Goal: Information Seeking & Learning: Learn about a topic

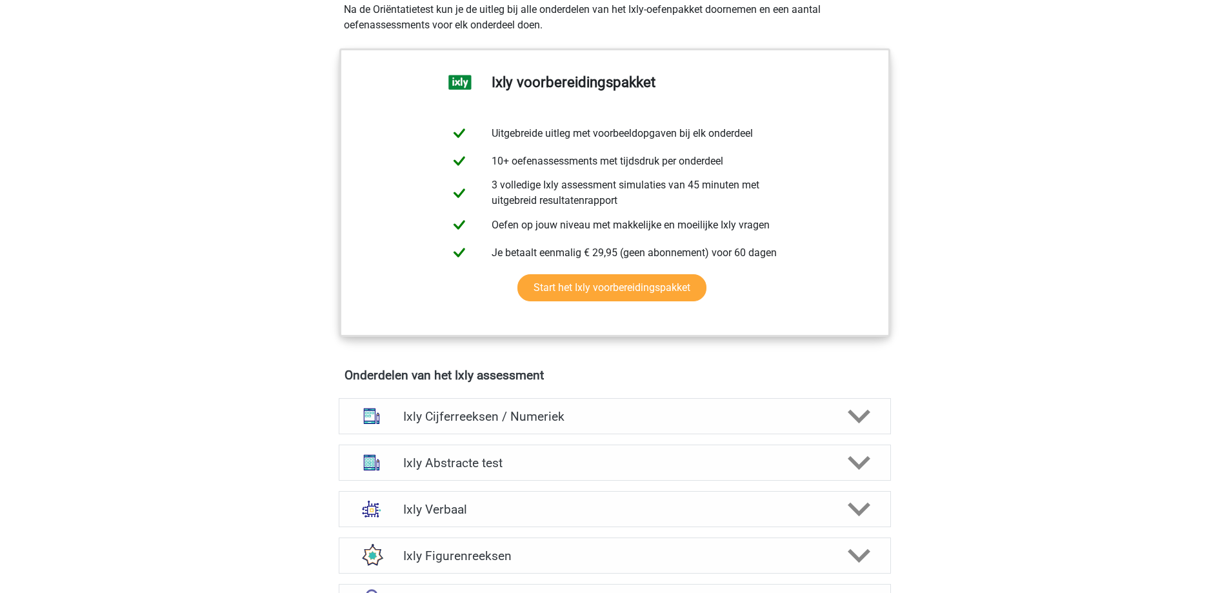
scroll to position [516, 0]
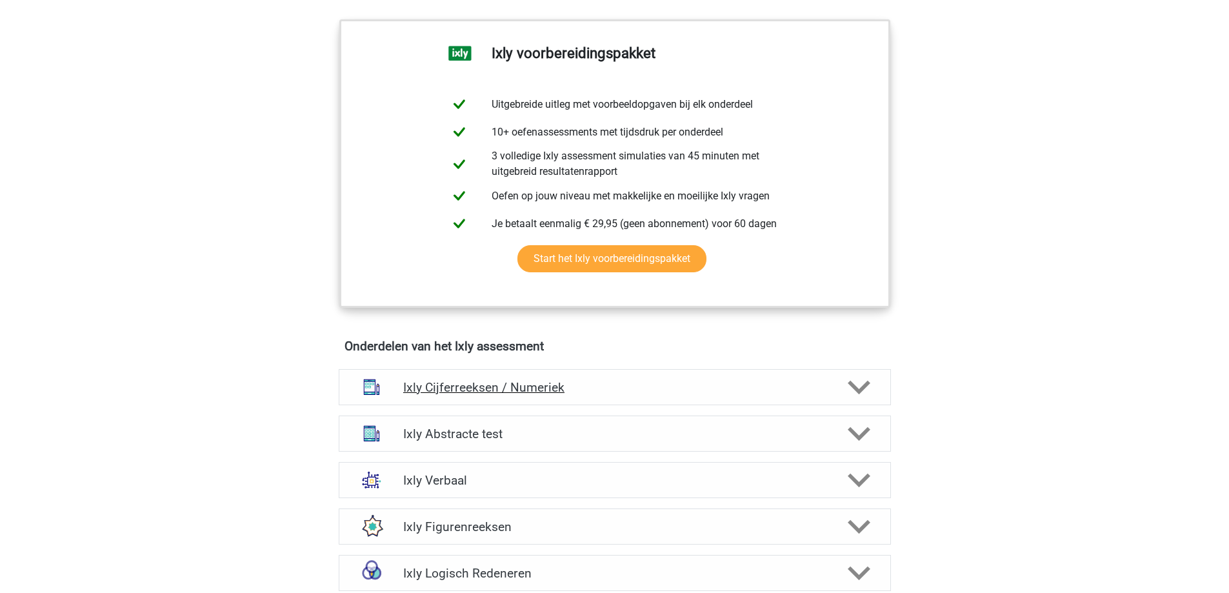
click at [698, 387] on h4 "Ixly Cijferreeksen / Numeriek" at bounding box center [614, 387] width 423 height 15
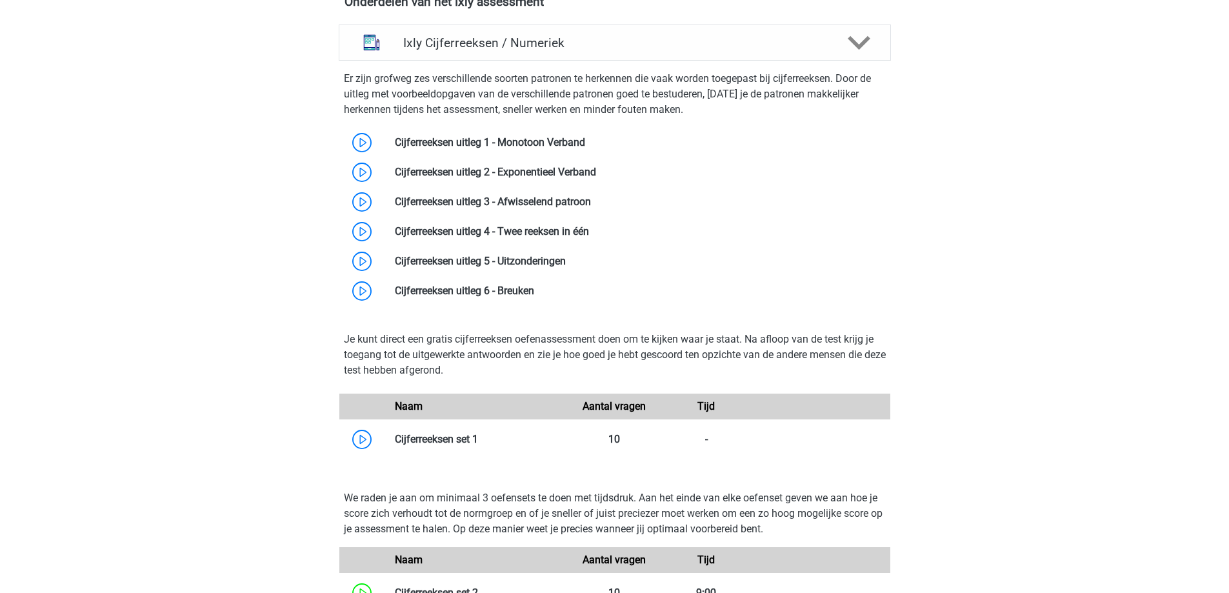
scroll to position [839, 0]
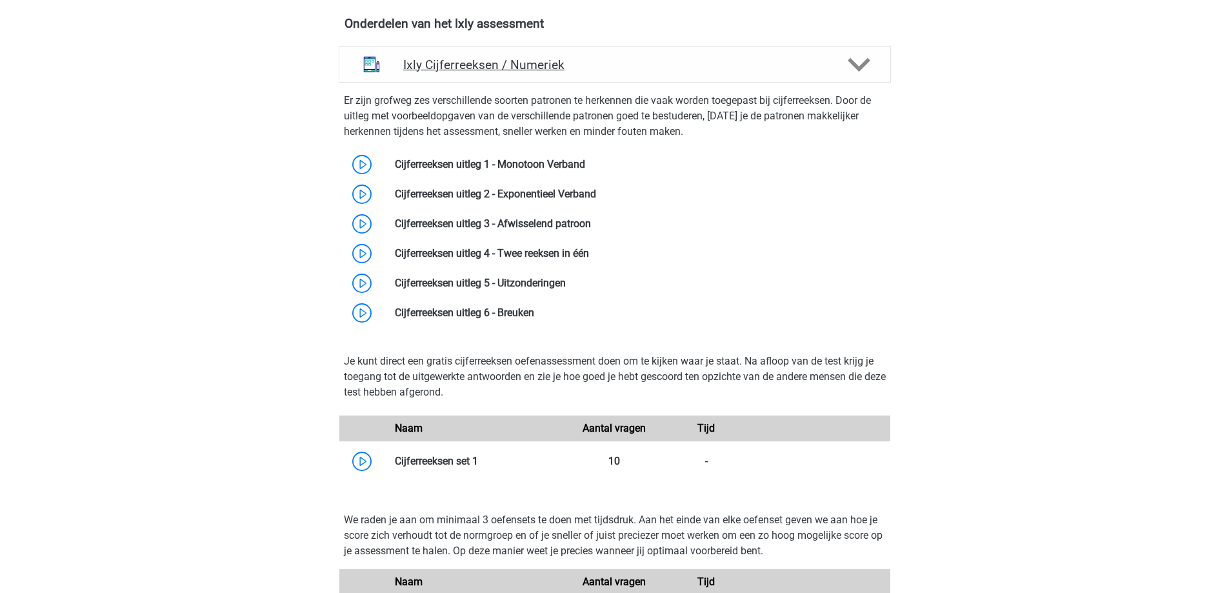
click at [637, 69] on h4 "Ixly Cijferreeksen / Numeriek" at bounding box center [614, 64] width 423 height 15
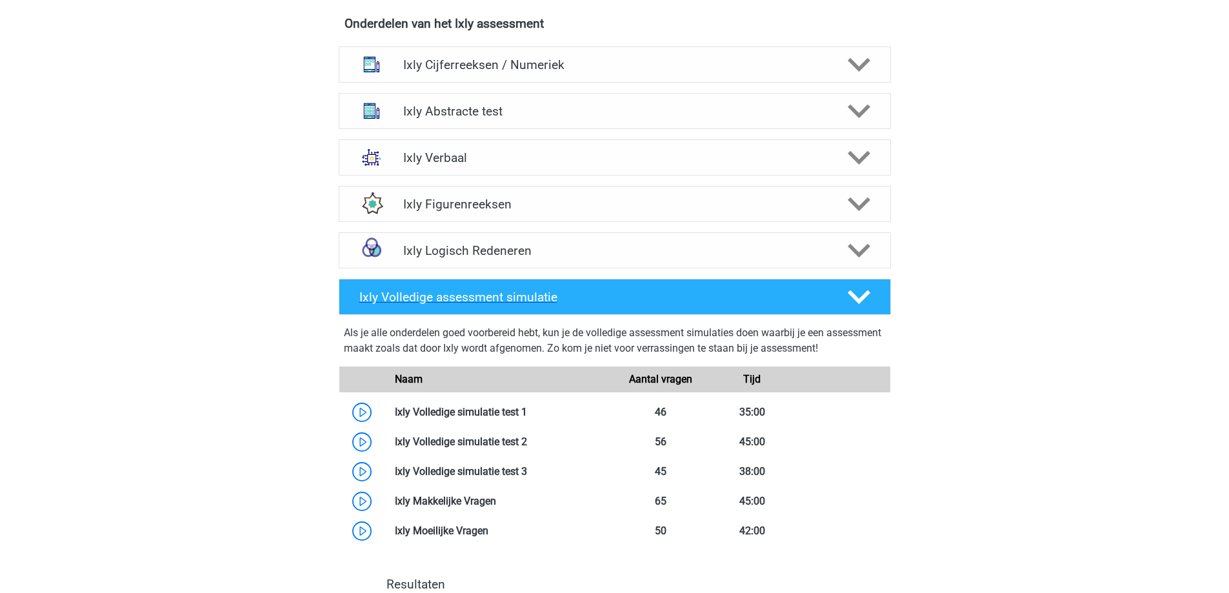
click at [865, 290] on icon at bounding box center [859, 297] width 23 height 23
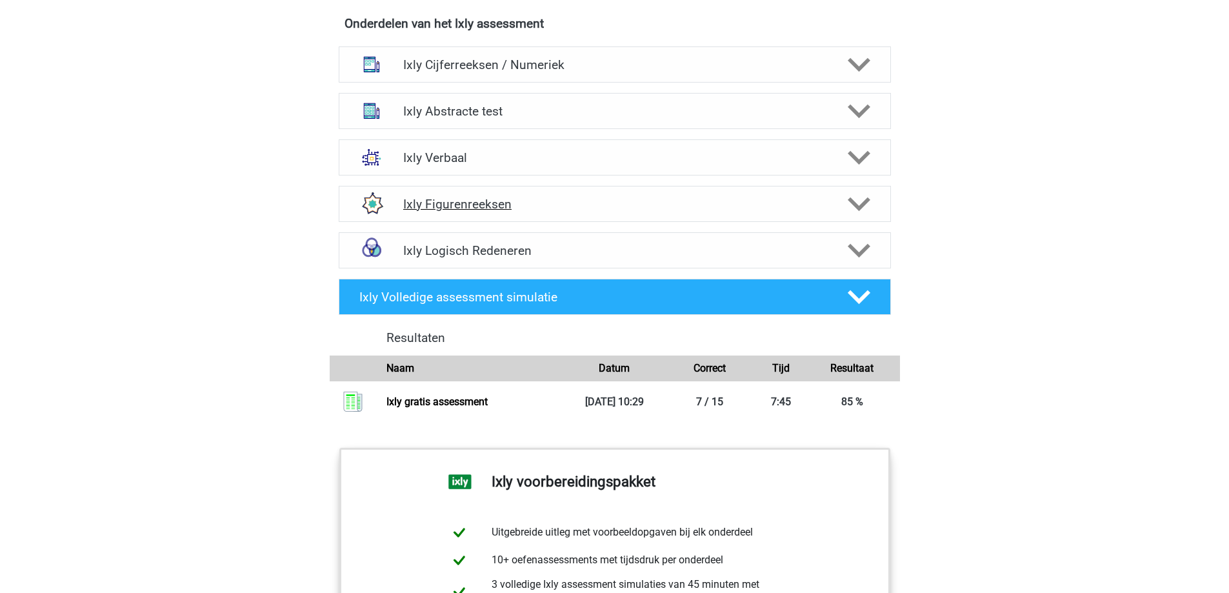
click at [822, 203] on h4 "Ixly Figurenreeksen" at bounding box center [614, 204] width 423 height 15
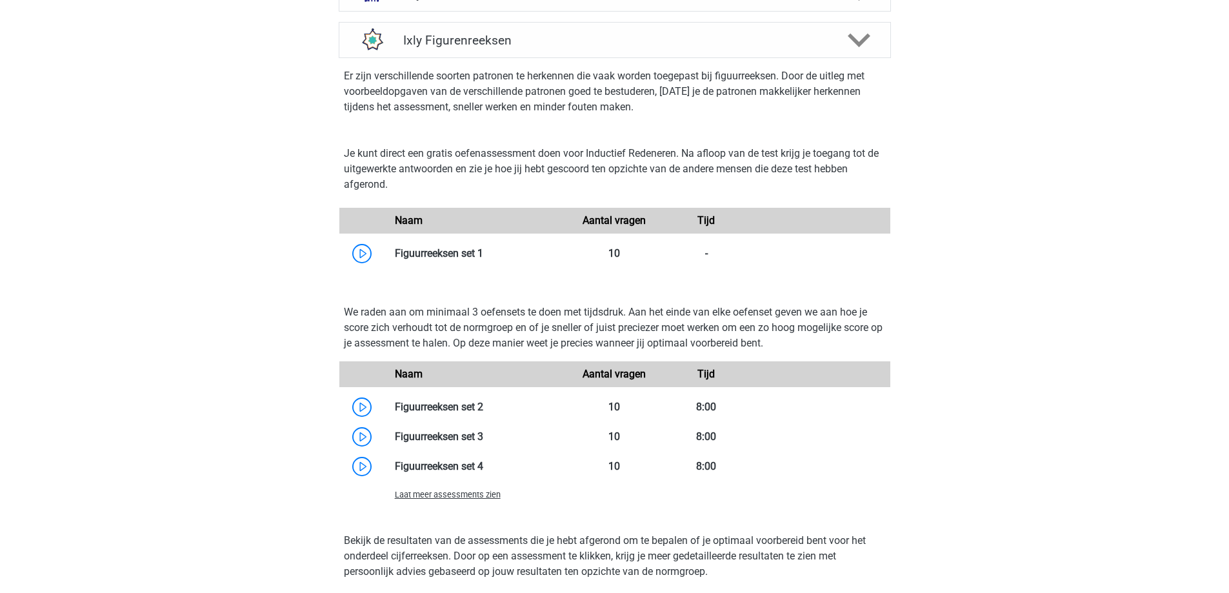
scroll to position [1033, 0]
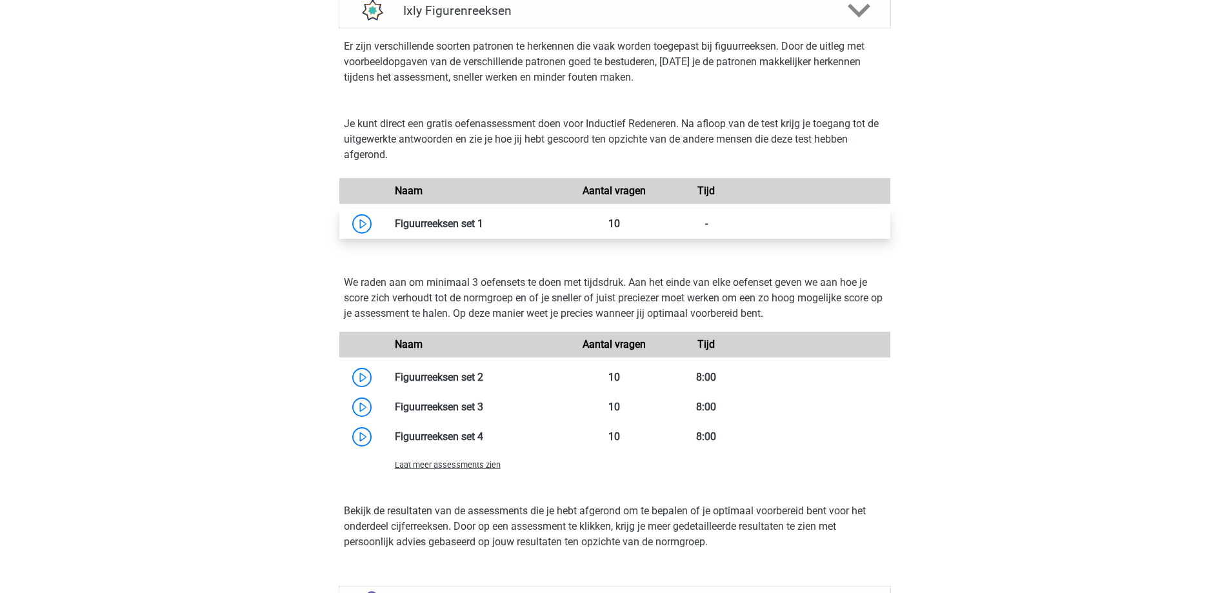
click at [483, 219] on link at bounding box center [483, 224] width 0 height 12
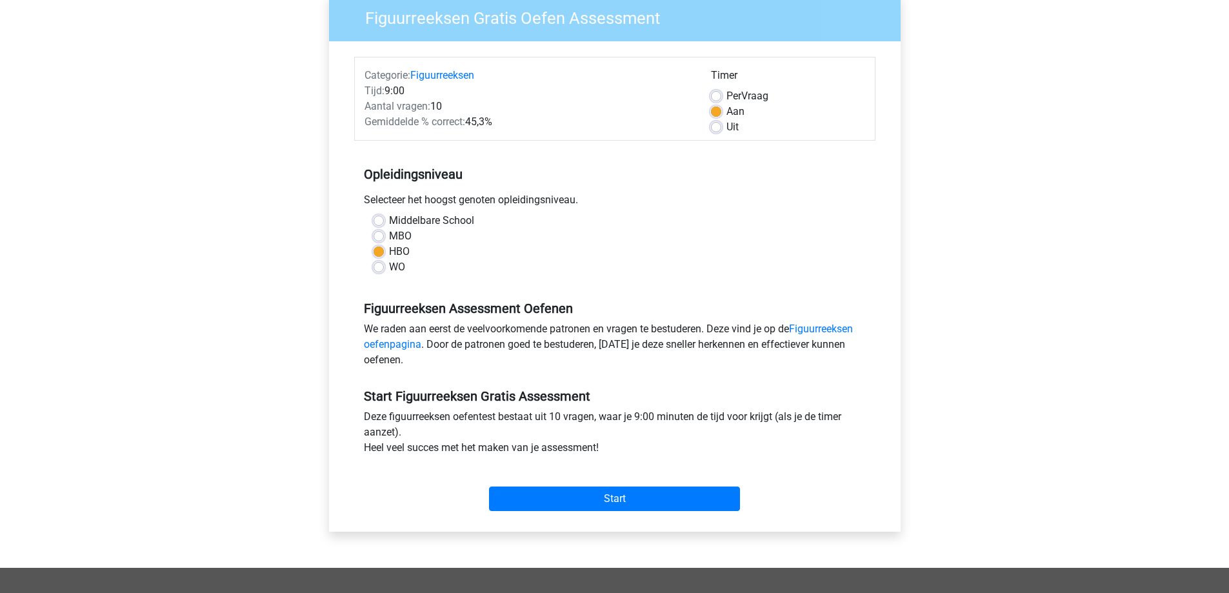
scroll to position [194, 0]
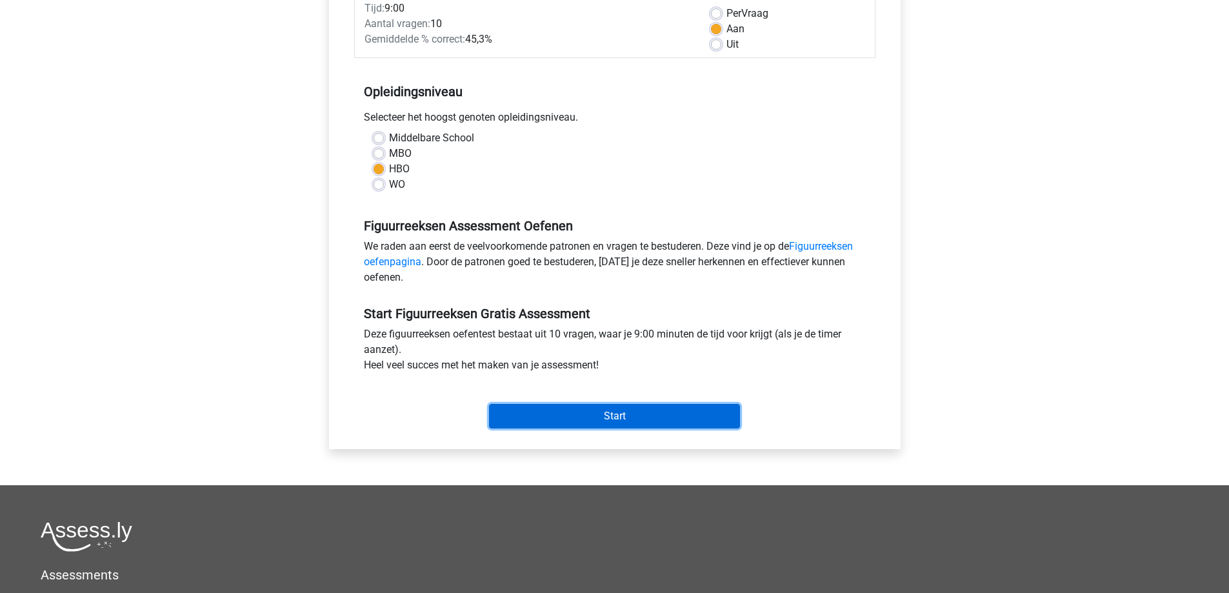
click at [674, 416] on input "Start" at bounding box center [614, 416] width 251 height 25
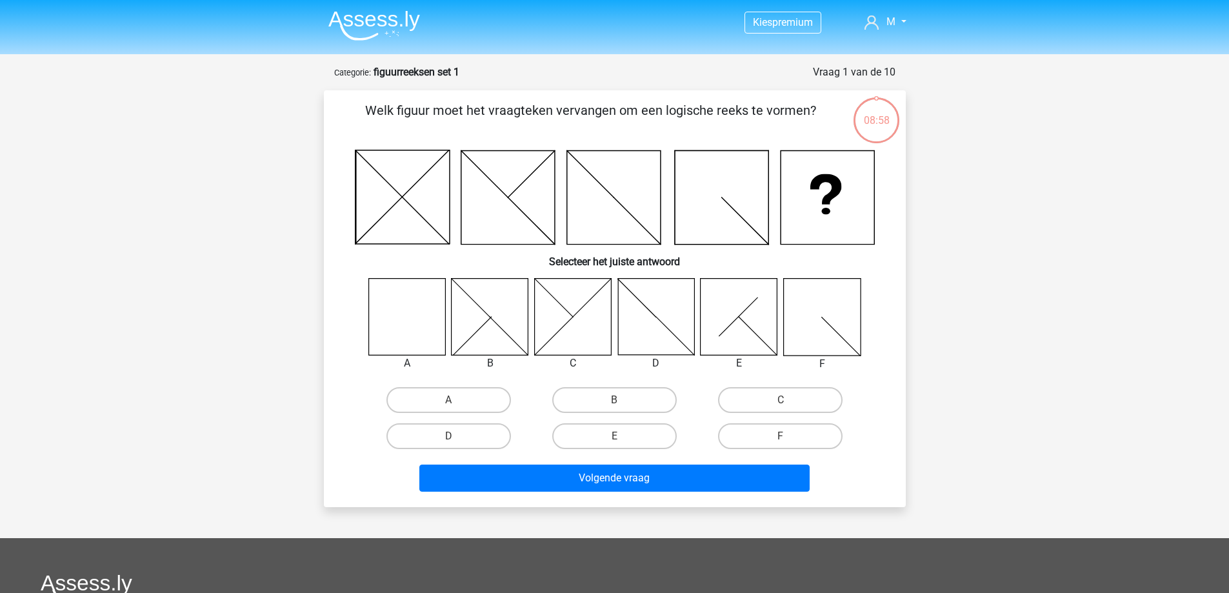
click at [420, 314] on icon at bounding box center [407, 316] width 77 height 77
click at [439, 405] on label "A" at bounding box center [449, 400] width 125 height 26
click at [449, 405] on input "A" at bounding box center [453, 404] width 8 height 8
radio input "true"
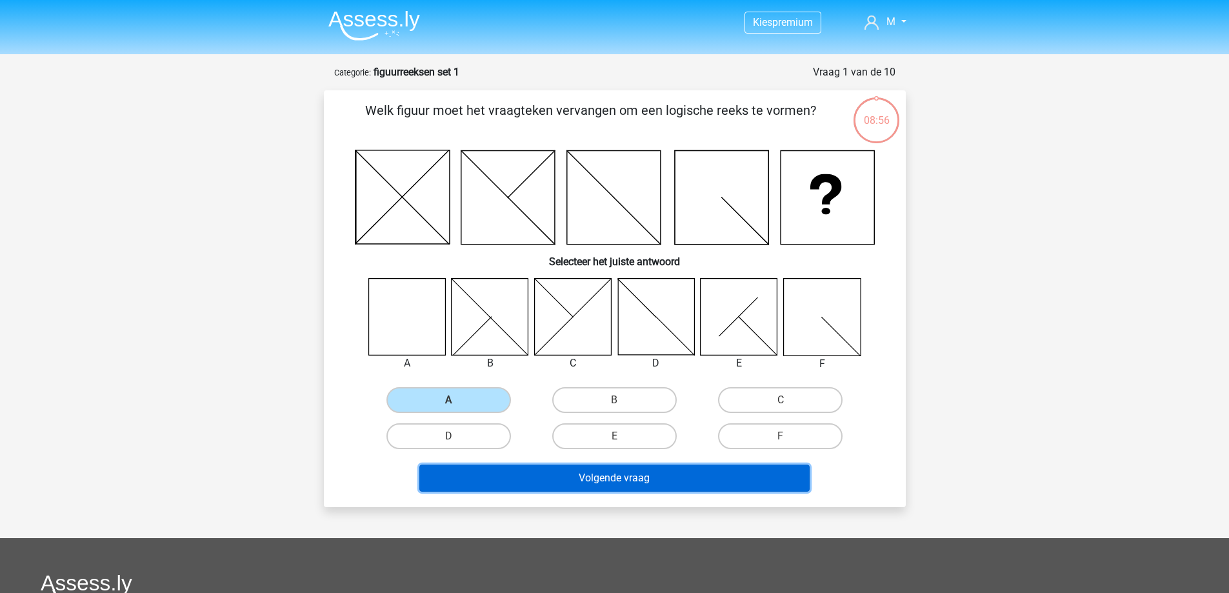
click at [558, 477] on button "Volgende vraag" at bounding box center [615, 478] width 390 height 27
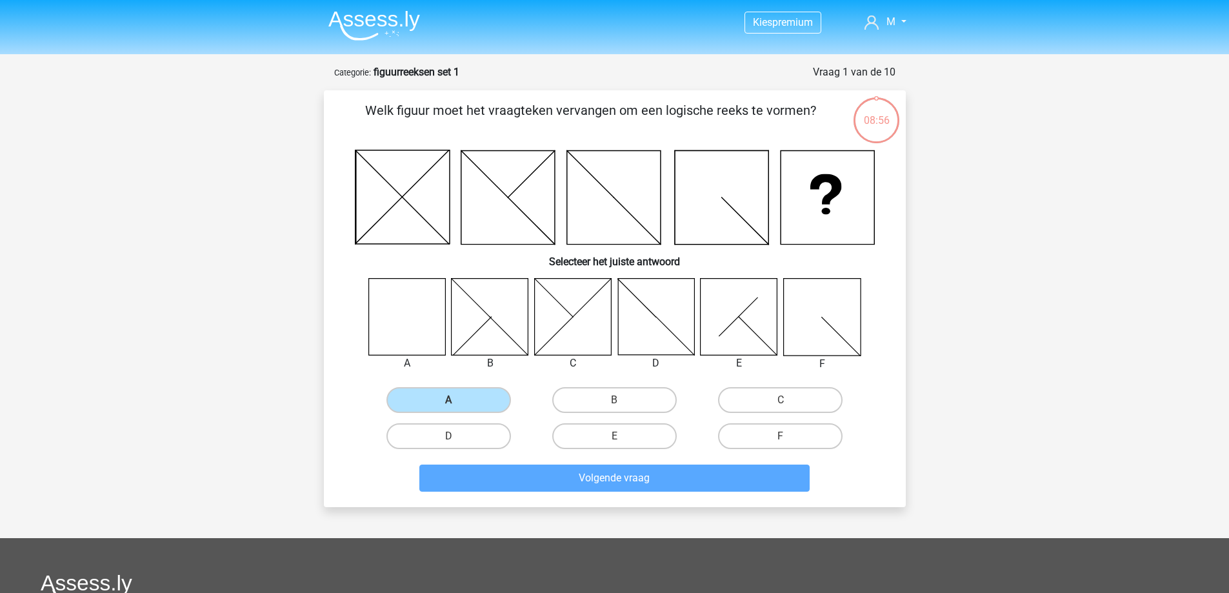
scroll to position [65, 0]
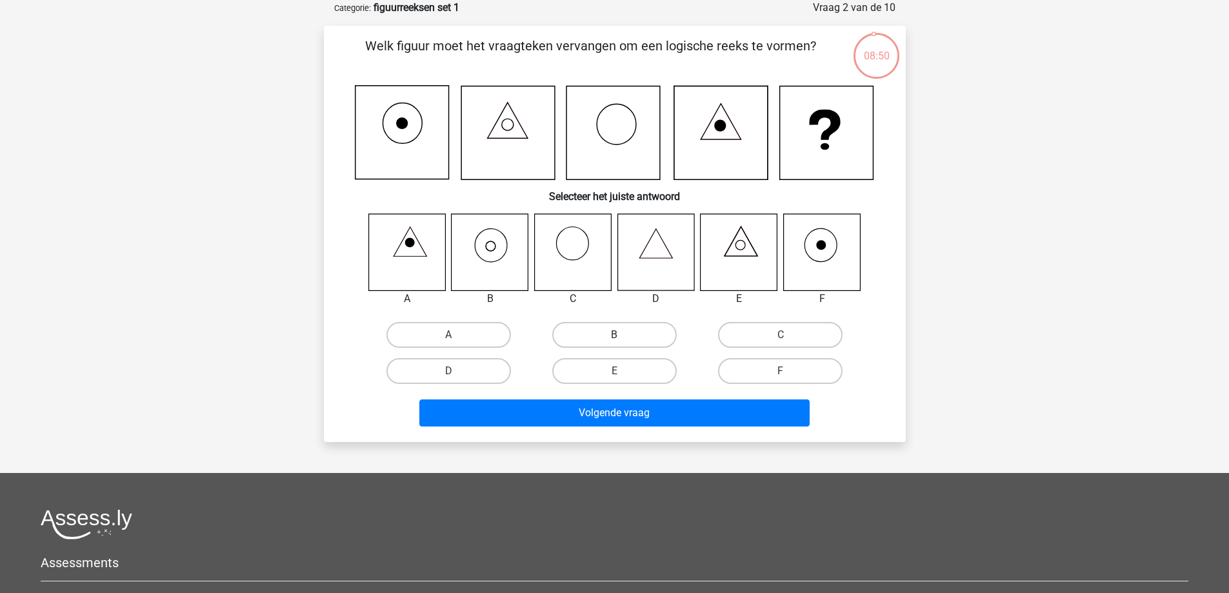
click at [631, 337] on label "B" at bounding box center [614, 335] width 125 height 26
click at [623, 337] on input "B" at bounding box center [618, 339] width 8 height 8
radio input "true"
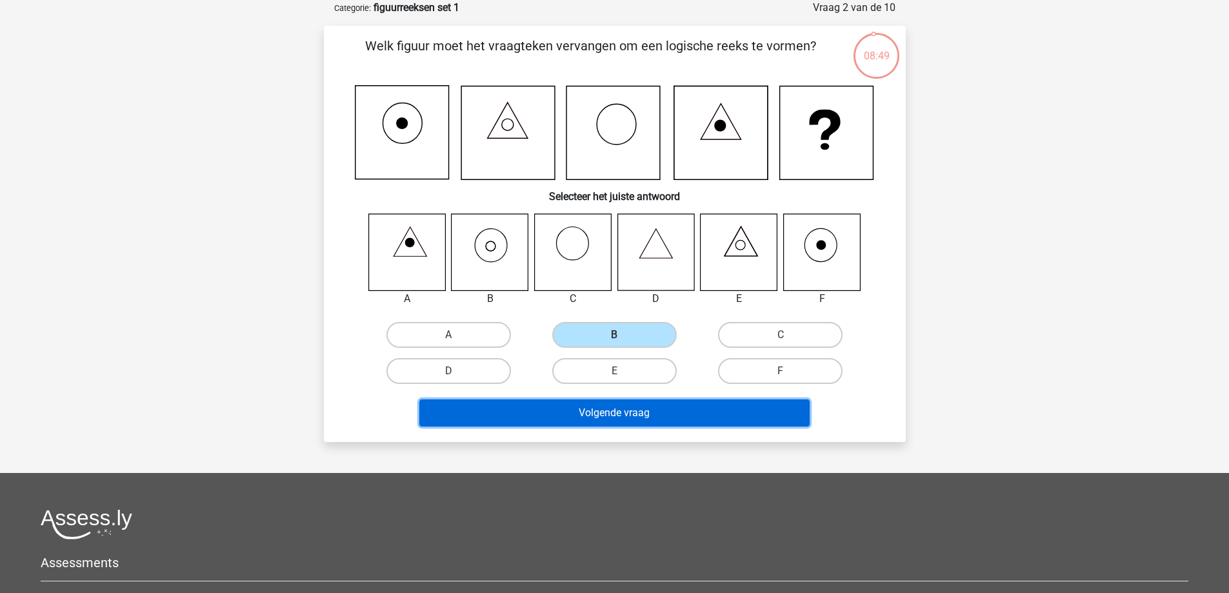
click at [647, 413] on button "Volgende vraag" at bounding box center [615, 413] width 390 height 27
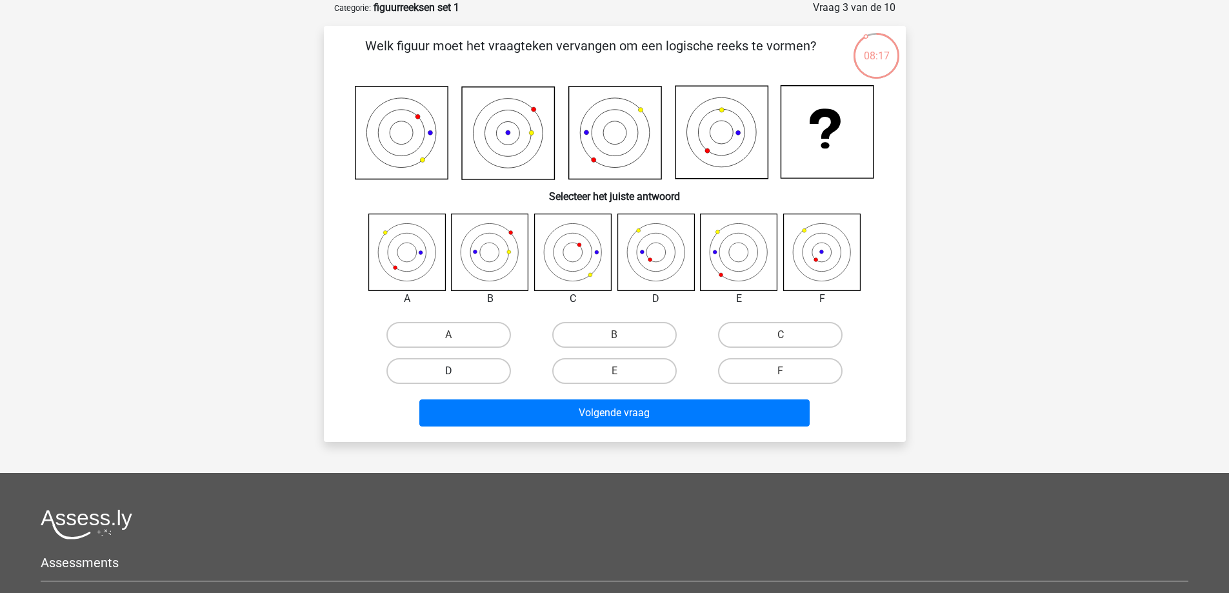
click at [469, 376] on label "D" at bounding box center [449, 371] width 125 height 26
click at [457, 376] on input "D" at bounding box center [453, 375] width 8 height 8
radio input "true"
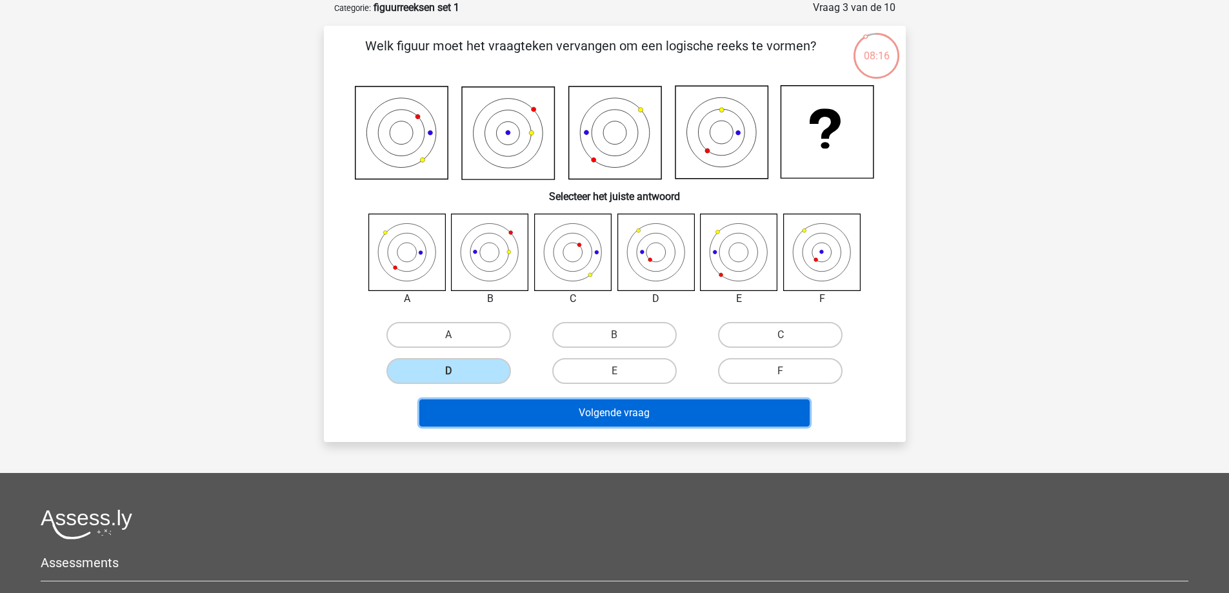
click at [520, 405] on button "Volgende vraag" at bounding box center [615, 413] width 390 height 27
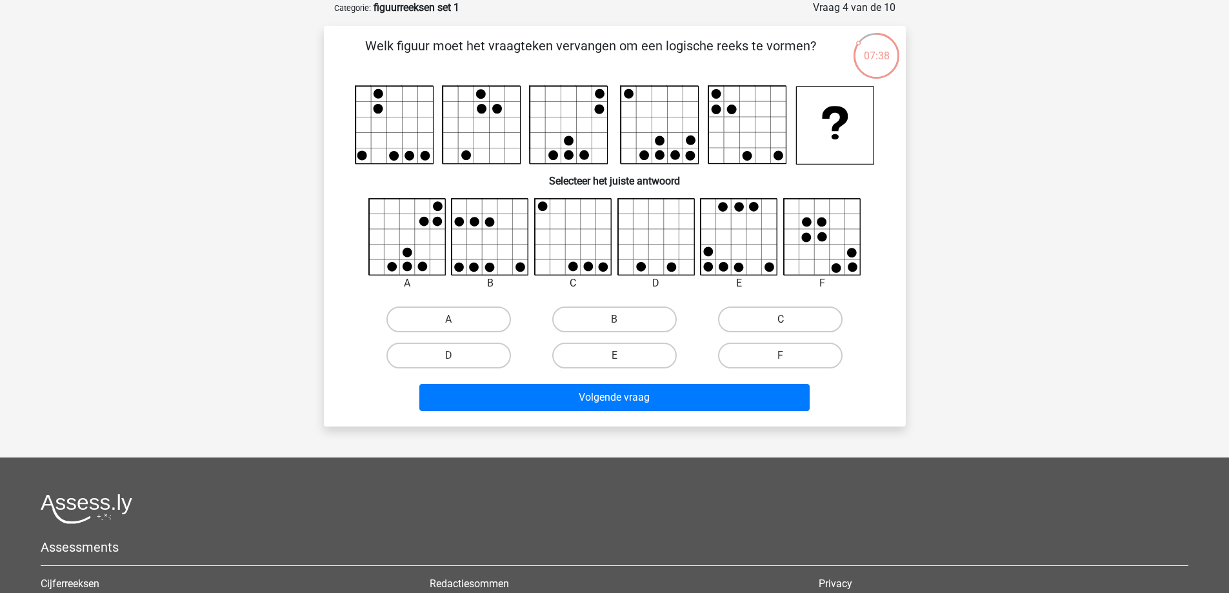
click at [792, 325] on label "C" at bounding box center [780, 320] width 125 height 26
click at [789, 325] on input "C" at bounding box center [785, 323] width 8 height 8
radio input "true"
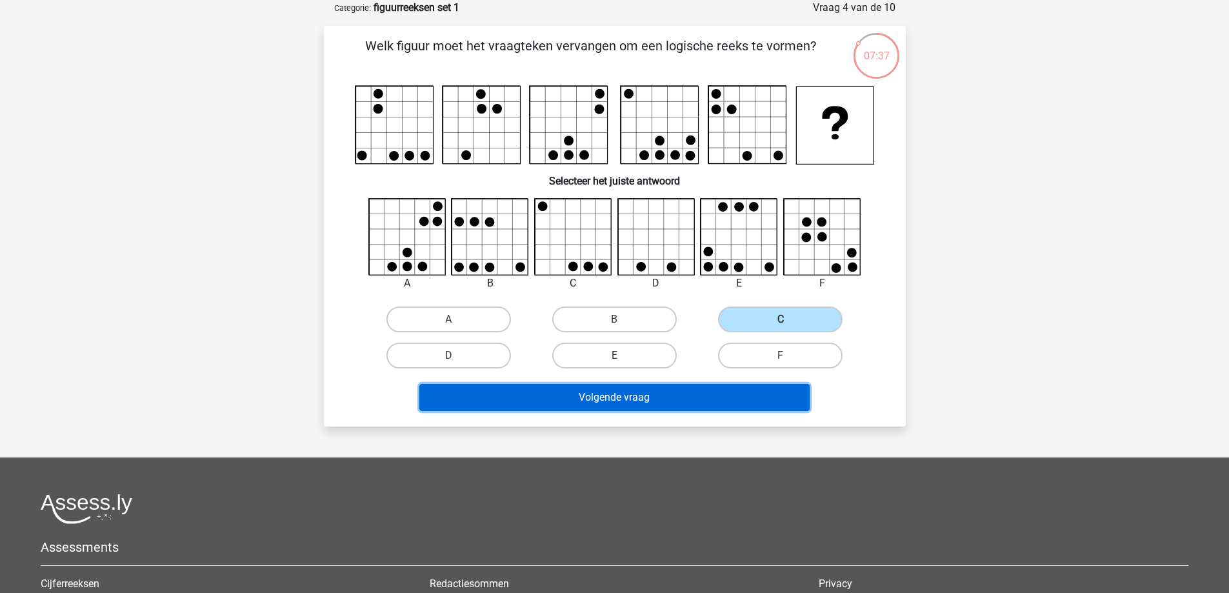
click at [751, 396] on button "Volgende vraag" at bounding box center [615, 397] width 390 height 27
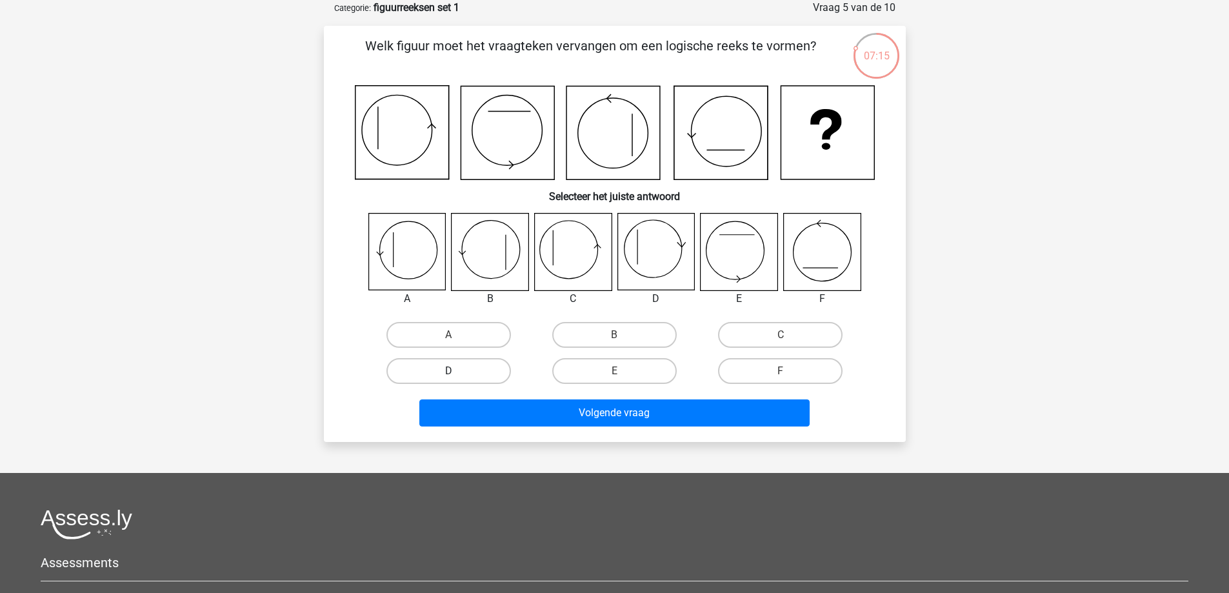
click at [430, 379] on label "D" at bounding box center [449, 371] width 125 height 26
click at [449, 379] on input "D" at bounding box center [453, 375] width 8 height 8
radio input "true"
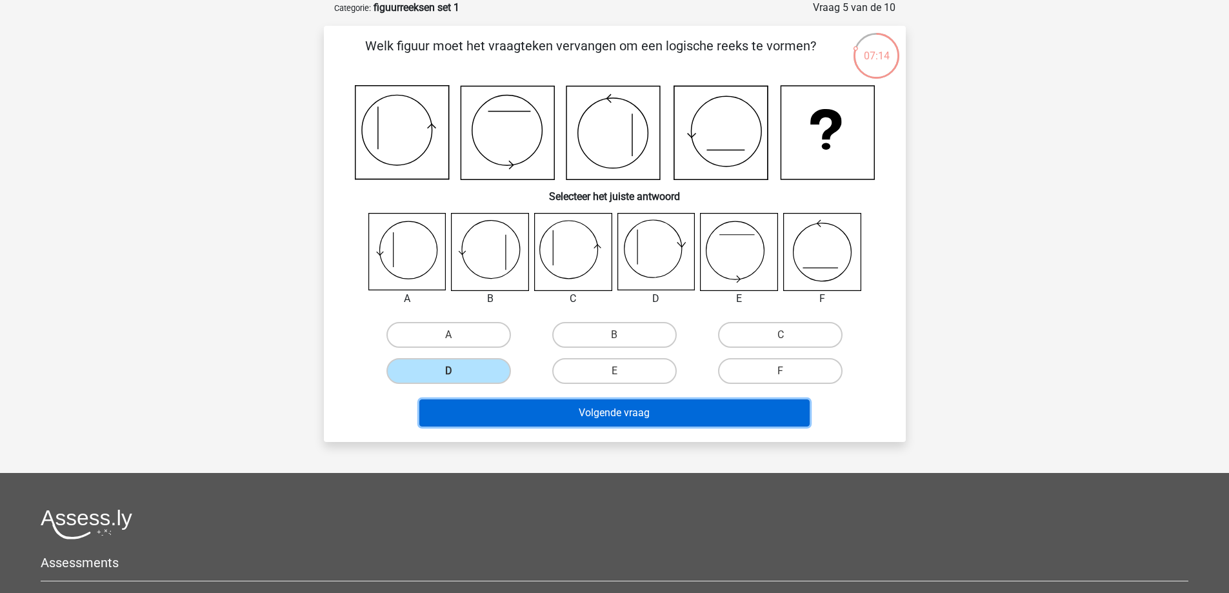
click at [532, 412] on button "Volgende vraag" at bounding box center [615, 413] width 390 height 27
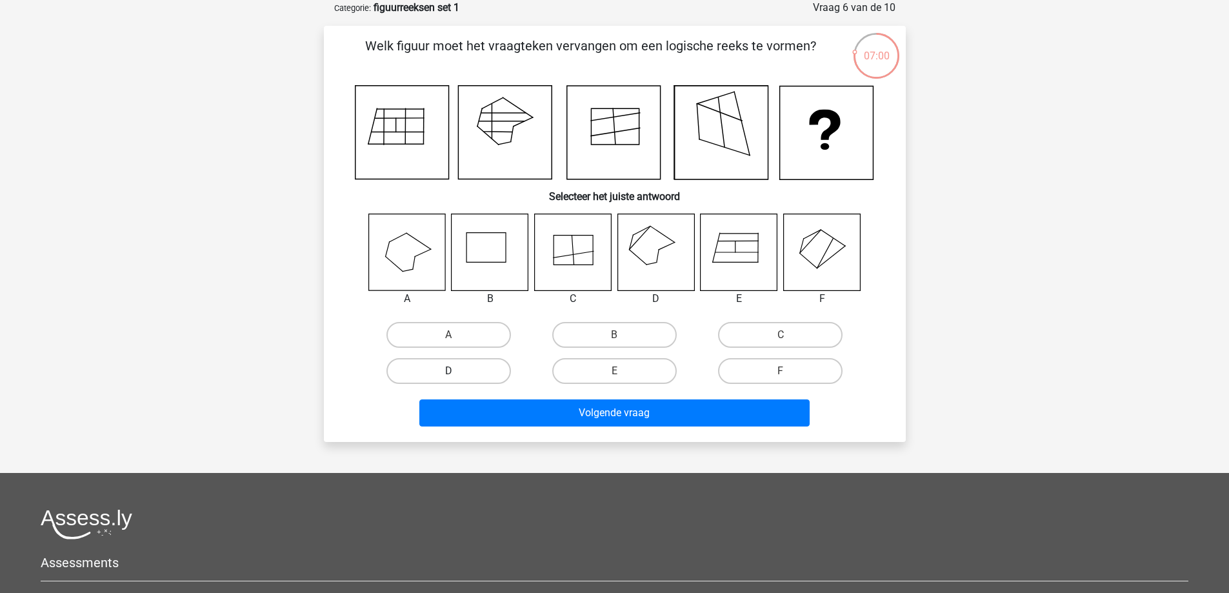
click at [461, 368] on label "D" at bounding box center [449, 371] width 125 height 26
click at [457, 371] on input "D" at bounding box center [453, 375] width 8 height 8
radio input "true"
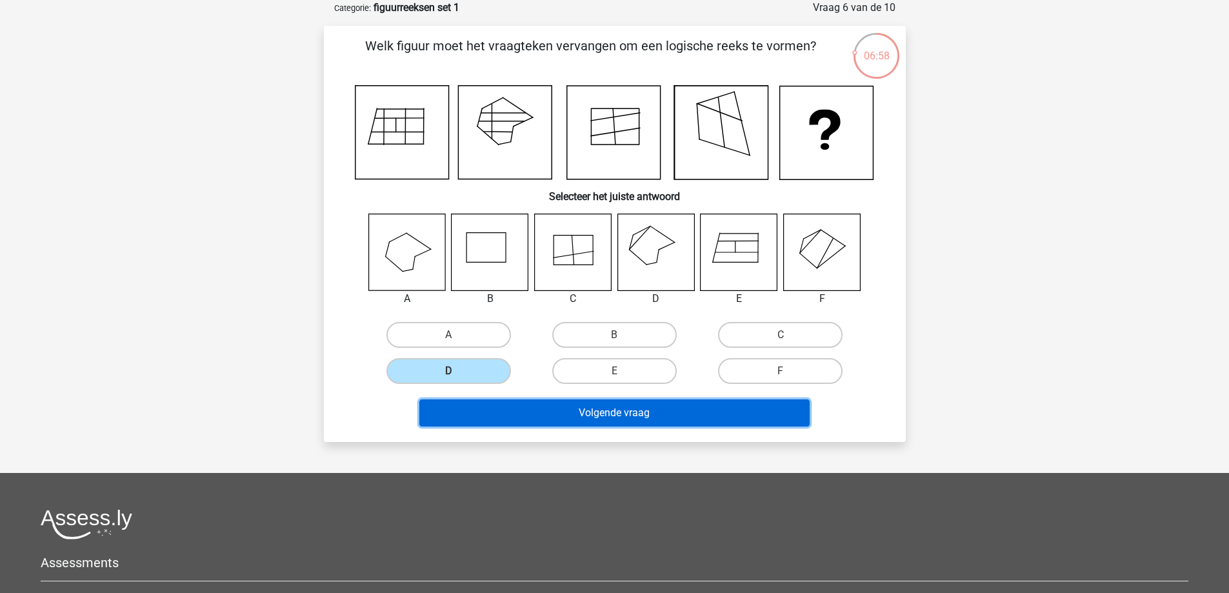
click at [582, 412] on button "Volgende vraag" at bounding box center [615, 413] width 390 height 27
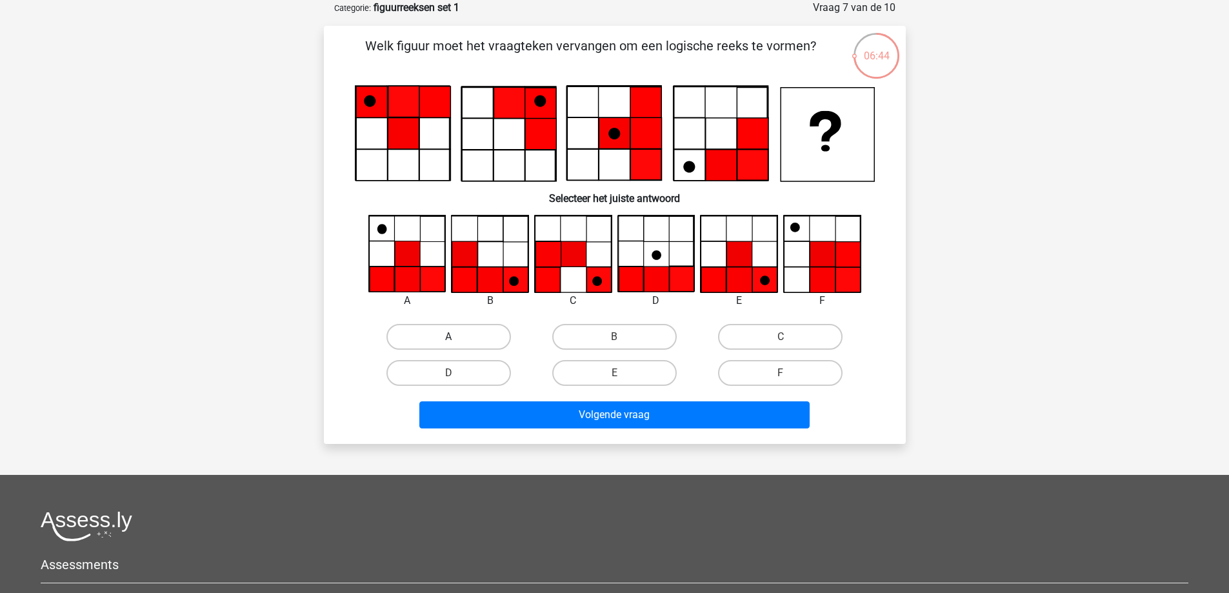
click at [438, 338] on label "A" at bounding box center [449, 337] width 125 height 26
click at [449, 338] on input "A" at bounding box center [453, 341] width 8 height 8
radio input "true"
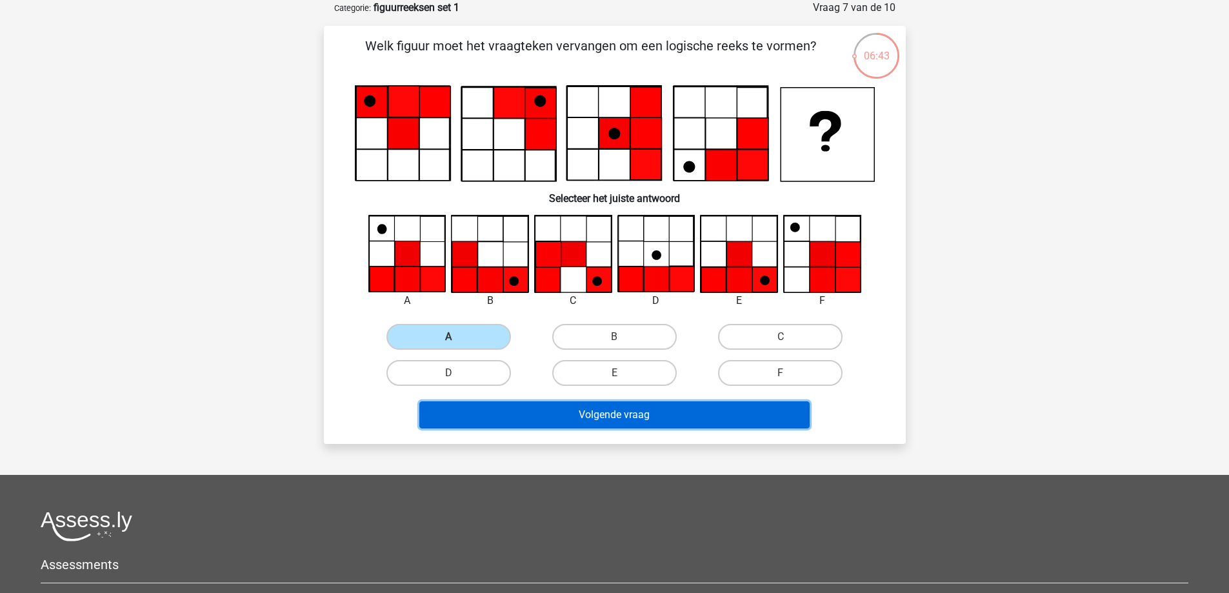
click at [530, 417] on button "Volgende vraag" at bounding box center [615, 414] width 390 height 27
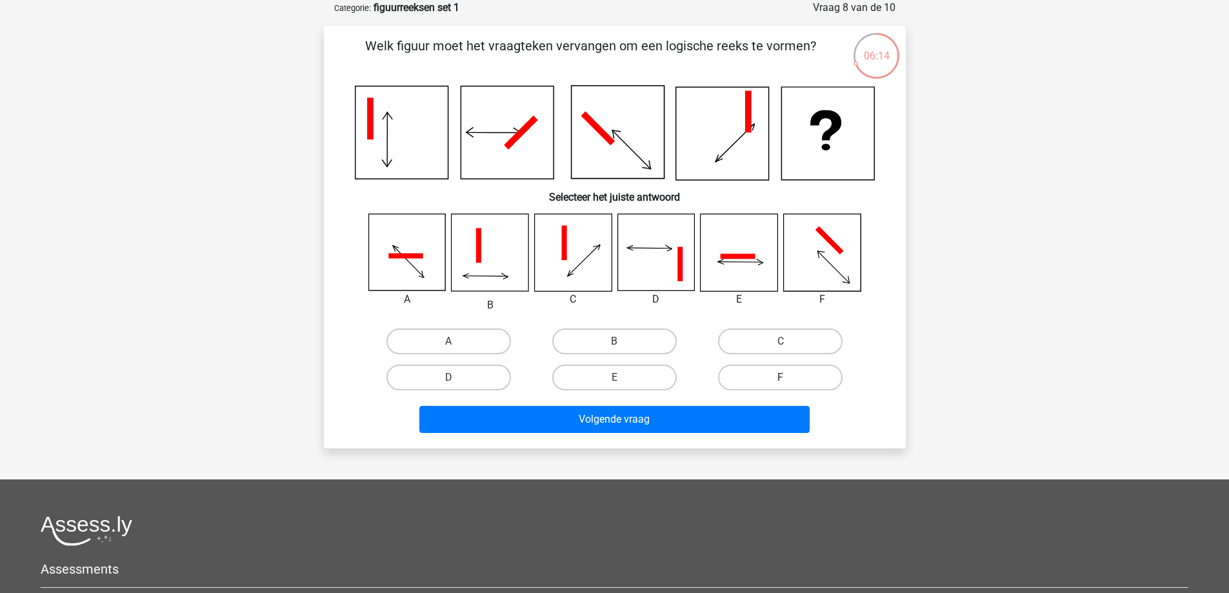
click at [749, 381] on label "F" at bounding box center [780, 378] width 125 height 26
click at [781, 381] on input "F" at bounding box center [785, 382] width 8 height 8
radio input "true"
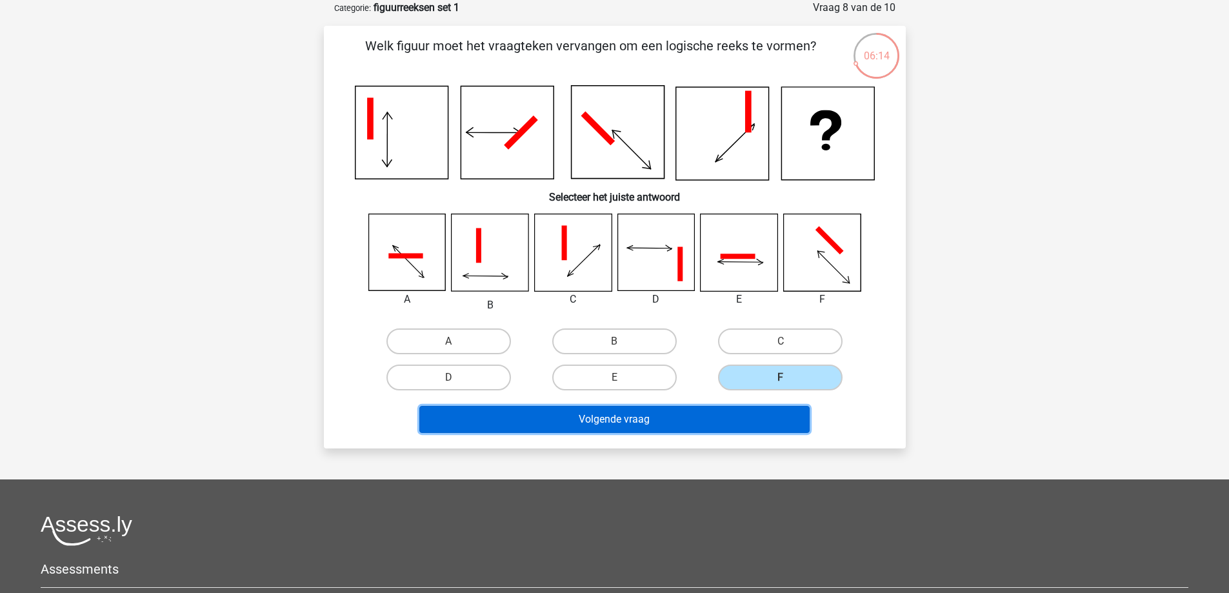
click at [722, 410] on button "Volgende vraag" at bounding box center [615, 419] width 390 height 27
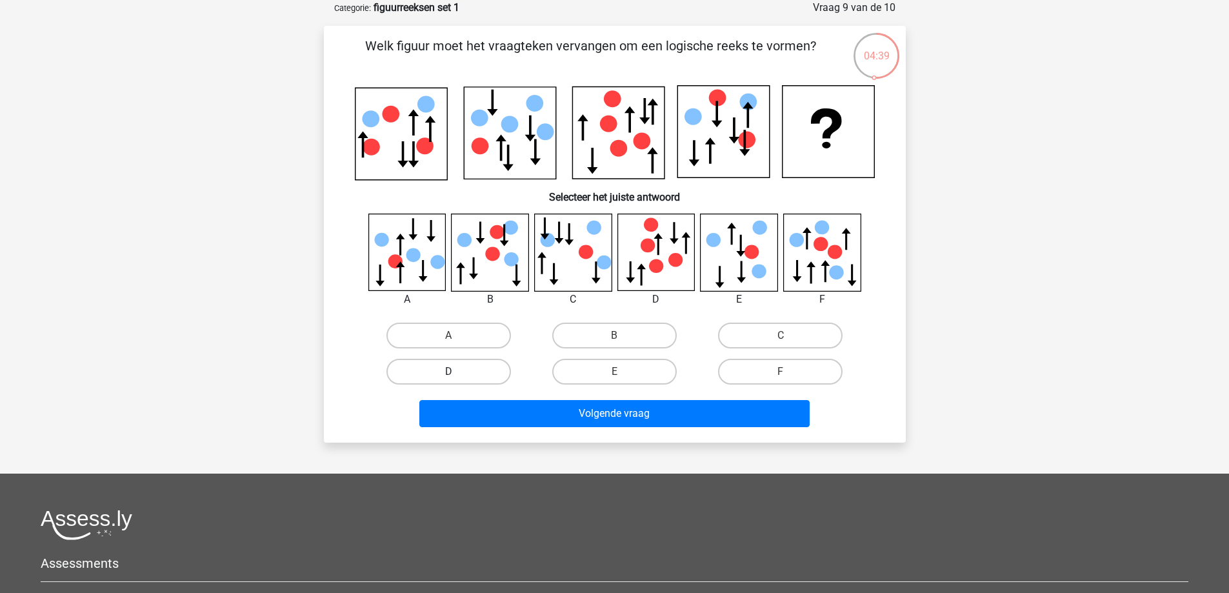
click at [454, 370] on label "D" at bounding box center [449, 372] width 125 height 26
click at [454, 372] on input "D" at bounding box center [453, 376] width 8 height 8
radio input "true"
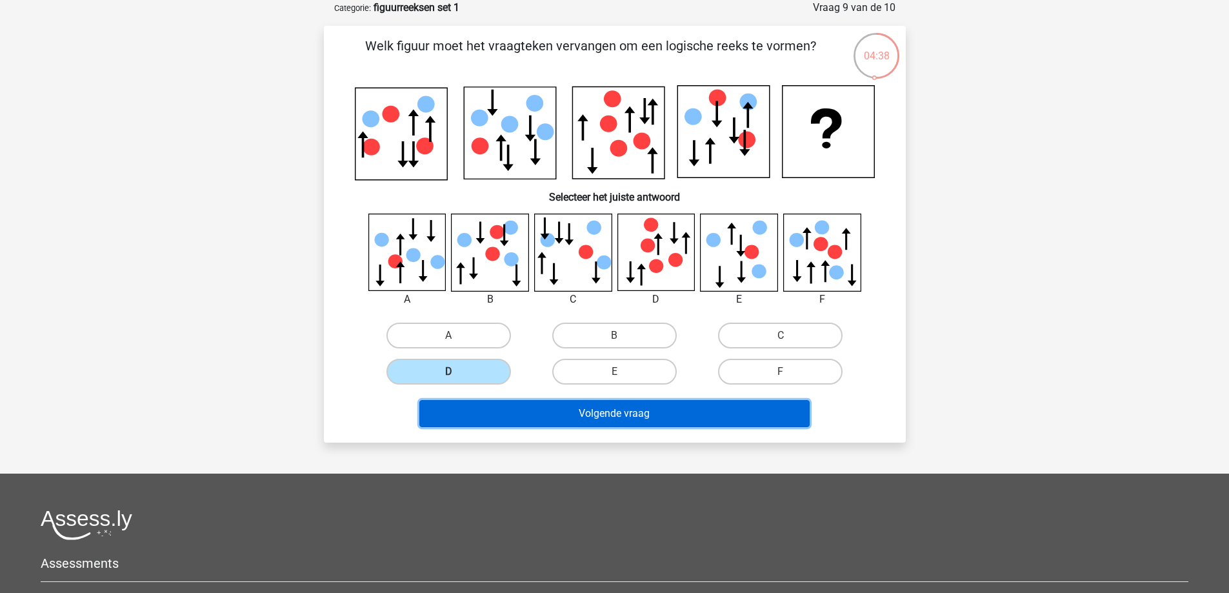
click at [570, 420] on button "Volgende vraag" at bounding box center [615, 413] width 390 height 27
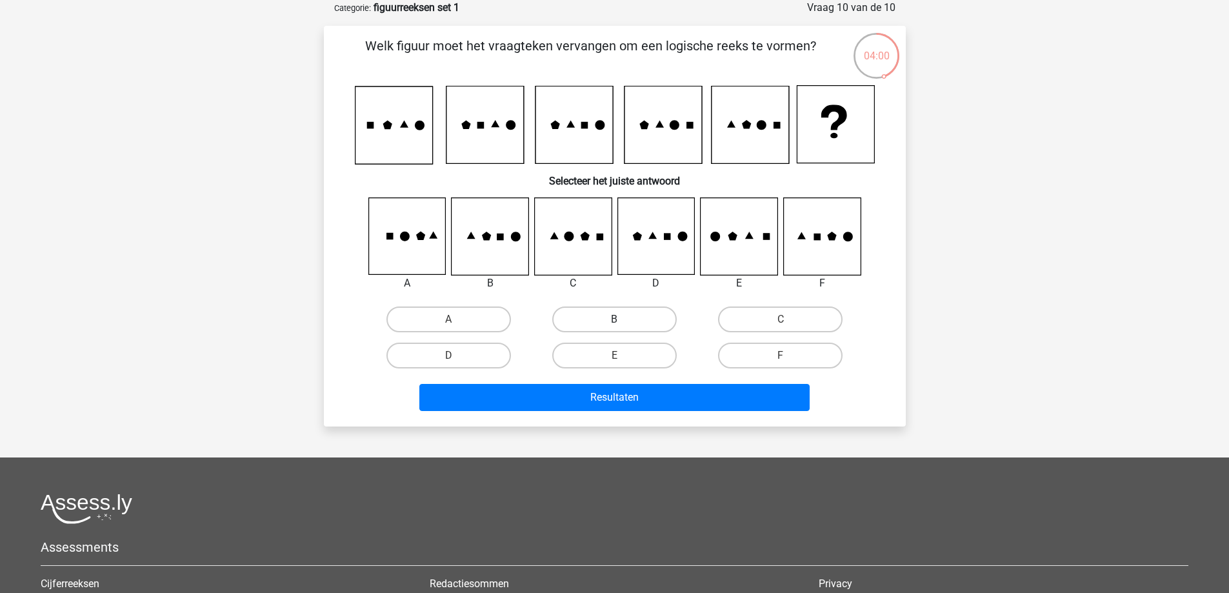
click at [622, 314] on label "B" at bounding box center [614, 320] width 125 height 26
click at [622, 319] on input "B" at bounding box center [618, 323] width 8 height 8
radio input "true"
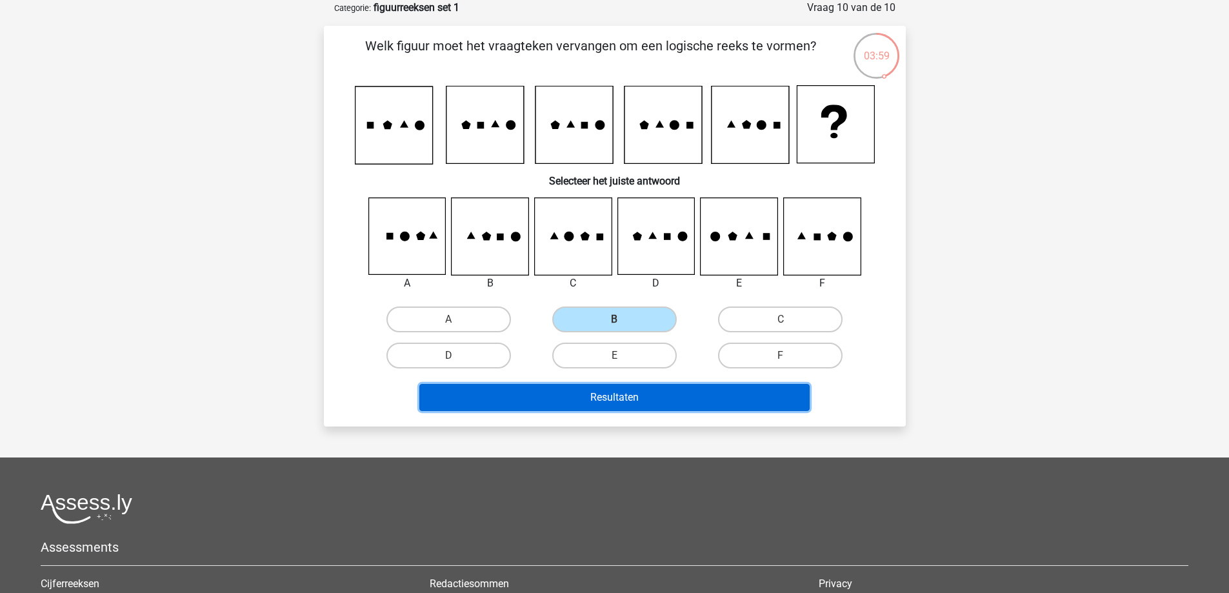
click at [615, 406] on button "Resultaten" at bounding box center [615, 397] width 390 height 27
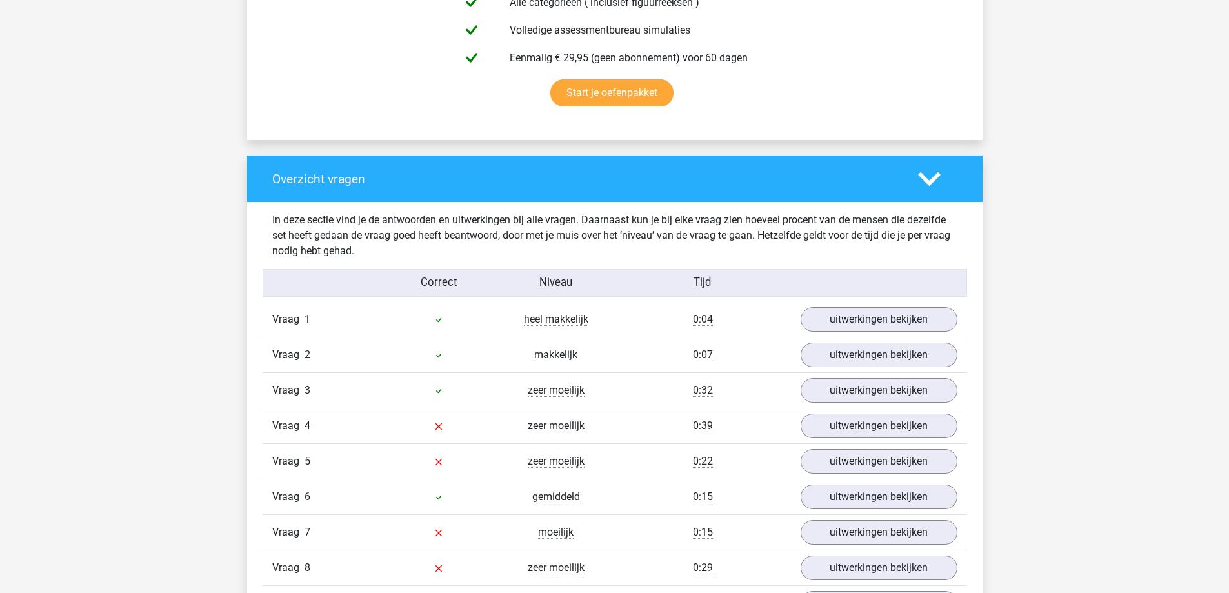
scroll to position [968, 0]
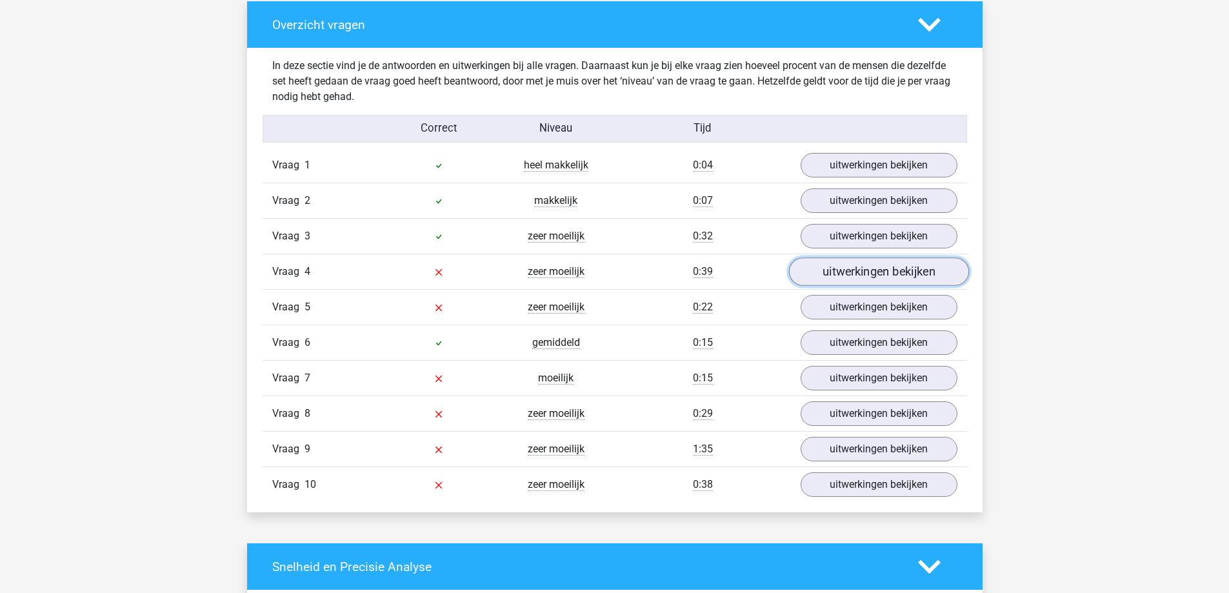
click at [851, 275] on link "uitwerkingen bekijken" at bounding box center [879, 272] width 180 height 28
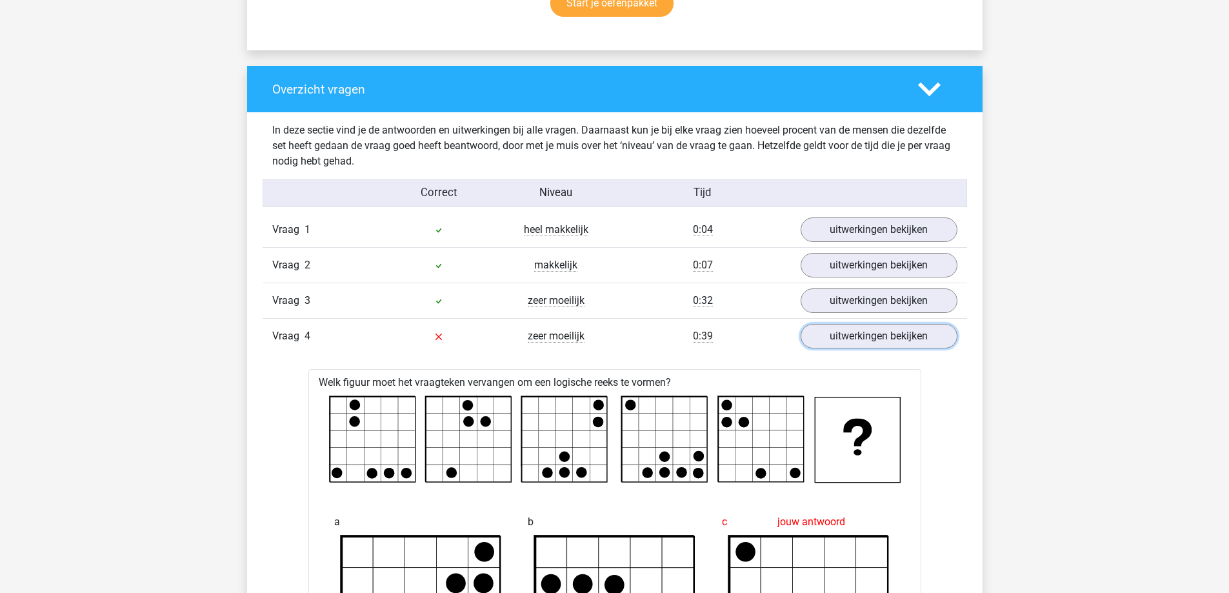
scroll to position [839, 0]
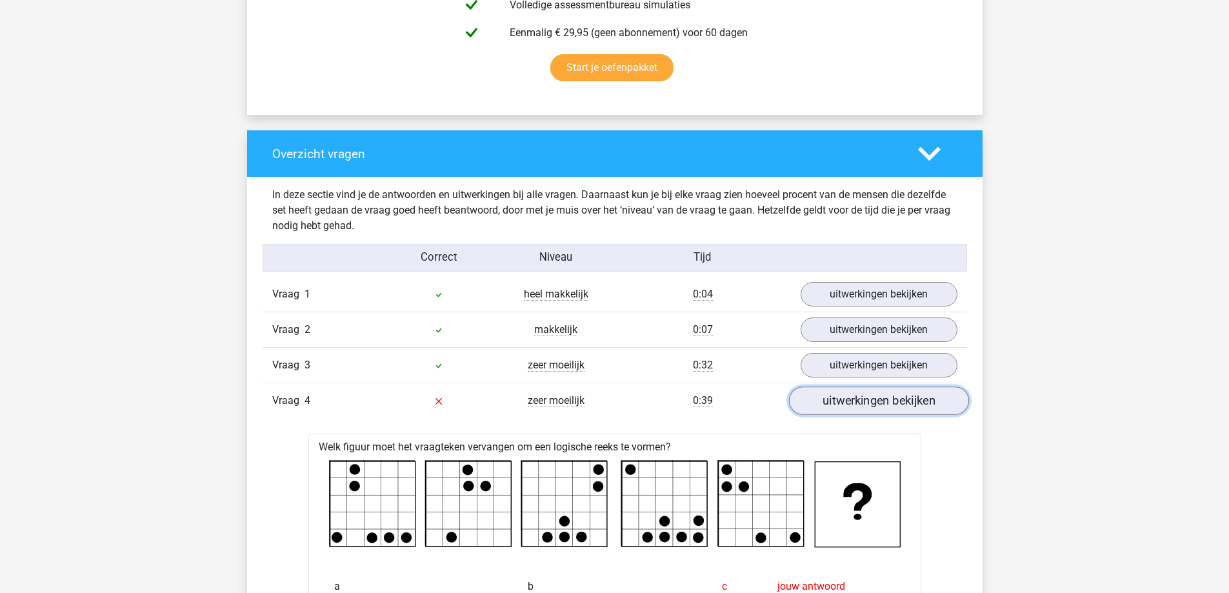
click at [825, 404] on link "uitwerkingen bekijken" at bounding box center [879, 401] width 180 height 28
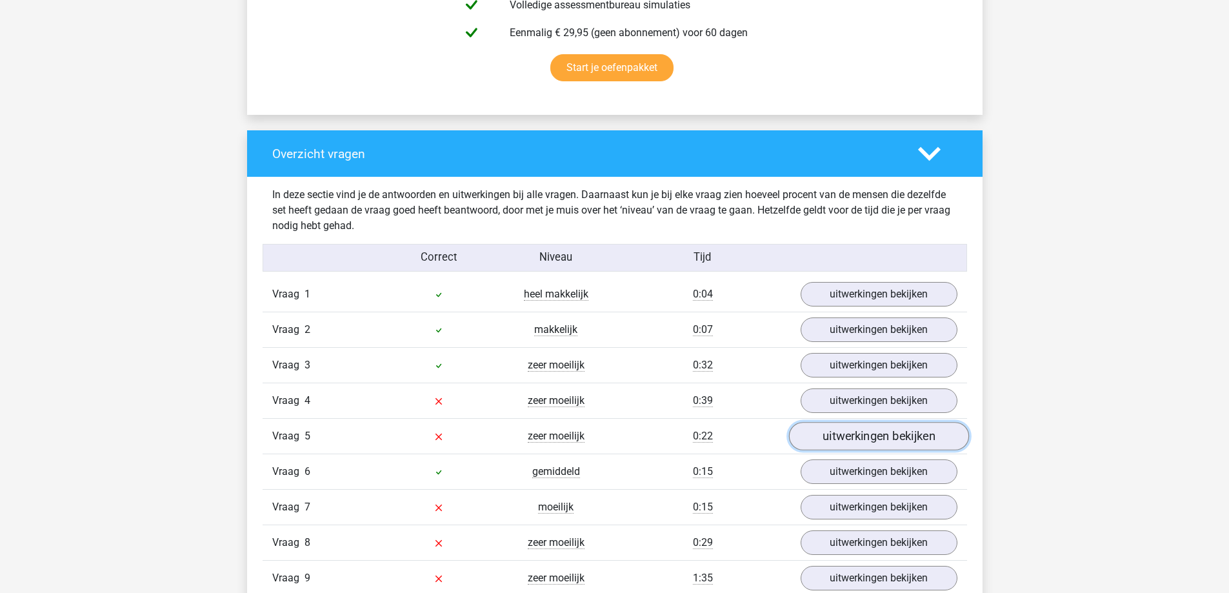
click at [829, 438] on link "uitwerkingen bekijken" at bounding box center [879, 437] width 180 height 28
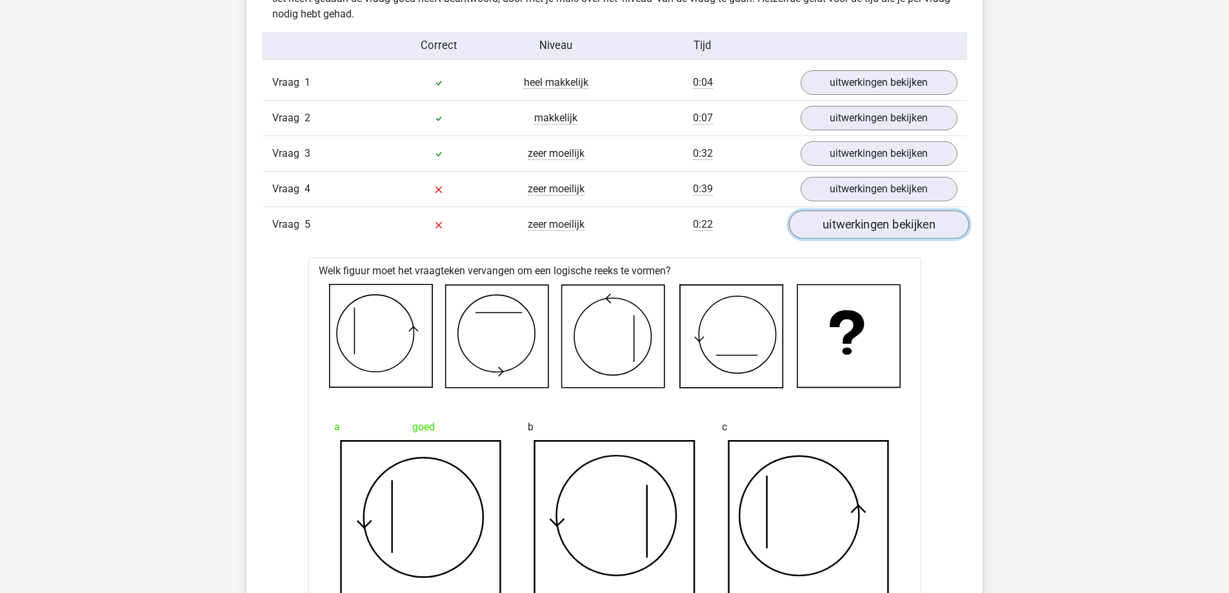
scroll to position [1033, 0]
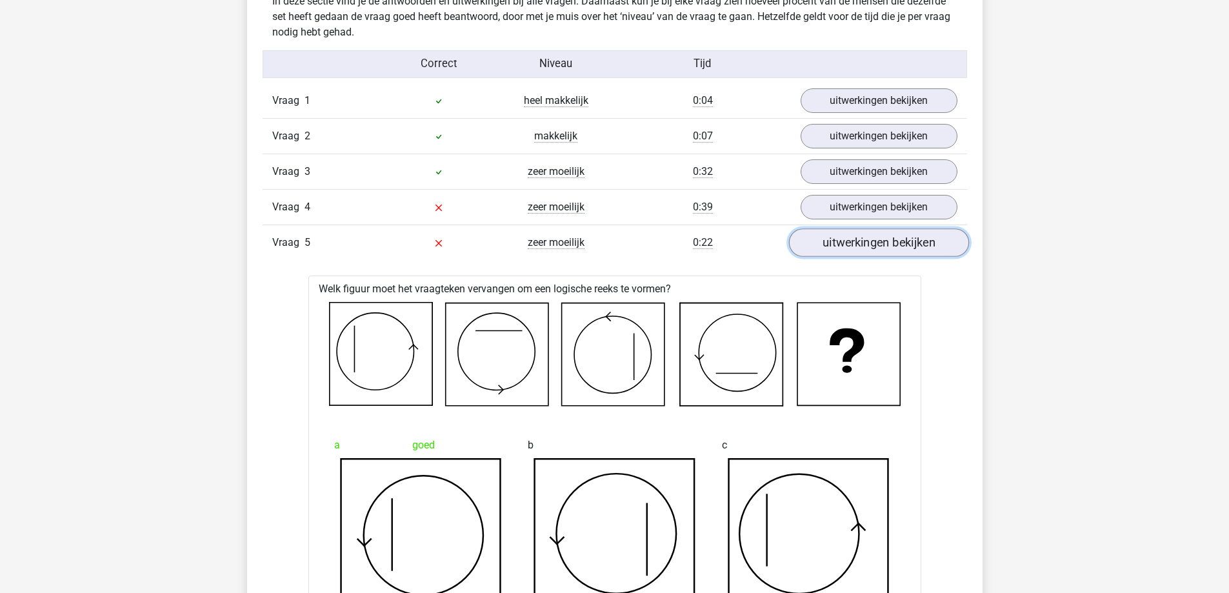
click at [922, 252] on link "uitwerkingen bekijken" at bounding box center [879, 243] width 180 height 28
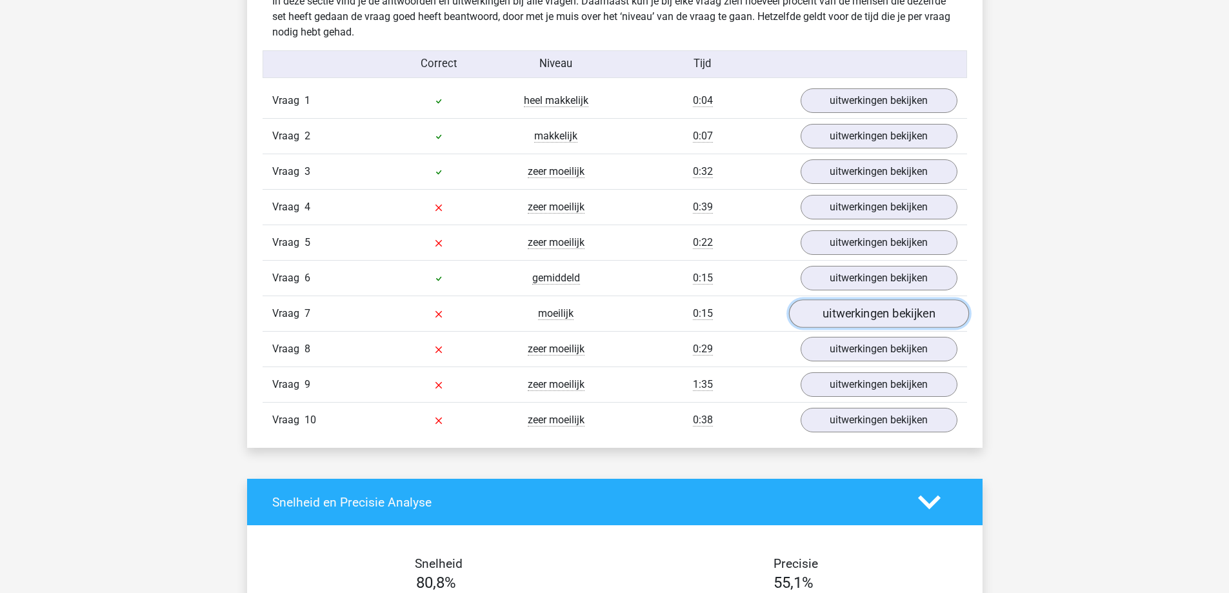
click at [858, 318] on link "uitwerkingen bekijken" at bounding box center [879, 314] width 180 height 28
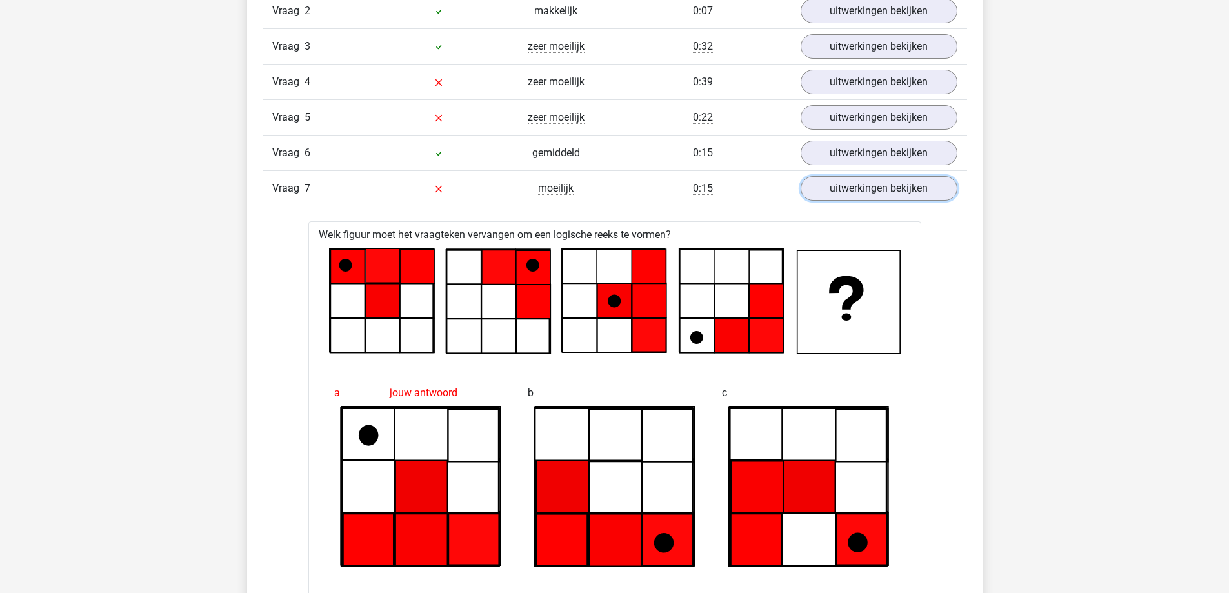
scroll to position [1097, 0]
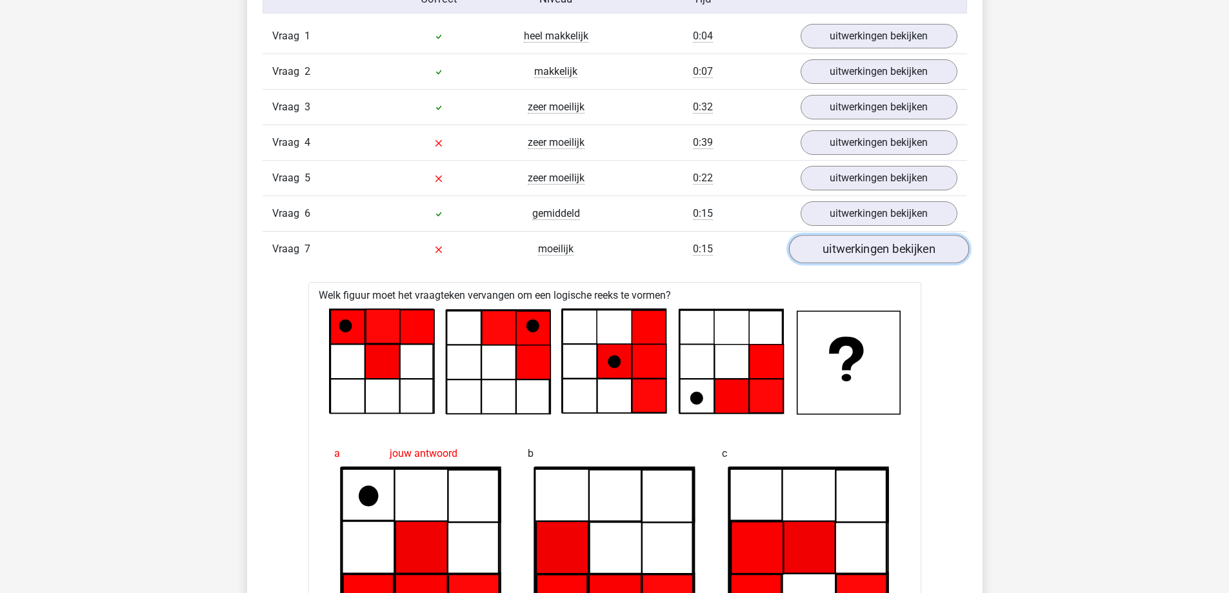
click at [860, 252] on link "uitwerkingen bekijken" at bounding box center [879, 250] width 180 height 28
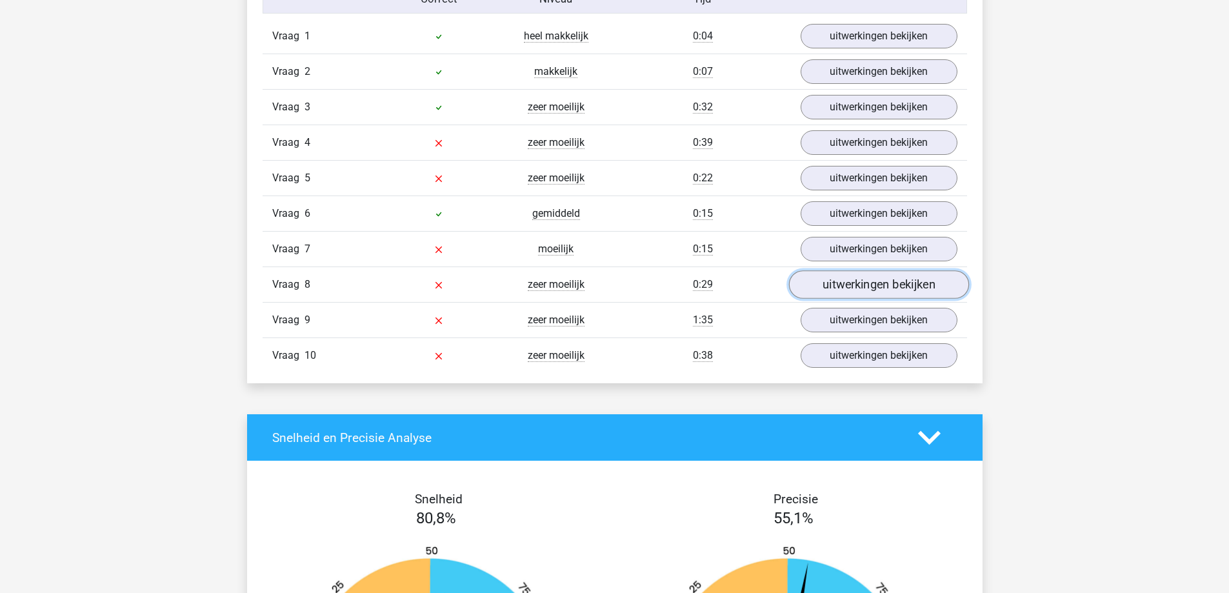
click at [851, 288] on link "uitwerkingen bekijken" at bounding box center [879, 285] width 180 height 28
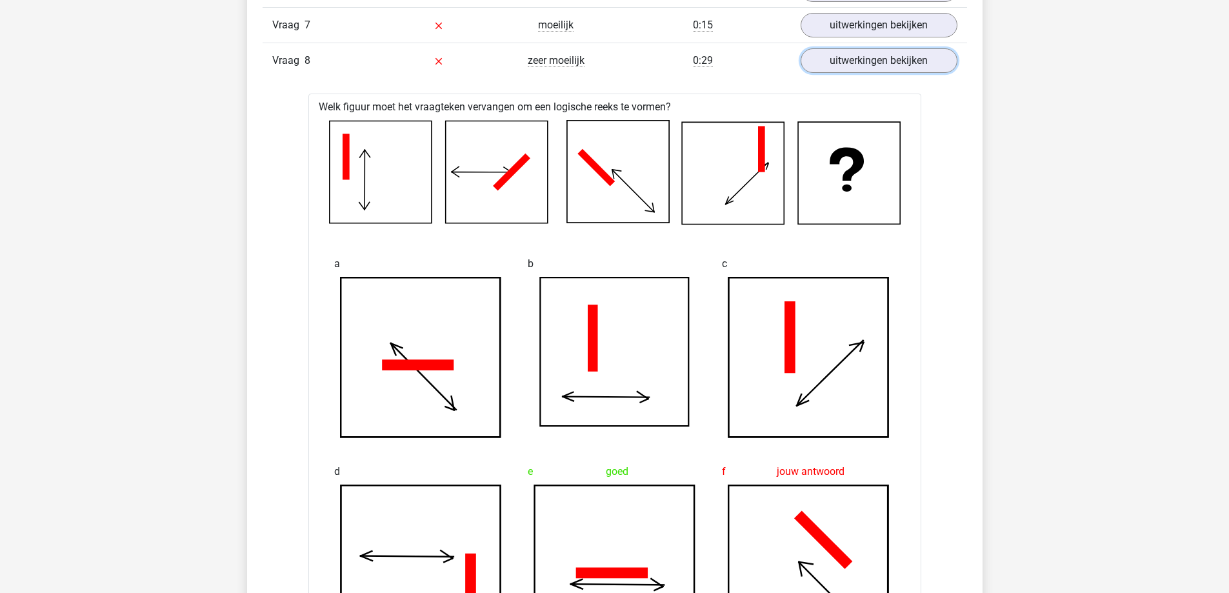
scroll to position [1291, 0]
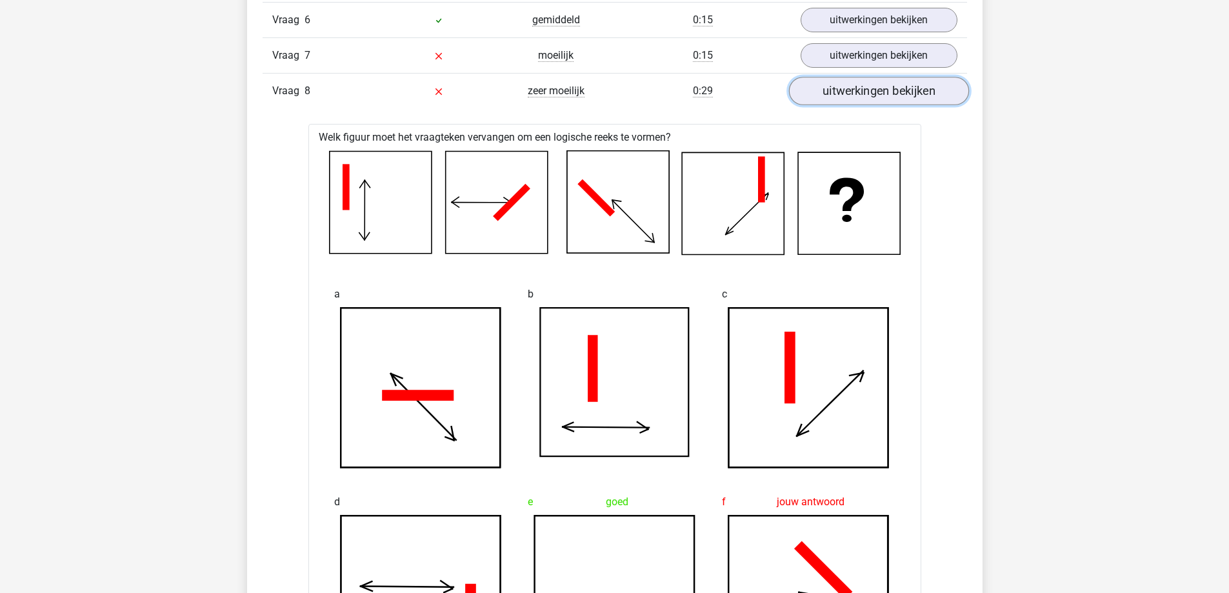
click at [880, 95] on link "uitwerkingen bekijken" at bounding box center [879, 91] width 180 height 28
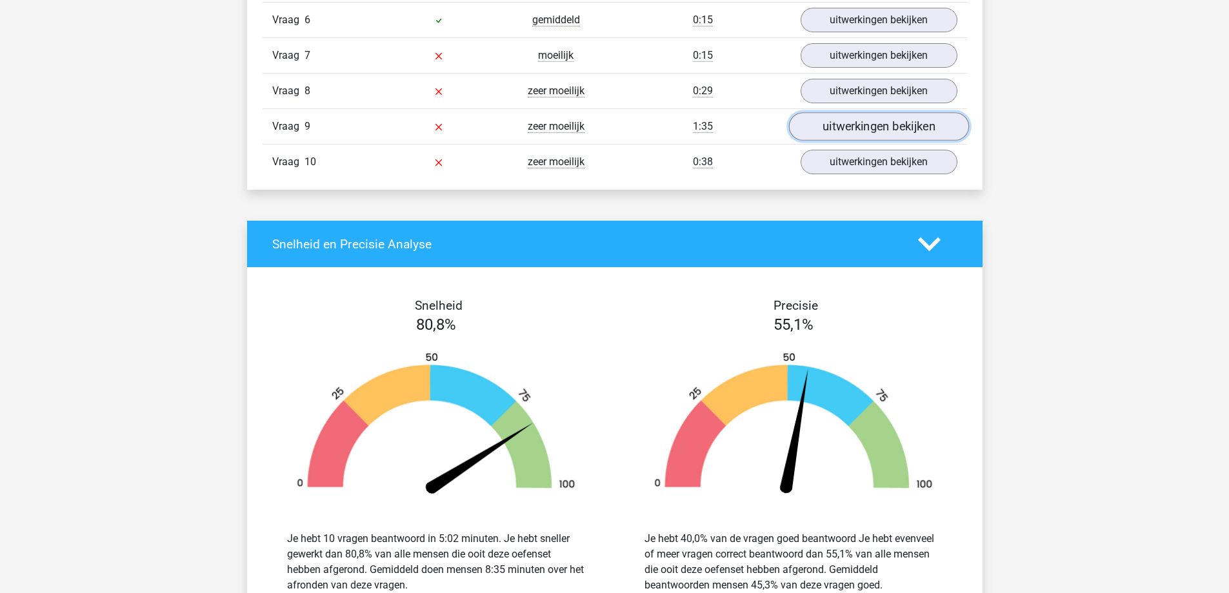
click at [875, 134] on link "uitwerkingen bekijken" at bounding box center [879, 127] width 180 height 28
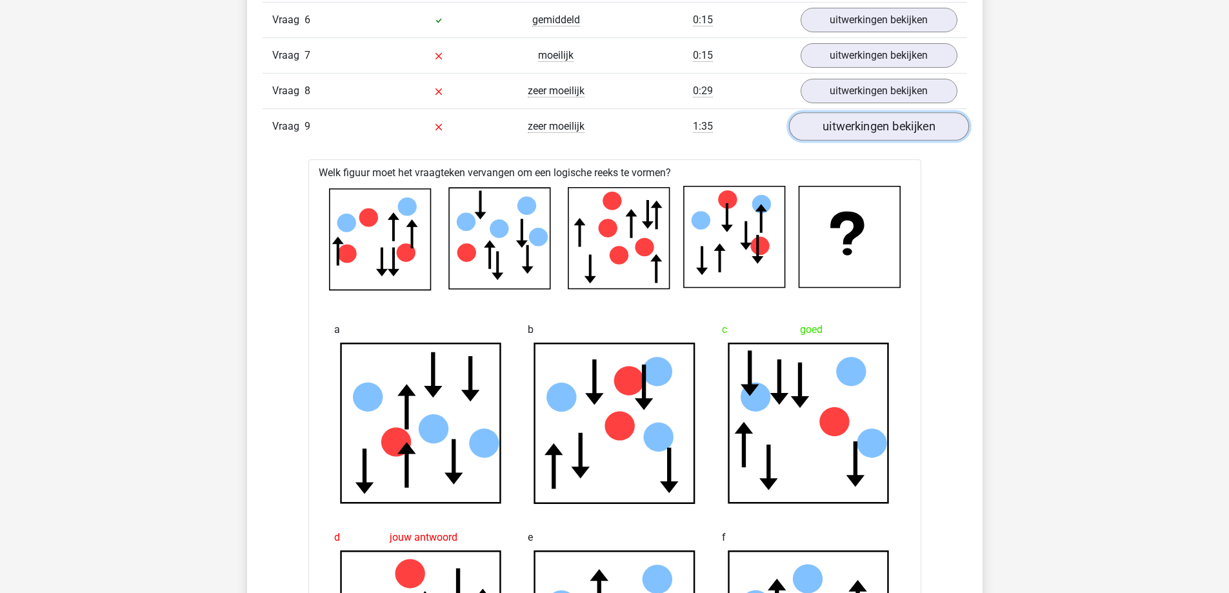
click at [872, 131] on link "uitwerkingen bekijken" at bounding box center [879, 127] width 180 height 28
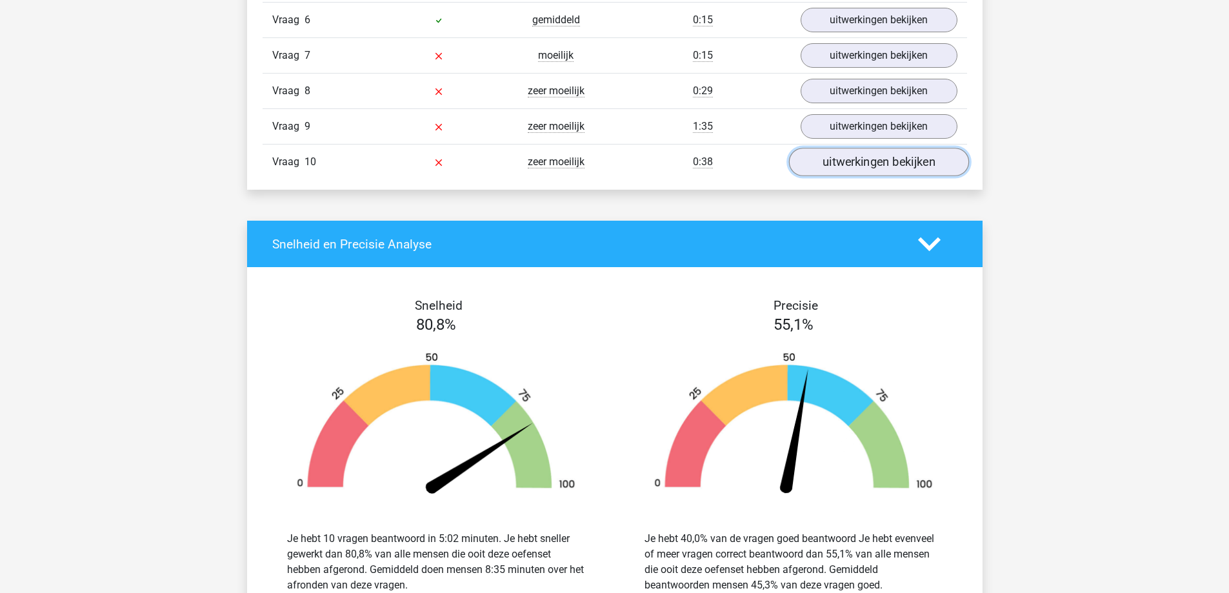
click at [851, 159] on link "uitwerkingen bekijken" at bounding box center [879, 162] width 180 height 28
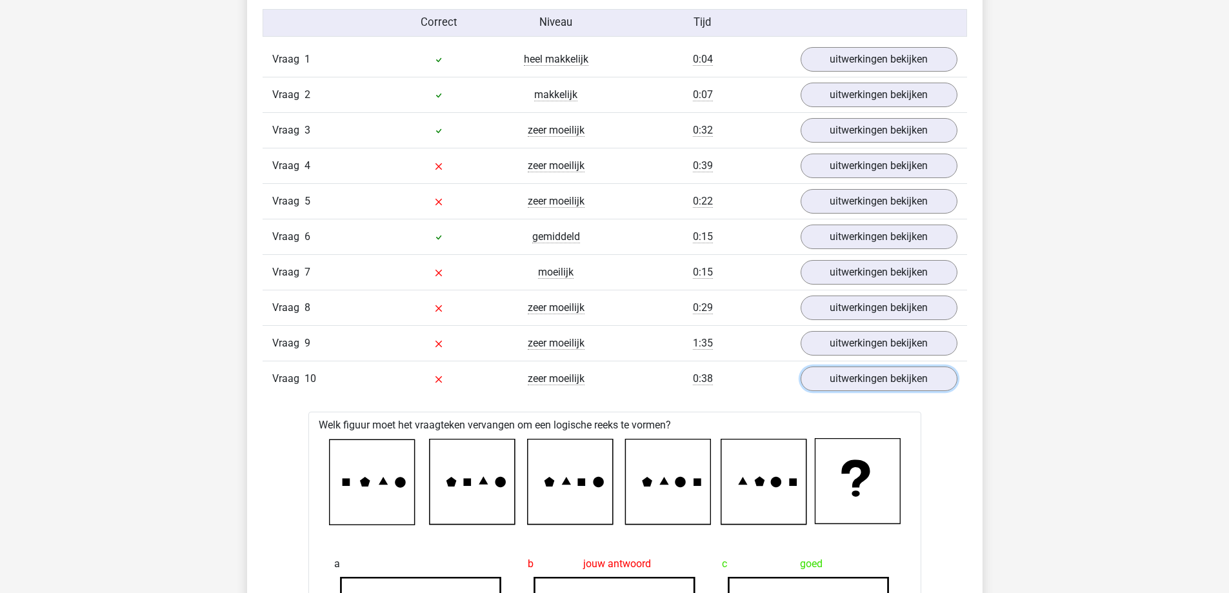
scroll to position [1033, 0]
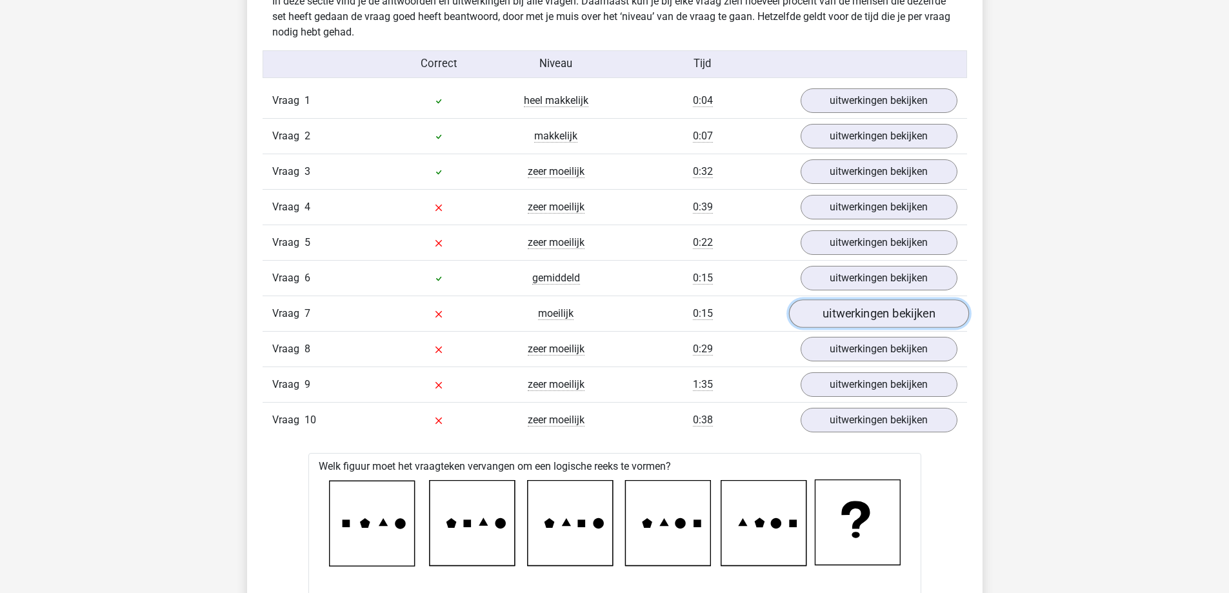
click at [876, 316] on link "uitwerkingen bekijken" at bounding box center [879, 314] width 180 height 28
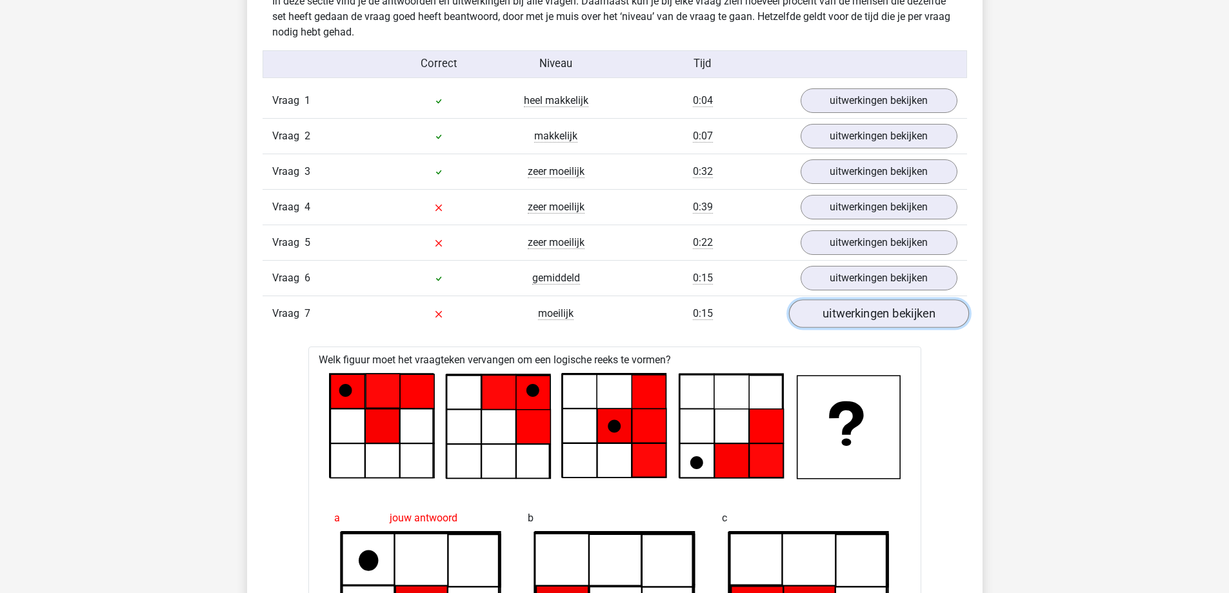
click at [878, 313] on link "uitwerkingen bekijken" at bounding box center [879, 314] width 180 height 28
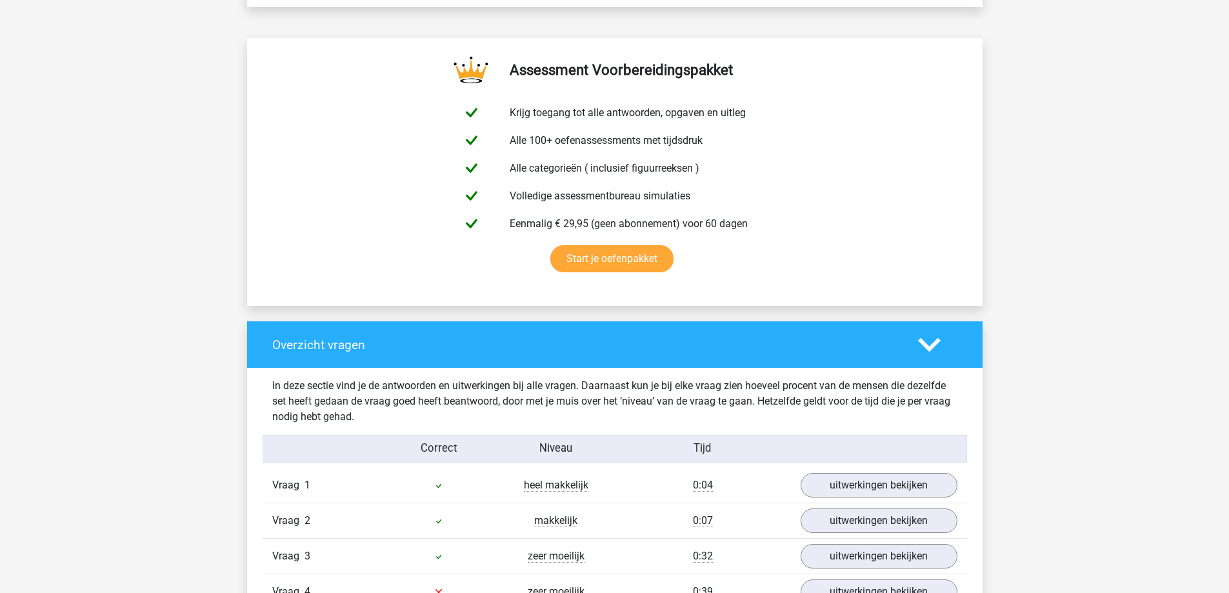
scroll to position [645, 0]
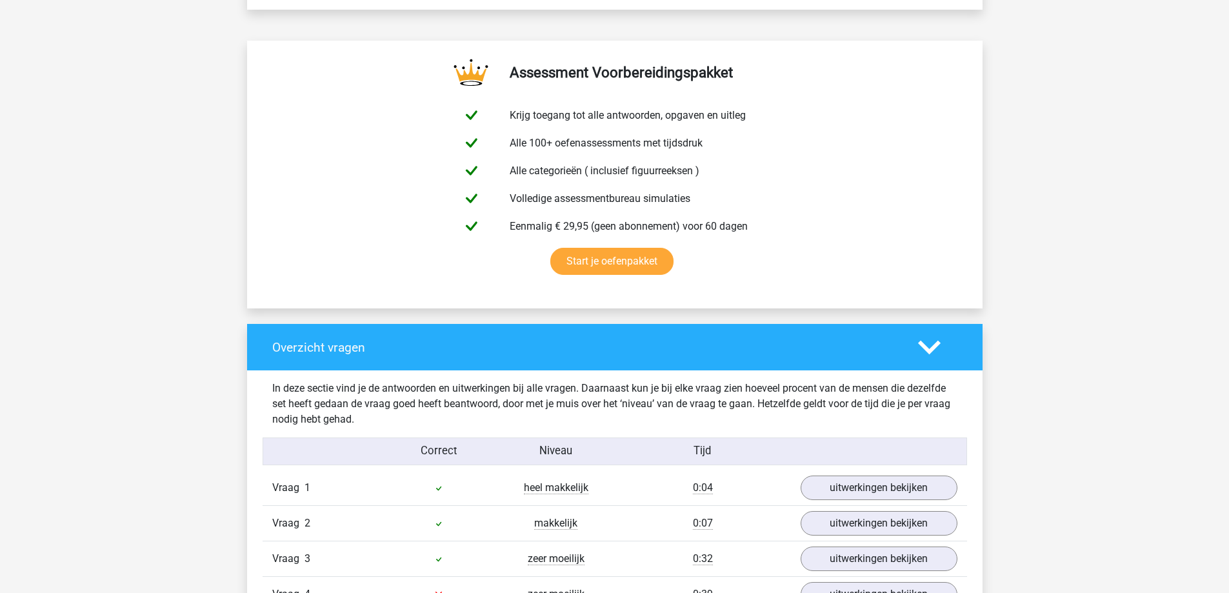
click at [928, 347] on icon at bounding box center [929, 347] width 23 height 23
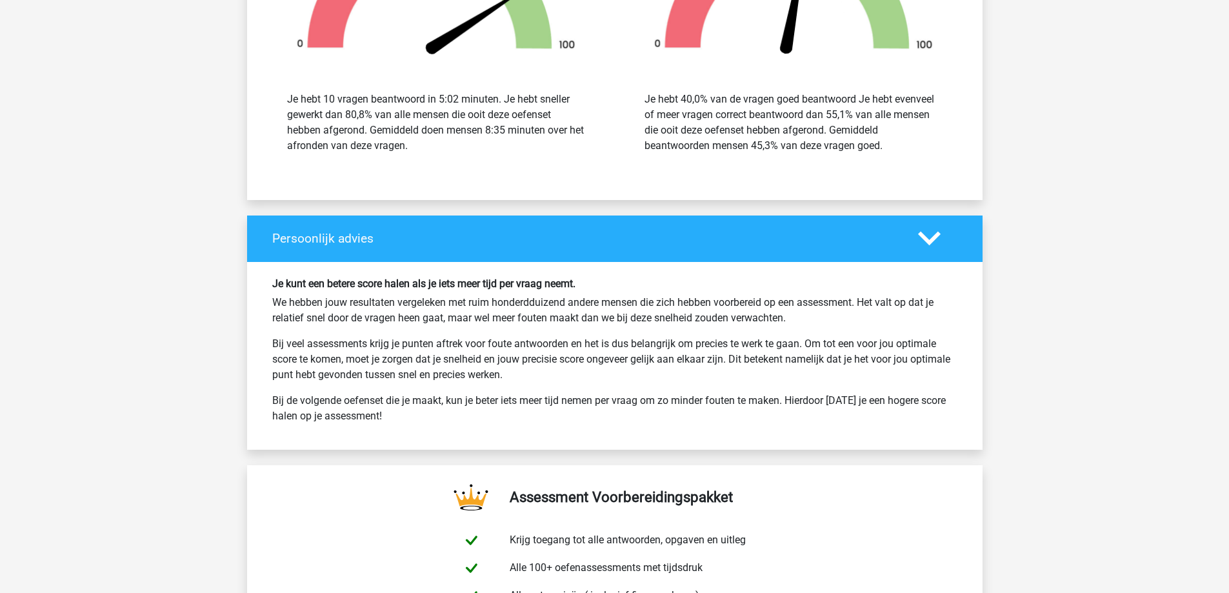
scroll to position [1291, 0]
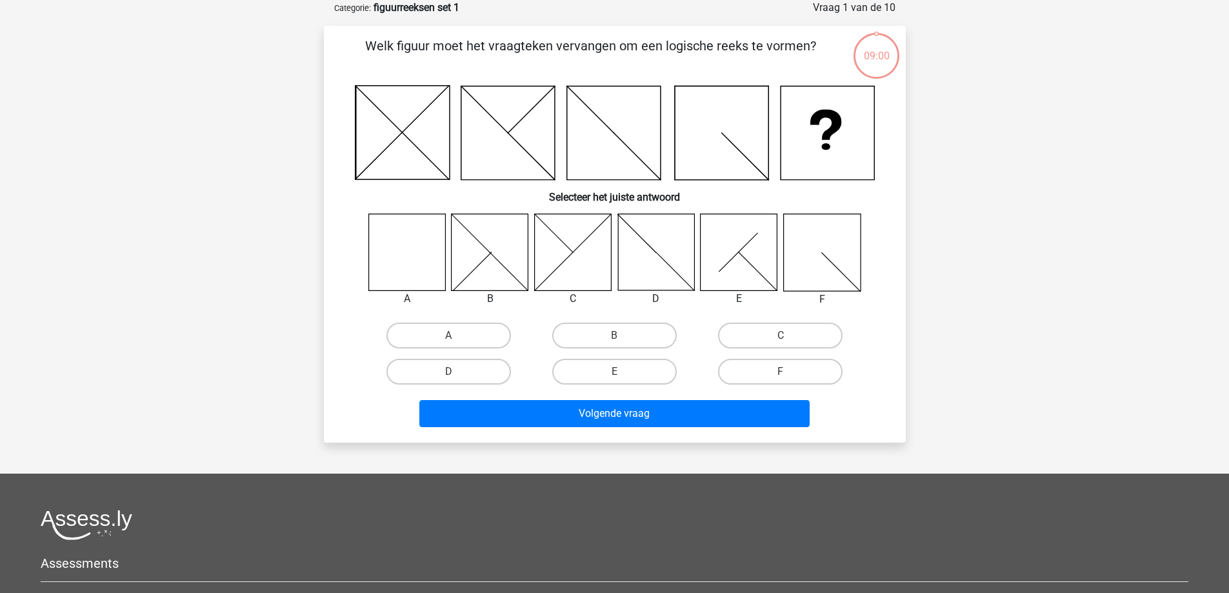
scroll to position [65, 0]
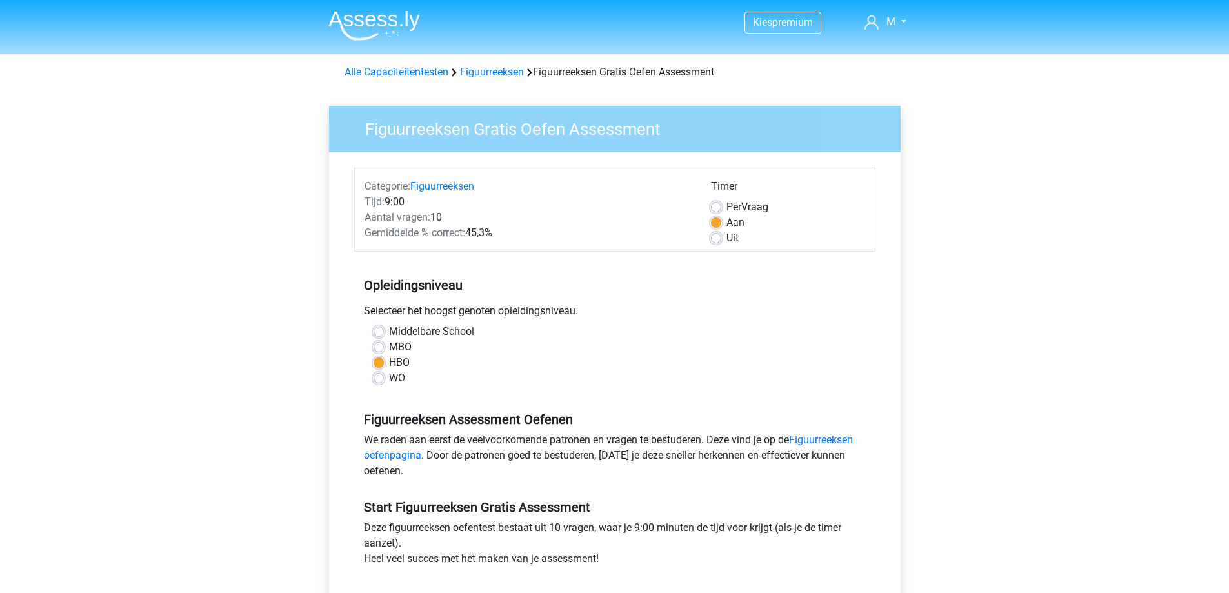
scroll to position [194, 0]
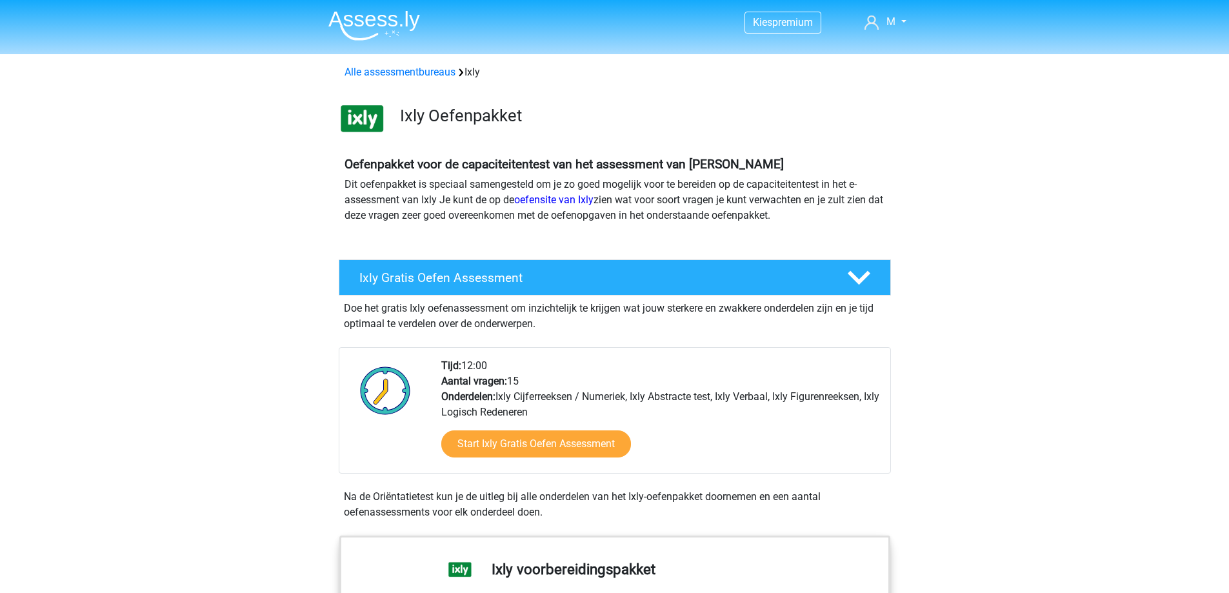
scroll to position [1033, 0]
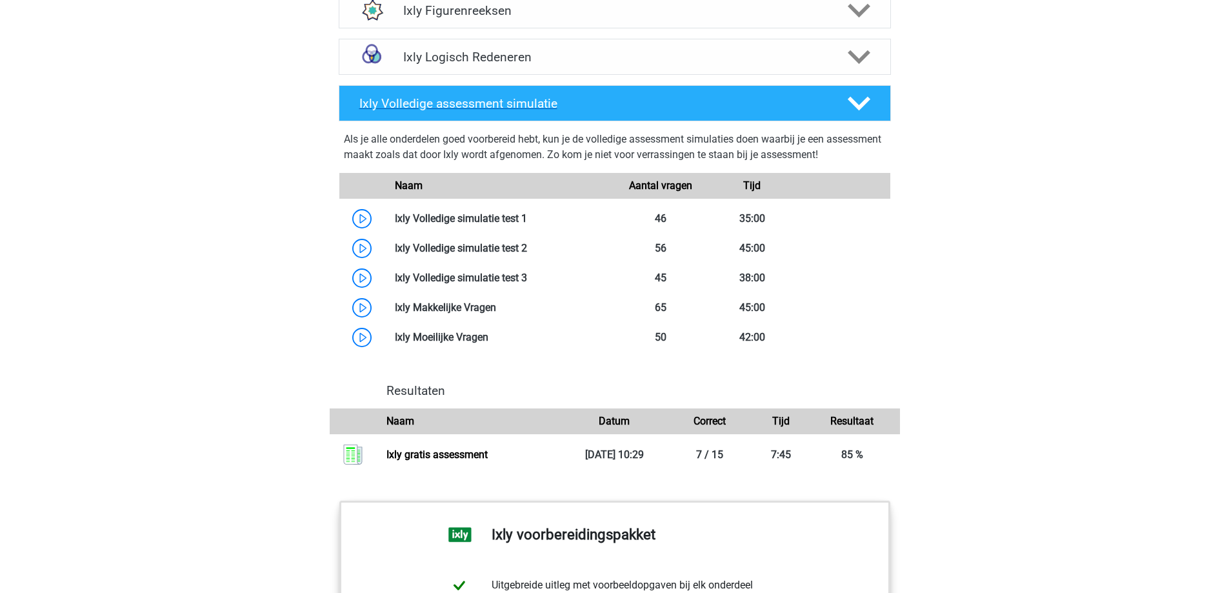
click at [723, 106] on h4 "Ixly Volledige assessment simulatie" at bounding box center [592, 103] width 467 height 15
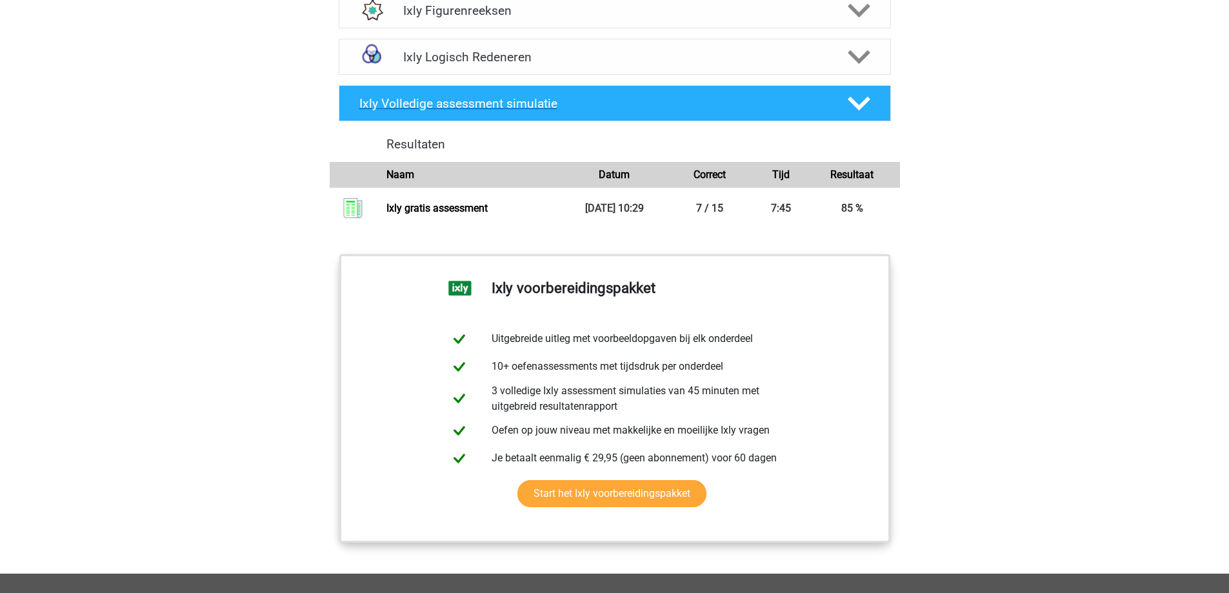
click at [863, 107] on icon at bounding box center [859, 103] width 23 height 23
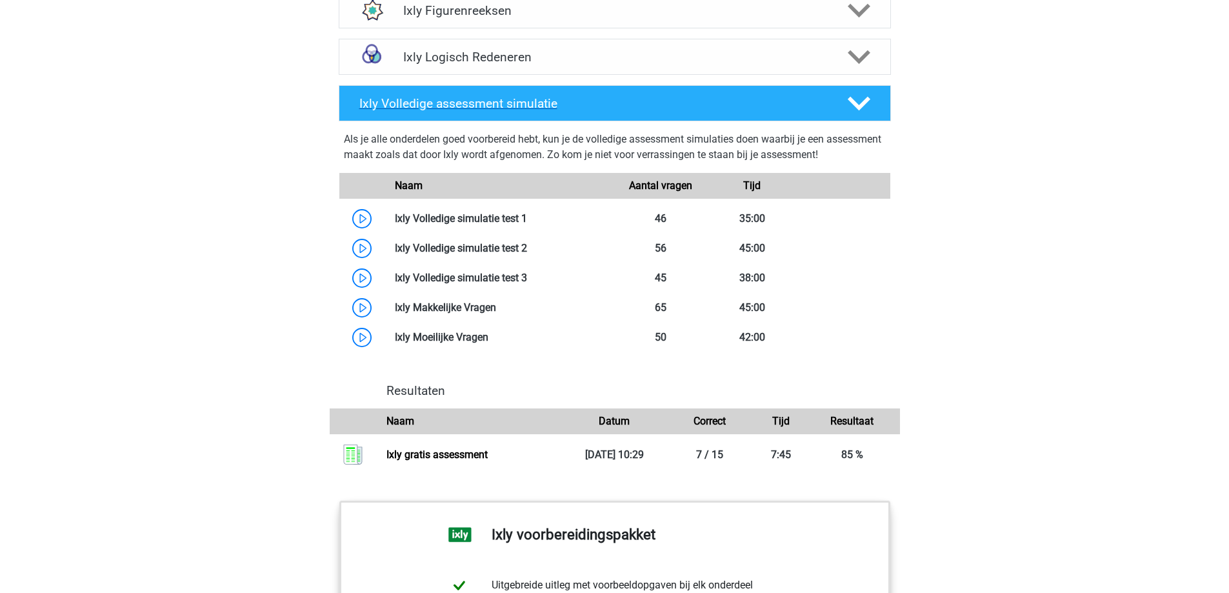
click at [863, 107] on icon at bounding box center [859, 103] width 23 height 23
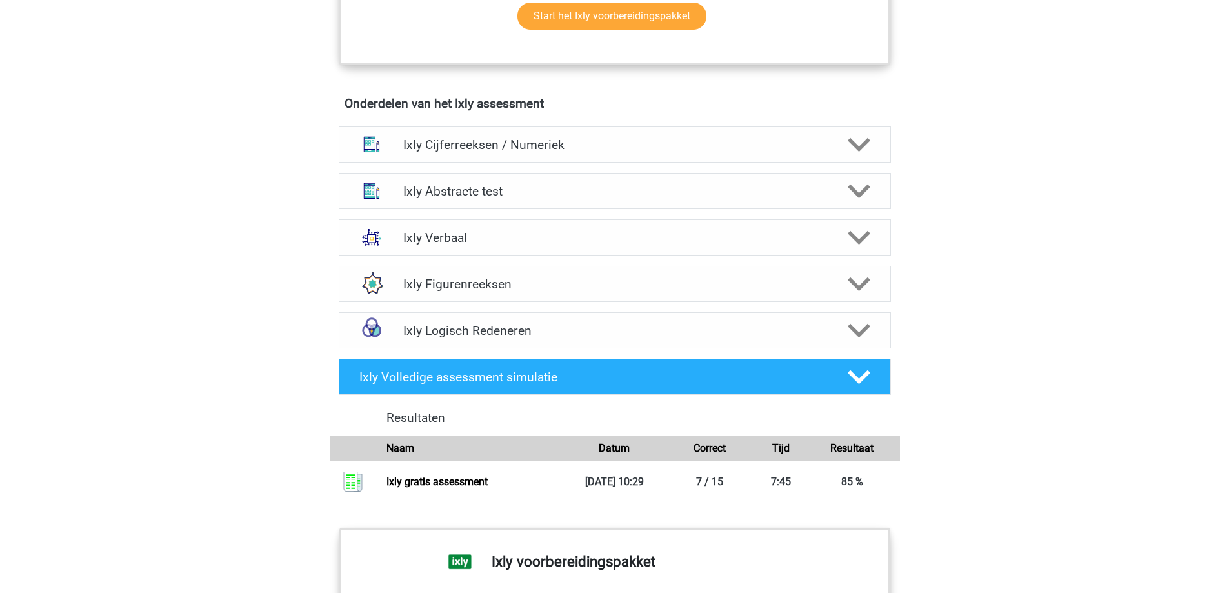
scroll to position [710, 0]
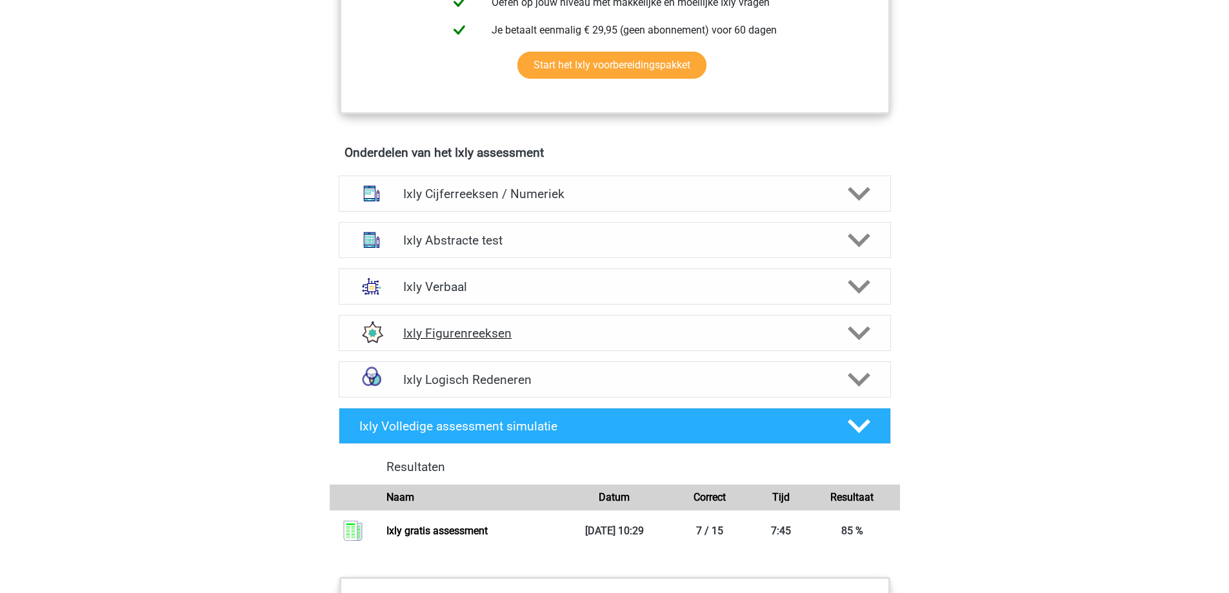
click at [830, 333] on div "Ixly Figurenreeksen" at bounding box center [615, 333] width 442 height 15
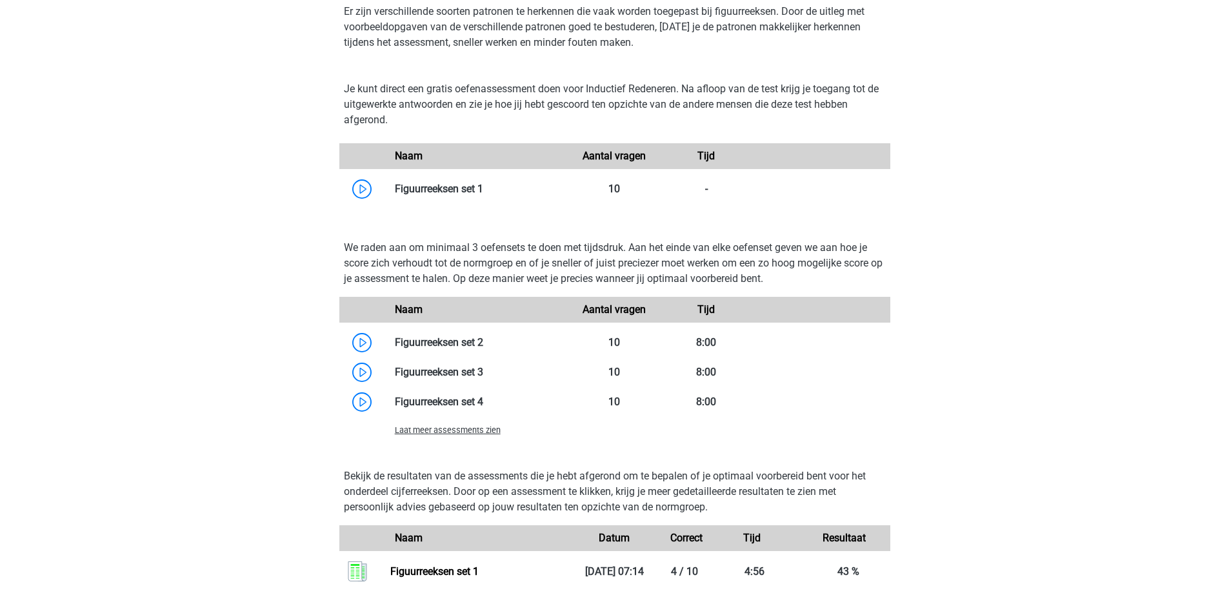
scroll to position [1097, 0]
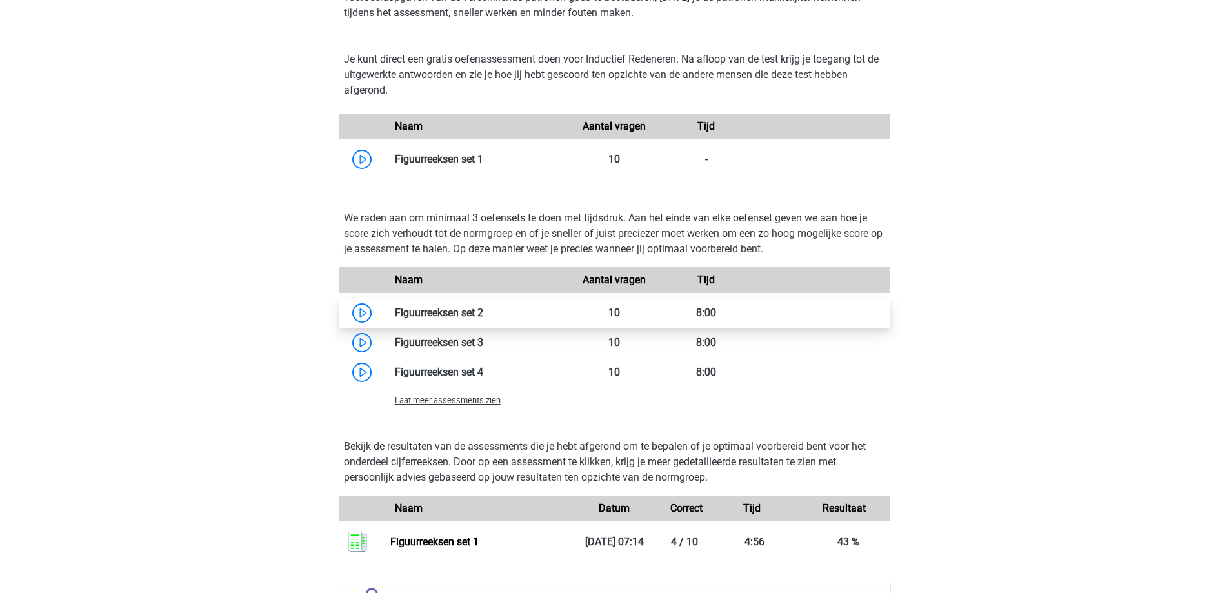
click at [483, 314] on link at bounding box center [483, 313] width 0 height 12
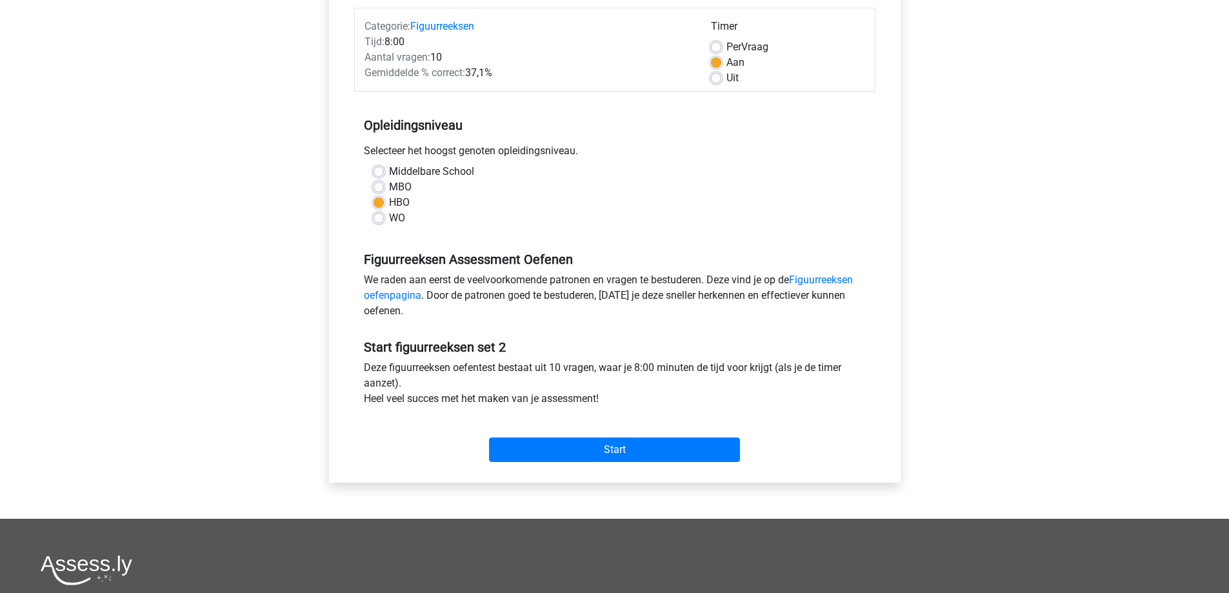
scroll to position [323, 0]
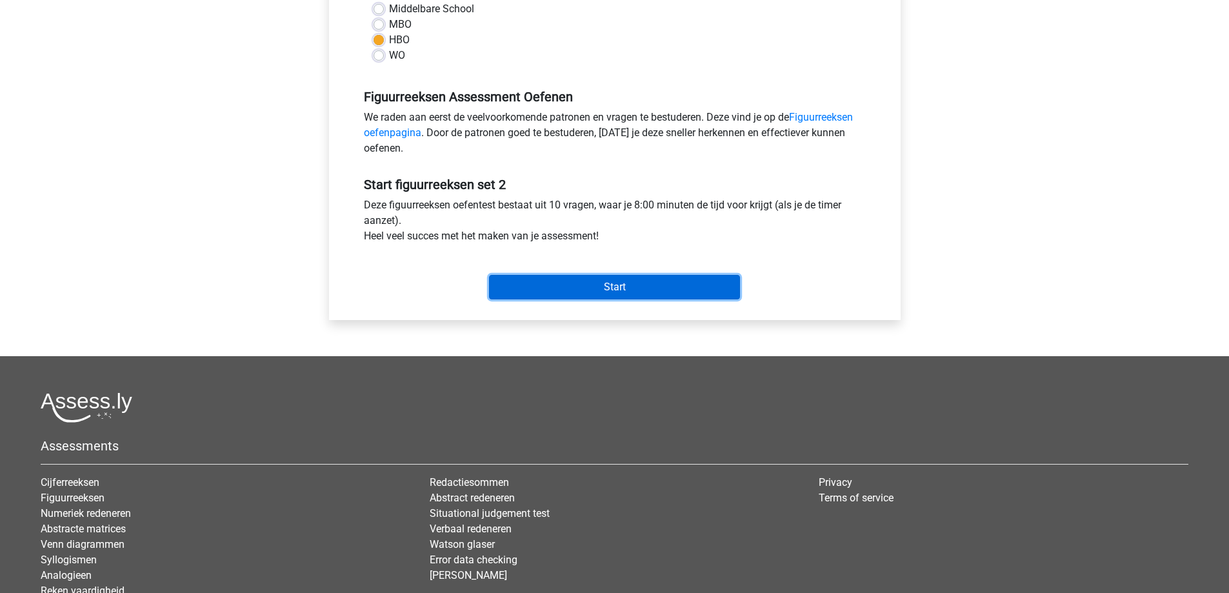
click at [636, 295] on input "Start" at bounding box center [614, 287] width 251 height 25
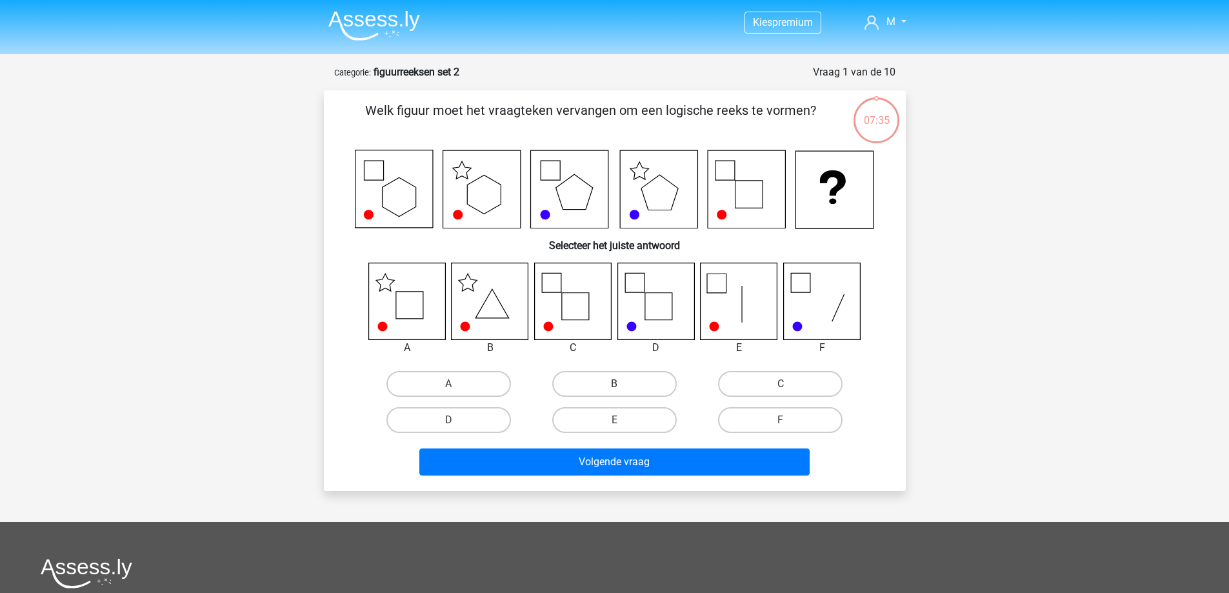
click at [598, 385] on label "B" at bounding box center [614, 384] width 125 height 26
click at [614, 385] on input "B" at bounding box center [618, 388] width 8 height 8
radio input "true"
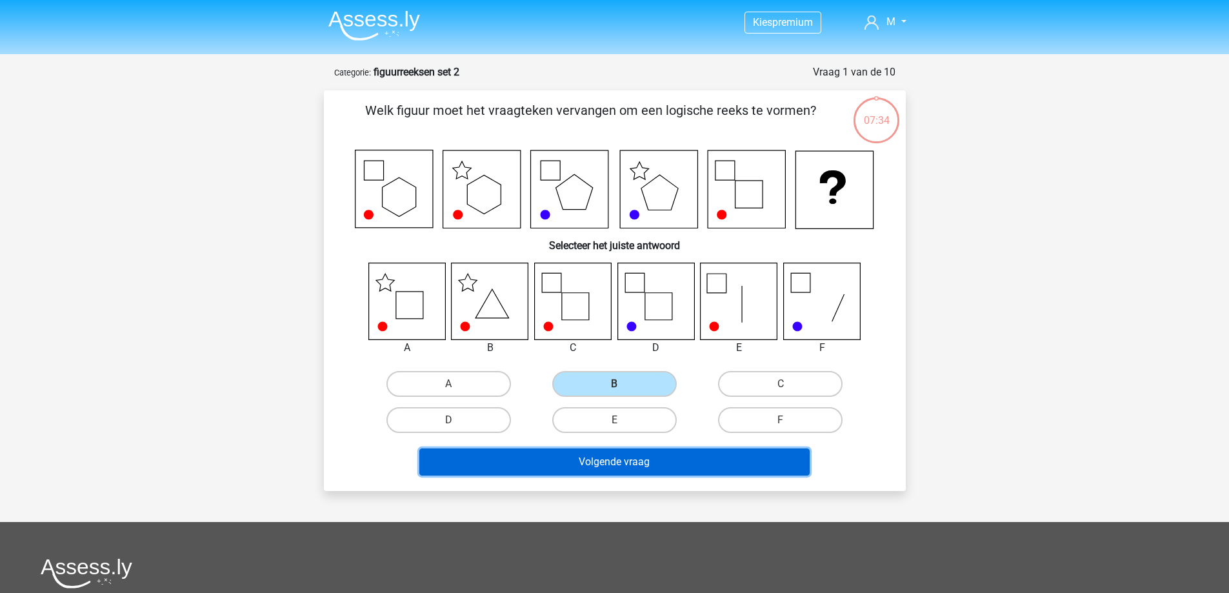
click at [618, 463] on button "Volgende vraag" at bounding box center [615, 462] width 390 height 27
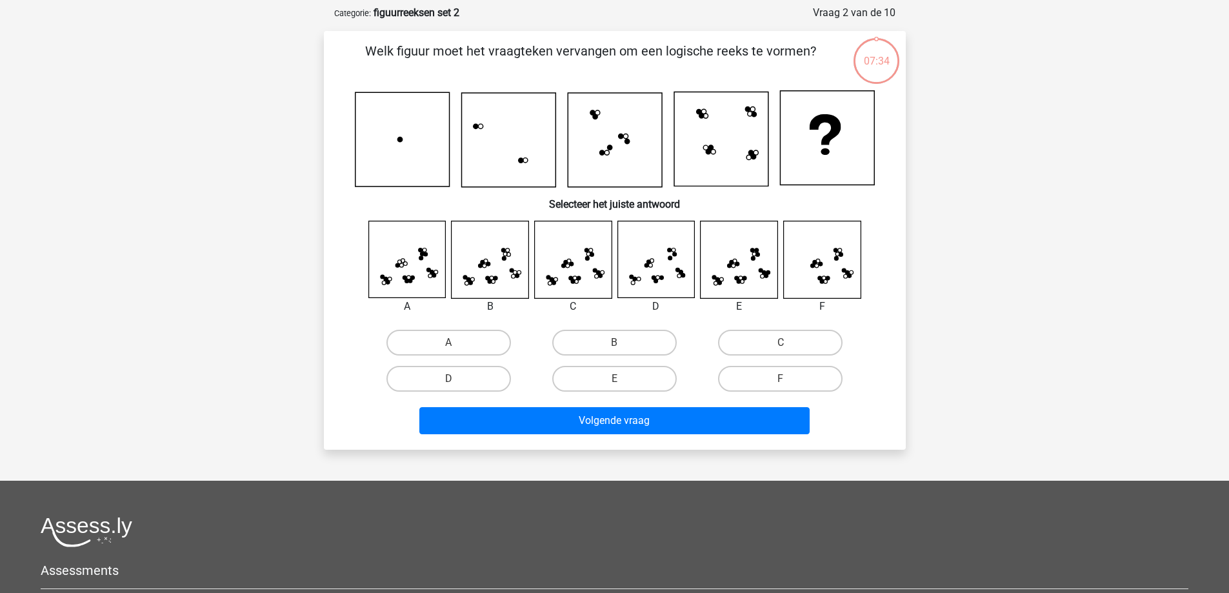
scroll to position [65, 0]
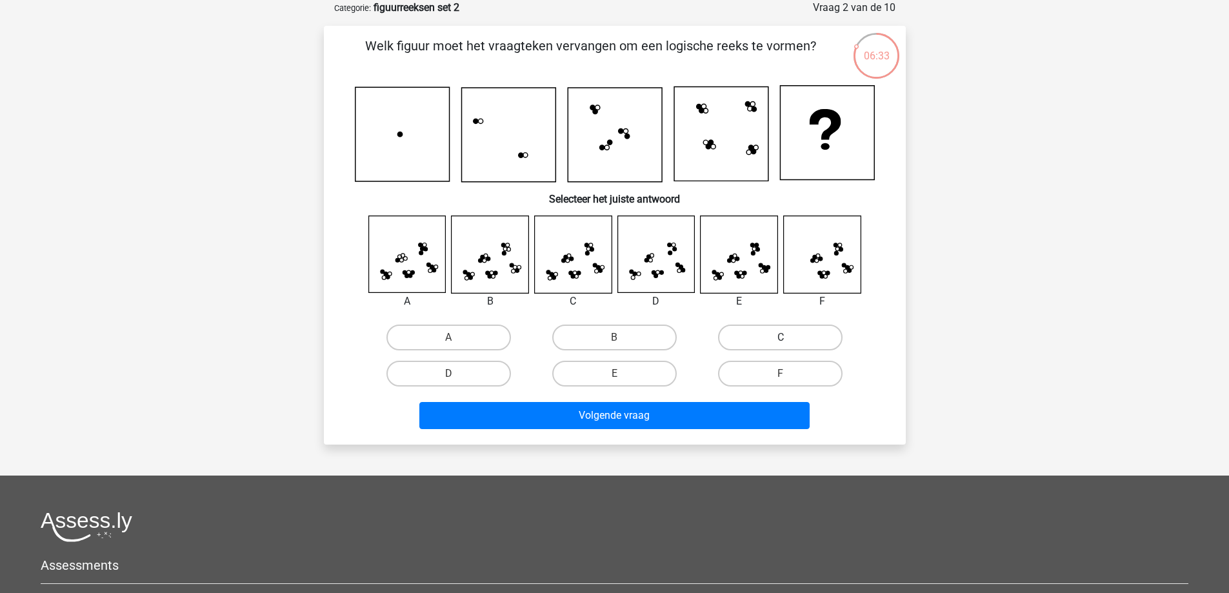
click at [804, 344] on label "C" at bounding box center [780, 338] width 125 height 26
click at [789, 344] on input "C" at bounding box center [785, 342] width 8 height 8
radio input "true"
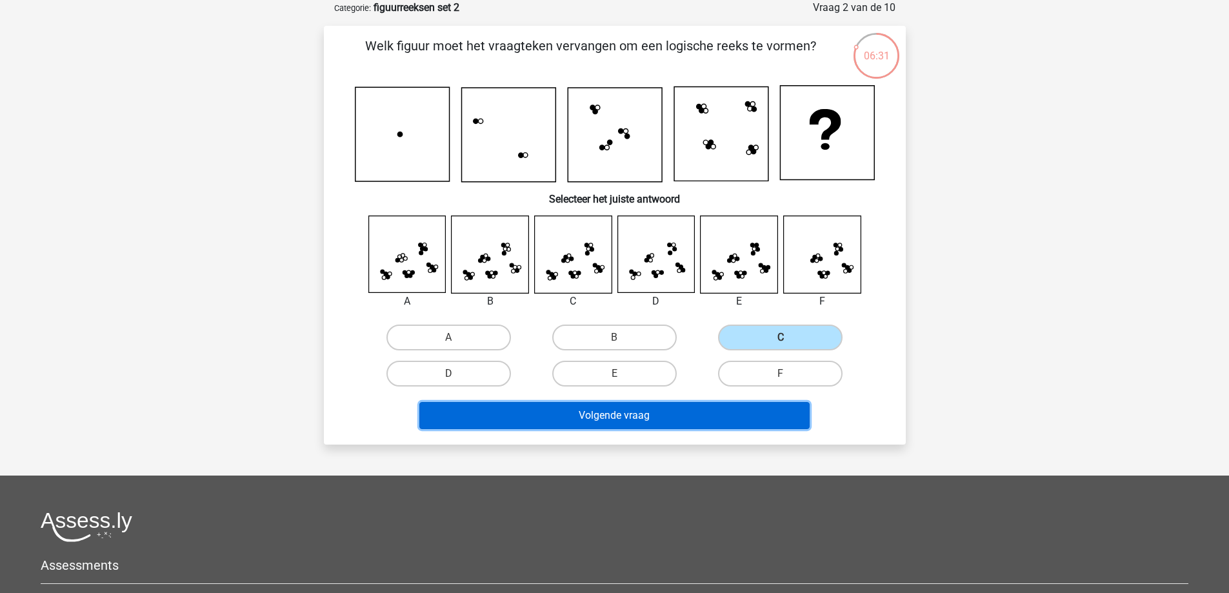
click at [669, 409] on button "Volgende vraag" at bounding box center [615, 415] width 390 height 27
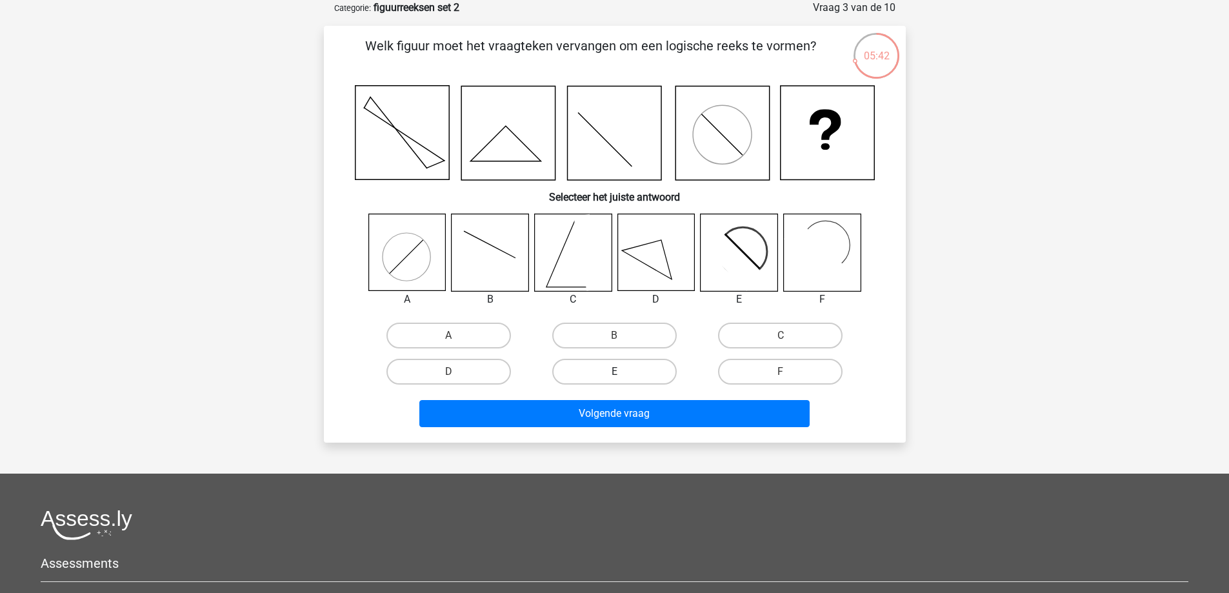
click at [592, 367] on label "E" at bounding box center [614, 372] width 125 height 26
click at [614, 372] on input "E" at bounding box center [618, 376] width 8 height 8
radio input "true"
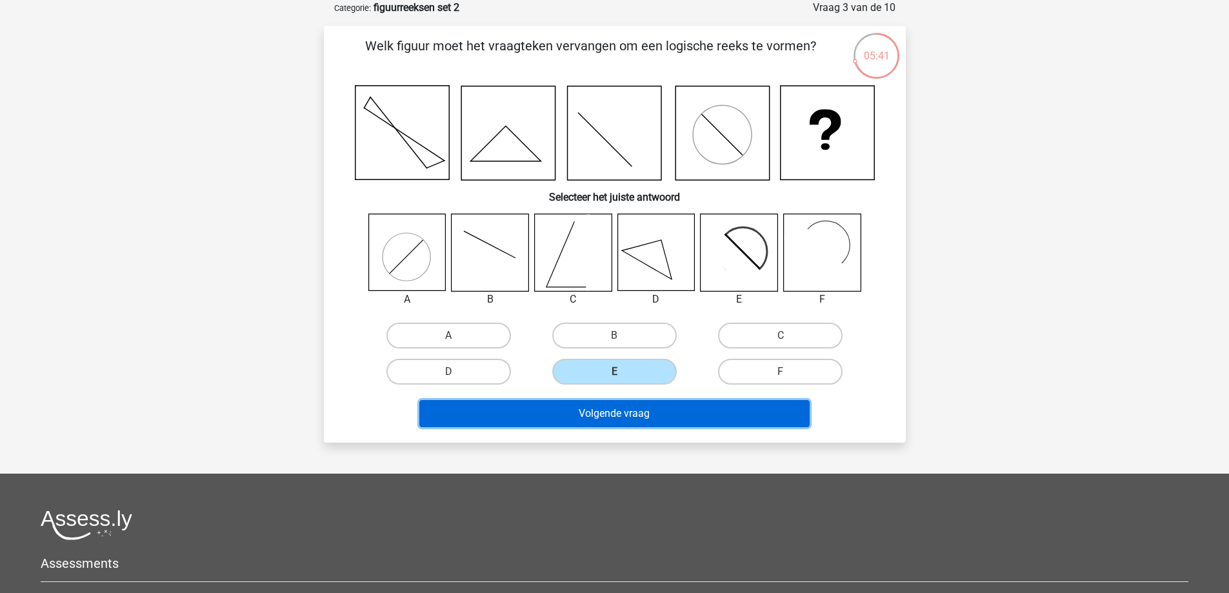
click at [605, 416] on button "Volgende vraag" at bounding box center [615, 413] width 390 height 27
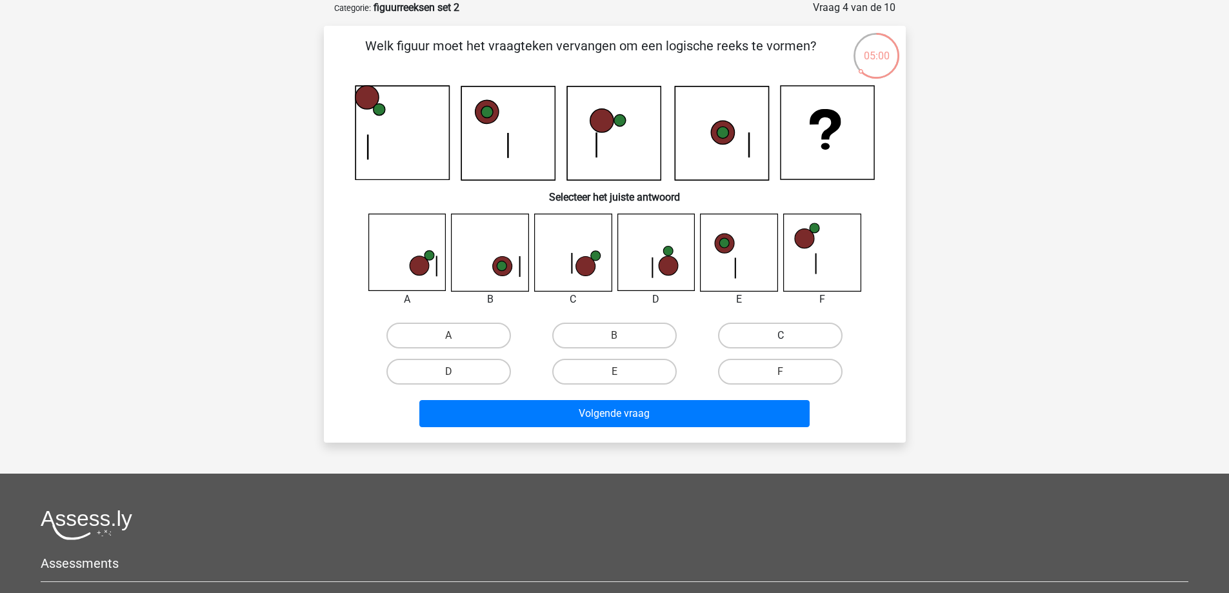
click at [794, 336] on label "C" at bounding box center [780, 336] width 125 height 26
click at [789, 336] on input "C" at bounding box center [785, 340] width 8 height 8
radio input "true"
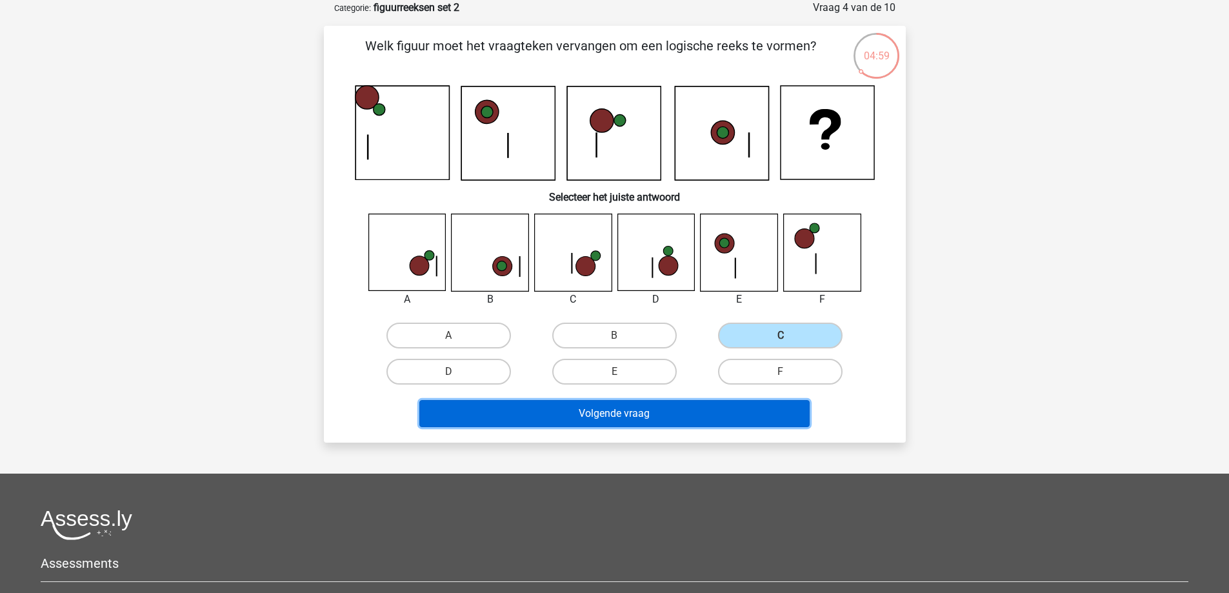
click at [729, 414] on button "Volgende vraag" at bounding box center [615, 413] width 390 height 27
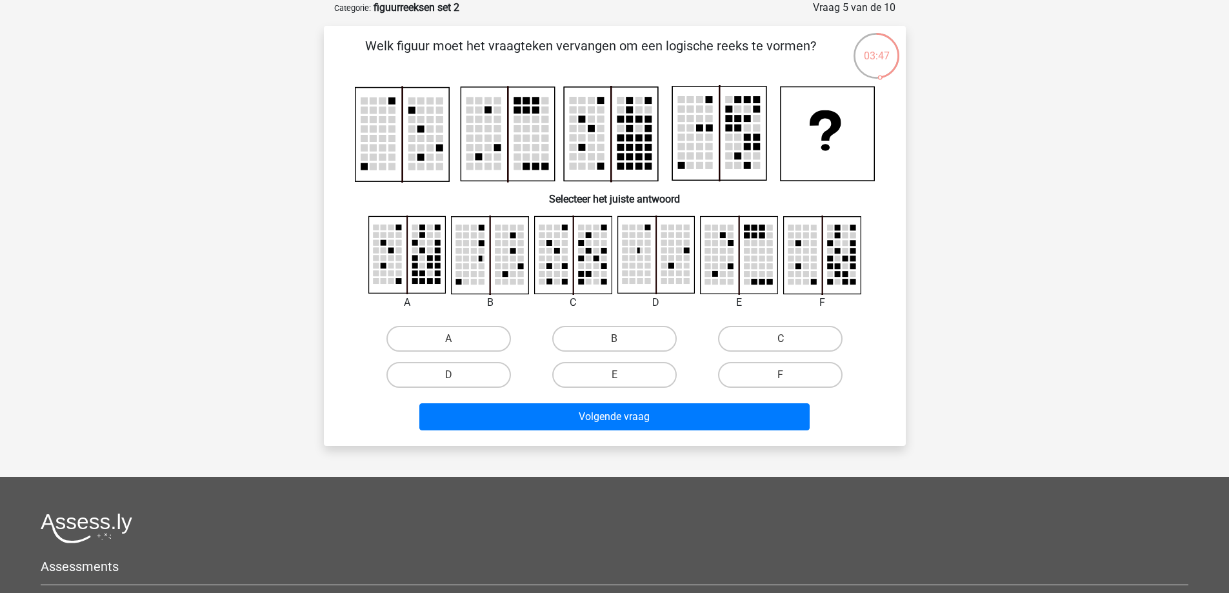
click at [801, 272] on rect at bounding box center [799, 274] width 6 height 6
click at [792, 379] on label "F" at bounding box center [780, 375] width 125 height 26
click at [789, 379] on input "F" at bounding box center [785, 379] width 8 height 8
radio input "true"
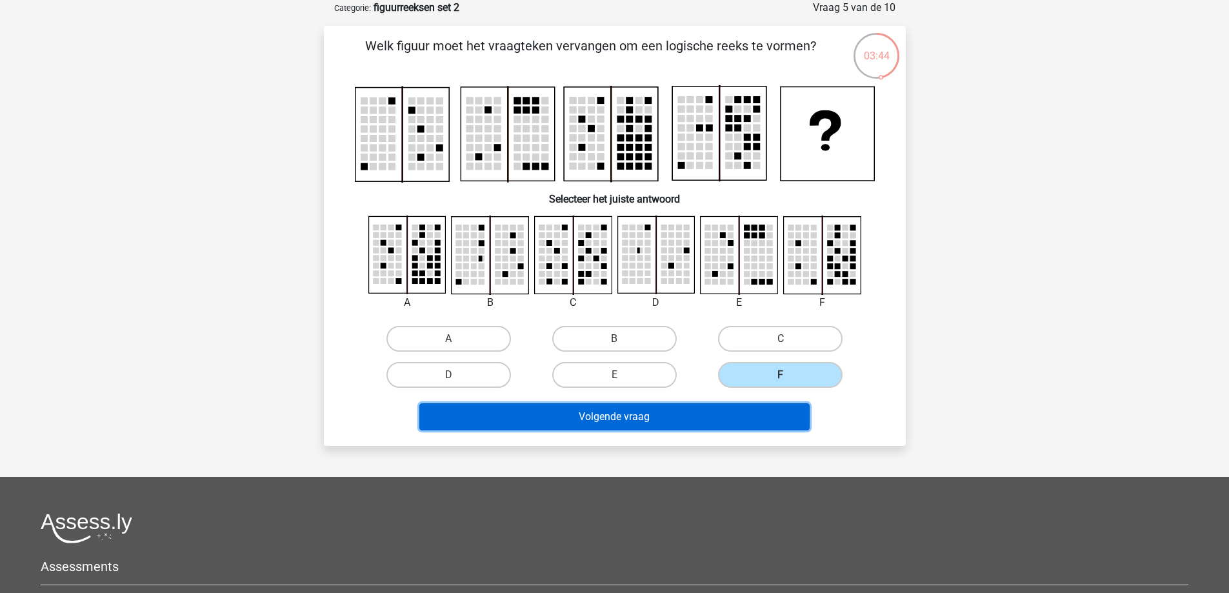
click at [745, 424] on button "Volgende vraag" at bounding box center [615, 416] width 390 height 27
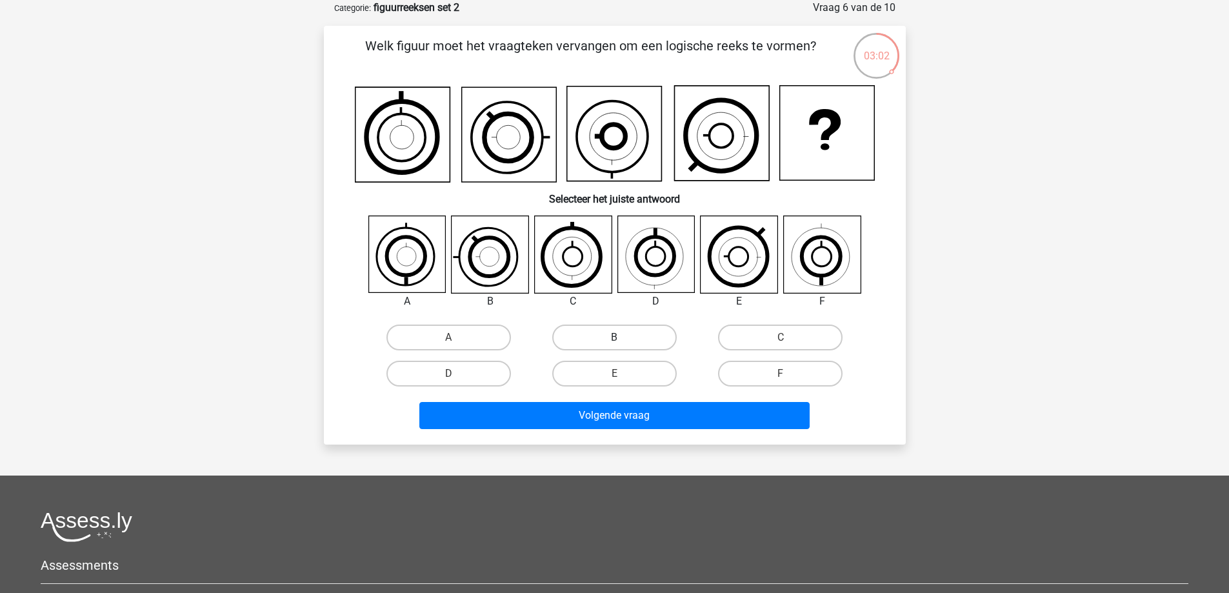
click at [587, 331] on label "B" at bounding box center [614, 338] width 125 height 26
click at [614, 338] on input "B" at bounding box center [618, 342] width 8 height 8
radio input "true"
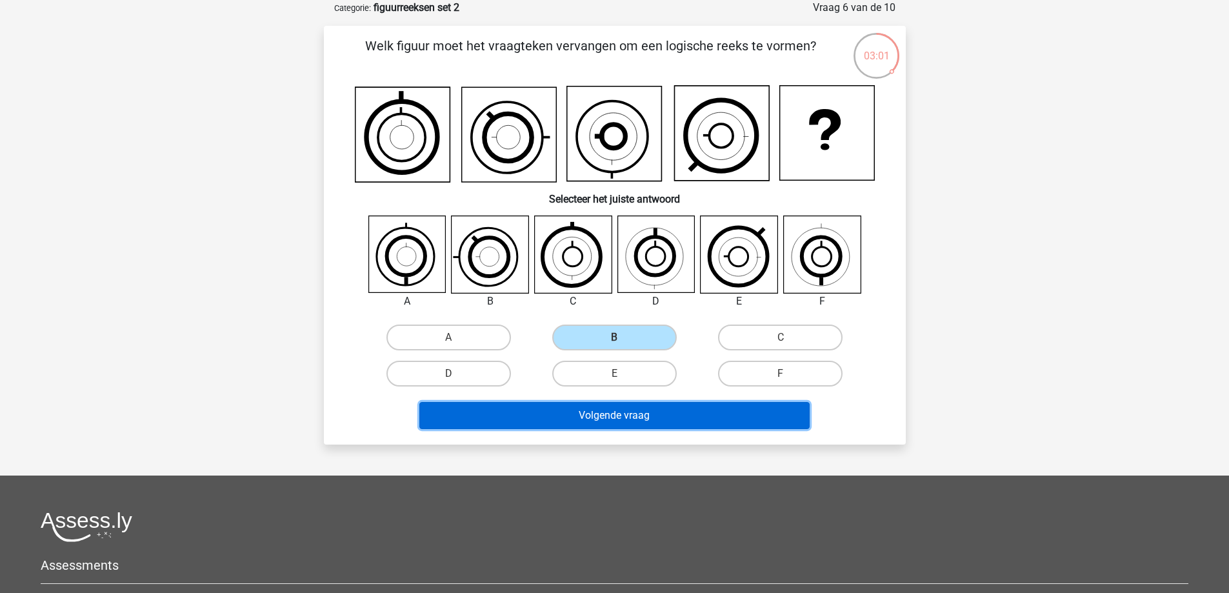
click at [638, 421] on button "Volgende vraag" at bounding box center [615, 415] width 390 height 27
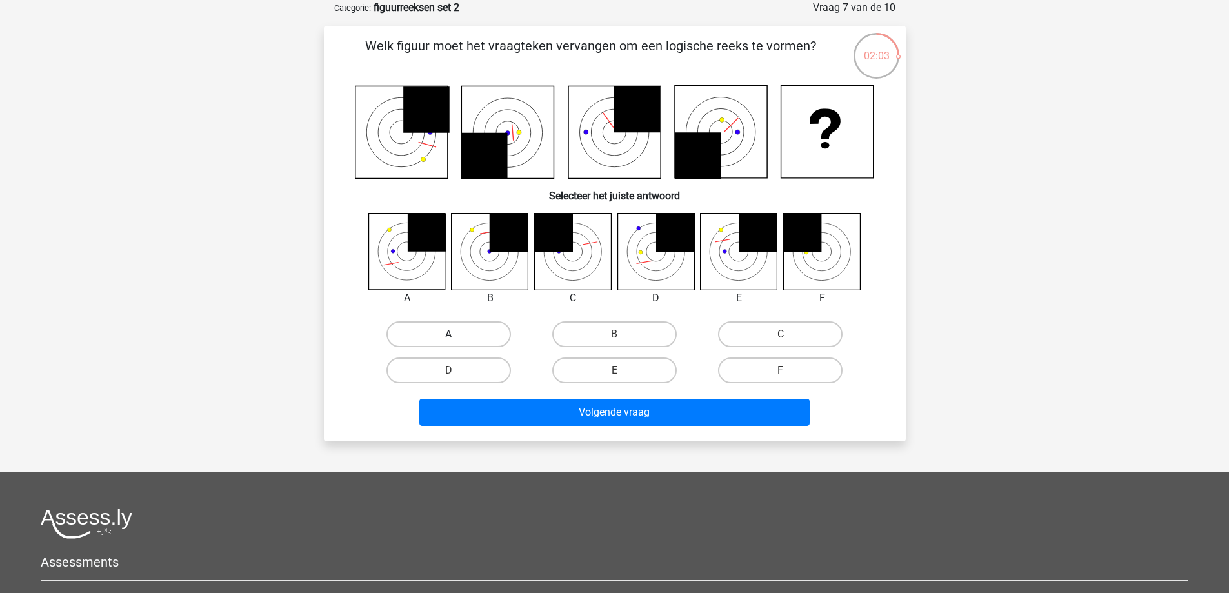
click at [445, 339] on label "A" at bounding box center [449, 334] width 125 height 26
click at [449, 339] on input "A" at bounding box center [453, 338] width 8 height 8
radio input "true"
click at [619, 429] on div "Volgende vraag" at bounding box center [615, 415] width 498 height 32
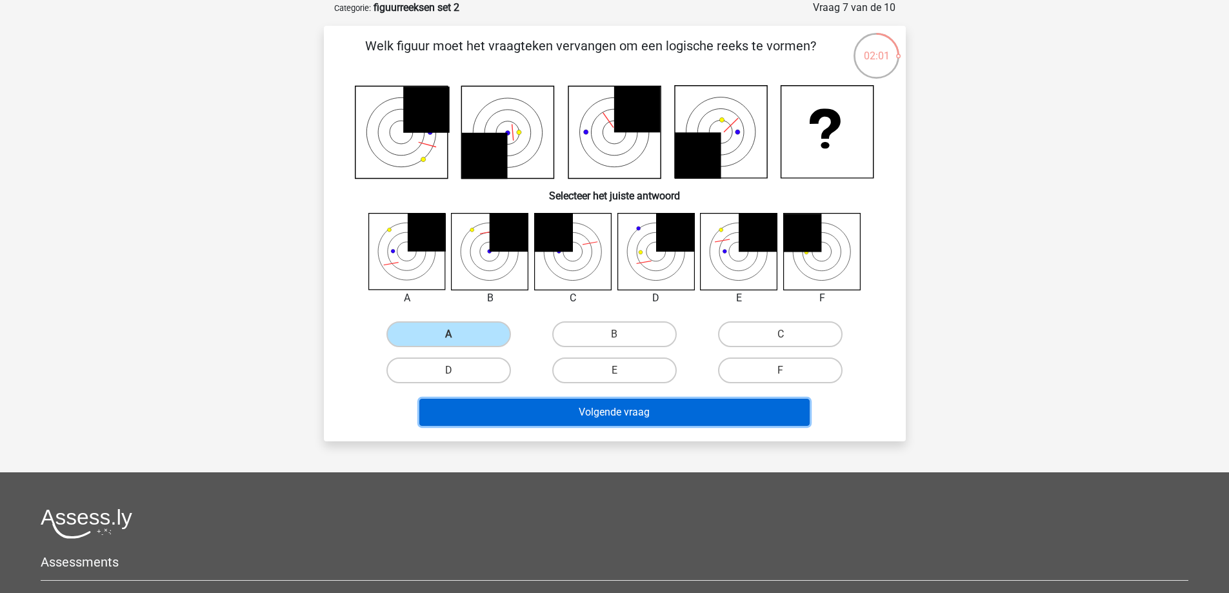
click at [625, 421] on button "Volgende vraag" at bounding box center [615, 412] width 390 height 27
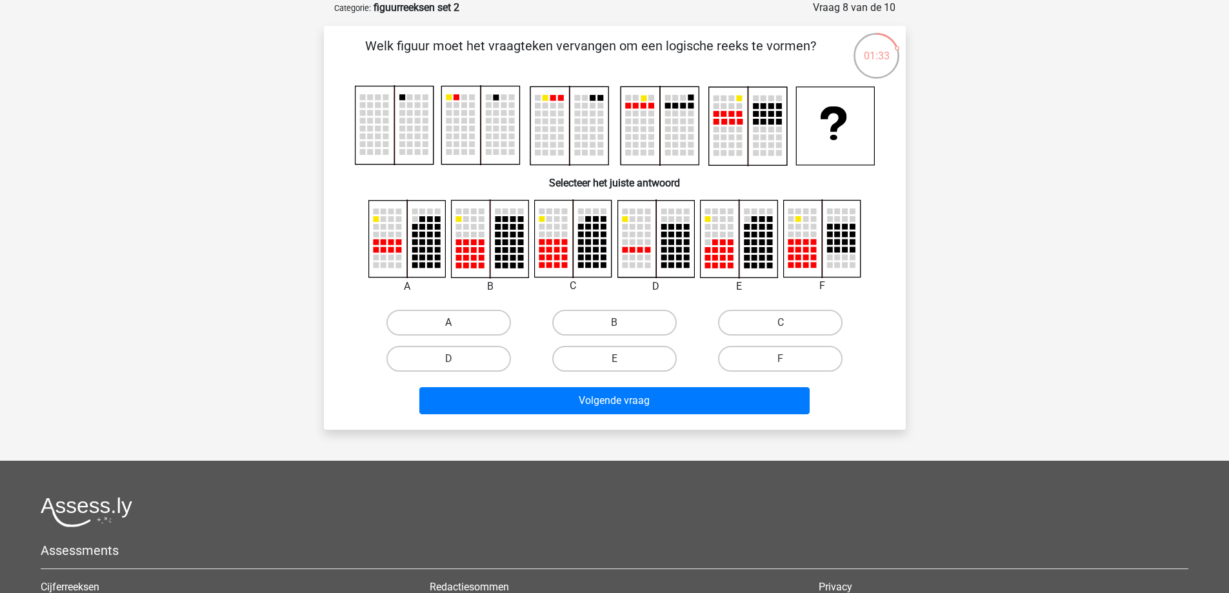
click at [411, 323] on label "A" at bounding box center [449, 323] width 125 height 26
click at [449, 323] on input "A" at bounding box center [453, 327] width 8 height 8
radio input "true"
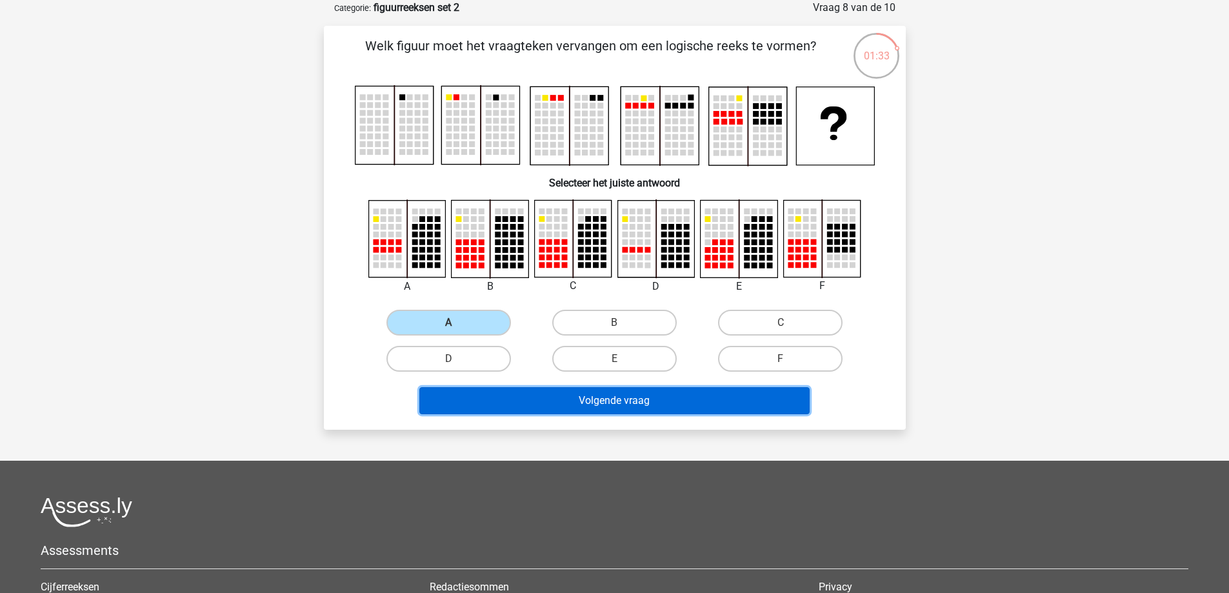
click at [585, 408] on button "Volgende vraag" at bounding box center [615, 400] width 390 height 27
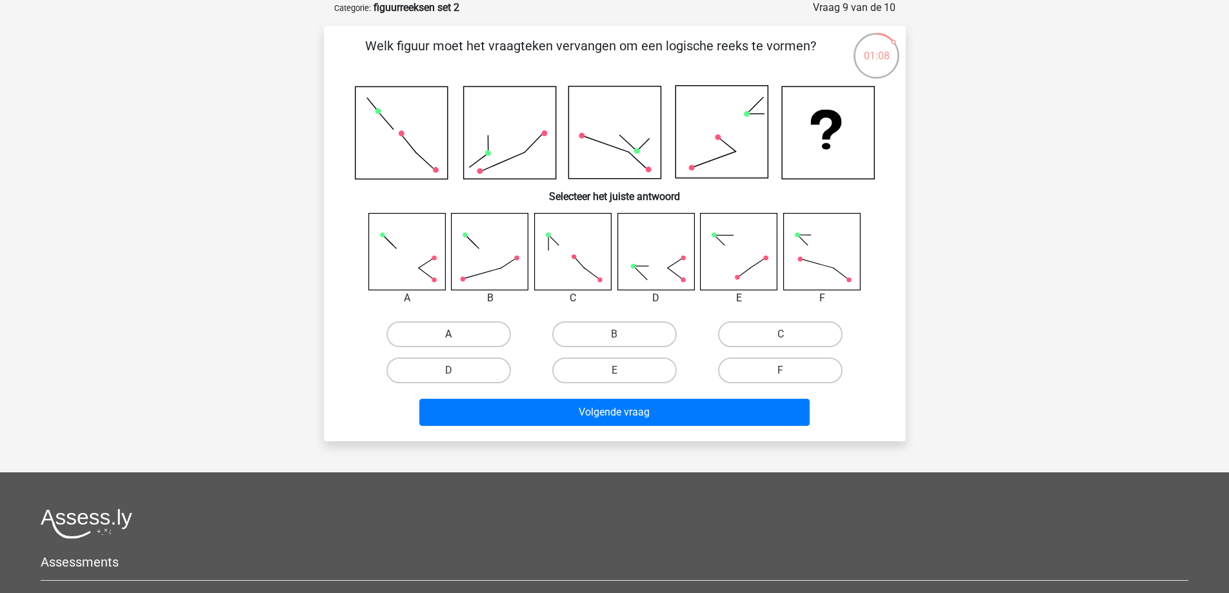
click at [474, 337] on label "A" at bounding box center [449, 334] width 125 height 26
click at [457, 337] on input "A" at bounding box center [453, 338] width 8 height 8
radio input "true"
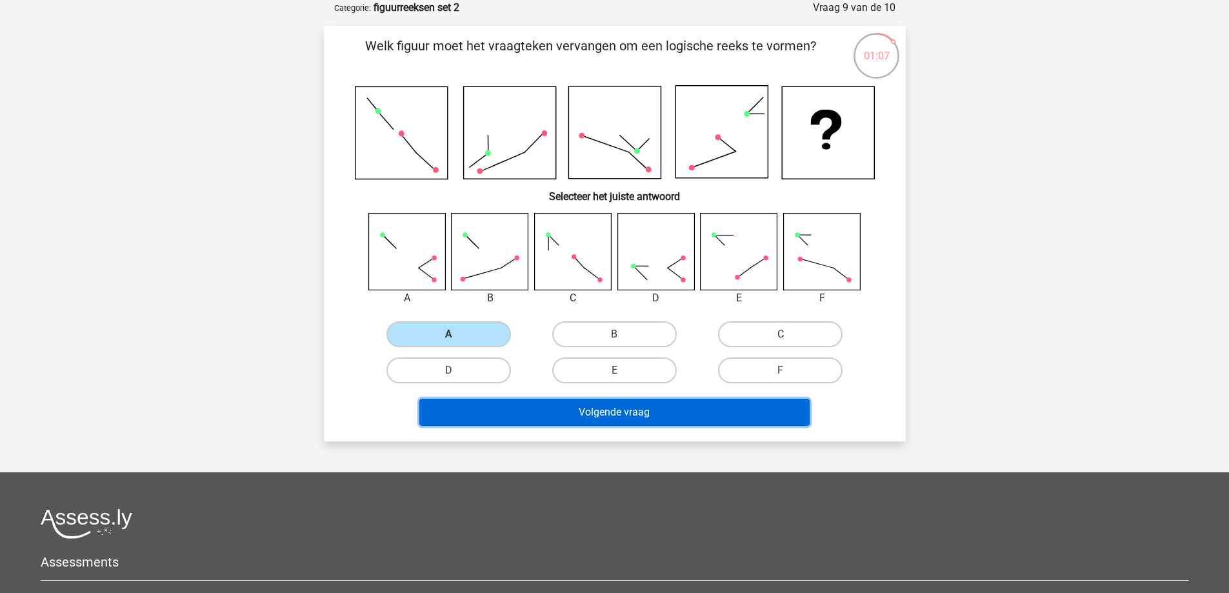
click at [564, 405] on button "Volgende vraag" at bounding box center [615, 412] width 390 height 27
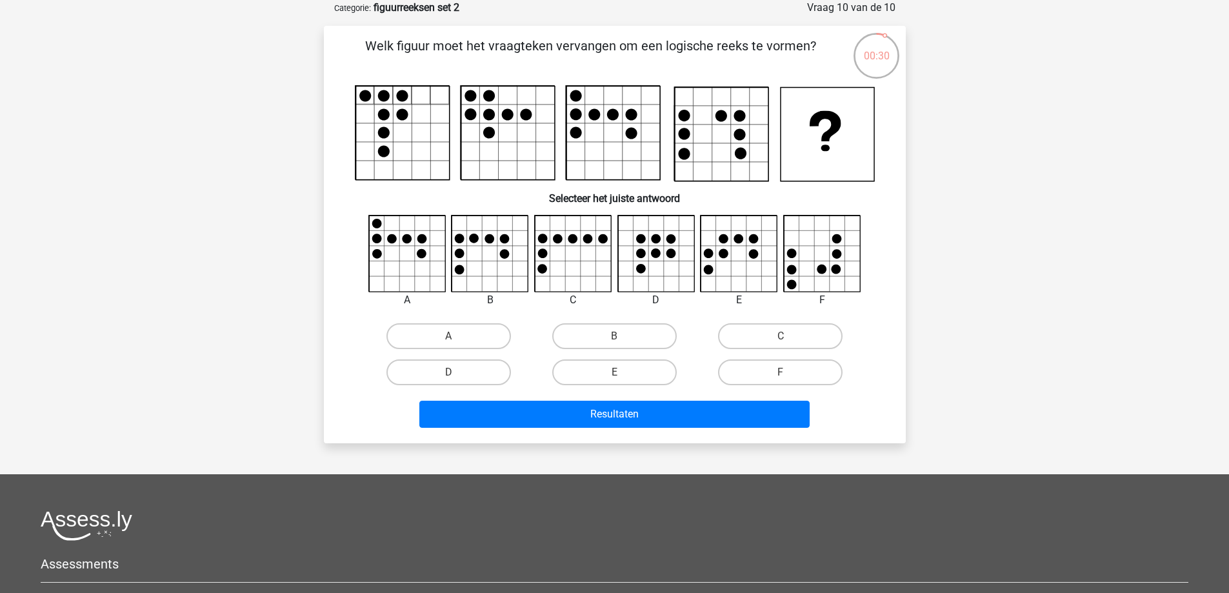
click at [617, 379] on input "E" at bounding box center [618, 376] width 8 height 8
radio input "true"
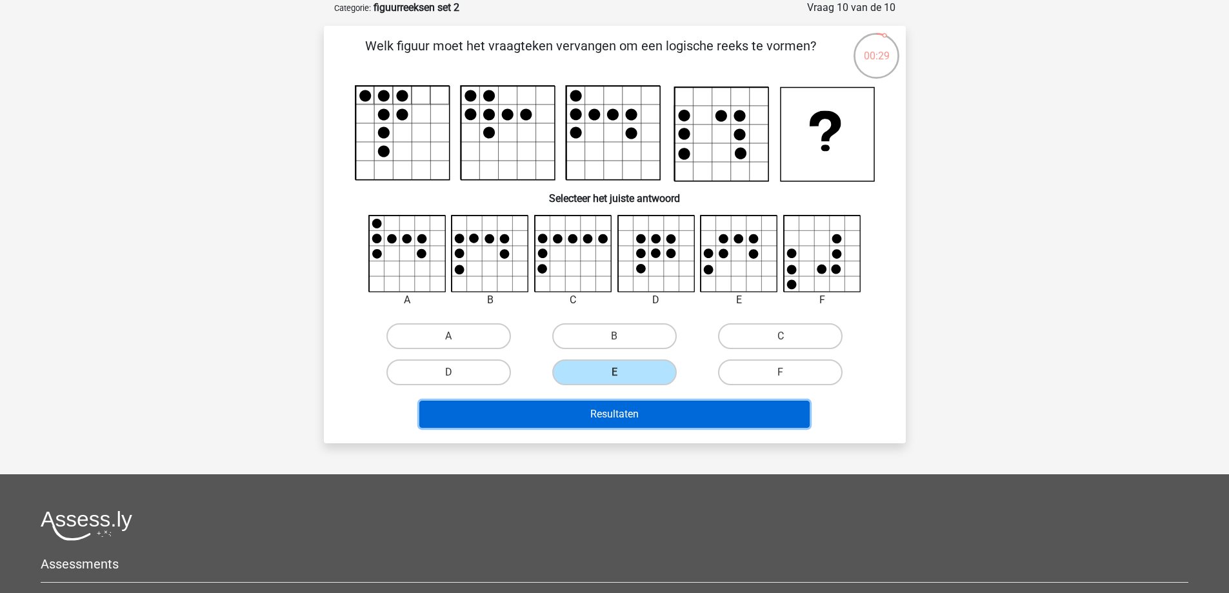
click at [616, 402] on button "Resultaten" at bounding box center [615, 414] width 390 height 27
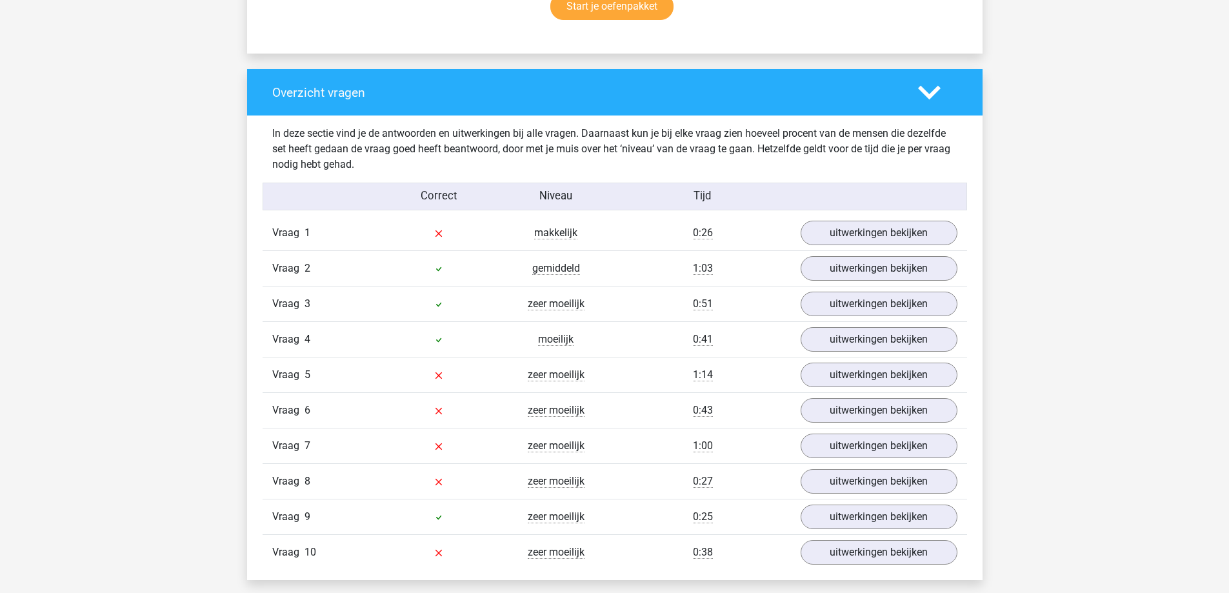
scroll to position [904, 0]
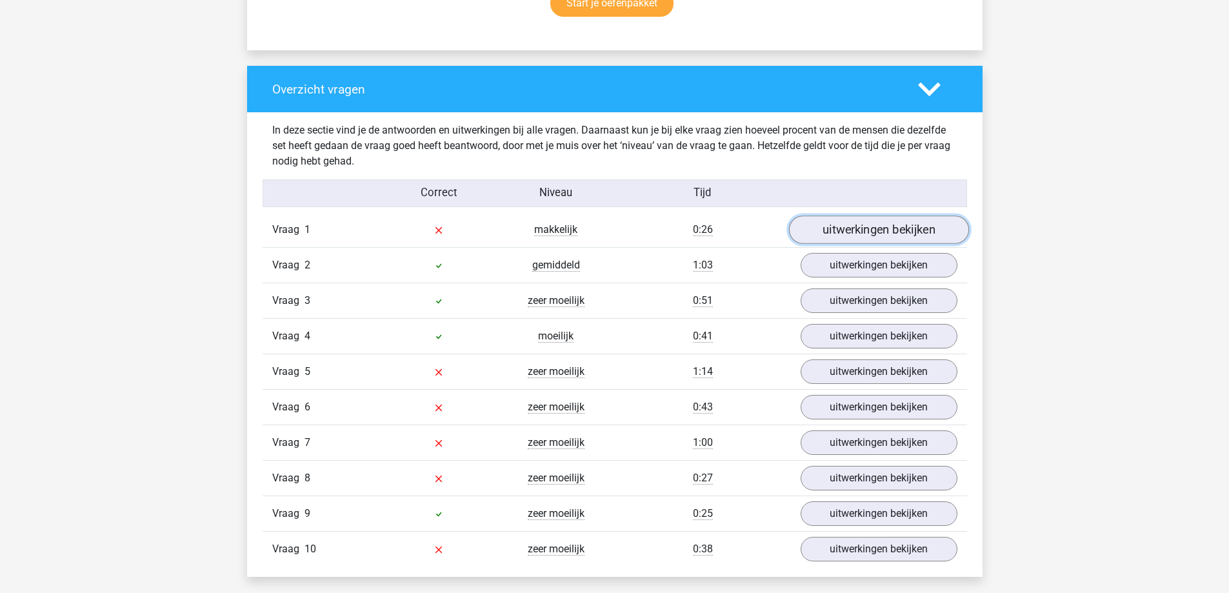
click at [844, 236] on link "uitwerkingen bekijken" at bounding box center [879, 230] width 180 height 28
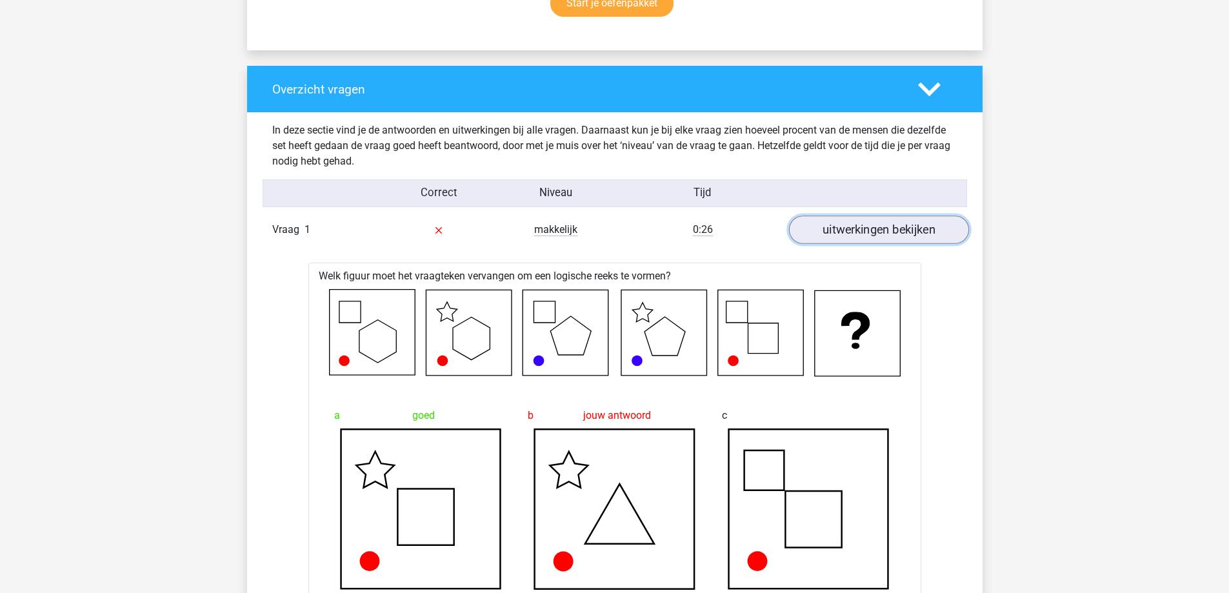
click at [902, 235] on link "uitwerkingen bekijken" at bounding box center [879, 230] width 180 height 28
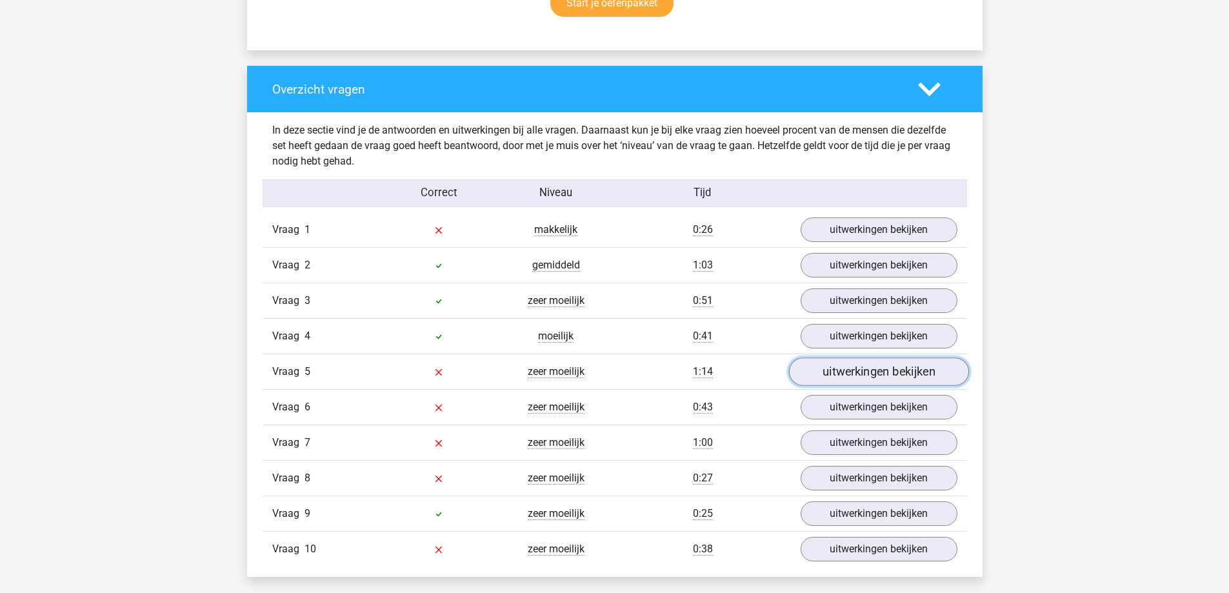
click at [906, 368] on link "uitwerkingen bekijken" at bounding box center [879, 372] width 180 height 28
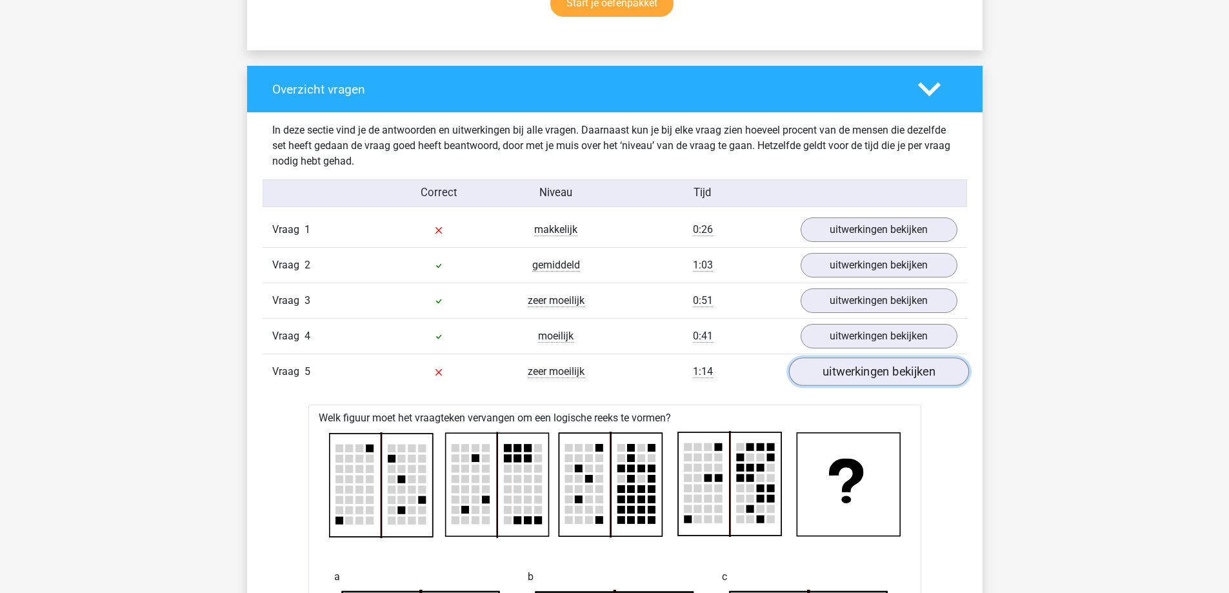
click at [906, 368] on link "uitwerkingen bekijken" at bounding box center [879, 372] width 180 height 28
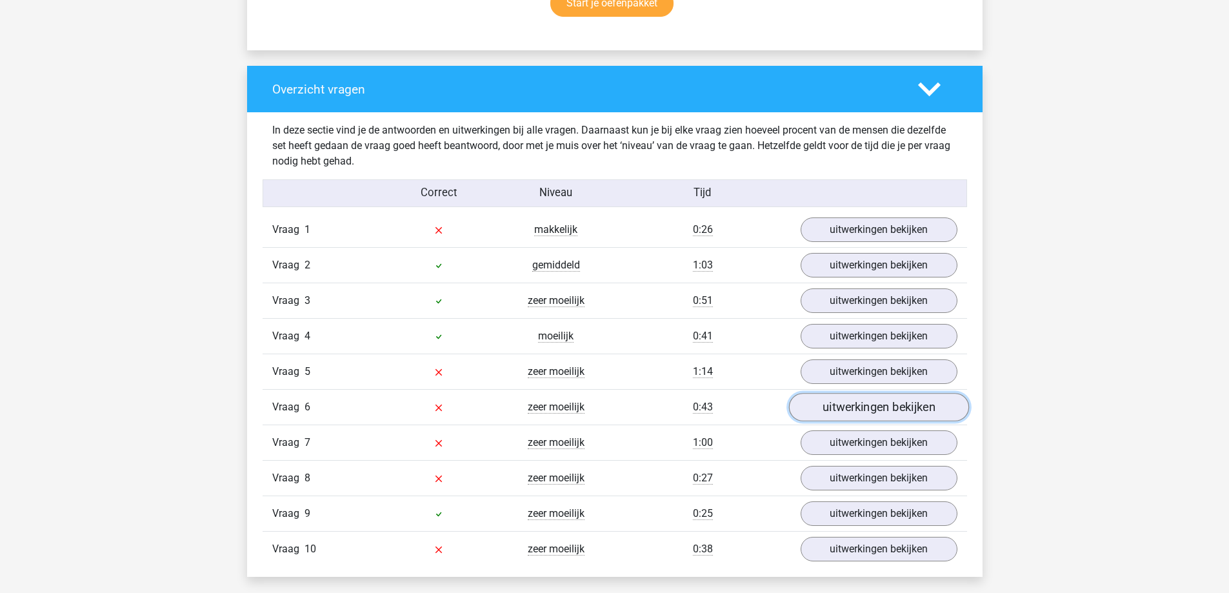
click at [890, 407] on link "uitwerkingen bekijken" at bounding box center [879, 408] width 180 height 28
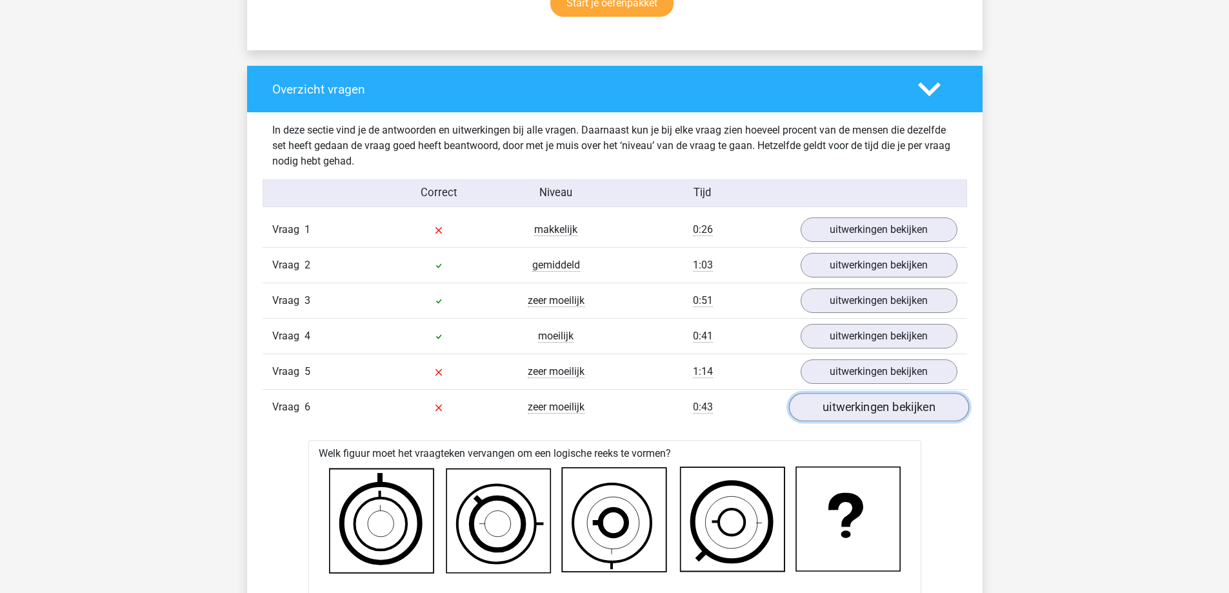
click at [873, 407] on link "uitwerkingen bekijken" at bounding box center [879, 408] width 180 height 28
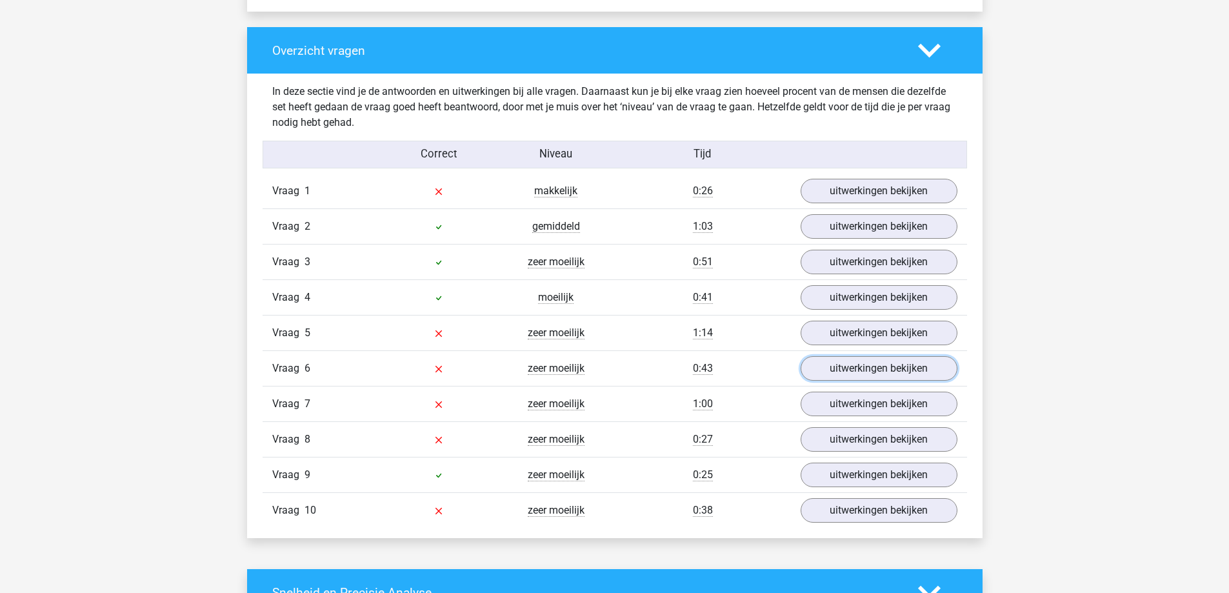
scroll to position [968, 0]
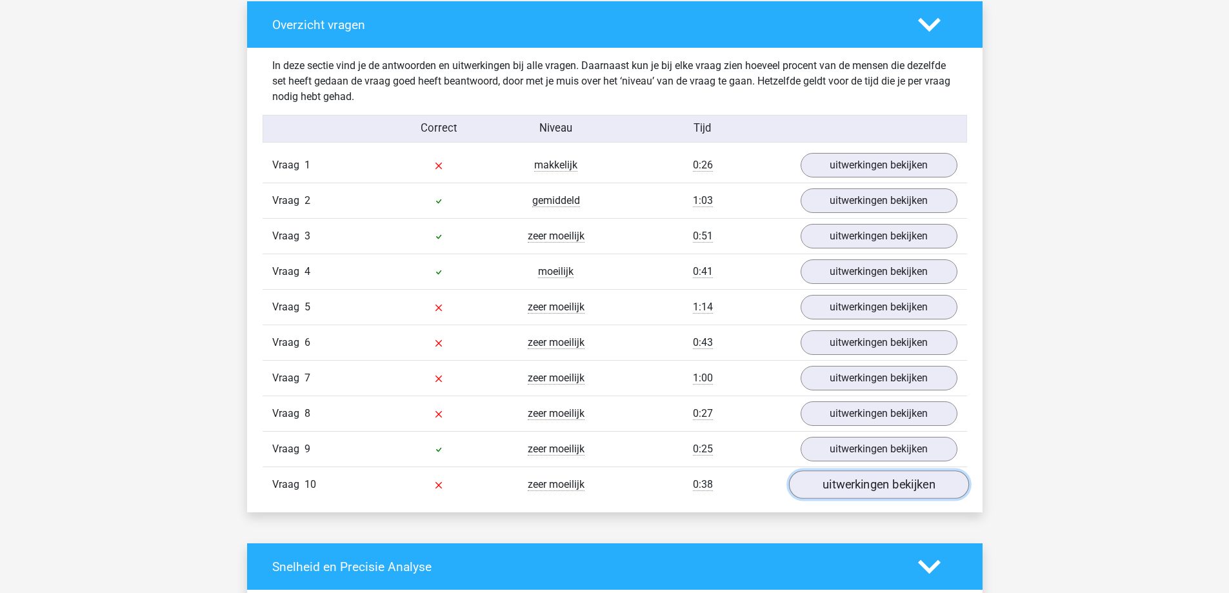
click at [878, 483] on link "uitwerkingen bekijken" at bounding box center [879, 485] width 180 height 28
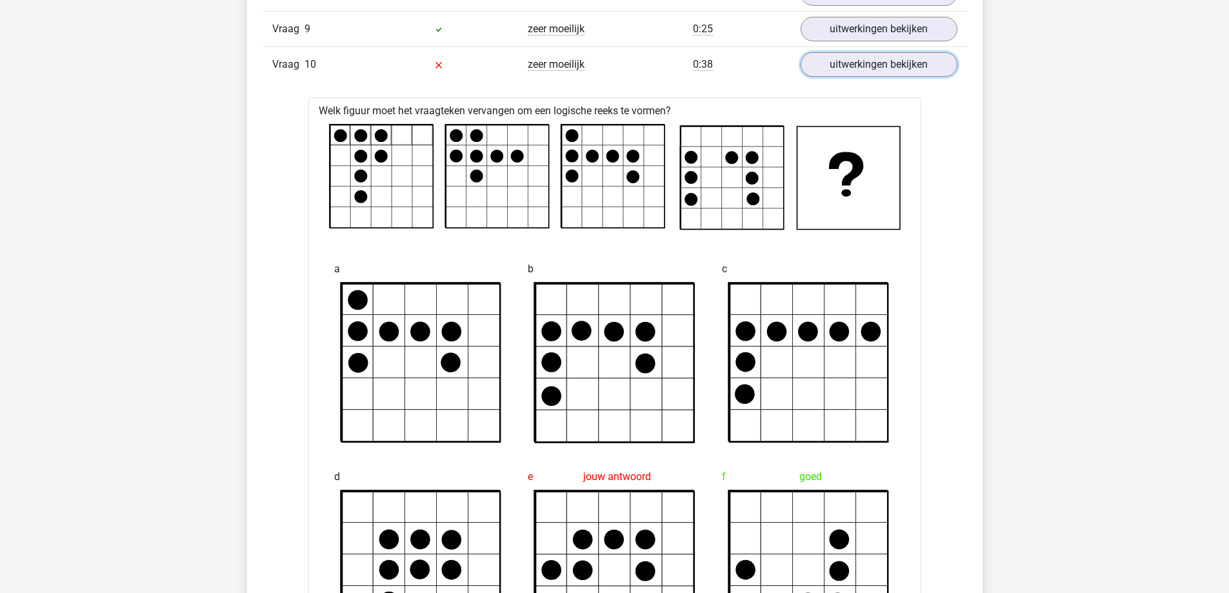
scroll to position [1291, 0]
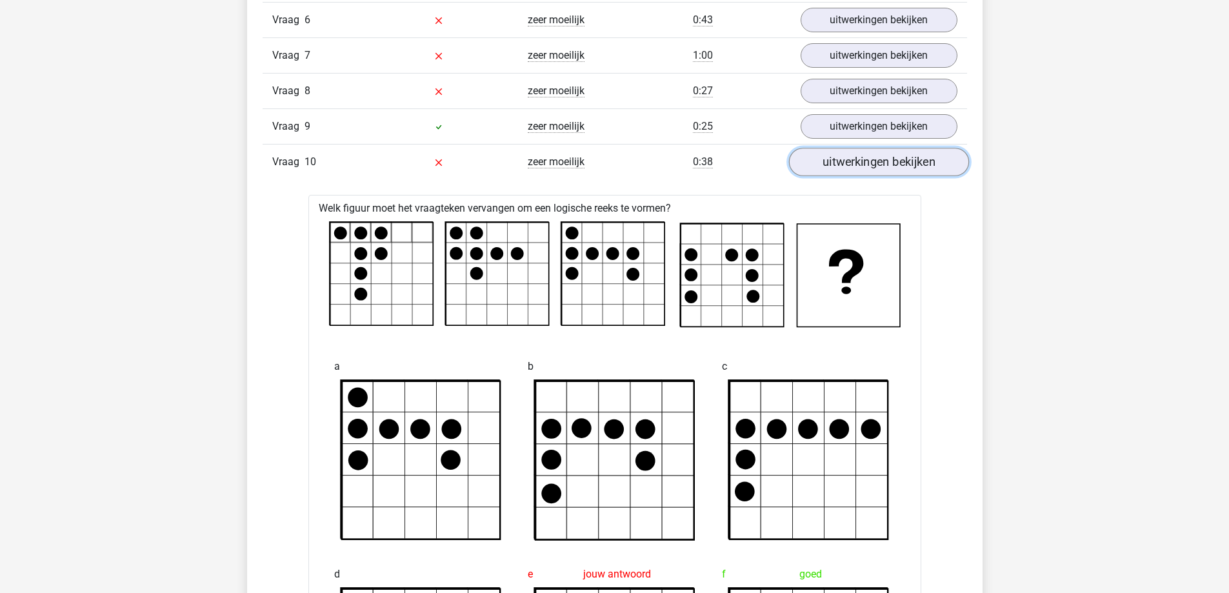
click at [862, 168] on link "uitwerkingen bekijken" at bounding box center [879, 162] width 180 height 28
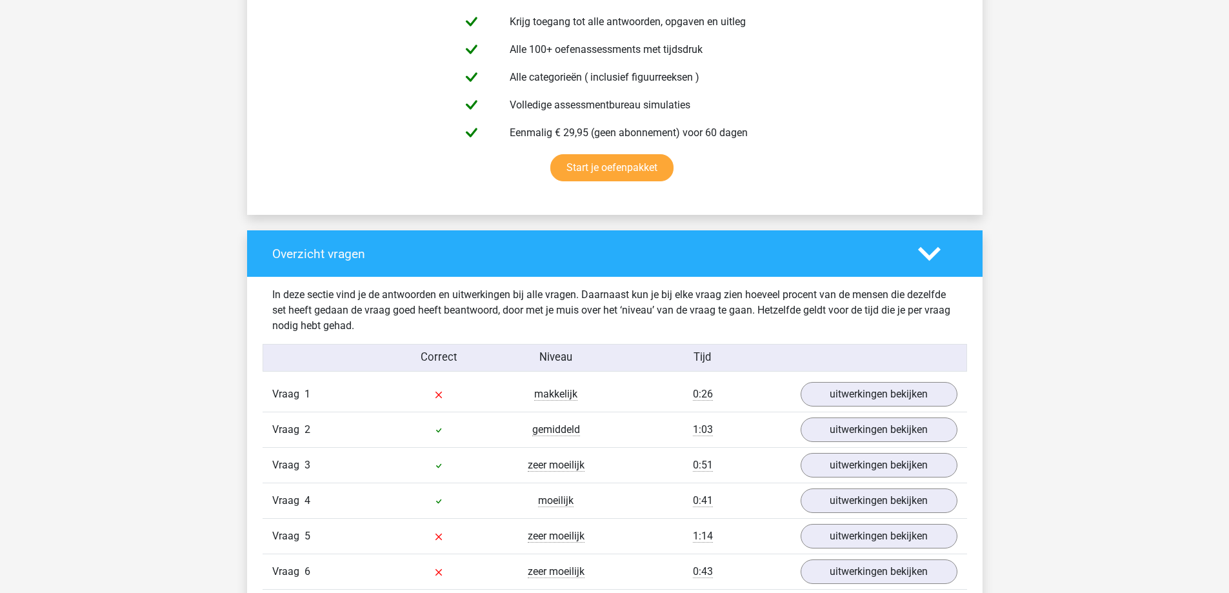
scroll to position [645, 0]
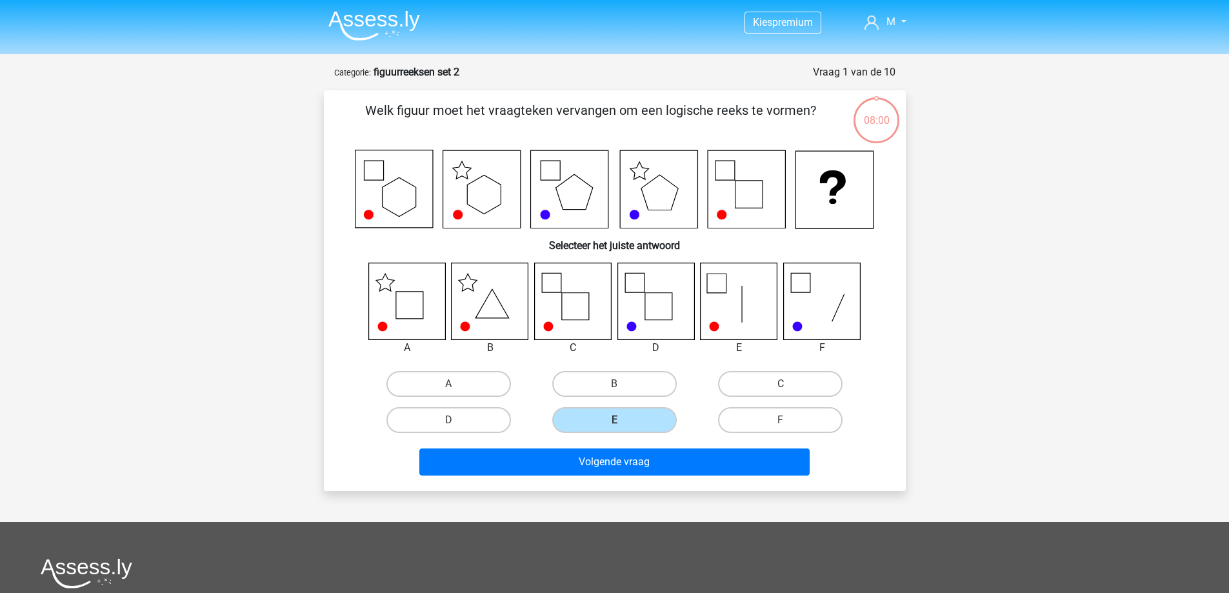
scroll to position [65, 0]
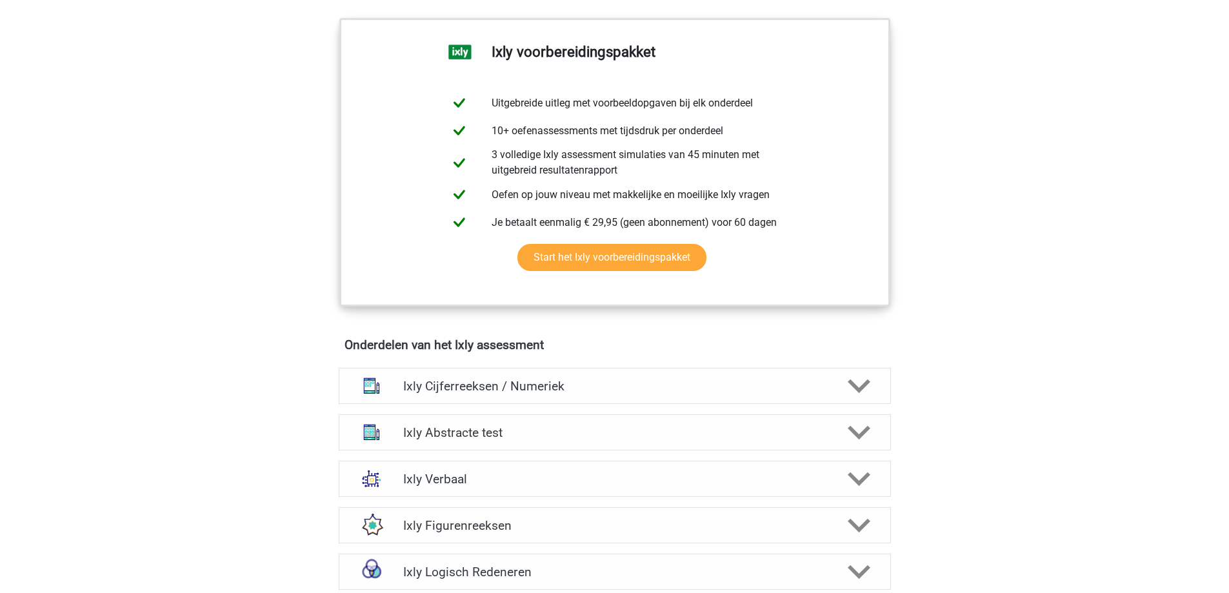
scroll to position [516, 0]
click at [517, 532] on h4 "Ixly Figurenreeksen" at bounding box center [614, 527] width 423 height 15
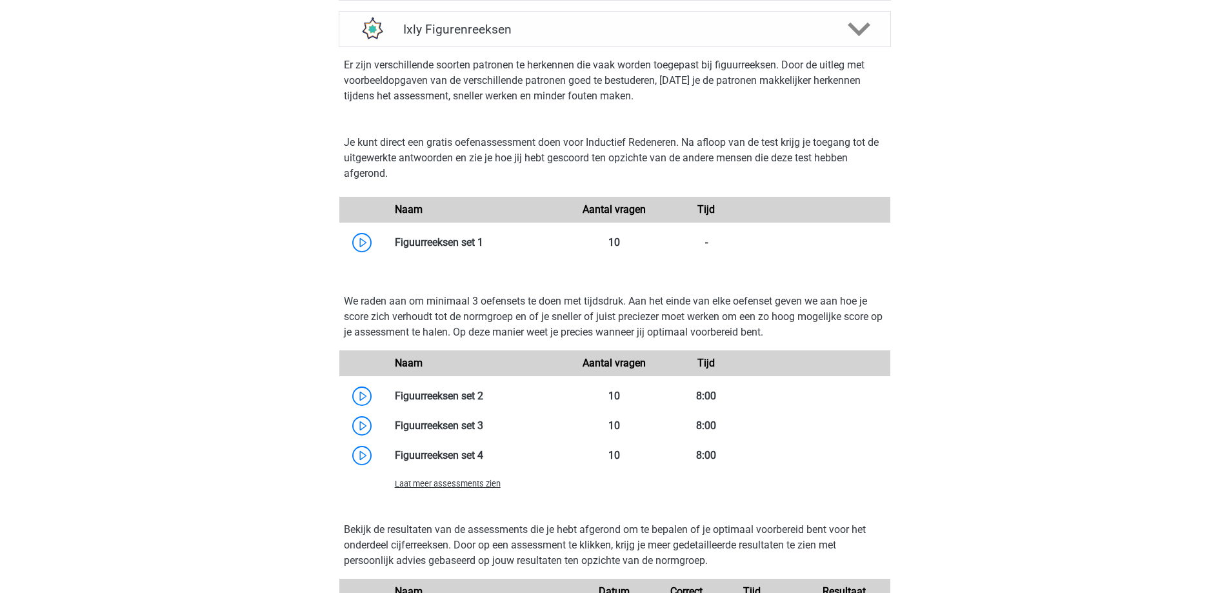
scroll to position [1033, 0]
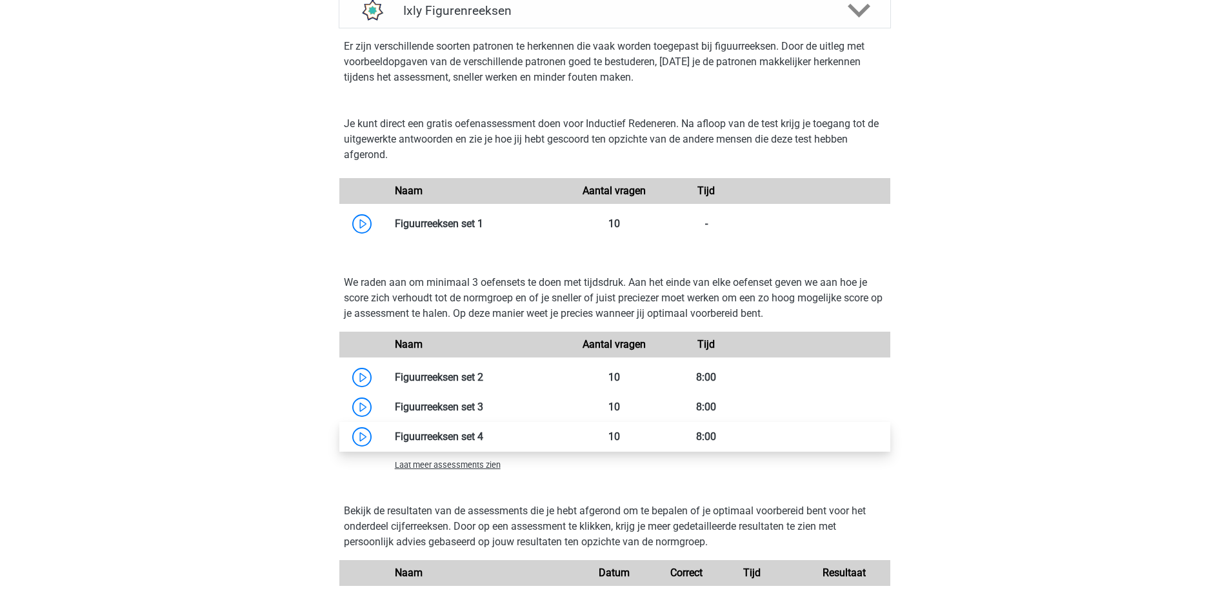
click at [483, 439] on link at bounding box center [483, 436] width 0 height 12
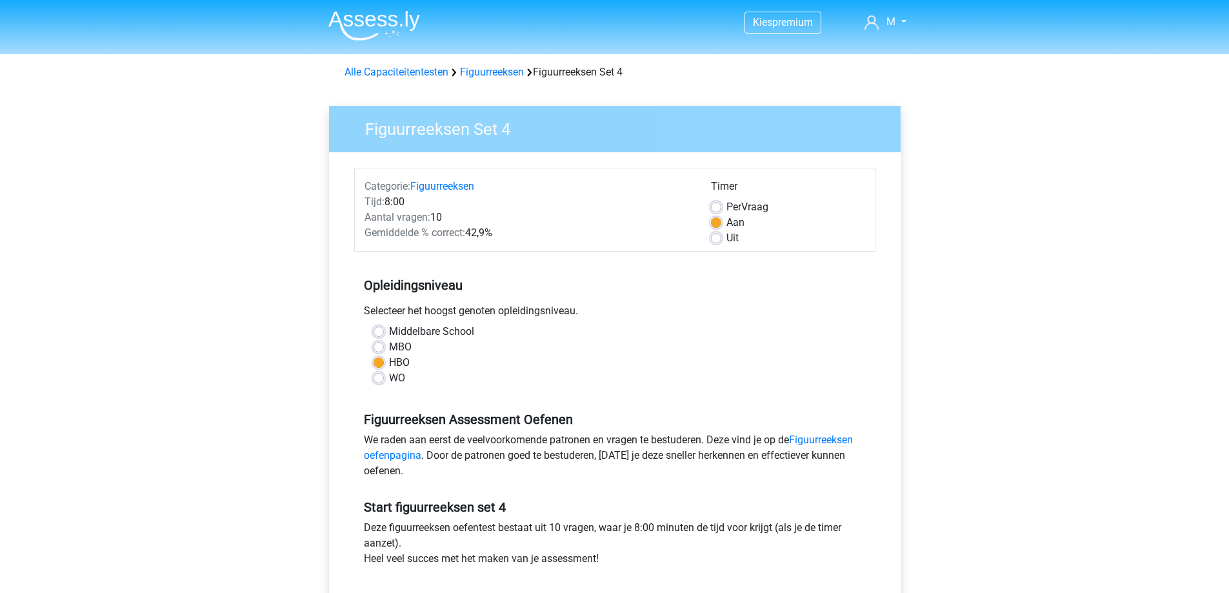
click at [859, 317] on div "Selecteer het hoogst genoten opleidingsniveau." at bounding box center [614, 313] width 521 height 21
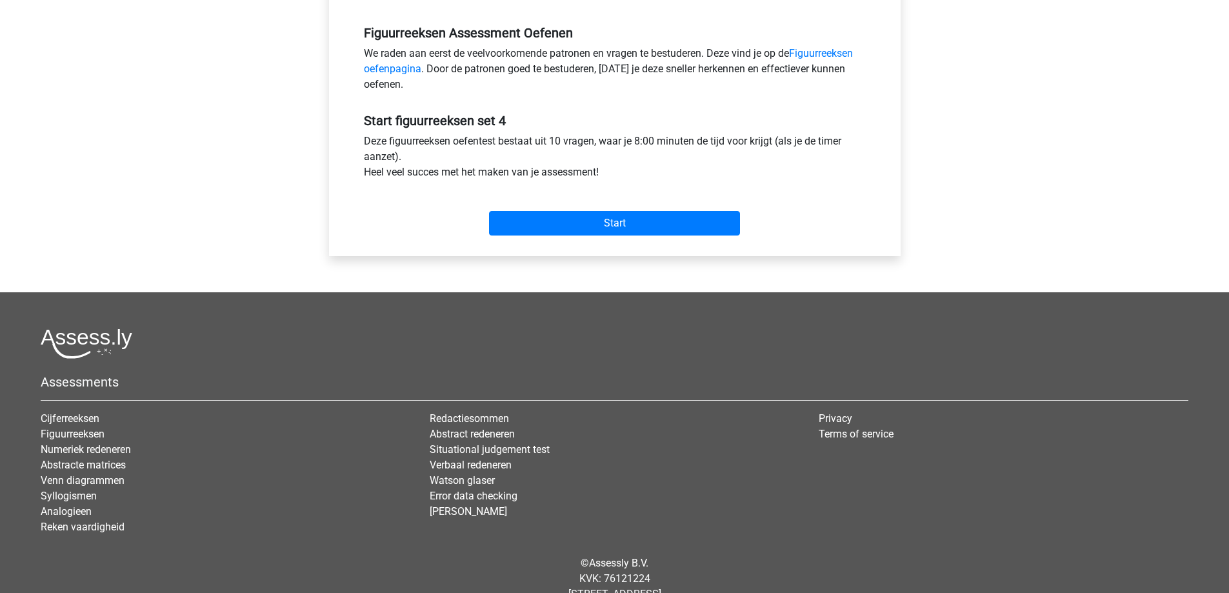
scroll to position [387, 0]
click at [653, 221] on input "Start" at bounding box center [614, 222] width 251 height 25
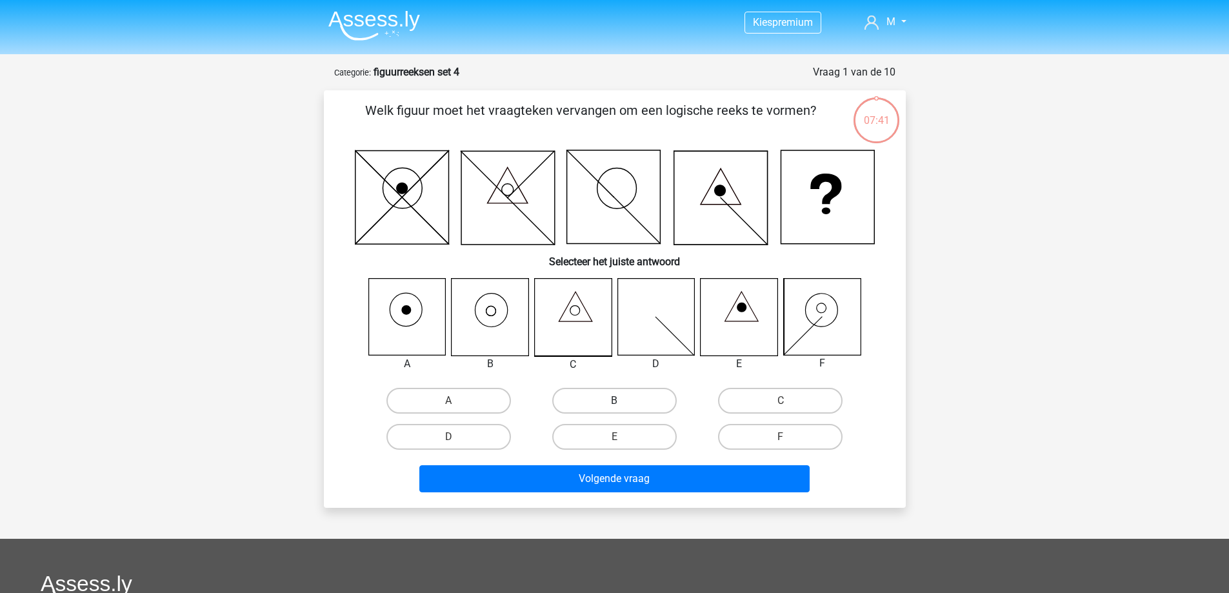
drag, startPoint x: 602, startPoint y: 408, endPoint x: 610, endPoint y: 403, distance: 9.9
click at [610, 403] on label "B" at bounding box center [614, 401] width 125 height 26
click at [614, 403] on input "B" at bounding box center [618, 405] width 8 height 8
radio input "true"
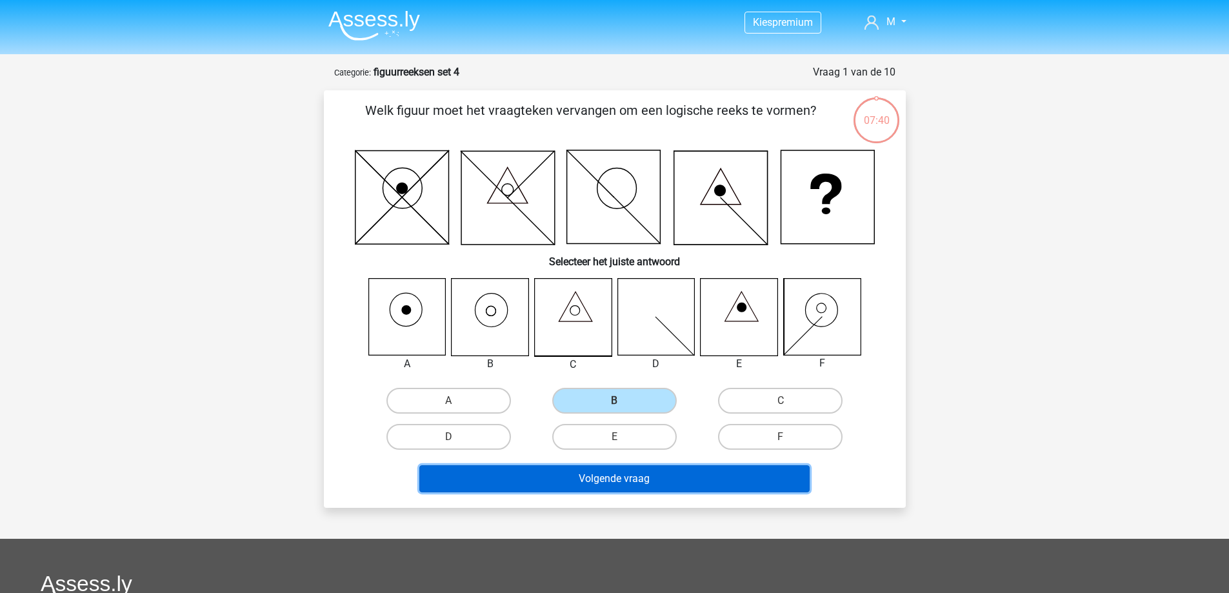
click at [611, 481] on button "Volgende vraag" at bounding box center [615, 478] width 390 height 27
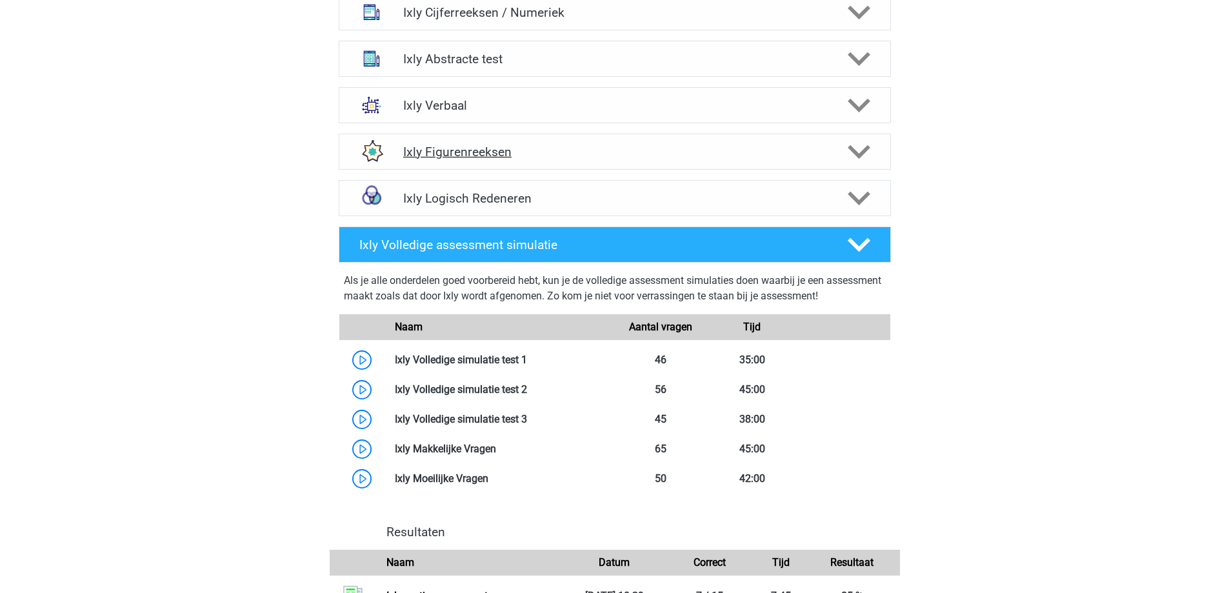
scroll to position [839, 0]
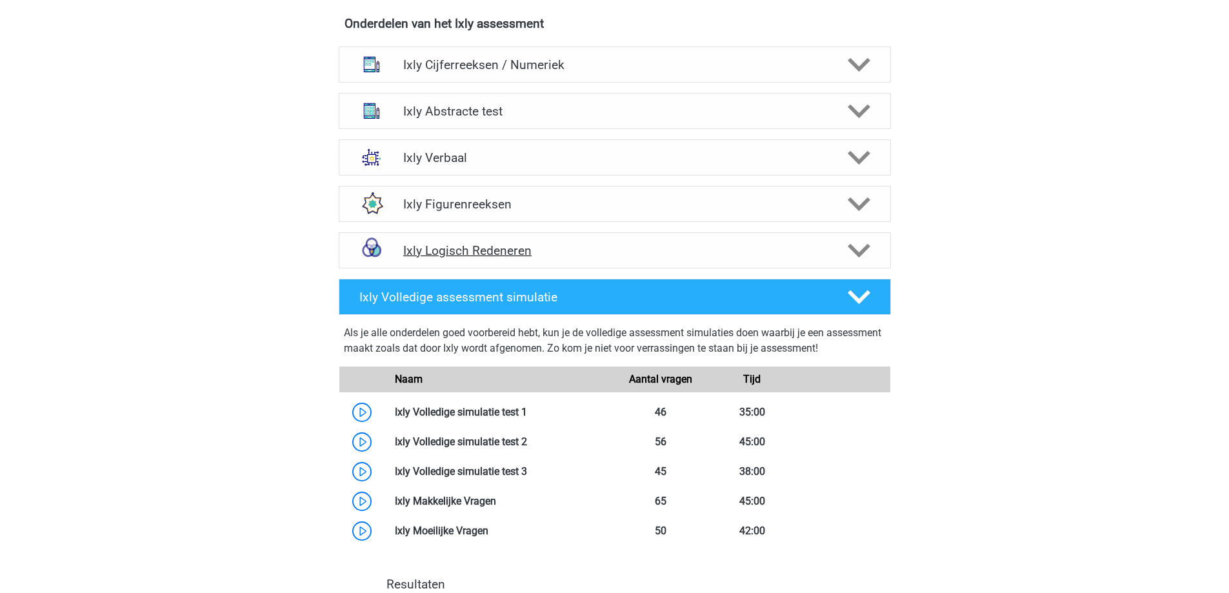
click at [540, 248] on h4 "Ixly Logisch Redeneren" at bounding box center [614, 250] width 423 height 15
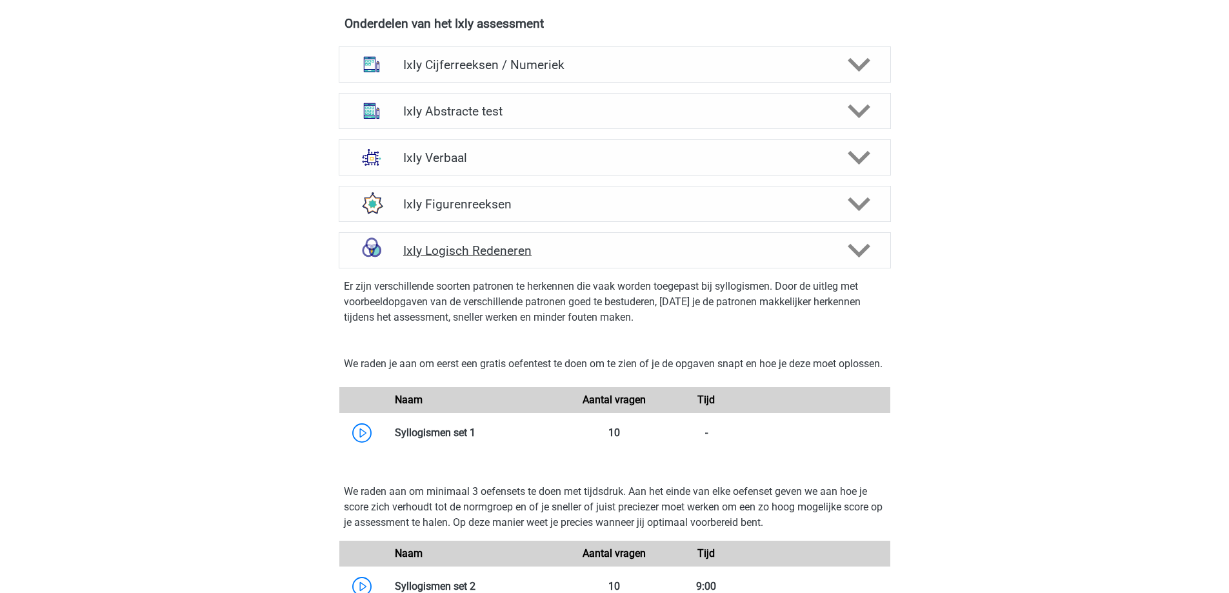
click at [629, 247] on h4 "Ixly Logisch Redeneren" at bounding box center [614, 250] width 423 height 15
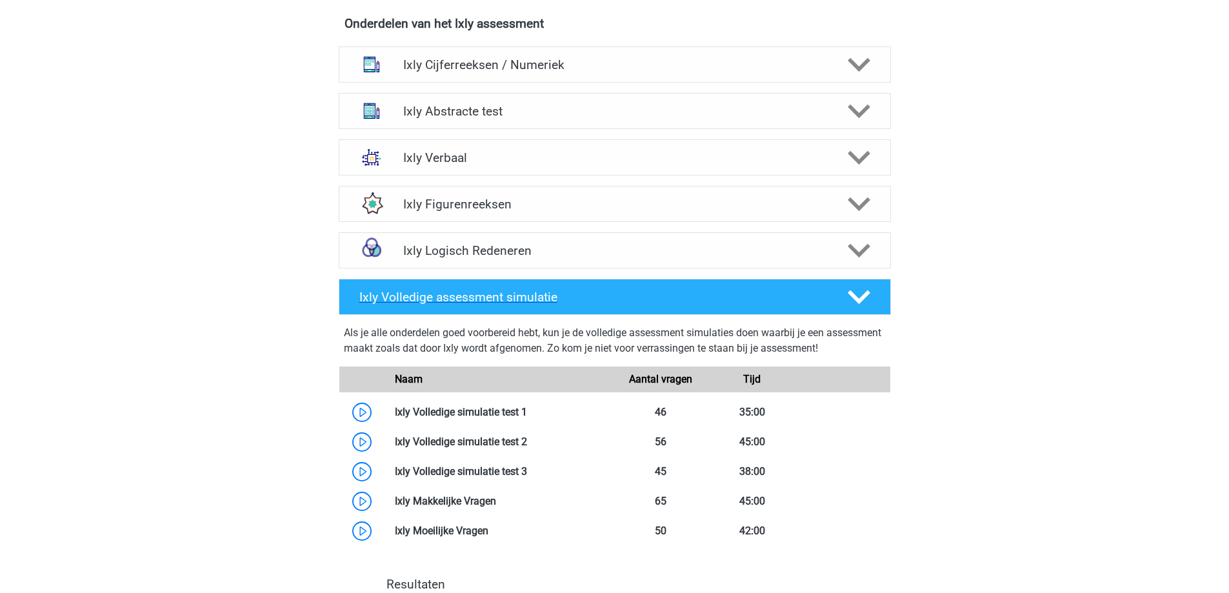
click at [858, 299] on polygon at bounding box center [859, 297] width 23 height 14
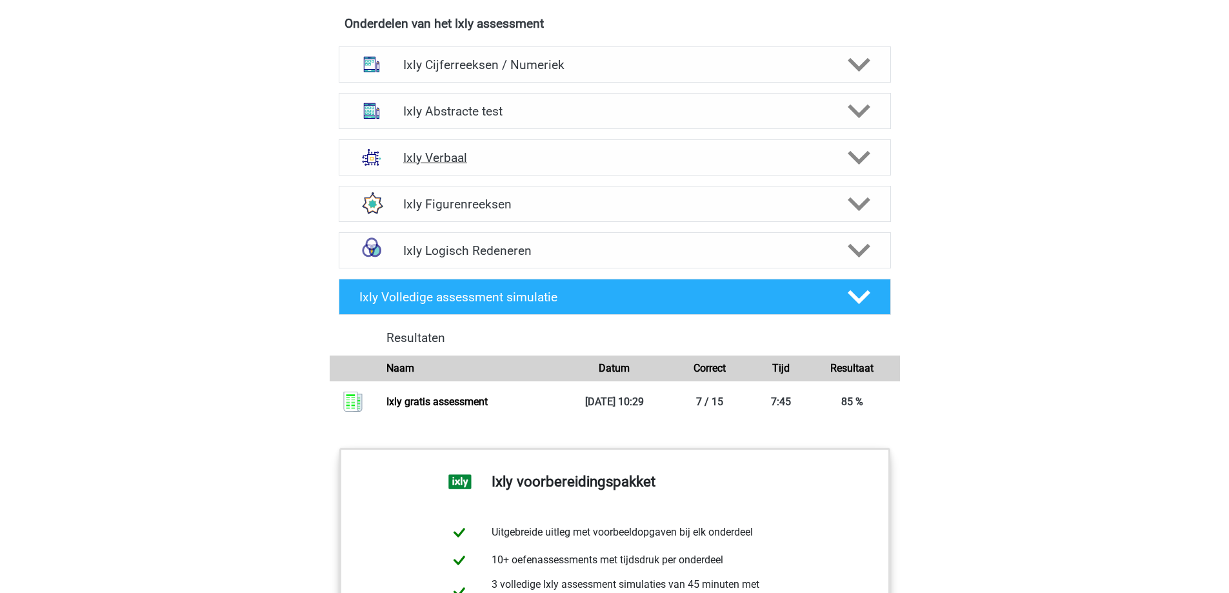
click at [560, 157] on h4 "Ixly Verbaal" at bounding box center [614, 157] width 423 height 15
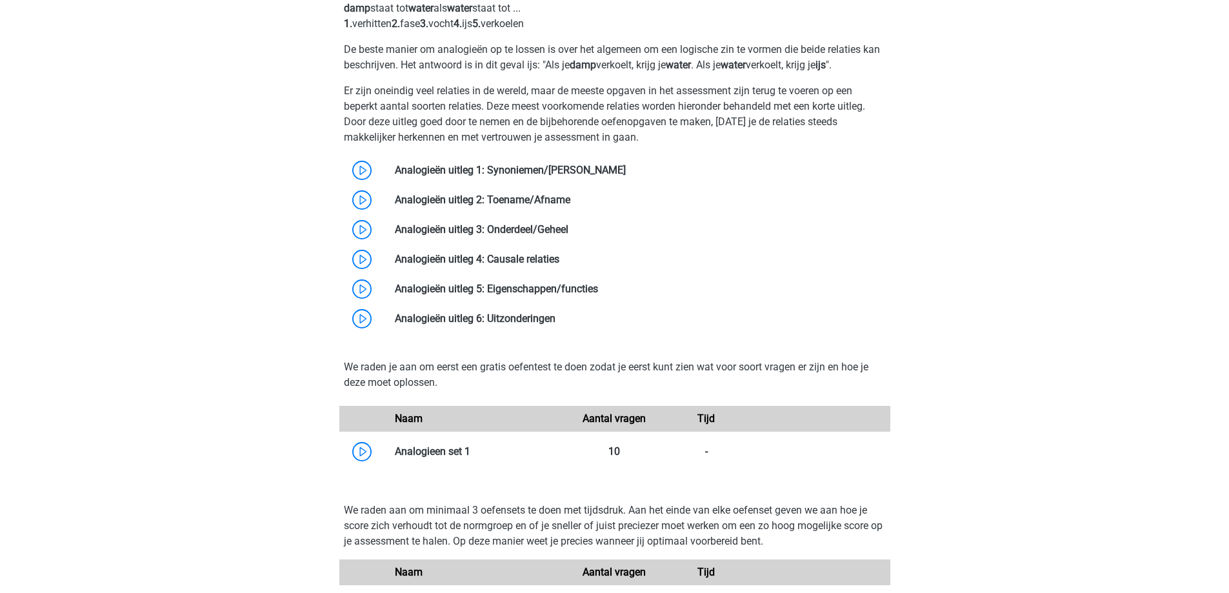
scroll to position [1226, 0]
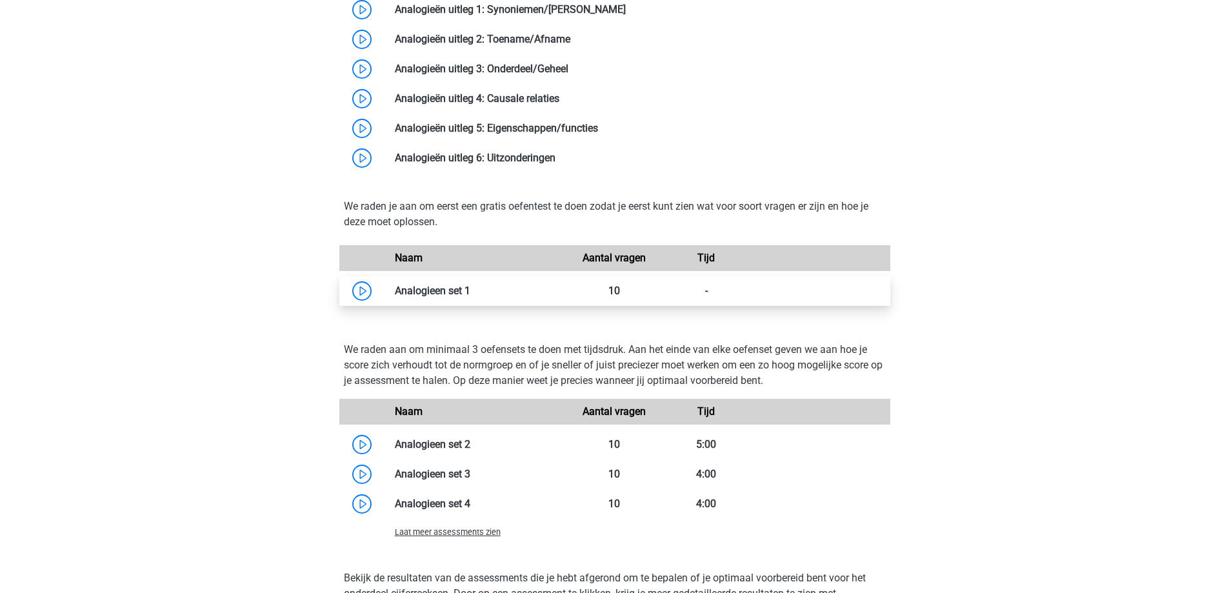
click at [470, 295] on link at bounding box center [470, 291] width 0 height 12
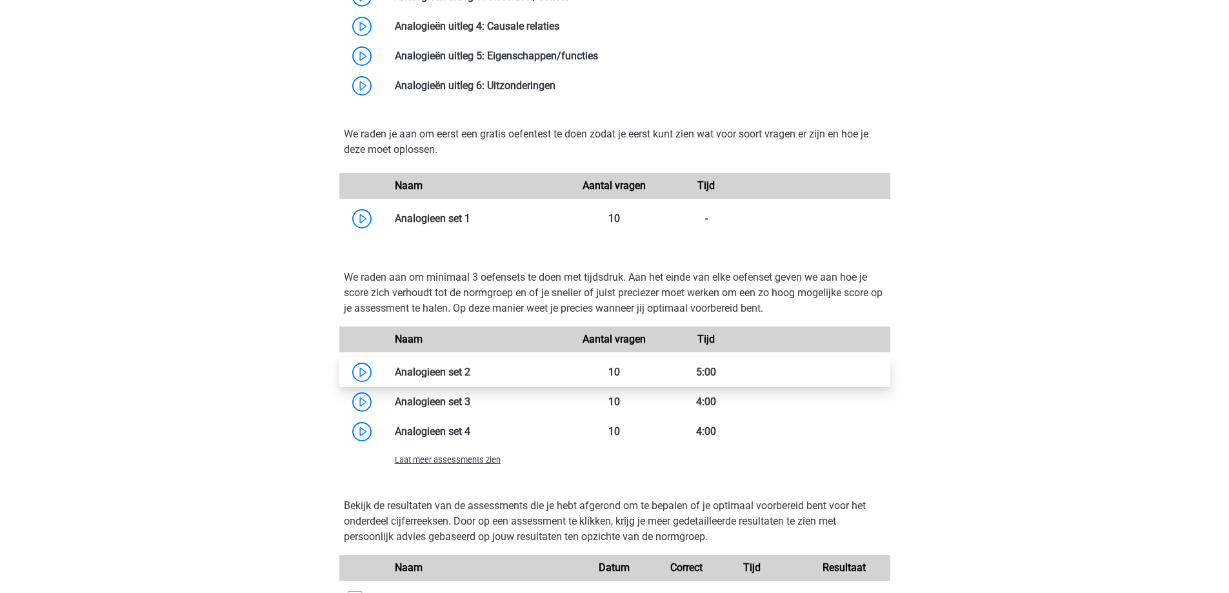
scroll to position [1355, 0]
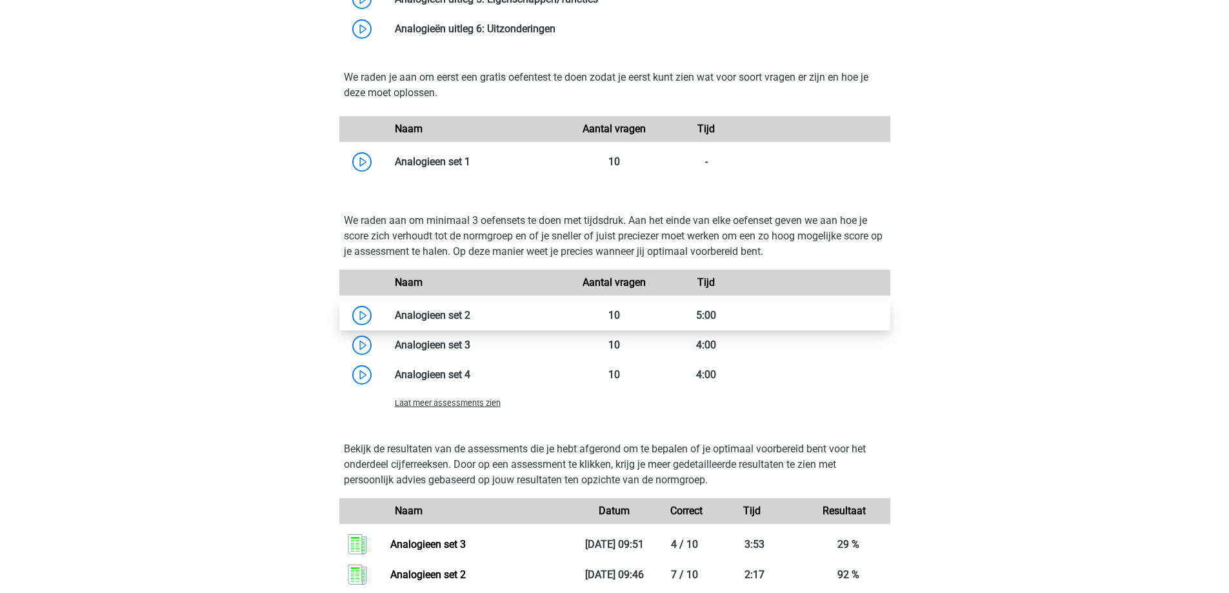
click at [470, 317] on link at bounding box center [470, 315] width 0 height 12
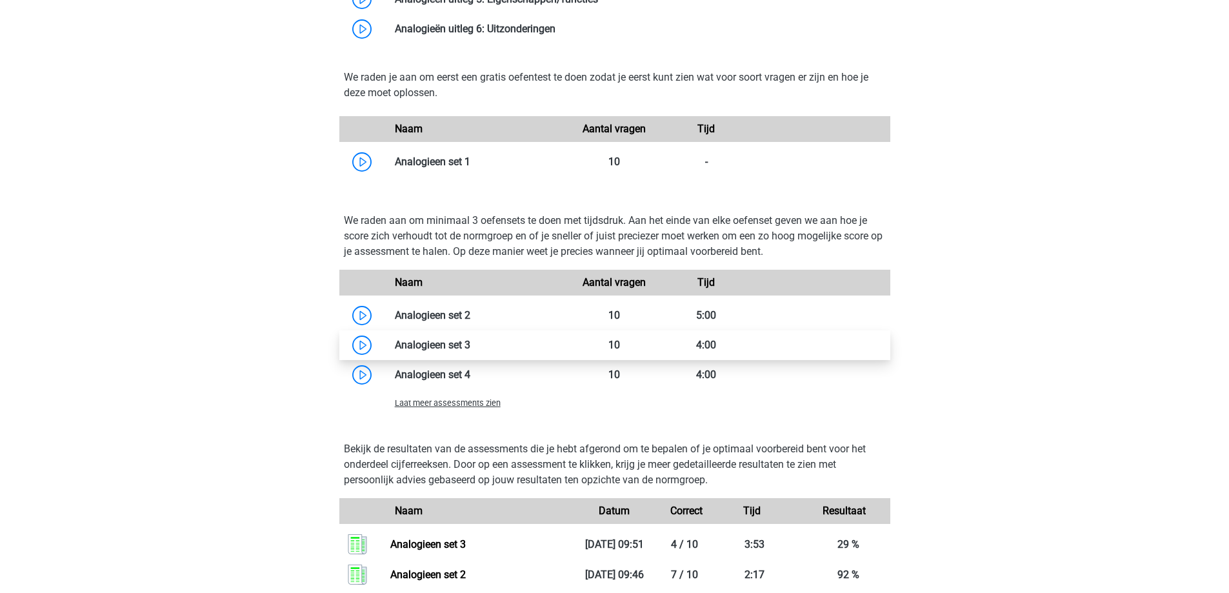
click at [470, 347] on link at bounding box center [470, 345] width 0 height 12
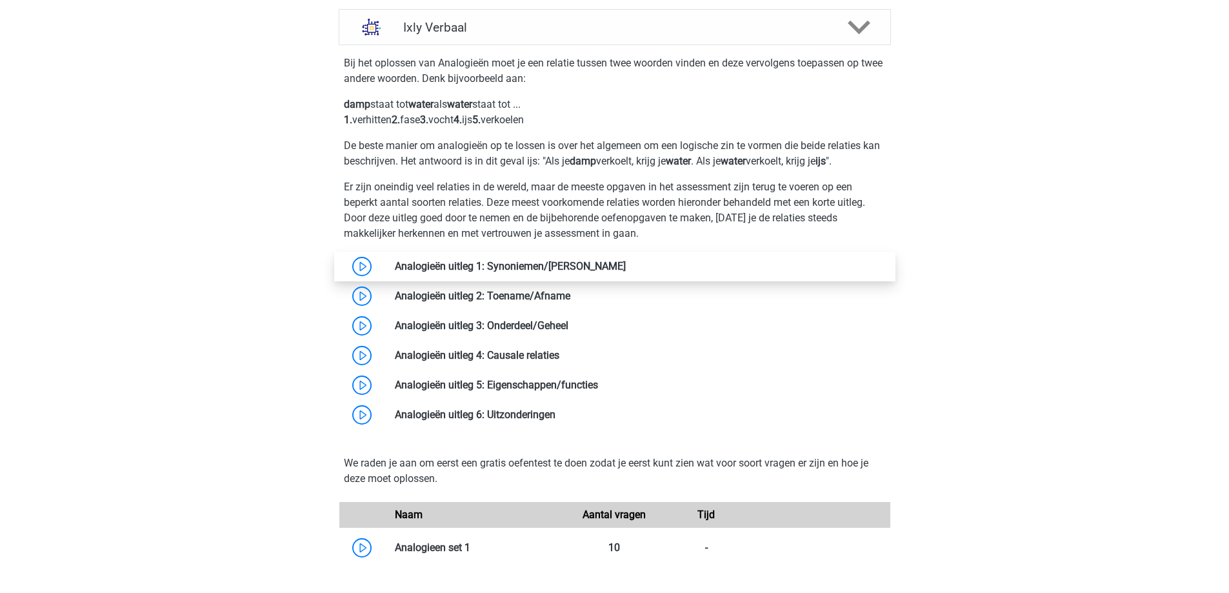
scroll to position [968, 0]
click at [824, 27] on h4 "Ixly Verbaal" at bounding box center [614, 28] width 423 height 15
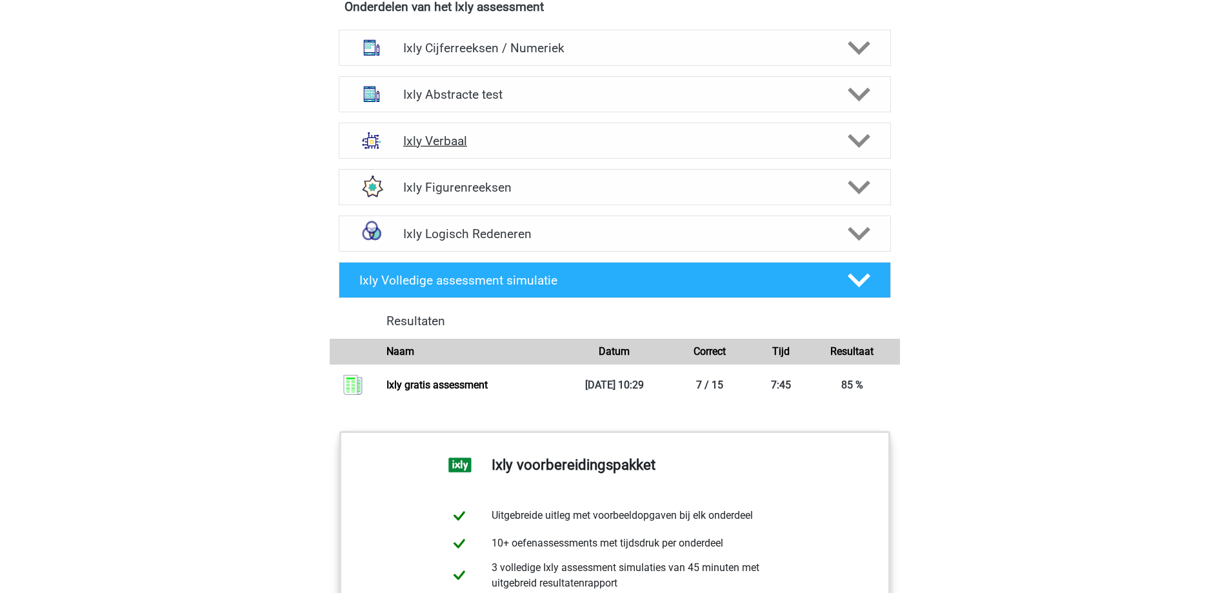
scroll to position [774, 0]
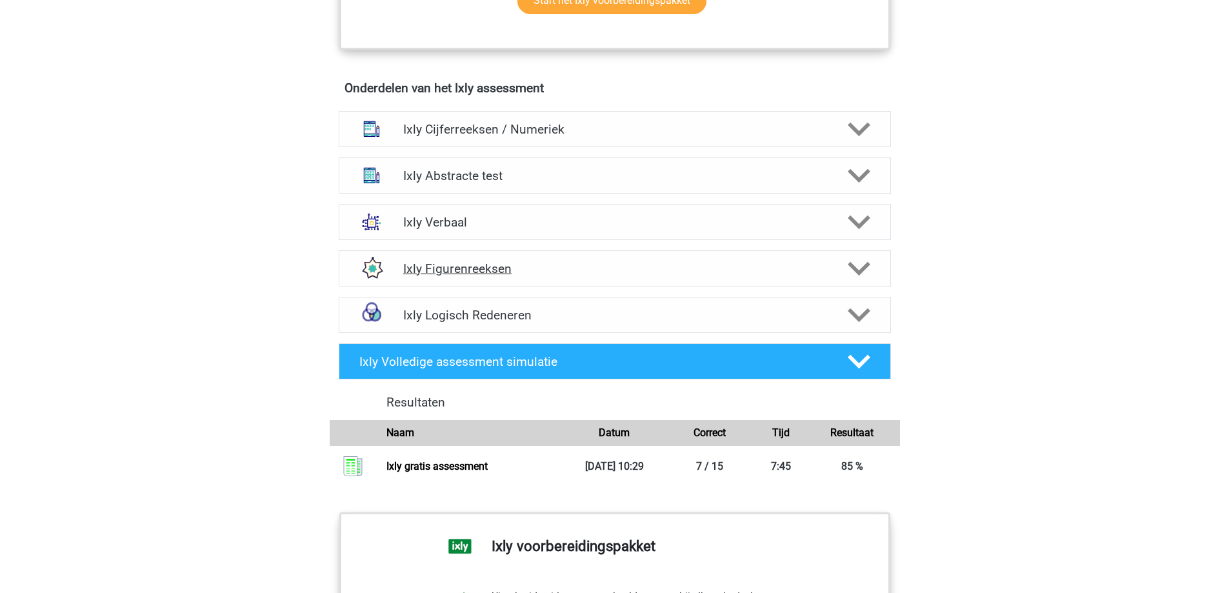
click at [592, 263] on h4 "Ixly Figurenreeksen" at bounding box center [614, 268] width 423 height 15
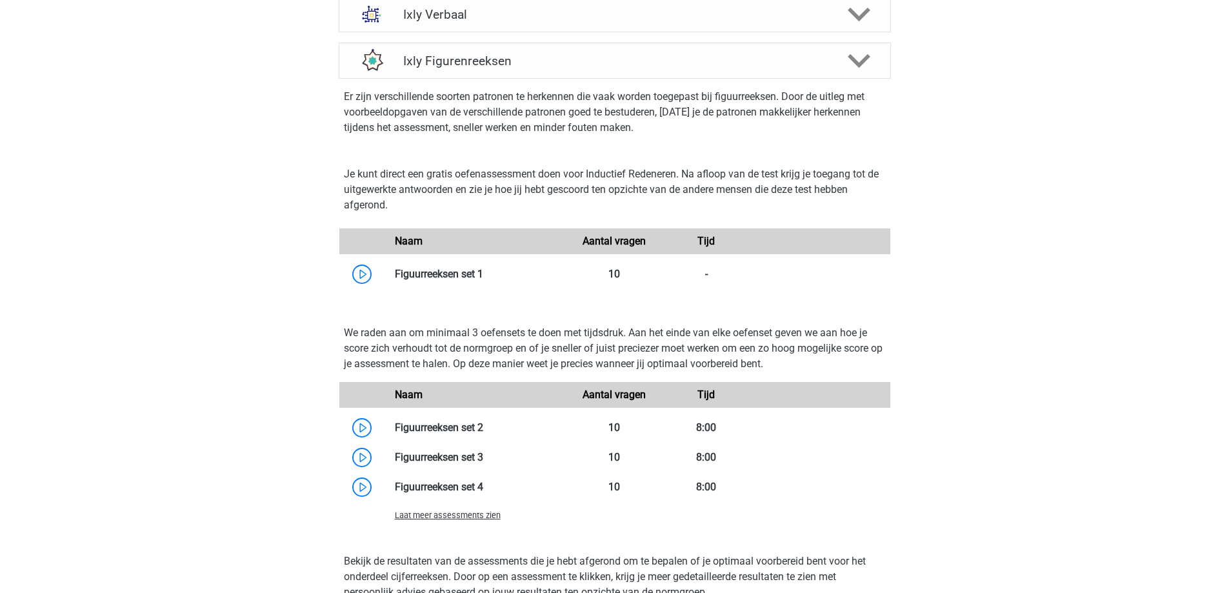
scroll to position [1033, 0]
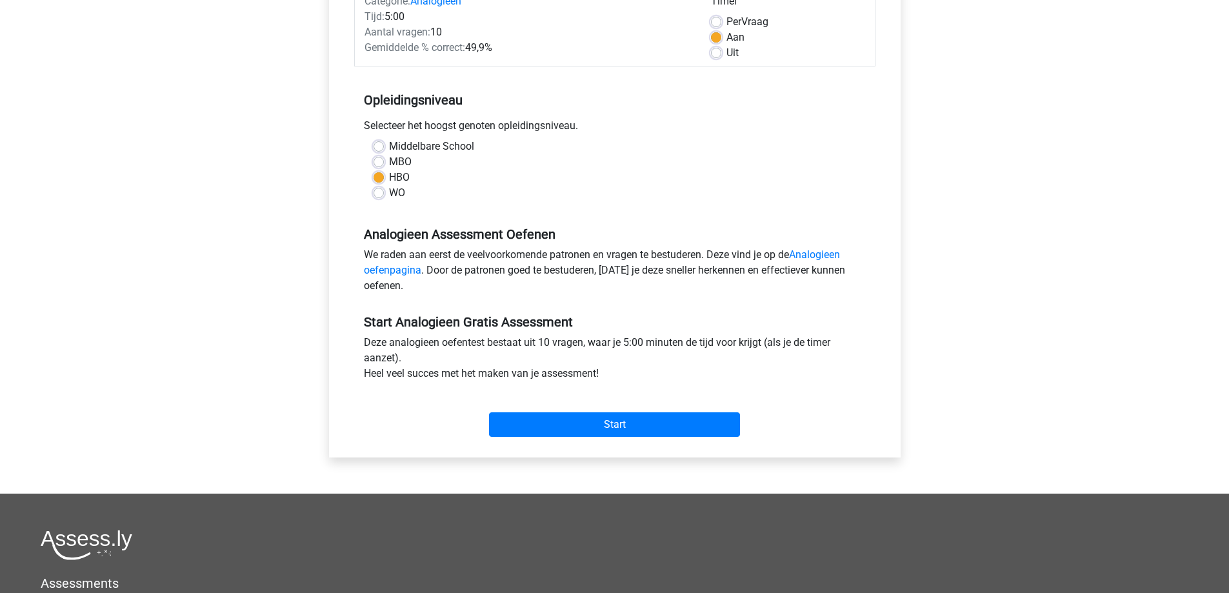
scroll to position [323, 0]
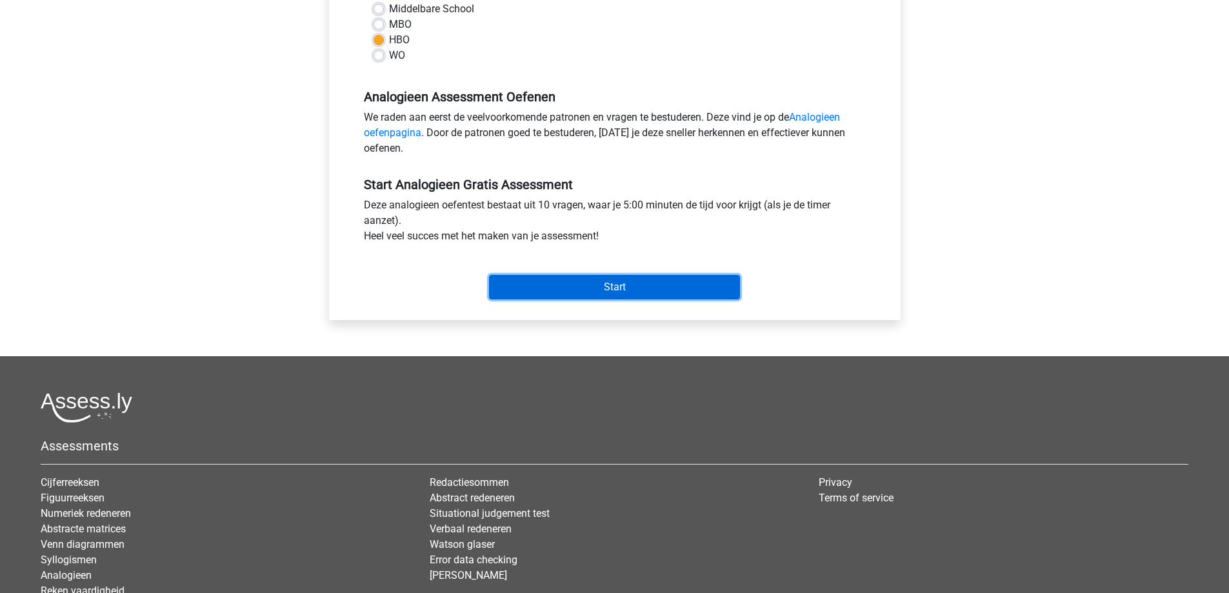
click at [611, 289] on input "Start" at bounding box center [614, 287] width 251 height 25
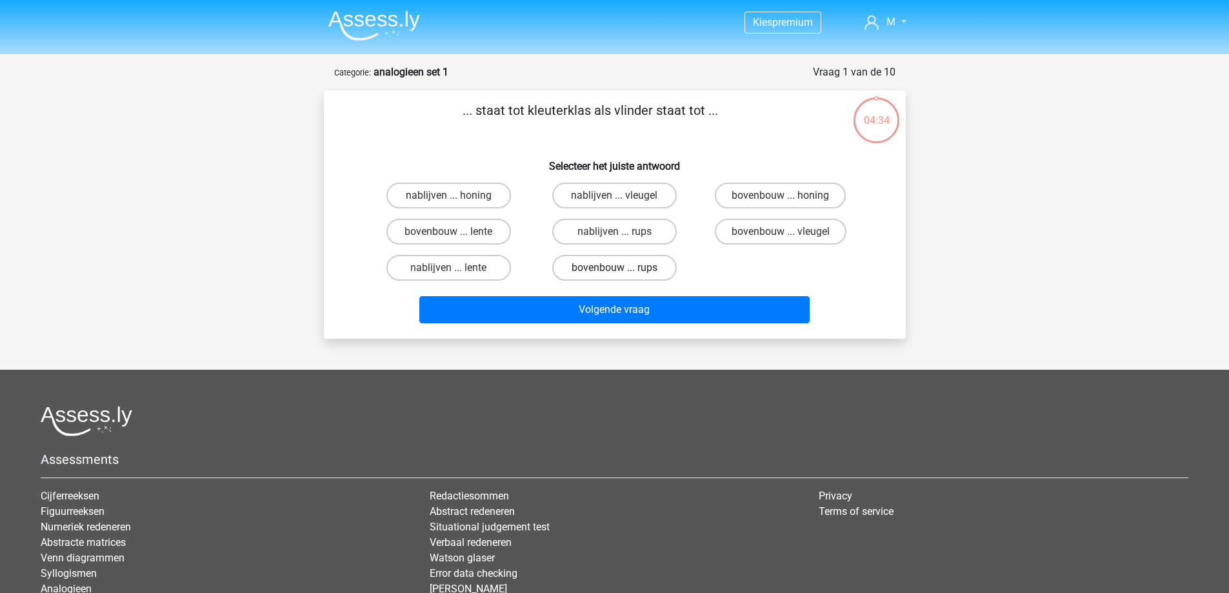
click at [616, 266] on label "bovenbouw ... rups" at bounding box center [614, 268] width 125 height 26
click at [616, 268] on input "bovenbouw ... rups" at bounding box center [618, 272] width 8 height 8
radio input "true"
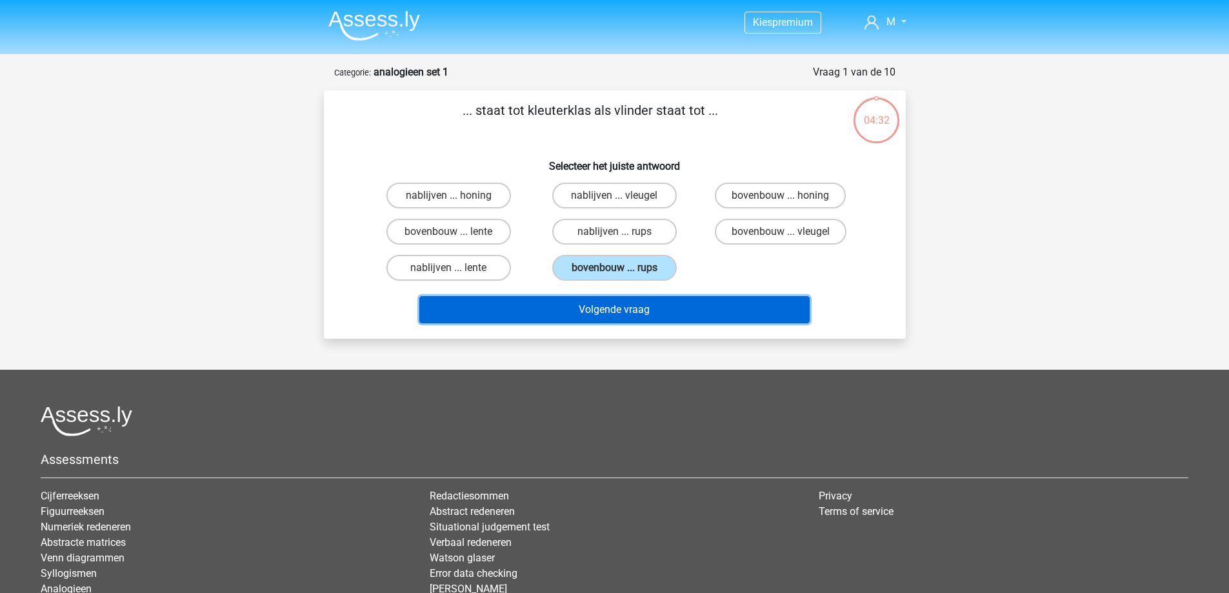
click at [621, 306] on button "Volgende vraag" at bounding box center [615, 309] width 390 height 27
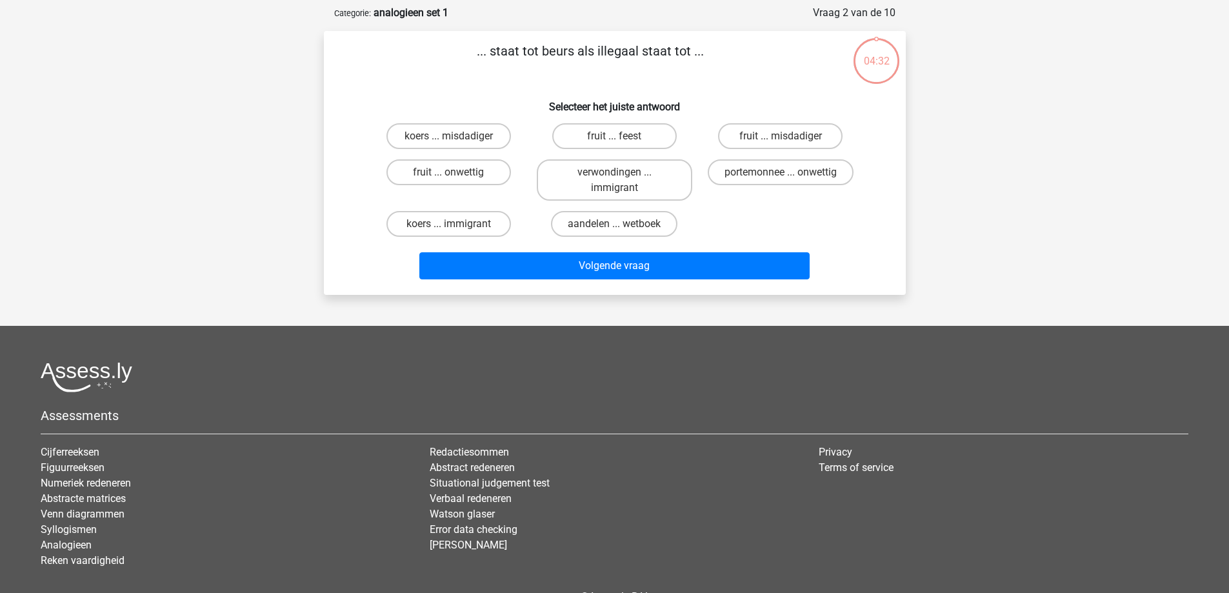
scroll to position [65, 0]
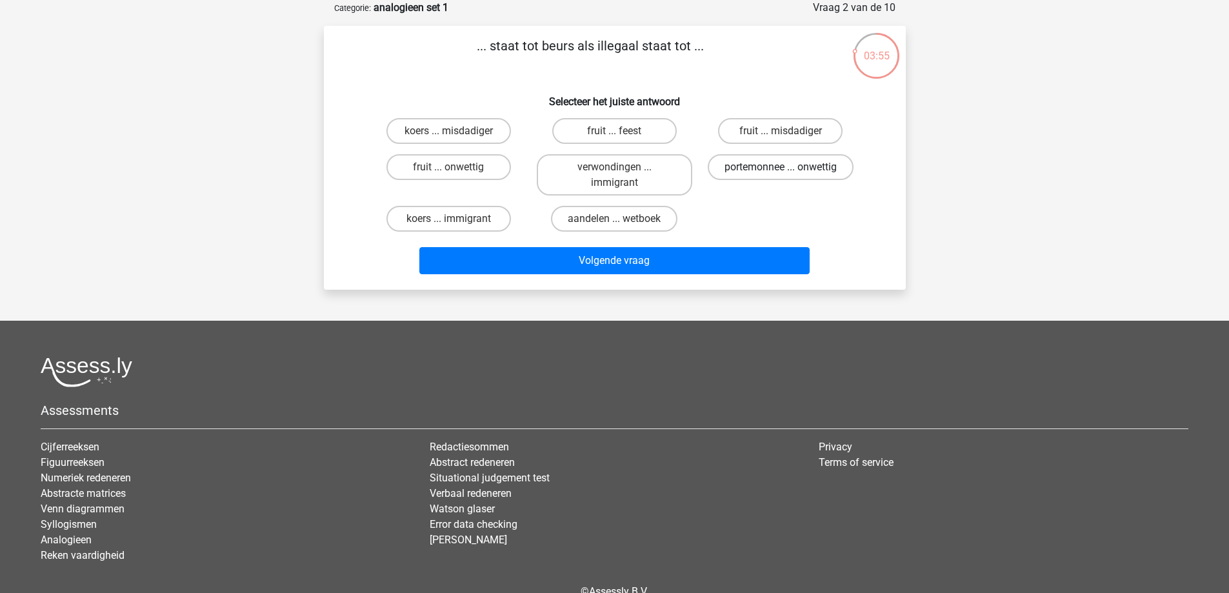
click at [787, 167] on label "portemonnee ... onwettig" at bounding box center [781, 167] width 146 height 26
click at [787, 167] on input "portemonnee ... onwettig" at bounding box center [785, 171] width 8 height 8
radio input "true"
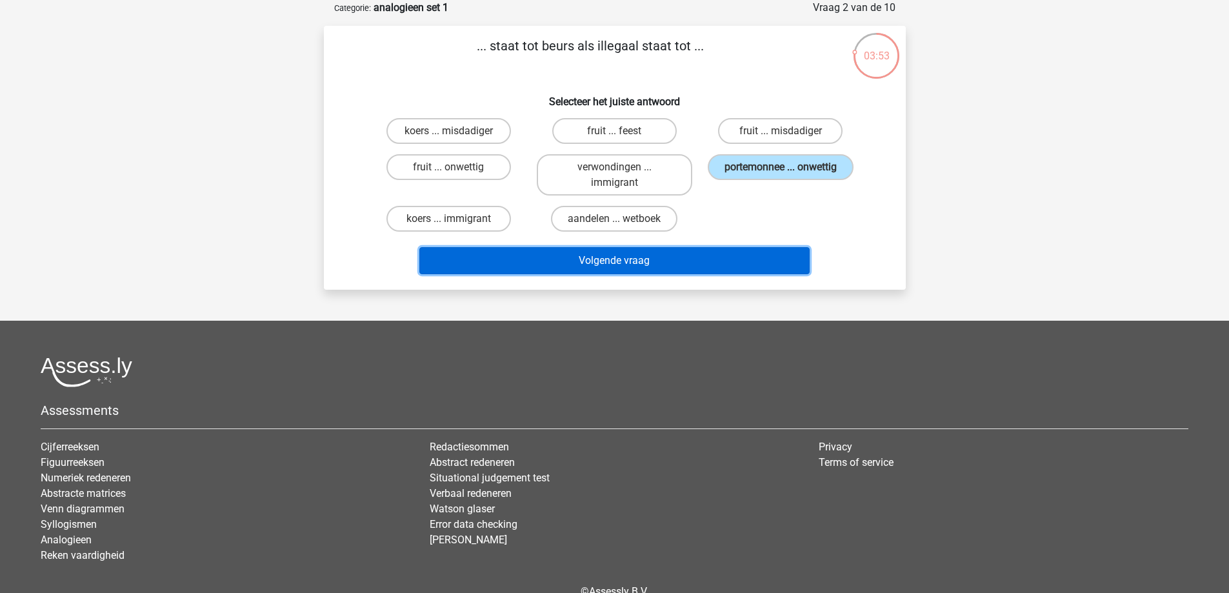
click at [611, 261] on button "Volgende vraag" at bounding box center [615, 260] width 390 height 27
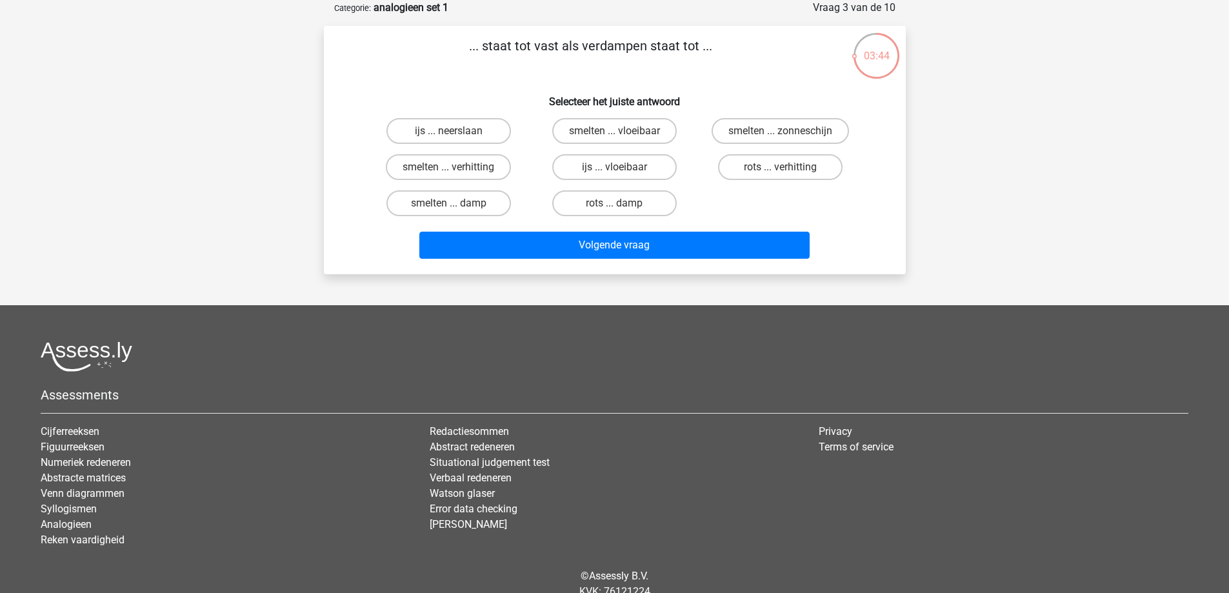
click at [615, 171] on input "ijs ... vloeibaar" at bounding box center [618, 171] width 8 height 8
radio input "true"
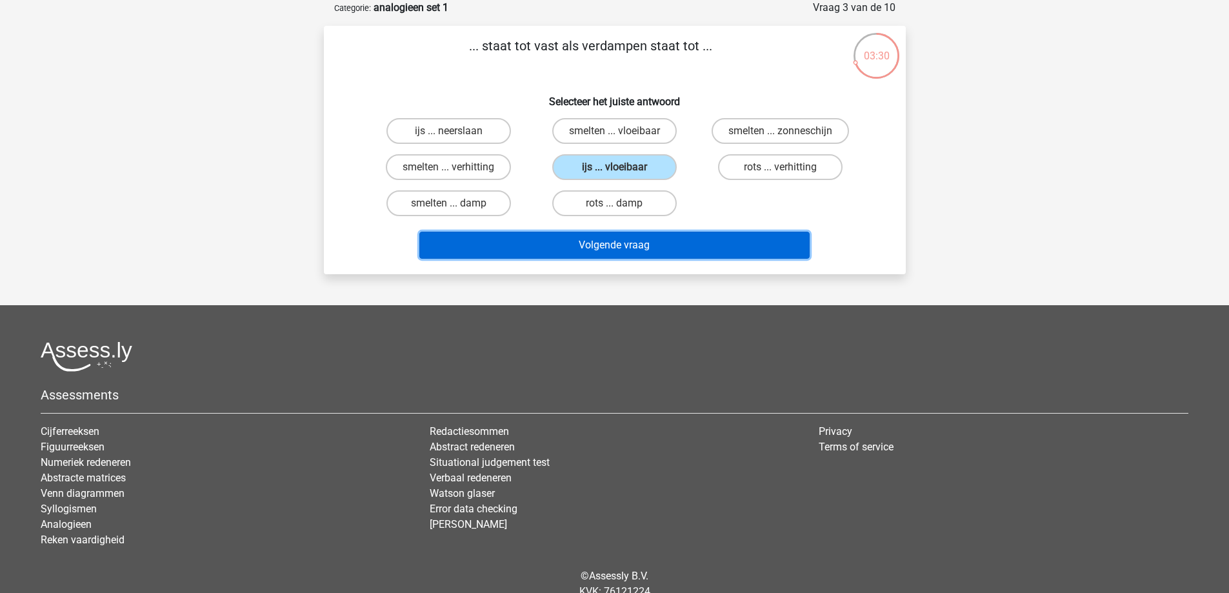
click at [633, 241] on button "Volgende vraag" at bounding box center [615, 245] width 390 height 27
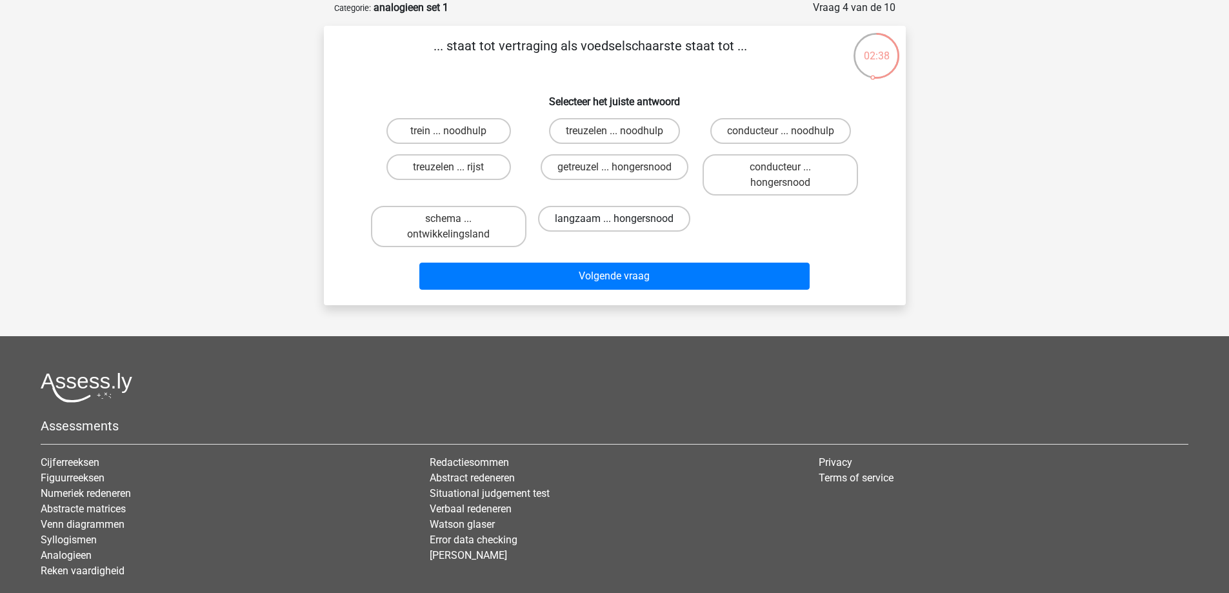
click at [625, 220] on label "langzaam ... hongersnood" at bounding box center [614, 219] width 152 height 26
click at [623, 220] on input "langzaam ... hongersnood" at bounding box center [618, 223] width 8 height 8
radio input "true"
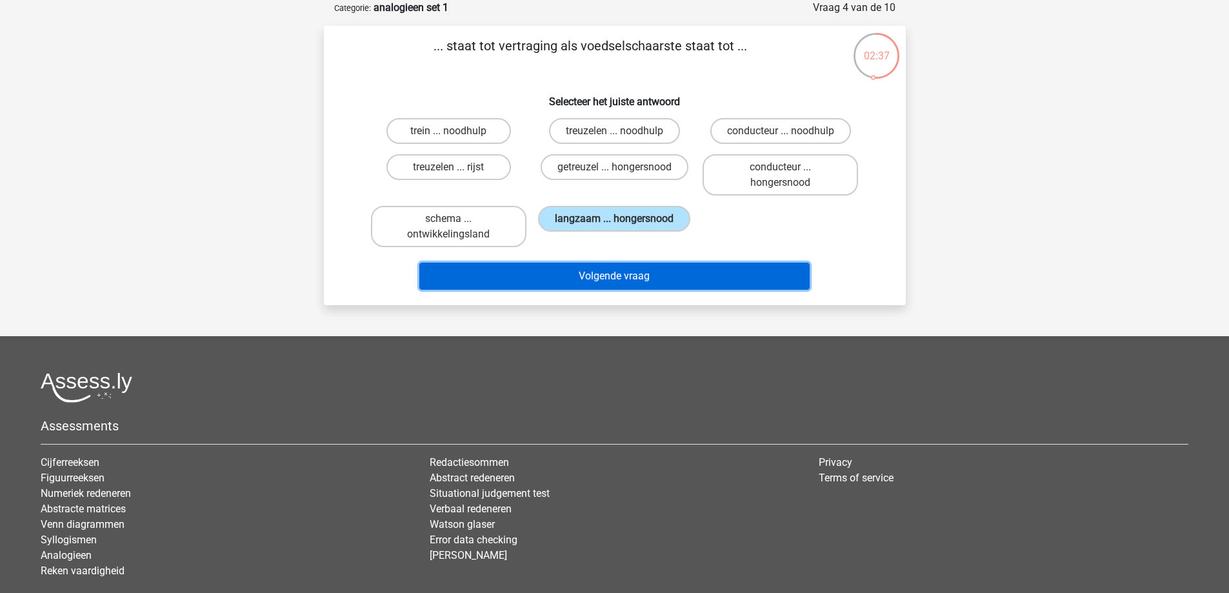
click at [647, 274] on button "Volgende vraag" at bounding box center [615, 276] width 390 height 27
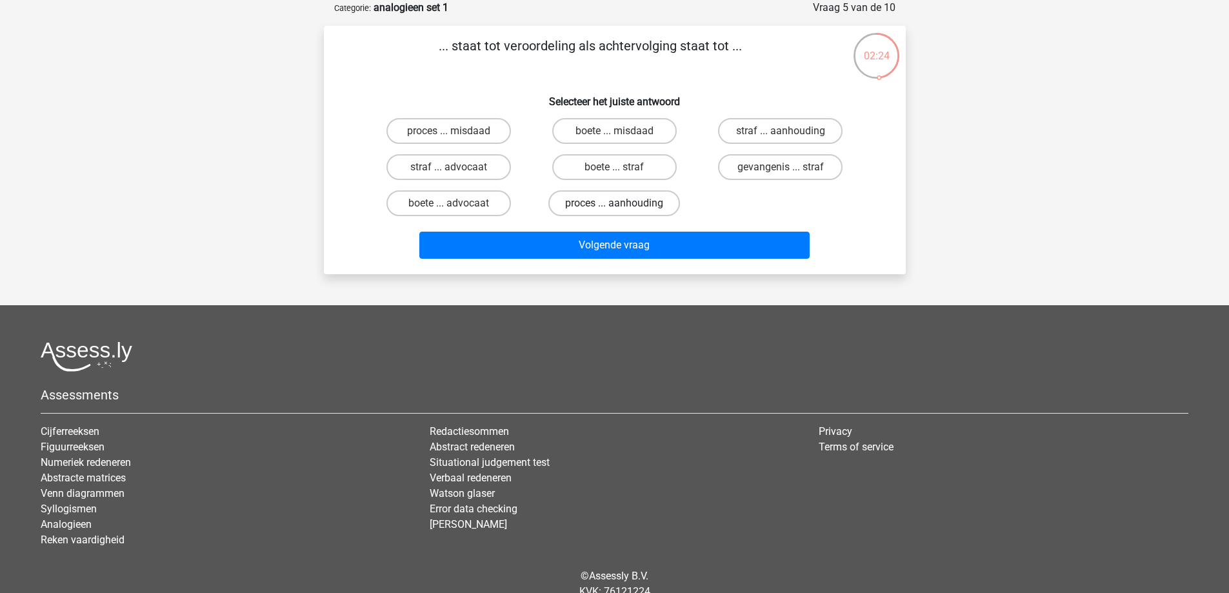
click at [645, 203] on label "proces ... aanhouding" at bounding box center [615, 203] width 132 height 26
click at [623, 203] on input "proces ... aanhouding" at bounding box center [618, 207] width 8 height 8
radio input "true"
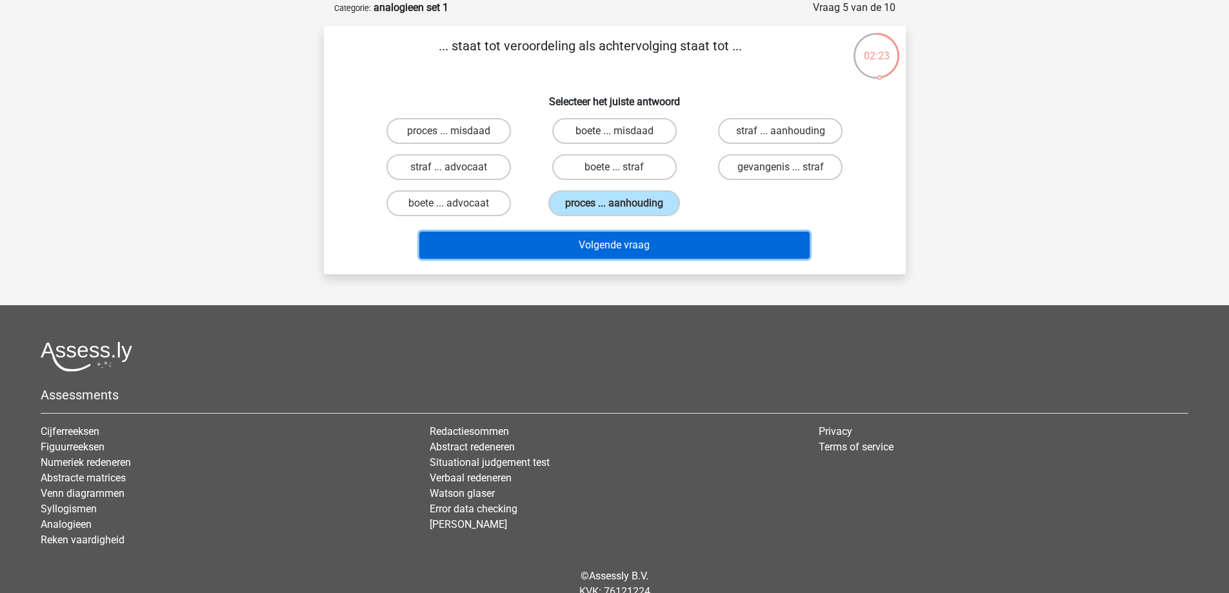
click at [632, 249] on button "Volgende vraag" at bounding box center [615, 245] width 390 height 27
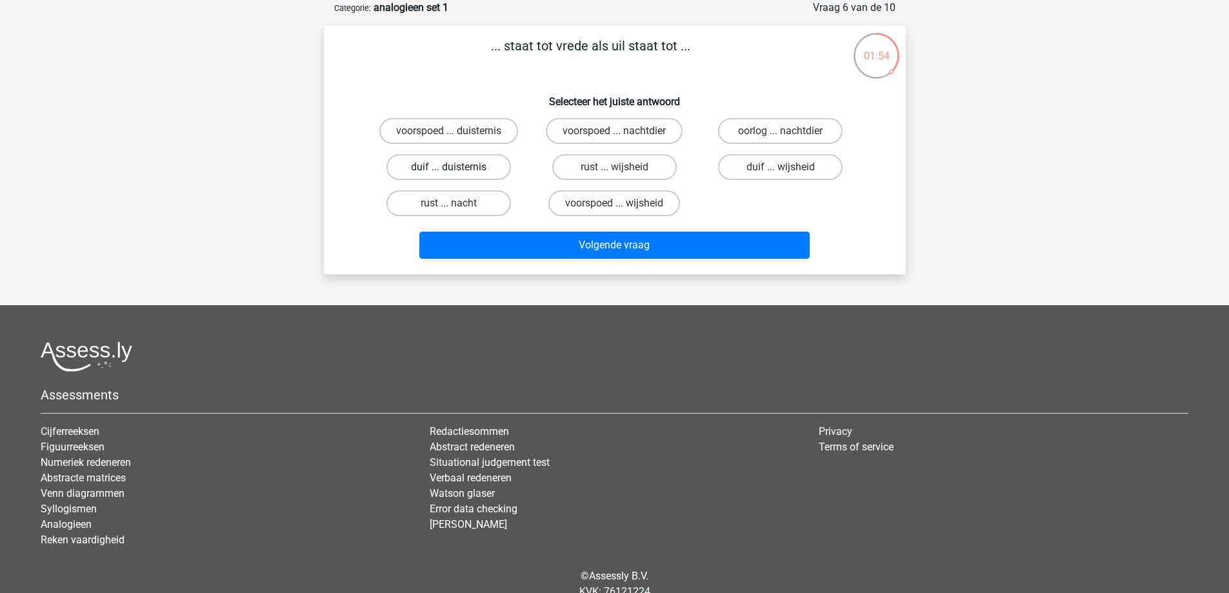
click at [467, 169] on label "duif ... duisternis" at bounding box center [449, 167] width 125 height 26
click at [457, 169] on input "duif ... duisternis" at bounding box center [453, 171] width 8 height 8
radio input "true"
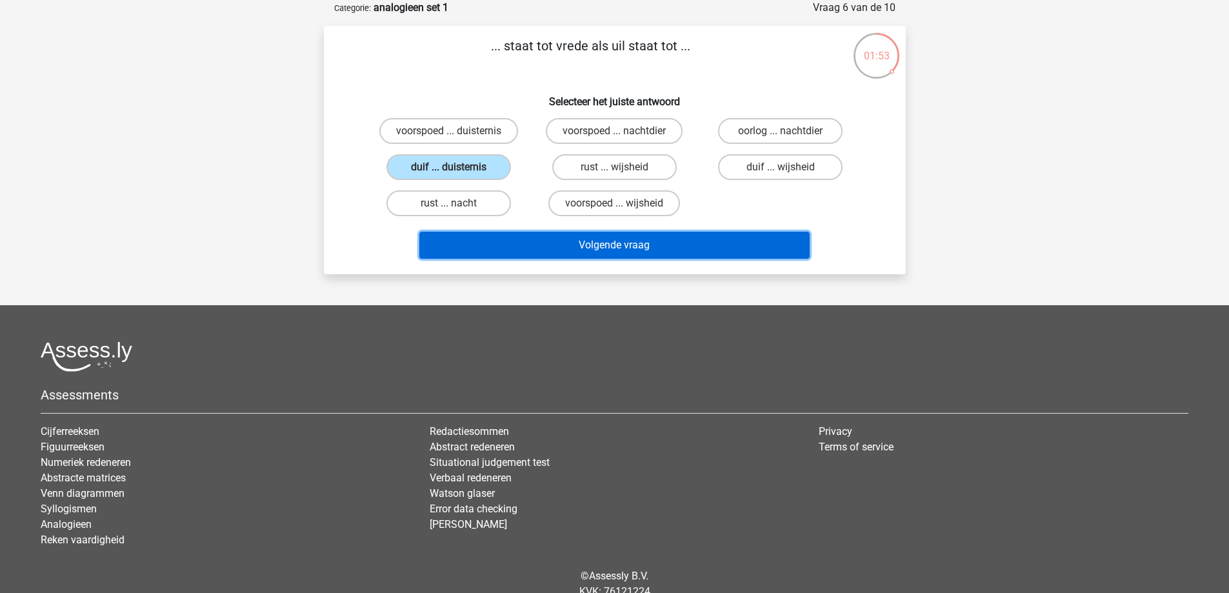
click at [647, 252] on button "Volgende vraag" at bounding box center [615, 245] width 390 height 27
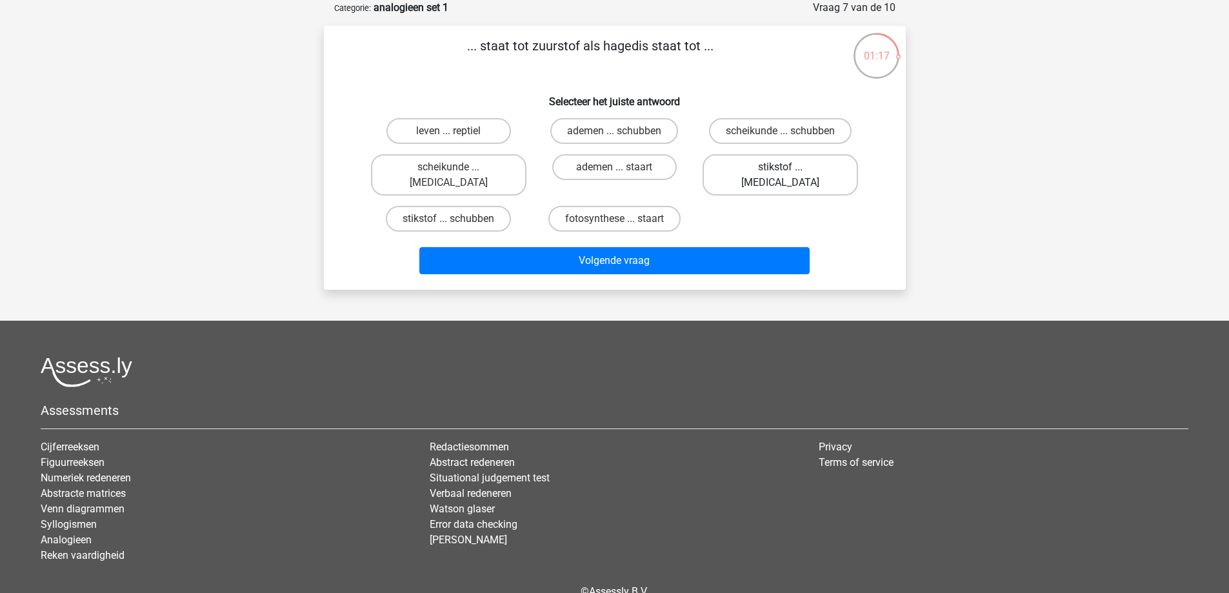
click at [747, 174] on label "stikstof ... krokodil" at bounding box center [781, 174] width 156 height 41
click at [781, 174] on input "stikstof ... krokodil" at bounding box center [785, 171] width 8 height 8
radio input "true"
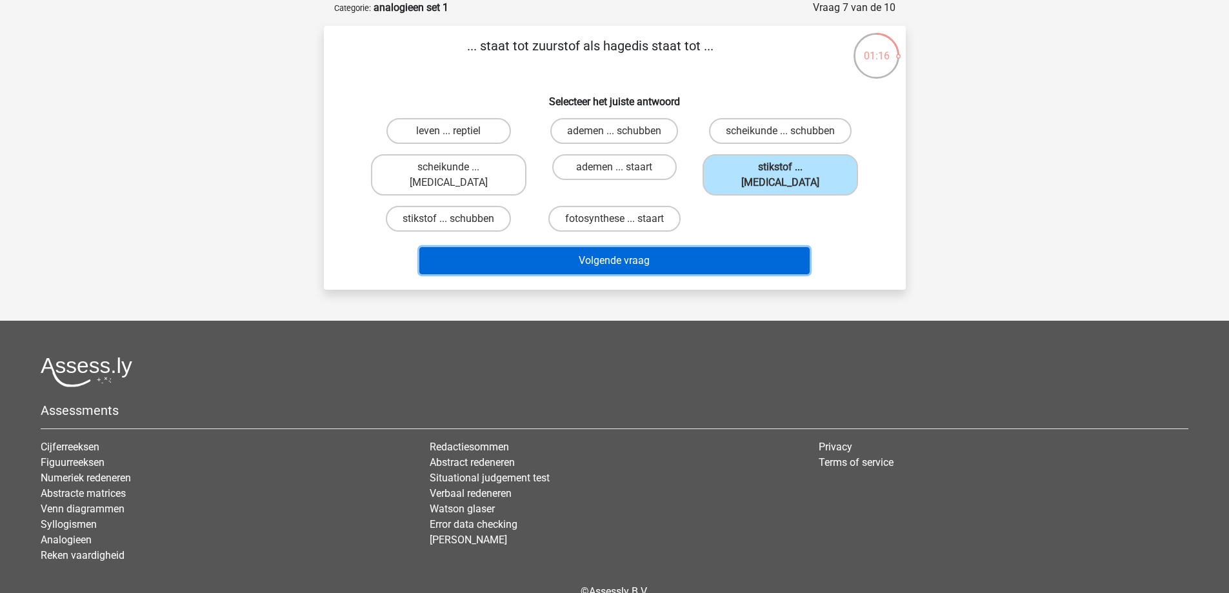
click at [660, 247] on button "Volgende vraag" at bounding box center [615, 260] width 390 height 27
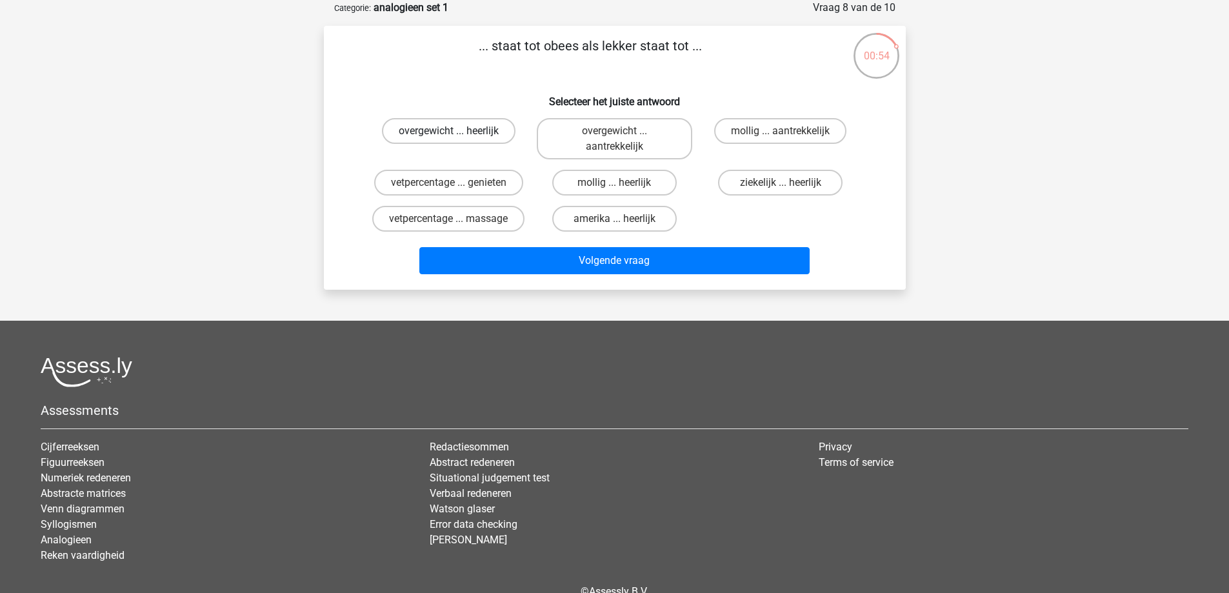
click at [476, 131] on label "overgewicht ... heerlijk" at bounding box center [449, 131] width 134 height 26
click at [457, 131] on input "overgewicht ... heerlijk" at bounding box center [453, 135] width 8 height 8
radio input "true"
click at [596, 275] on div "Volgende vraag" at bounding box center [615, 263] width 498 height 32
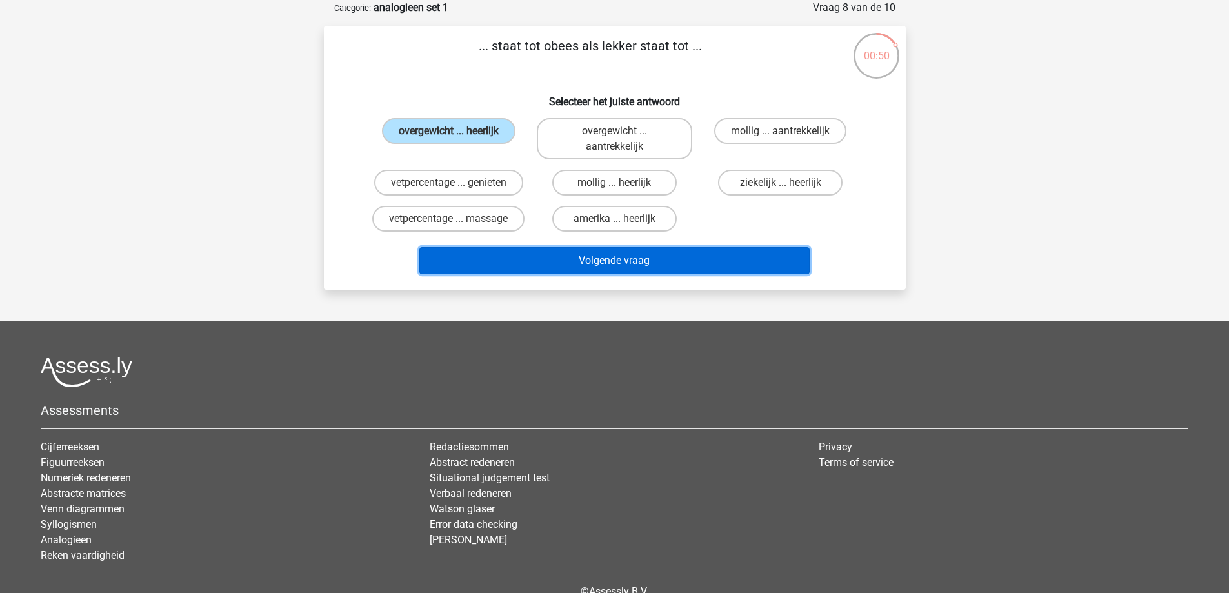
click at [603, 258] on button "Volgende vraag" at bounding box center [615, 260] width 390 height 27
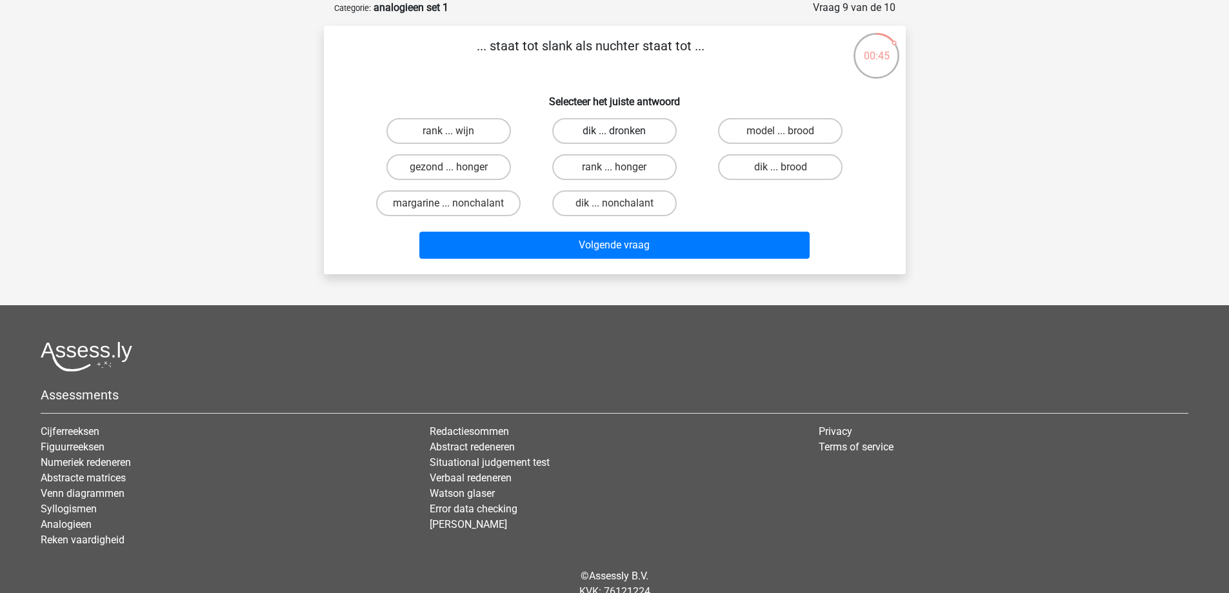
click at [624, 134] on label "dik ... dronken" at bounding box center [614, 131] width 125 height 26
click at [623, 134] on input "dik ... dronken" at bounding box center [618, 135] width 8 height 8
radio input "true"
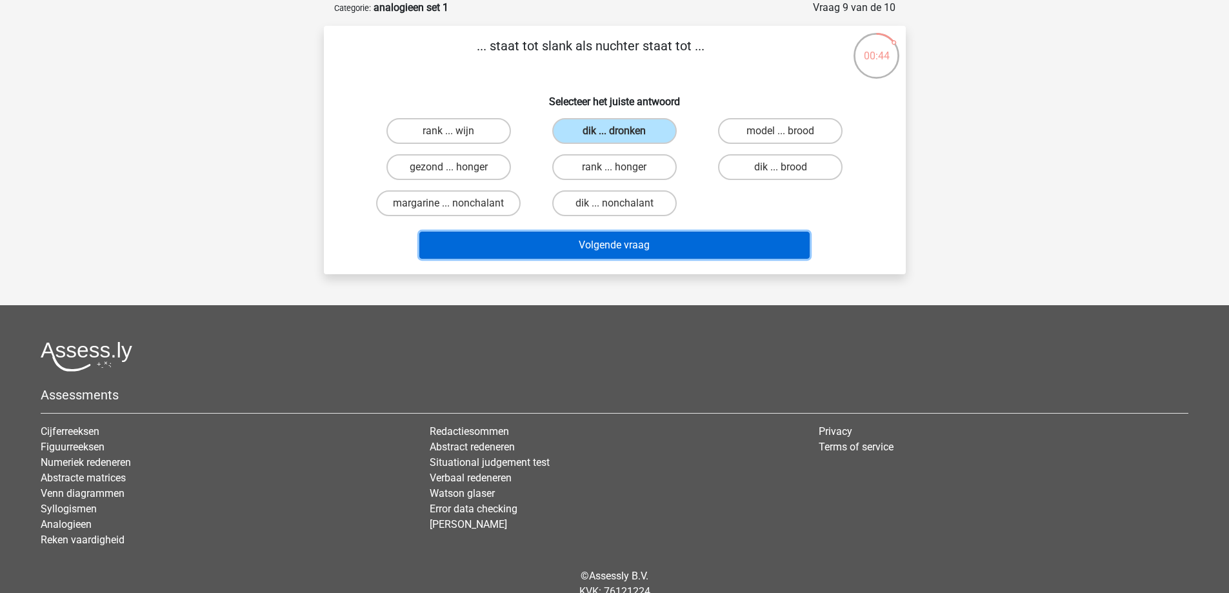
click at [611, 249] on button "Volgende vraag" at bounding box center [615, 245] width 390 height 27
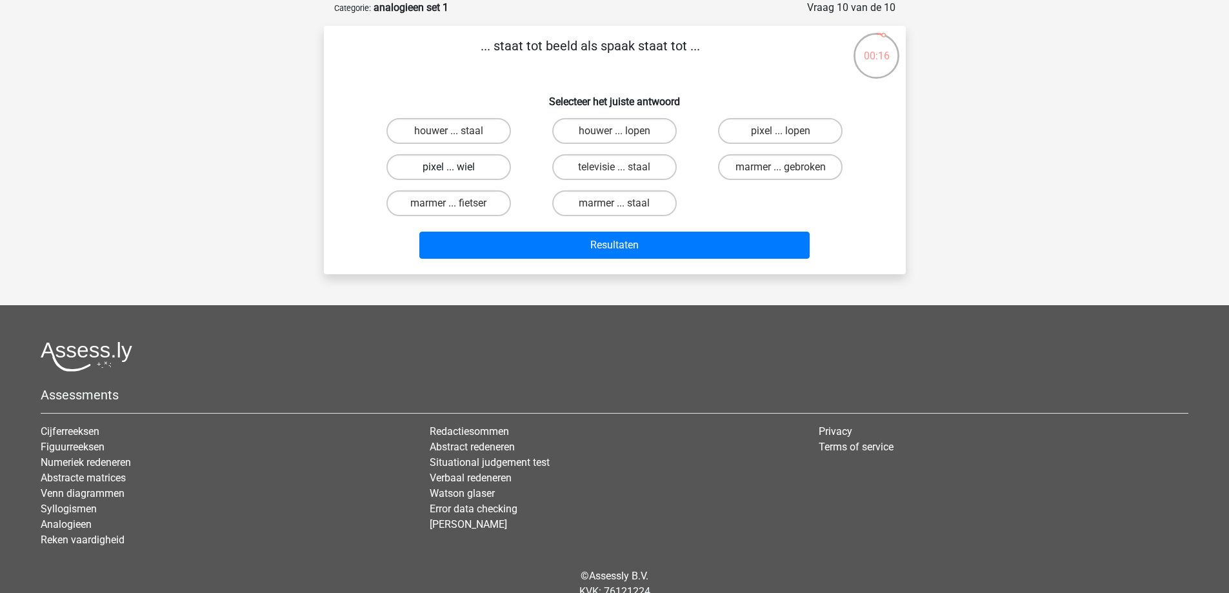
click at [489, 167] on label "pixel ... wiel" at bounding box center [449, 167] width 125 height 26
click at [457, 167] on input "pixel ... wiel" at bounding box center [453, 171] width 8 height 8
radio input "true"
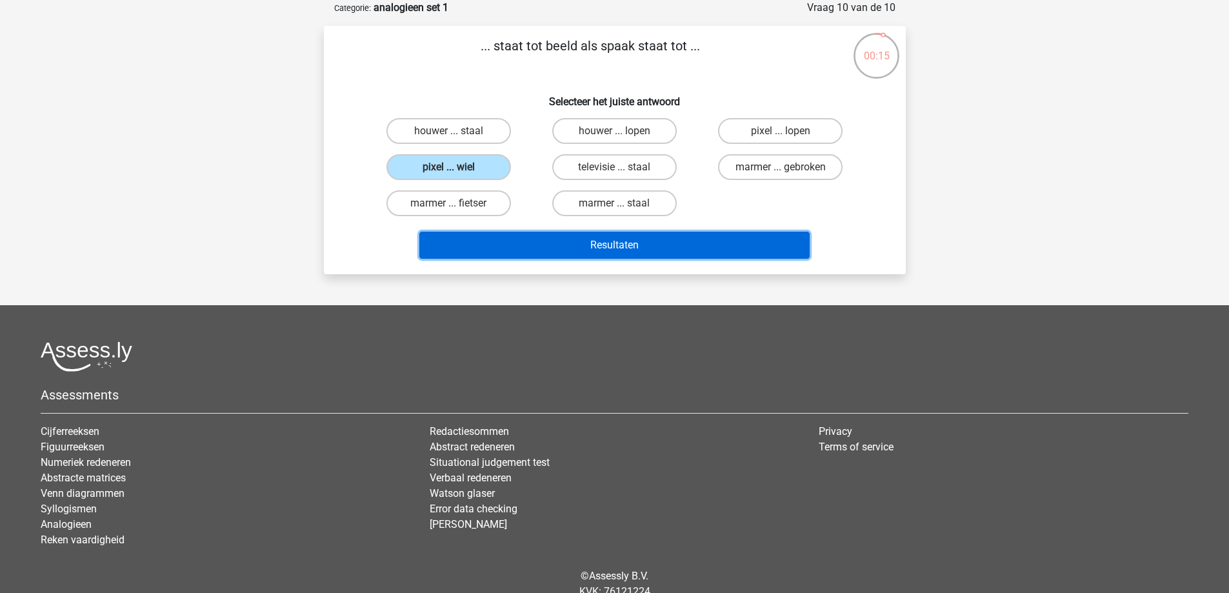
click at [634, 245] on button "Resultaten" at bounding box center [615, 245] width 390 height 27
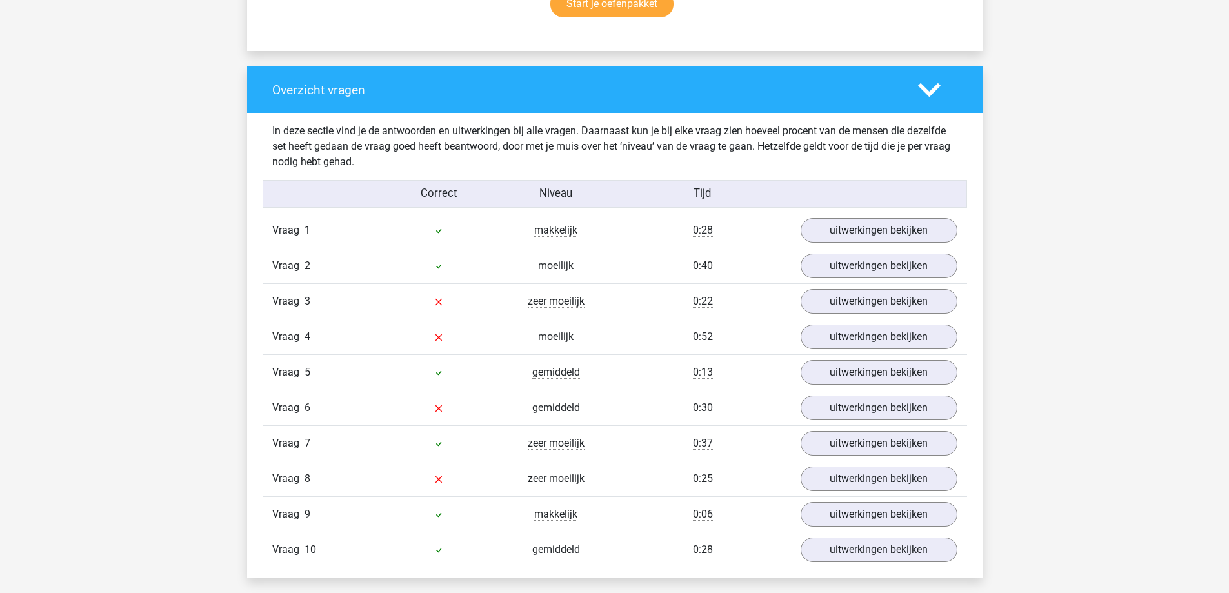
scroll to position [904, 0]
click at [881, 287] on link "uitwerkingen bekijken" at bounding box center [879, 301] width 180 height 28
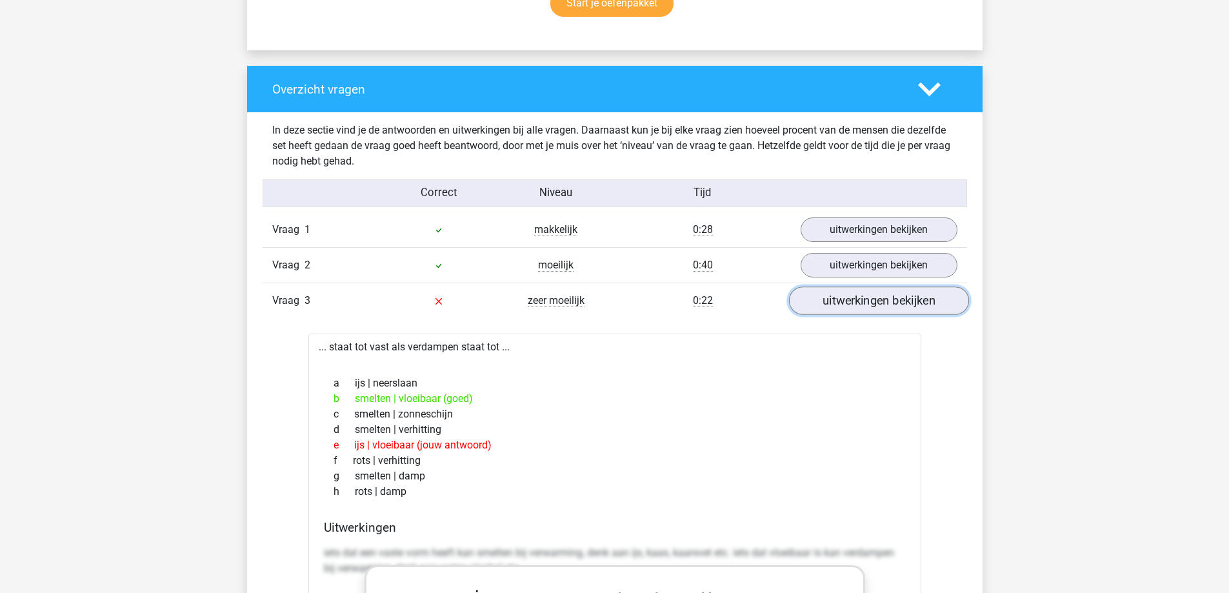
scroll to position [977, 0]
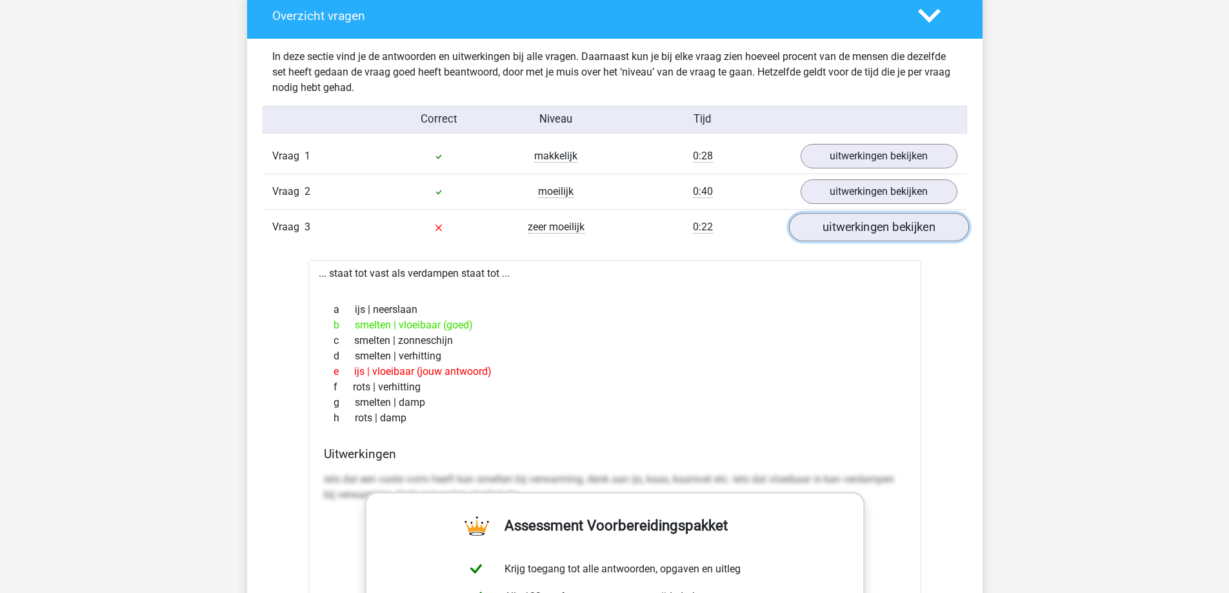
click at [896, 225] on link "uitwerkingen bekijken" at bounding box center [879, 228] width 180 height 28
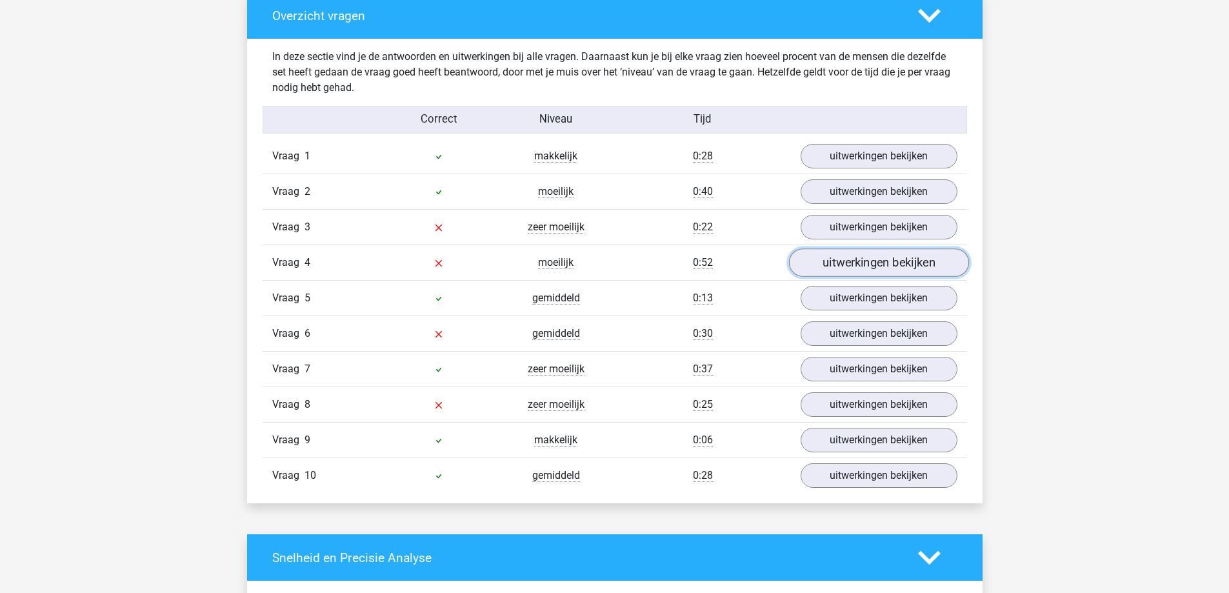
click at [882, 258] on link "uitwerkingen bekijken" at bounding box center [879, 263] width 180 height 28
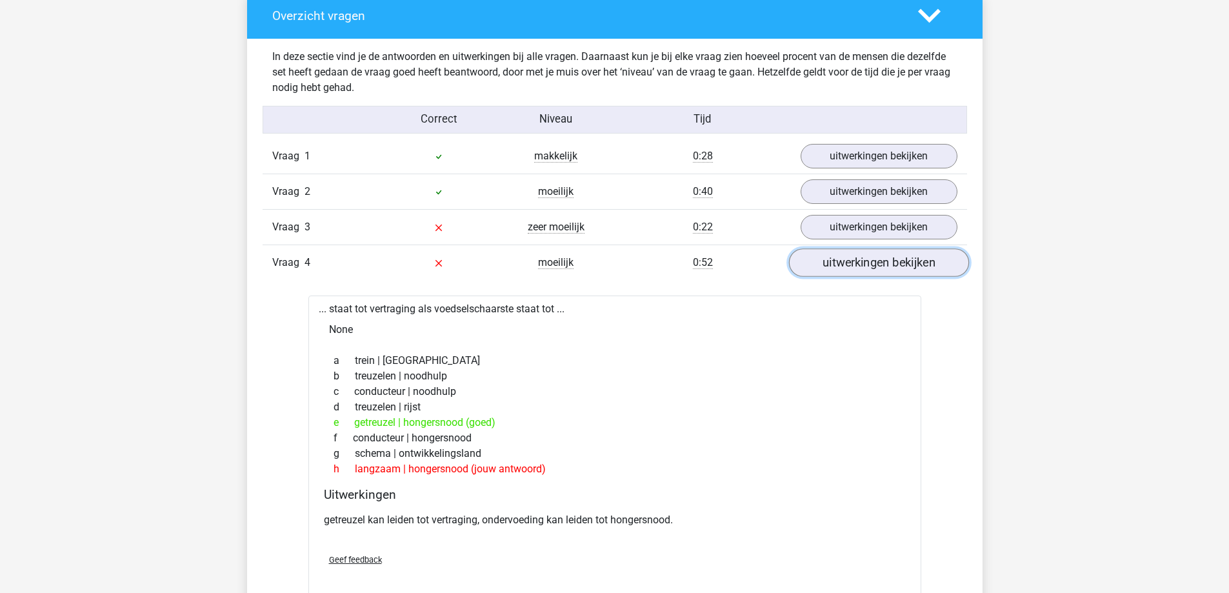
click at [882, 258] on link "uitwerkingen bekijken" at bounding box center [879, 263] width 180 height 28
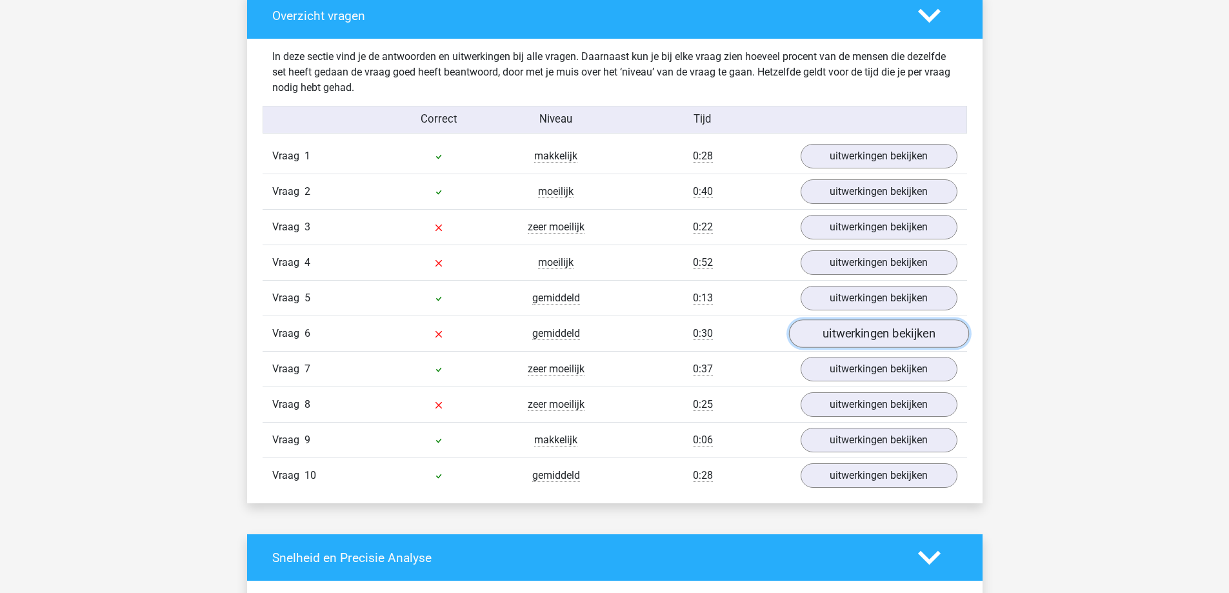
click at [862, 335] on link "uitwerkingen bekijken" at bounding box center [879, 334] width 180 height 28
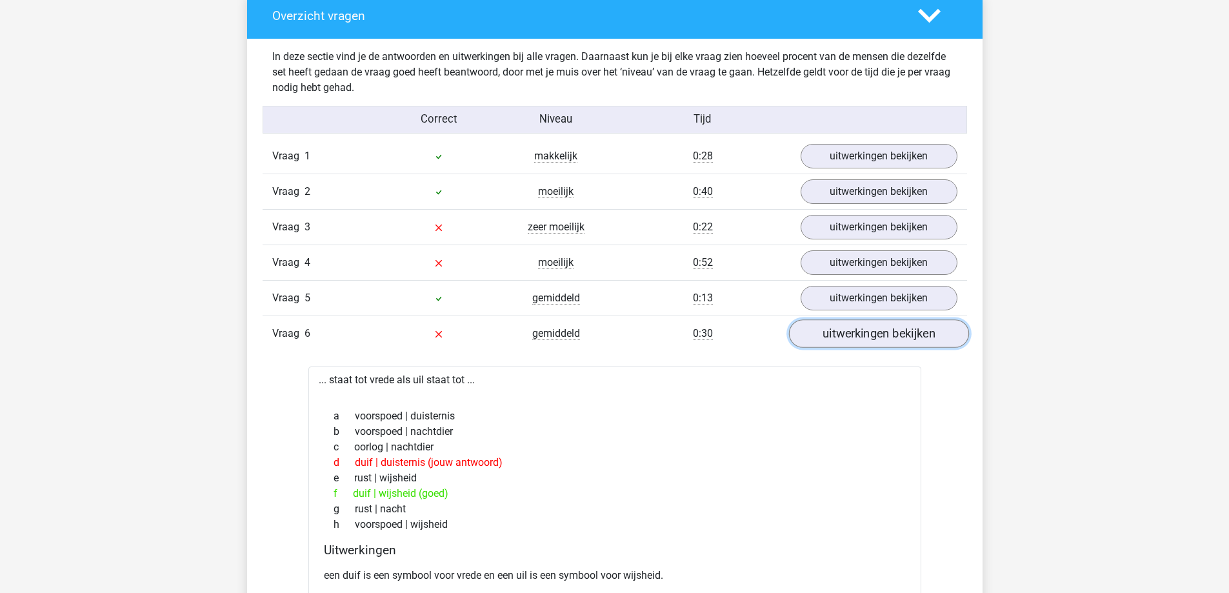
click at [862, 335] on link "uitwerkingen bekijken" at bounding box center [879, 334] width 180 height 28
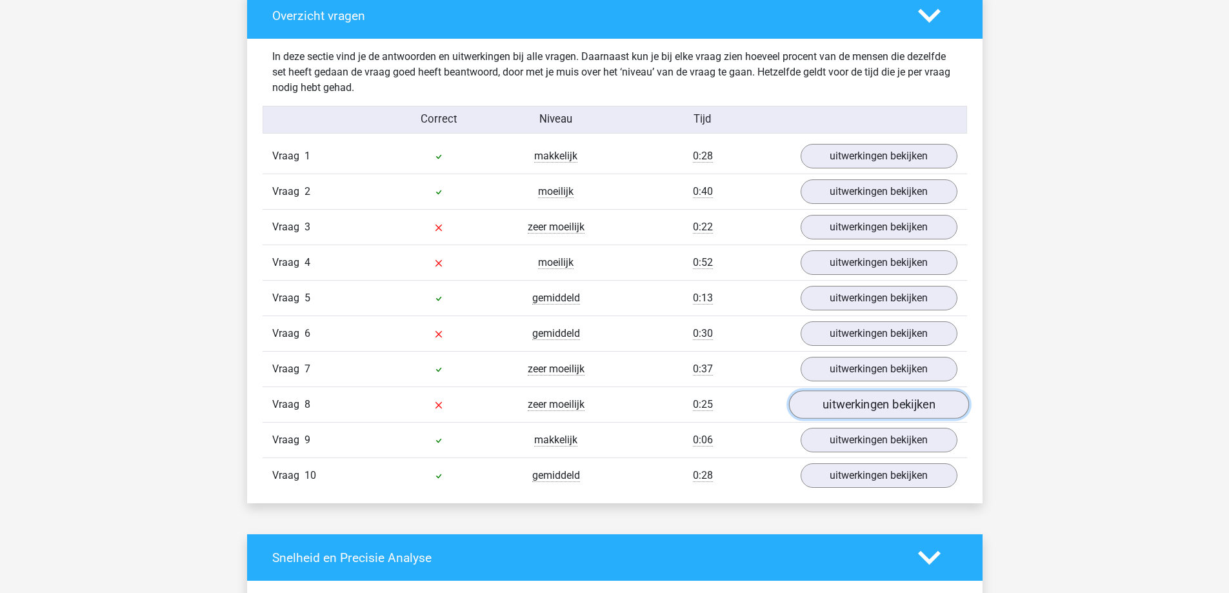
click at [862, 408] on link "uitwerkingen bekijken" at bounding box center [879, 405] width 180 height 28
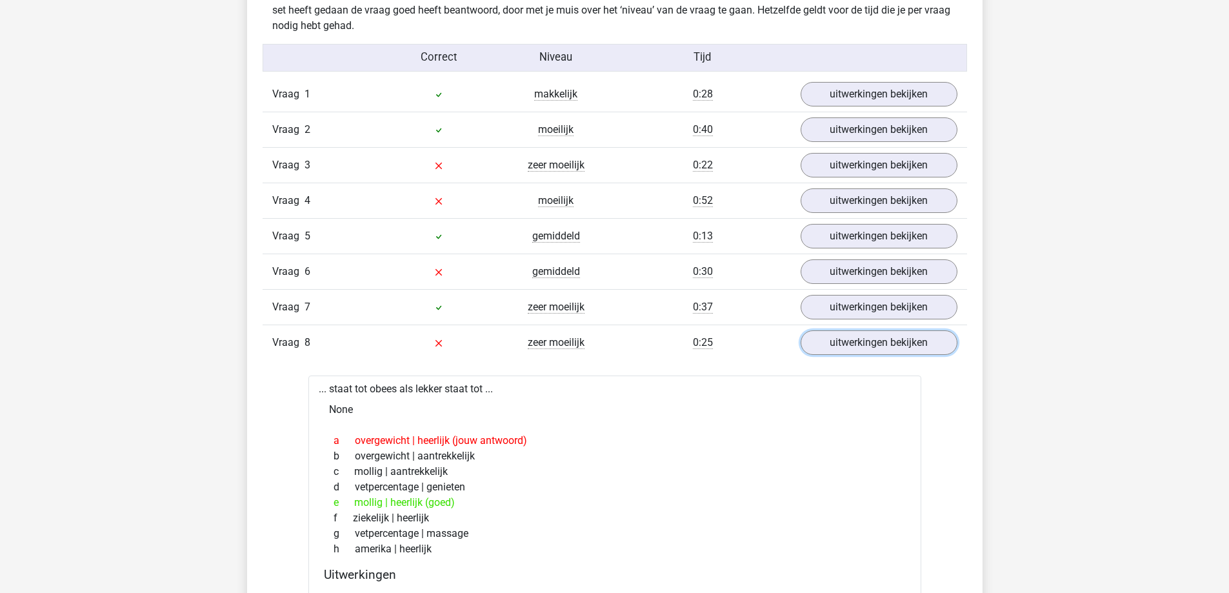
scroll to position [1042, 0]
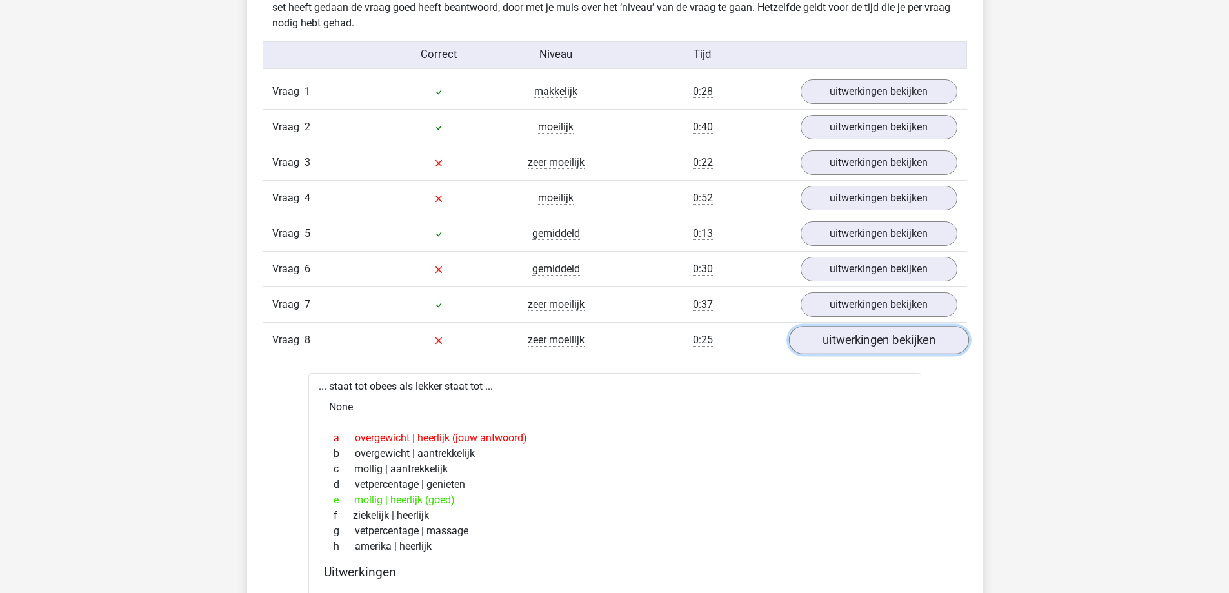
click at [861, 342] on link "uitwerkingen bekijken" at bounding box center [879, 341] width 180 height 28
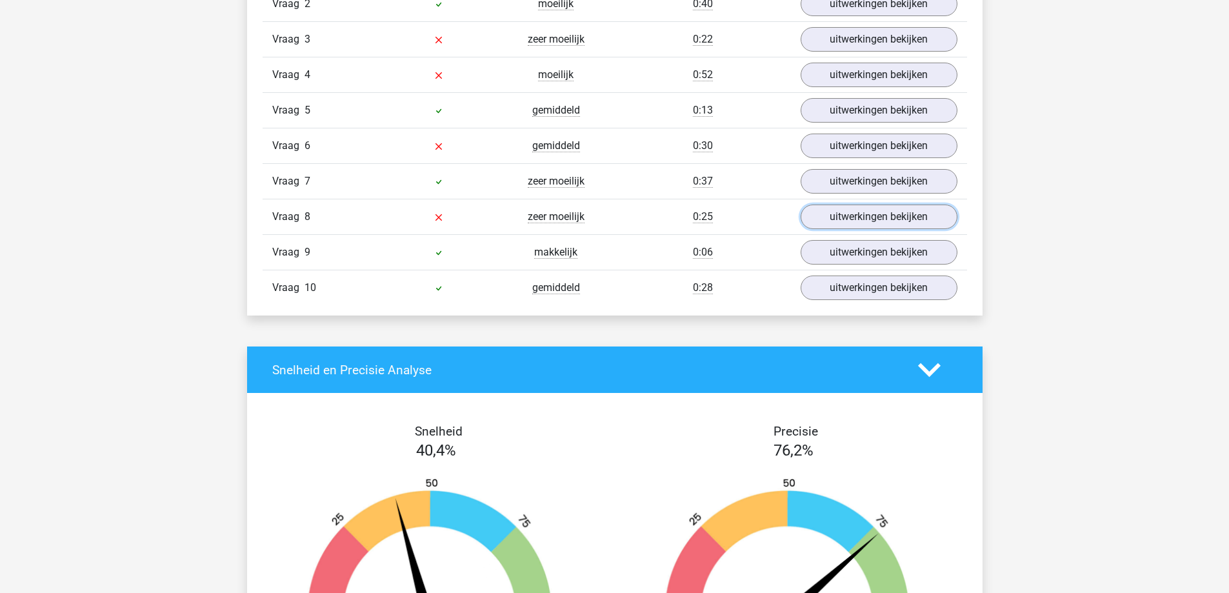
scroll to position [1106, 0]
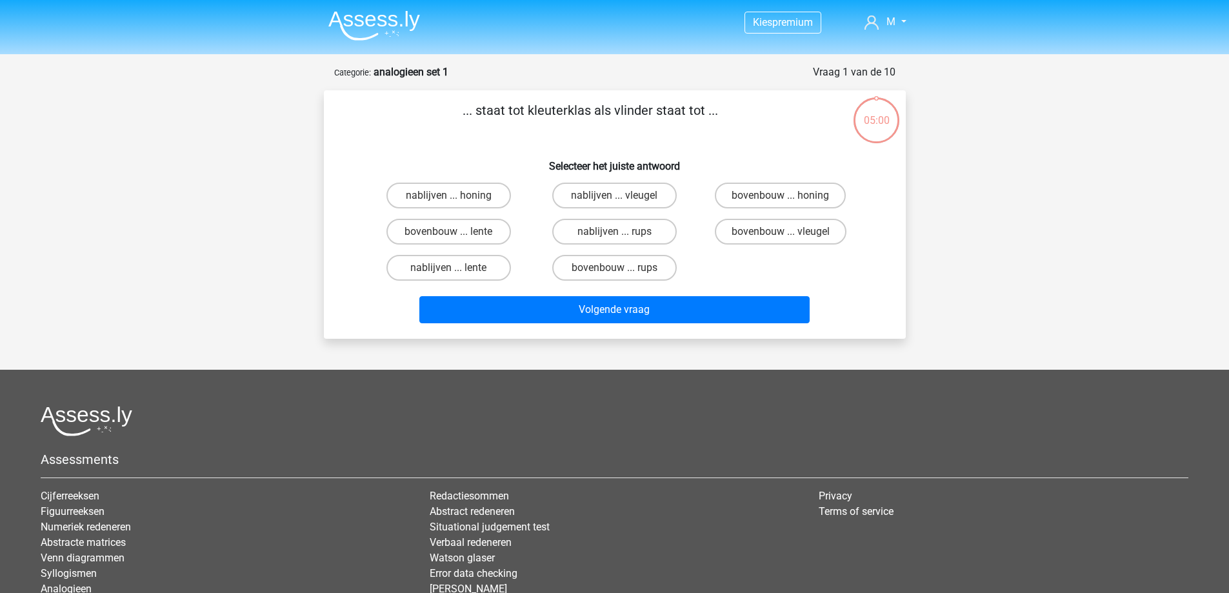
scroll to position [65, 0]
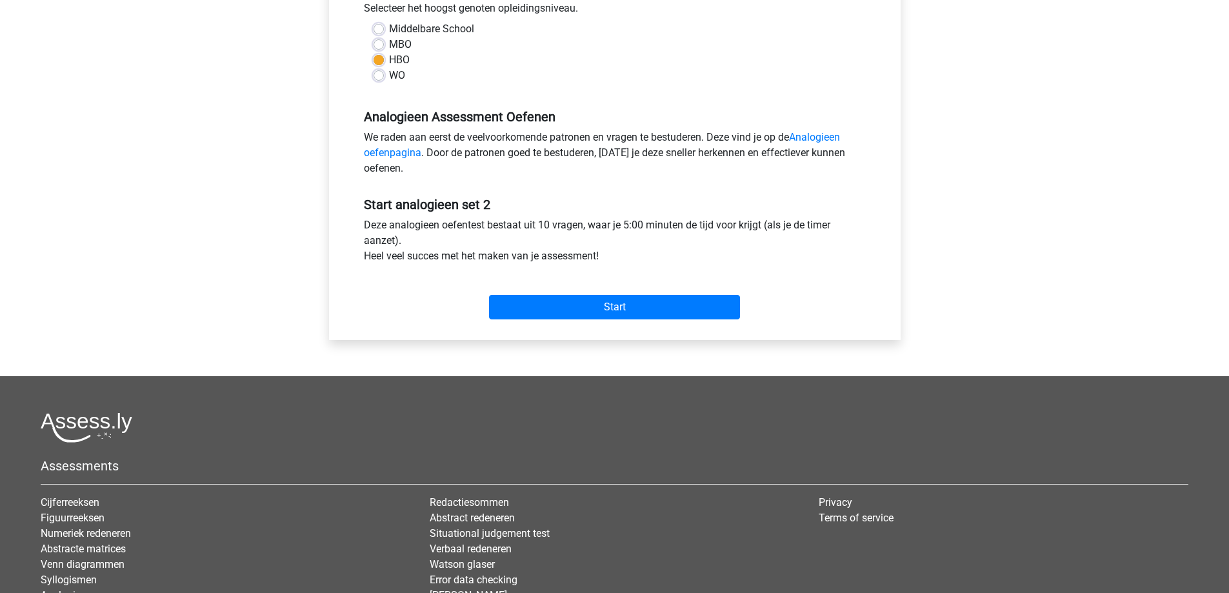
scroll to position [323, 0]
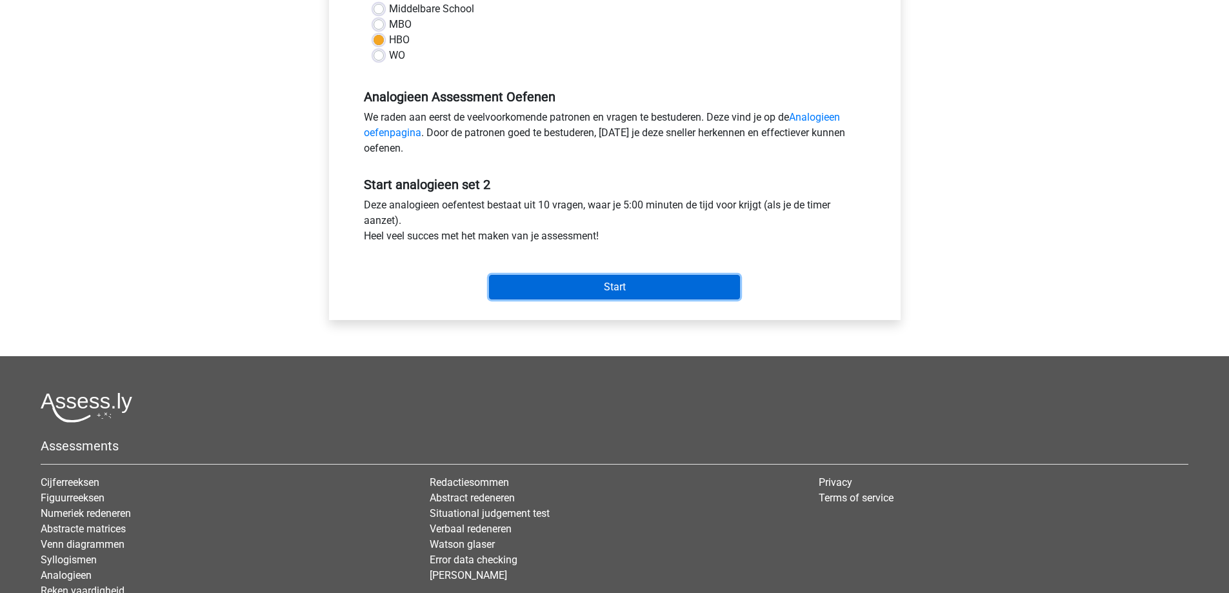
click at [622, 290] on input "Start" at bounding box center [614, 287] width 251 height 25
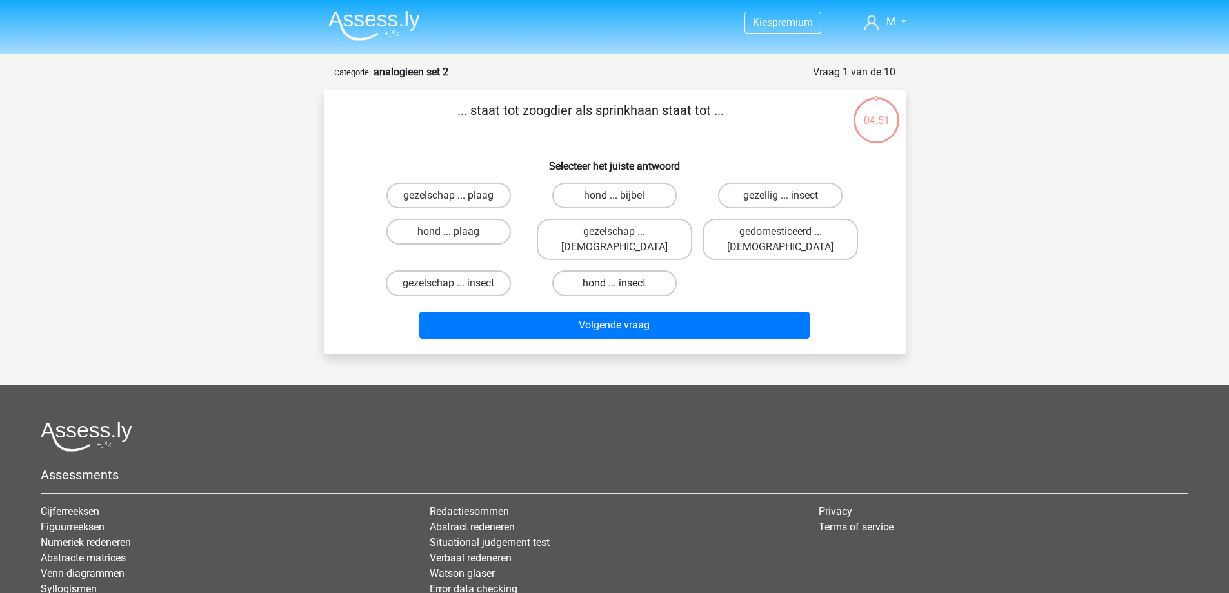
click at [633, 272] on label "hond ... insect" at bounding box center [614, 283] width 125 height 26
click at [623, 283] on input "hond ... insect" at bounding box center [618, 287] width 8 height 8
radio input "true"
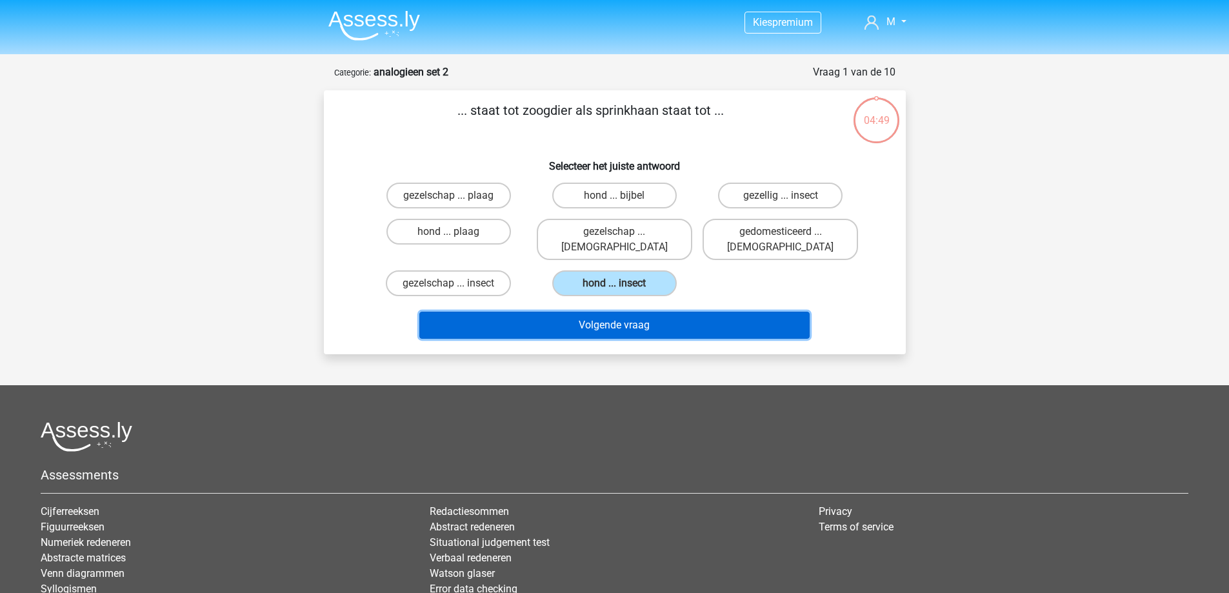
click at [627, 312] on button "Volgende vraag" at bounding box center [615, 325] width 390 height 27
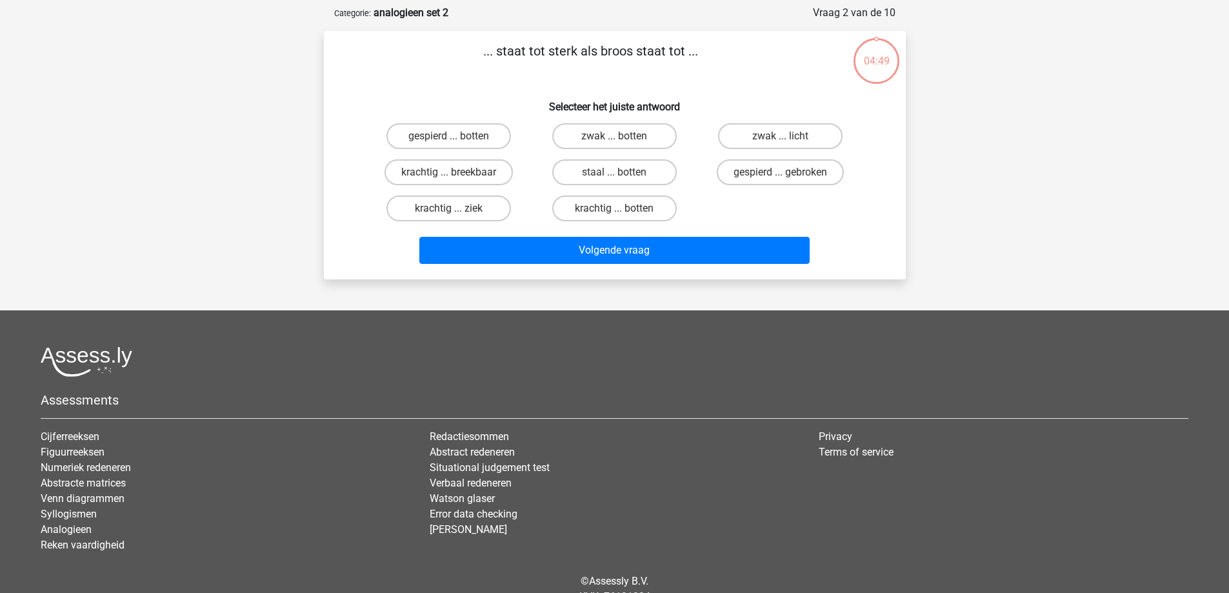
scroll to position [65, 0]
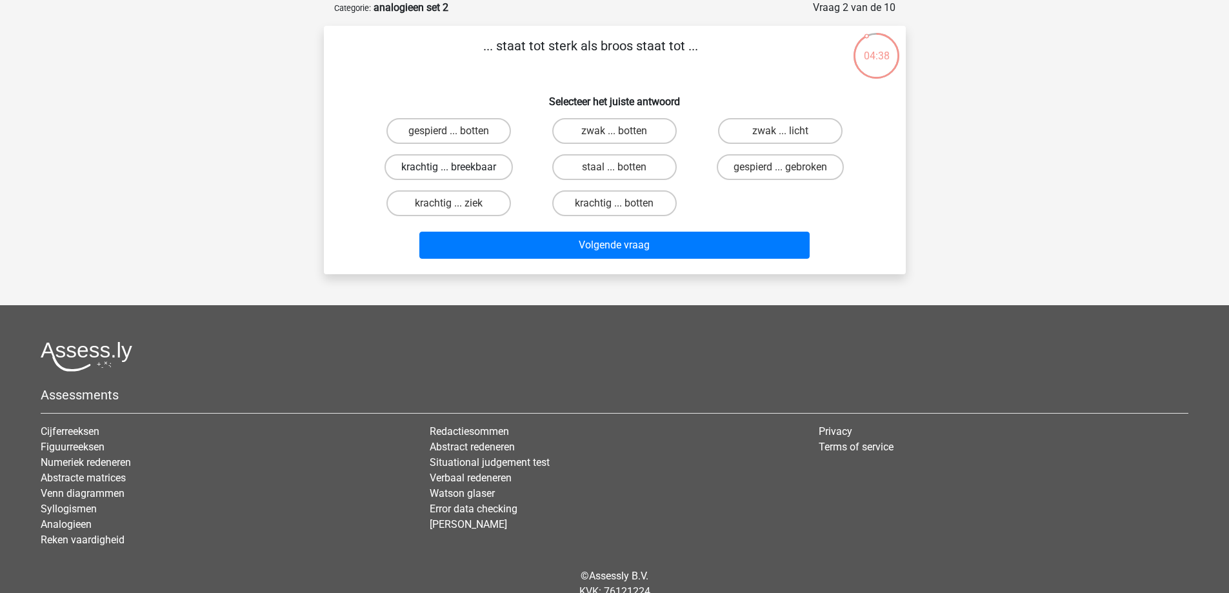
click at [498, 174] on label "krachtig ... breekbaar" at bounding box center [449, 167] width 128 height 26
click at [457, 174] on input "krachtig ... breekbaar" at bounding box center [453, 171] width 8 height 8
radio input "true"
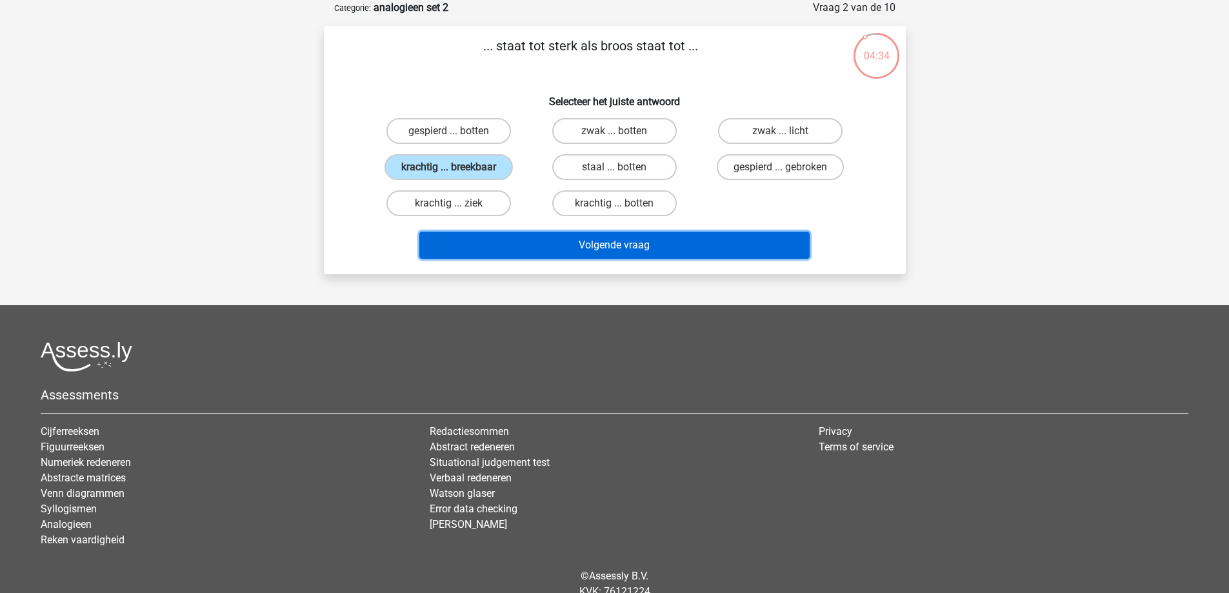
click at [607, 247] on button "Volgende vraag" at bounding box center [615, 245] width 390 height 27
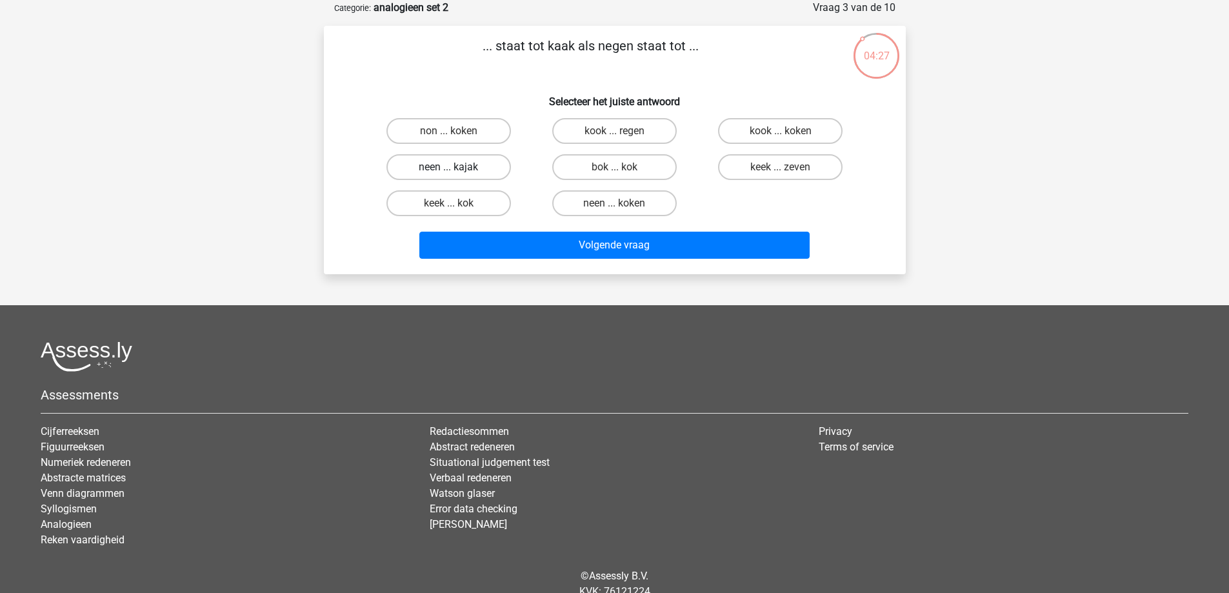
click at [444, 173] on label "neen ... kajak" at bounding box center [449, 167] width 125 height 26
click at [449, 173] on input "neen ... kajak" at bounding box center [453, 171] width 8 height 8
radio input "true"
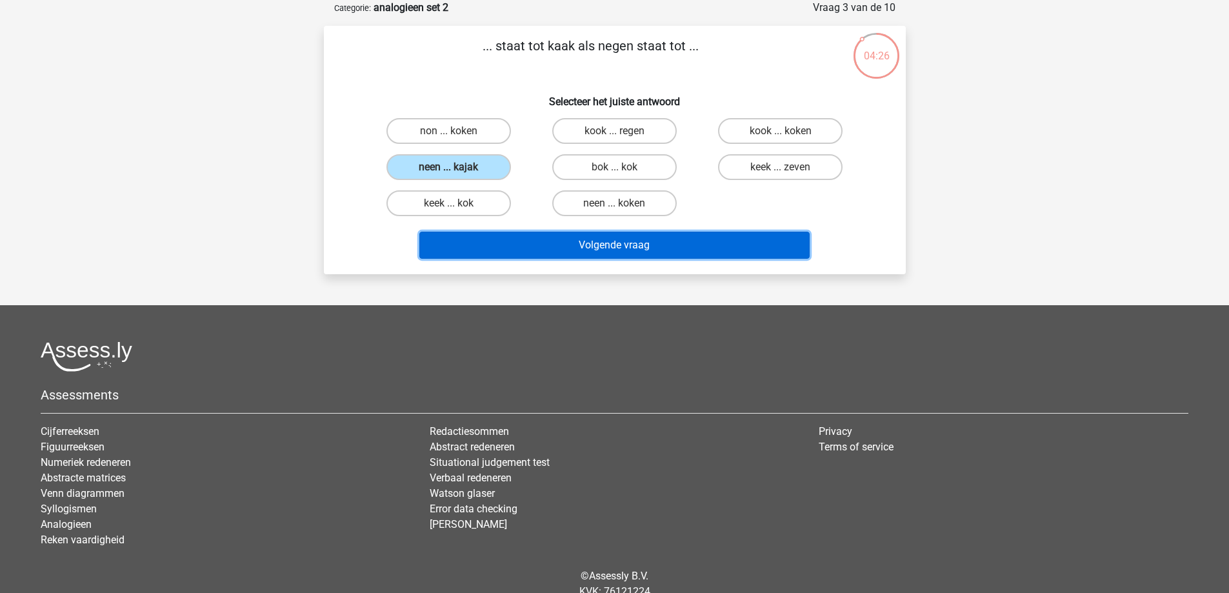
click at [647, 249] on button "Volgende vraag" at bounding box center [615, 245] width 390 height 27
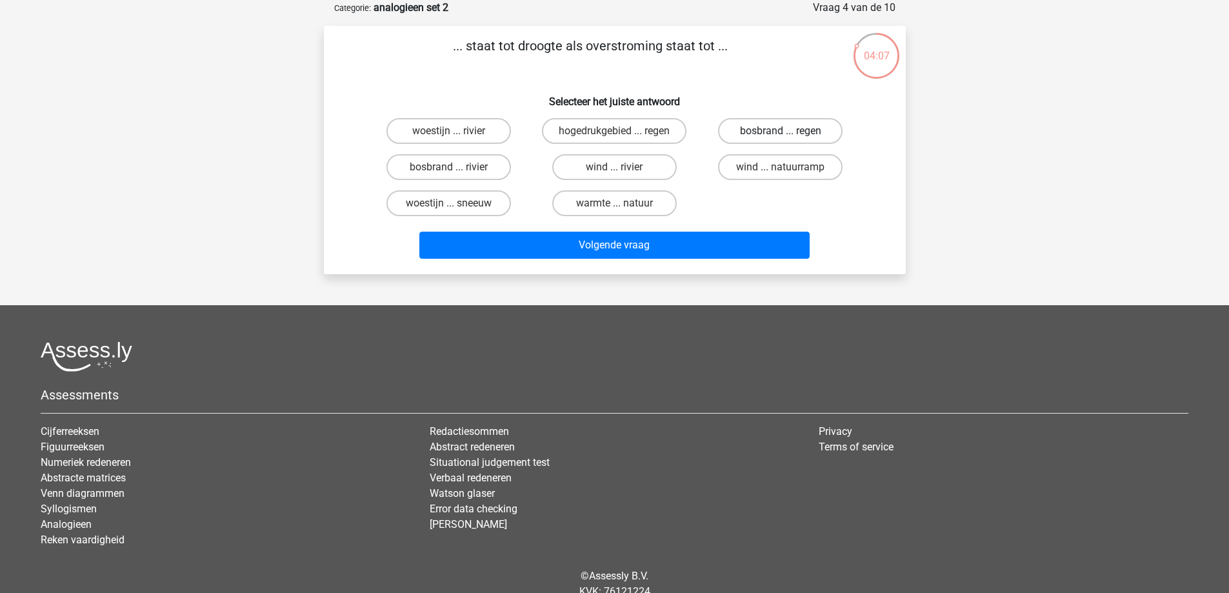
click at [804, 136] on label "bosbrand ... regen" at bounding box center [780, 131] width 125 height 26
click at [789, 136] on input "bosbrand ... regen" at bounding box center [785, 135] width 8 height 8
radio input "true"
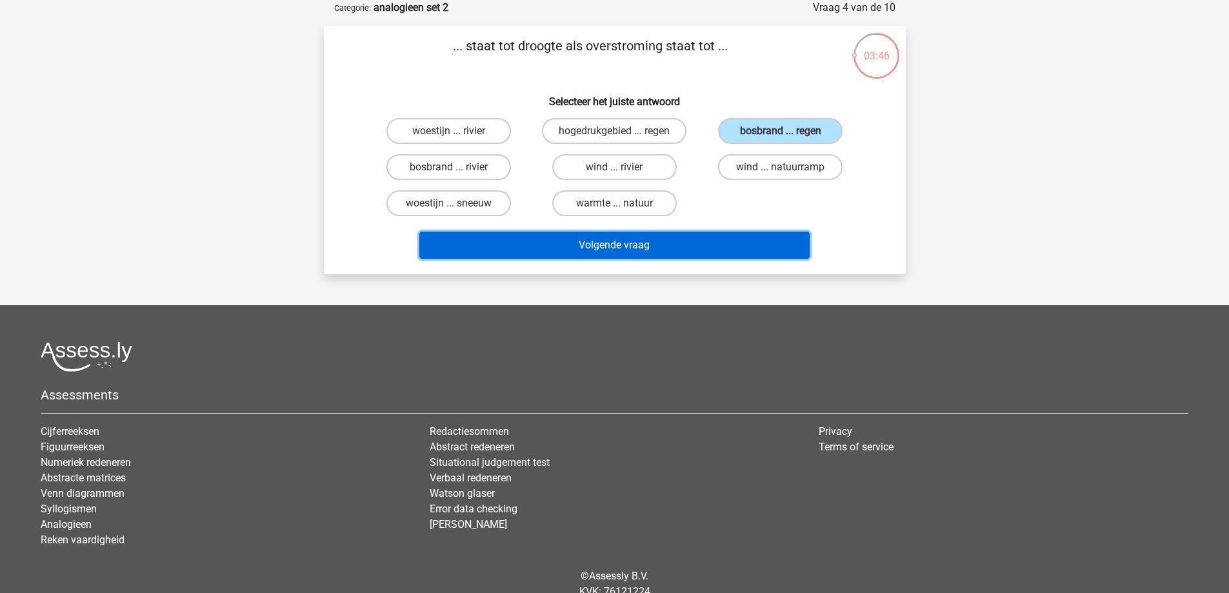
click at [595, 248] on button "Volgende vraag" at bounding box center [615, 245] width 390 height 27
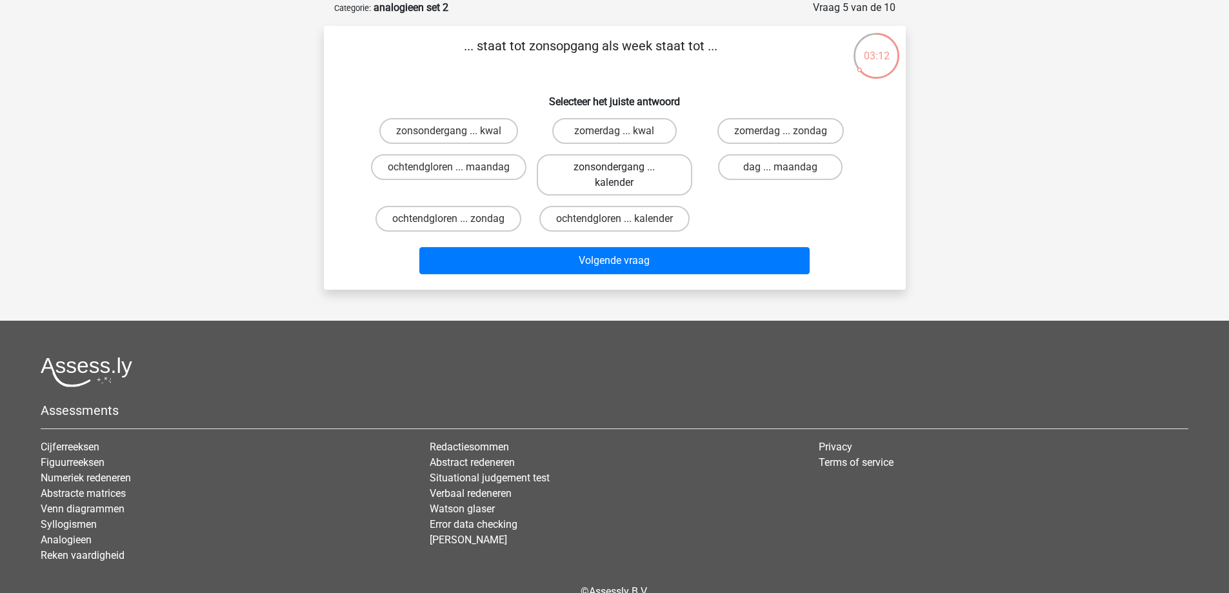
click at [640, 185] on label "zonsondergang ... kalender" at bounding box center [615, 174] width 156 height 41
click at [623, 176] on input "zonsondergang ... kalender" at bounding box center [618, 171] width 8 height 8
radio input "true"
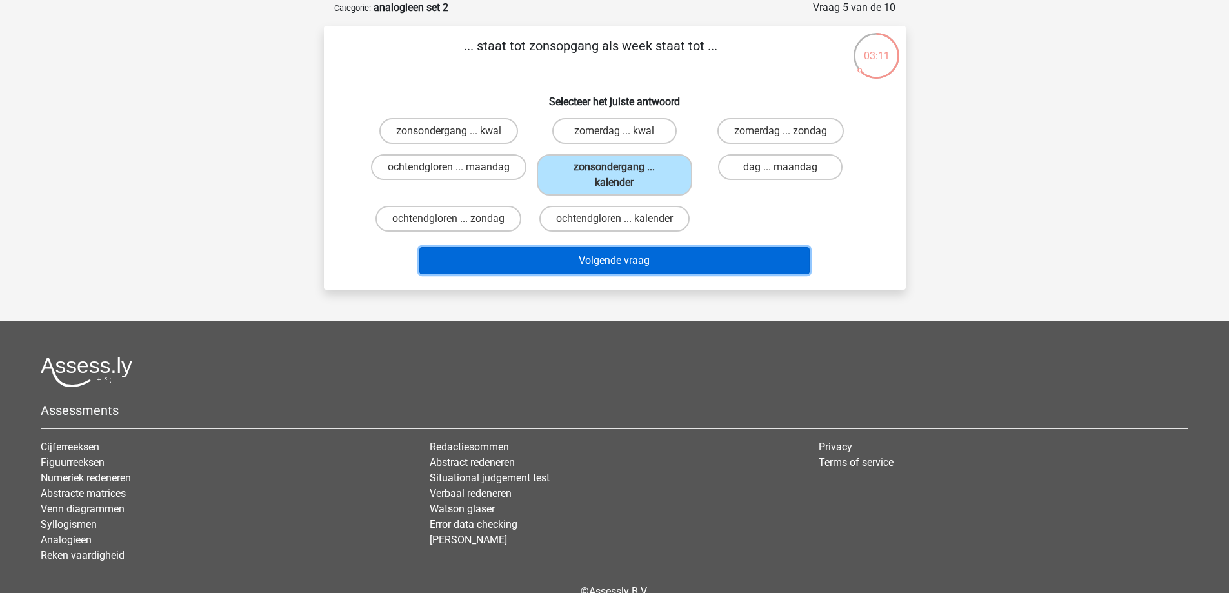
click at [651, 261] on button "Volgende vraag" at bounding box center [615, 260] width 390 height 27
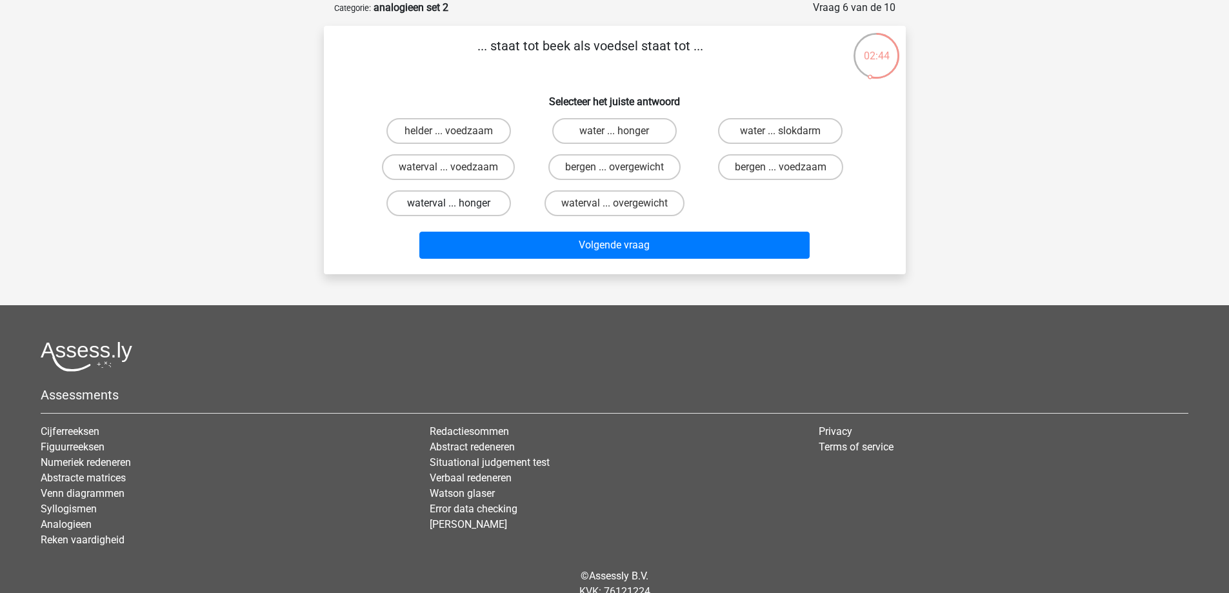
click at [457, 201] on label "waterval ... honger" at bounding box center [449, 203] width 125 height 26
click at [457, 203] on input "waterval ... honger" at bounding box center [453, 207] width 8 height 8
radio input "true"
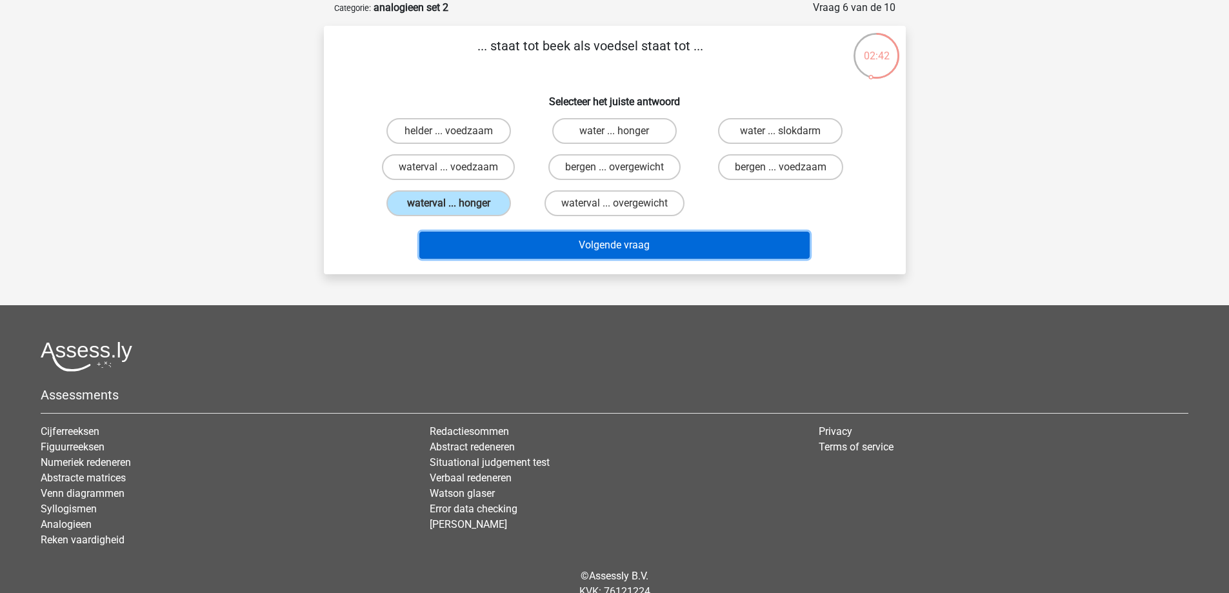
click at [587, 248] on button "Volgende vraag" at bounding box center [615, 245] width 390 height 27
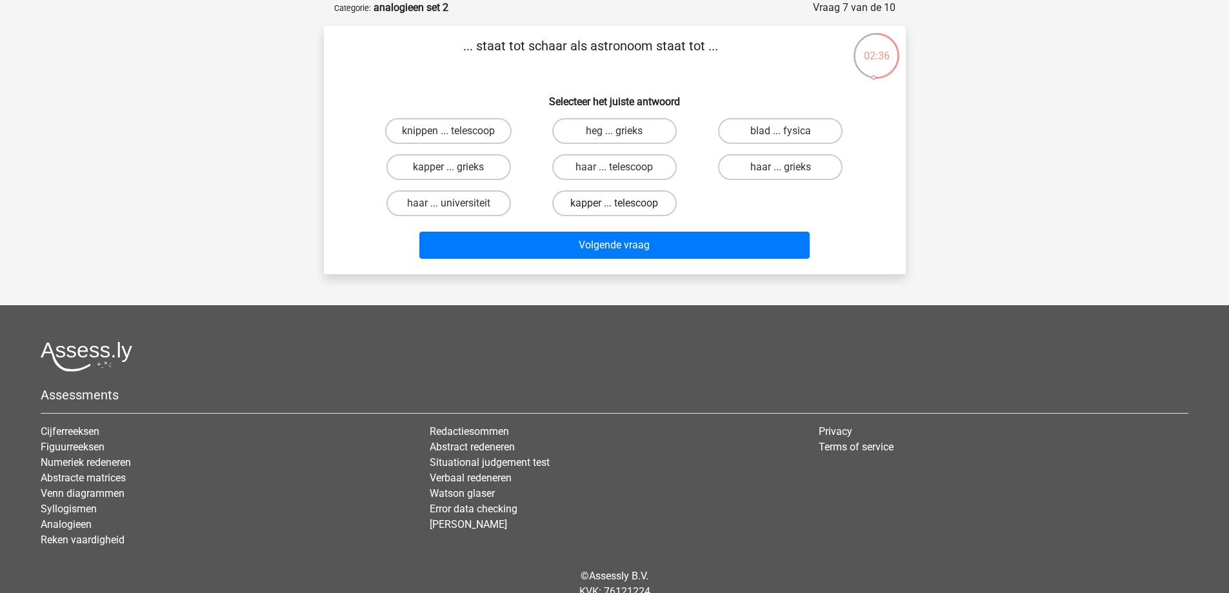
click at [636, 201] on label "kapper ... telescoop" at bounding box center [614, 203] width 125 height 26
click at [623, 203] on input "kapper ... telescoop" at bounding box center [618, 207] width 8 height 8
radio input "true"
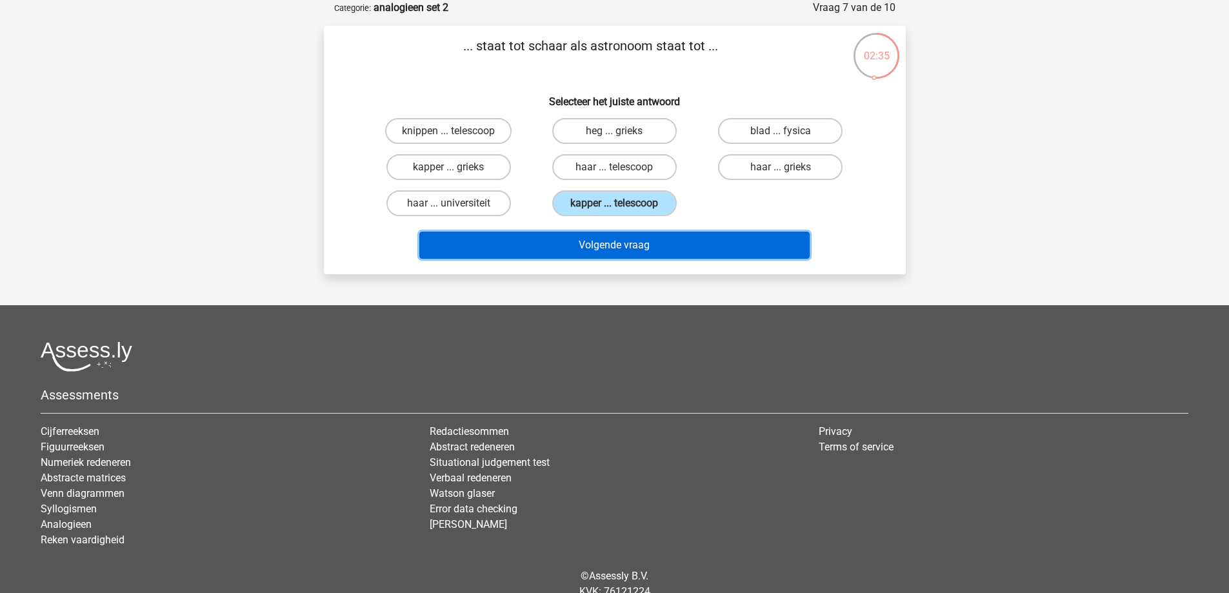
click at [618, 250] on button "Volgende vraag" at bounding box center [615, 245] width 390 height 27
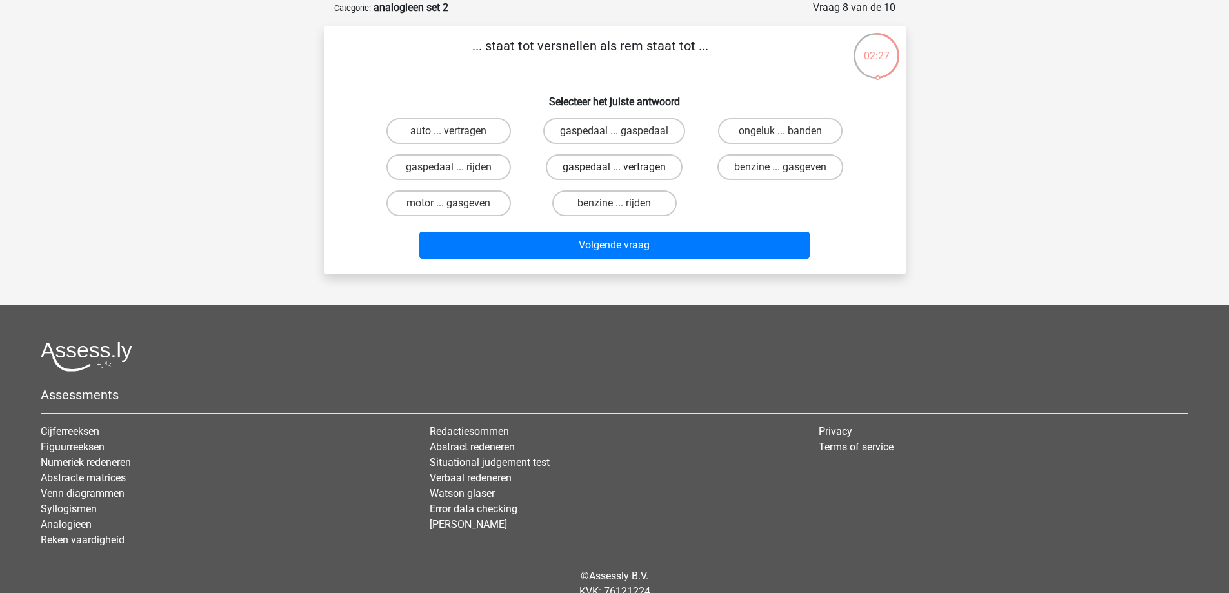
click at [596, 169] on label "gaspedaal ... vertragen" at bounding box center [614, 167] width 137 height 26
click at [614, 169] on input "gaspedaal ... vertragen" at bounding box center [618, 171] width 8 height 8
radio input "true"
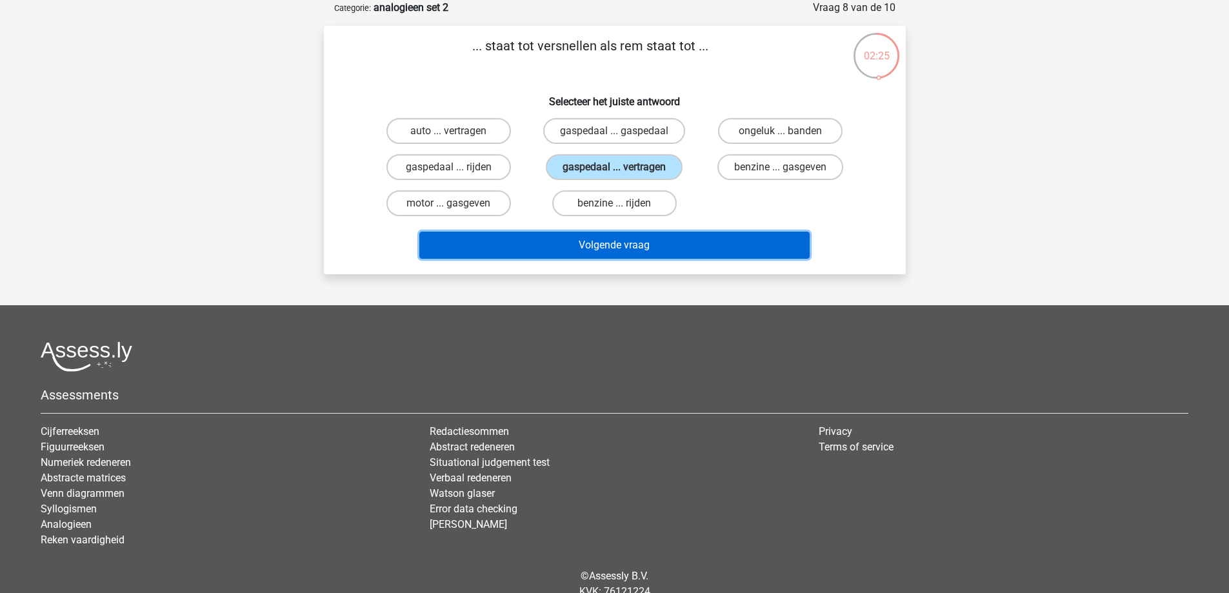
click at [607, 249] on button "Volgende vraag" at bounding box center [615, 245] width 390 height 27
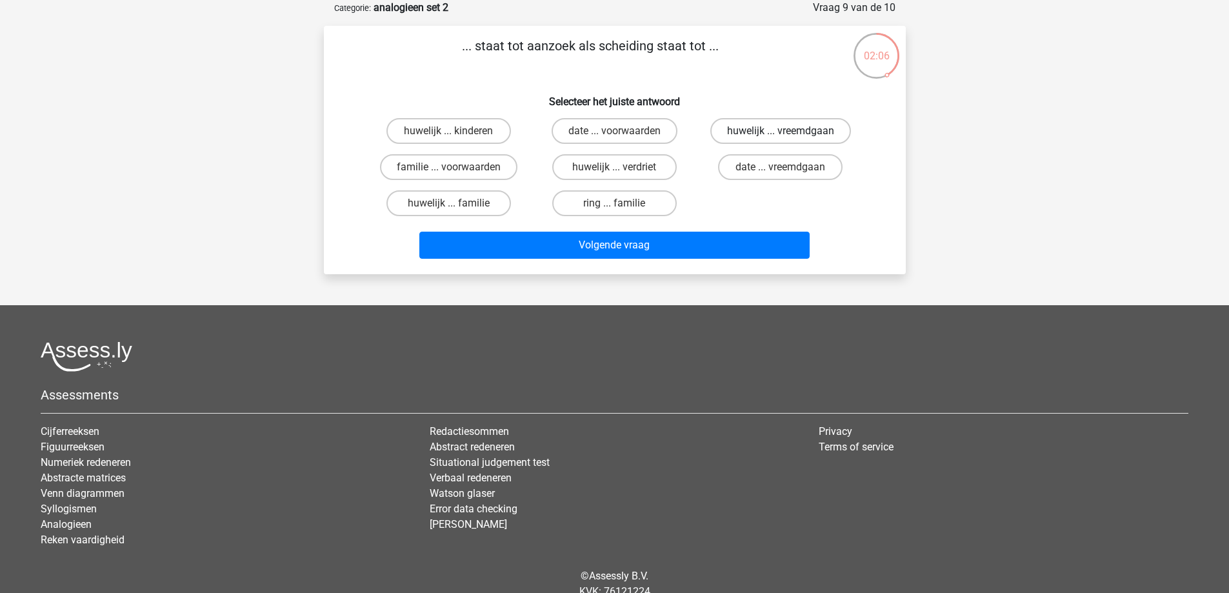
click at [760, 129] on label "huwelijk ... vreemdgaan" at bounding box center [781, 131] width 141 height 26
click at [781, 131] on input "huwelijk ... vreemdgaan" at bounding box center [785, 135] width 8 height 8
radio input "true"
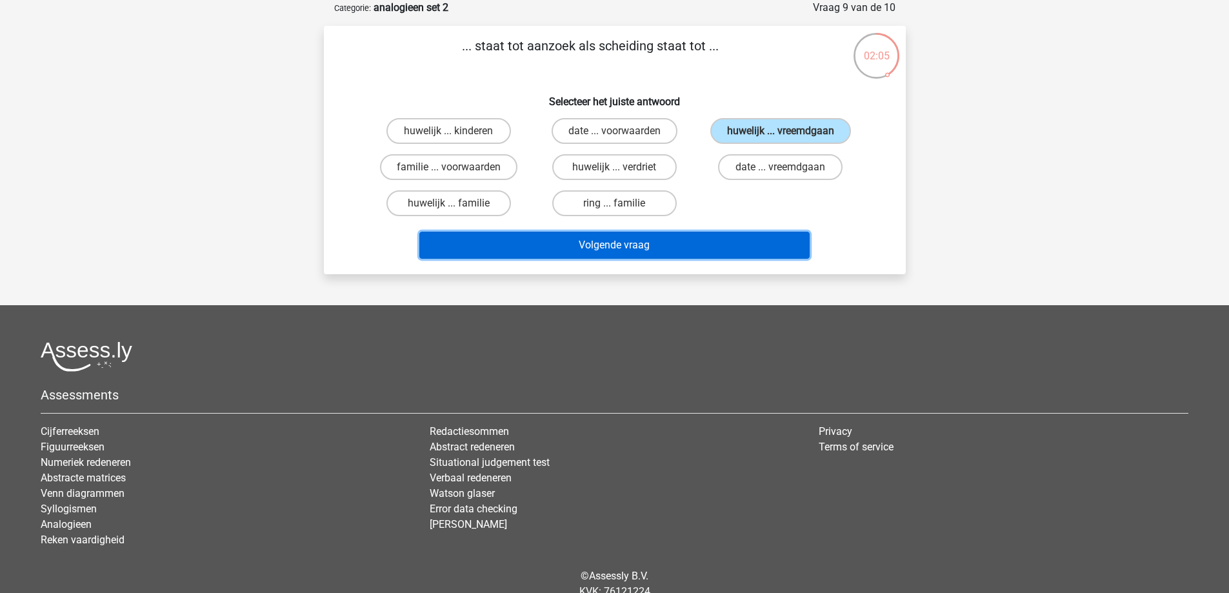
click at [697, 241] on button "Volgende vraag" at bounding box center [615, 245] width 390 height 27
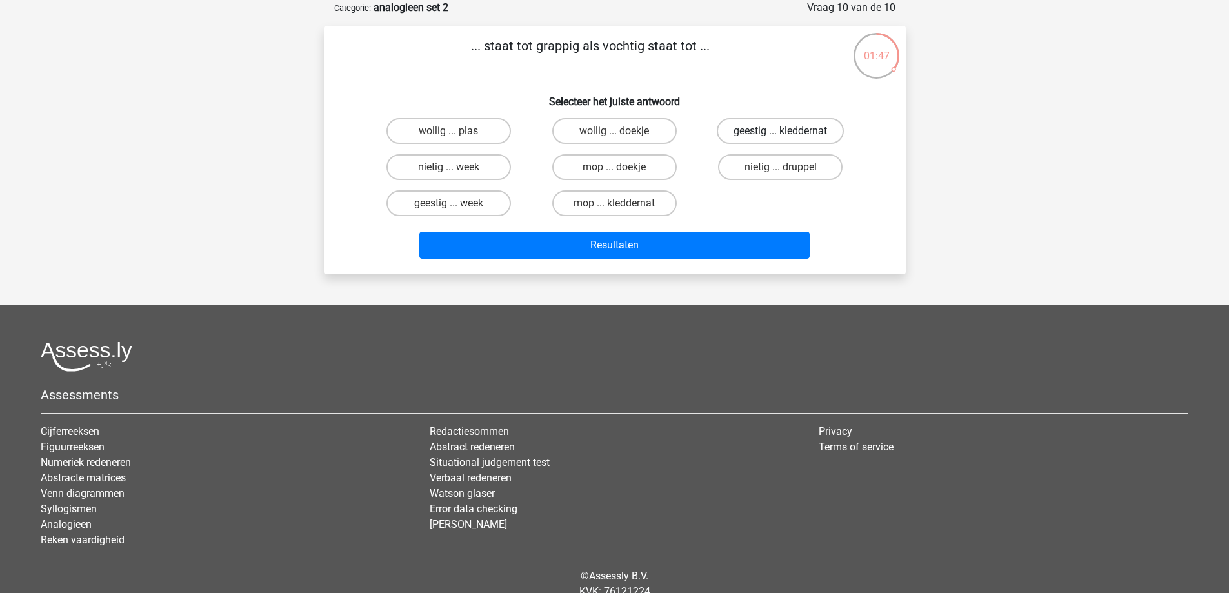
click at [780, 125] on label "geestig ... kleddernat" at bounding box center [780, 131] width 127 height 26
click at [781, 131] on input "geestig ... kleddernat" at bounding box center [785, 135] width 8 height 8
radio input "true"
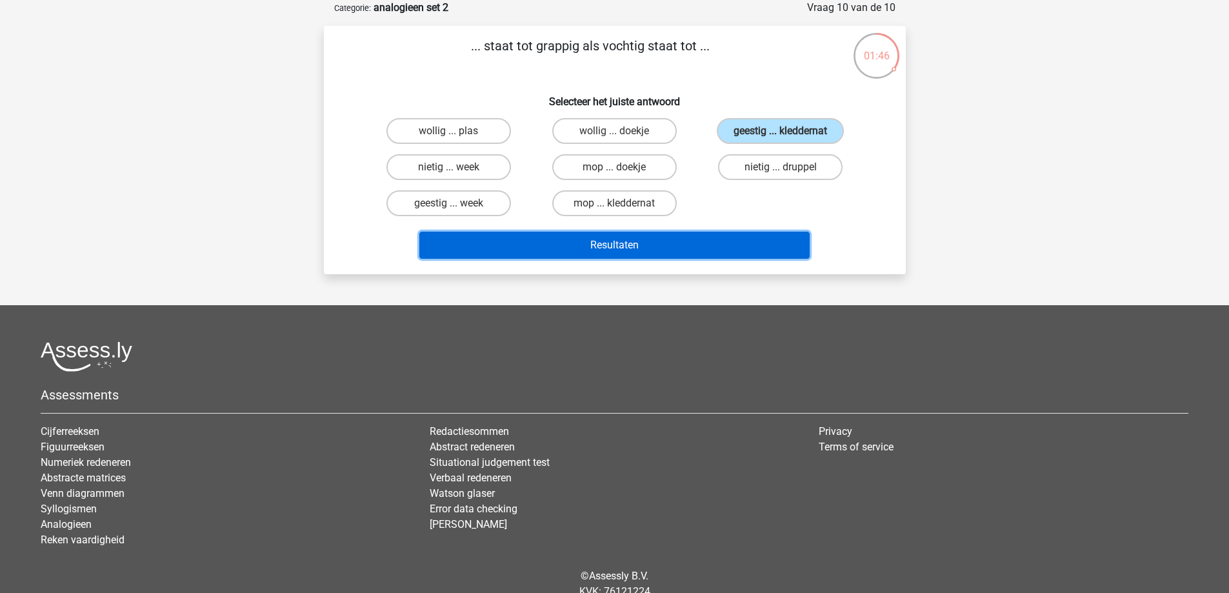
click at [623, 240] on button "Resultaten" at bounding box center [615, 245] width 390 height 27
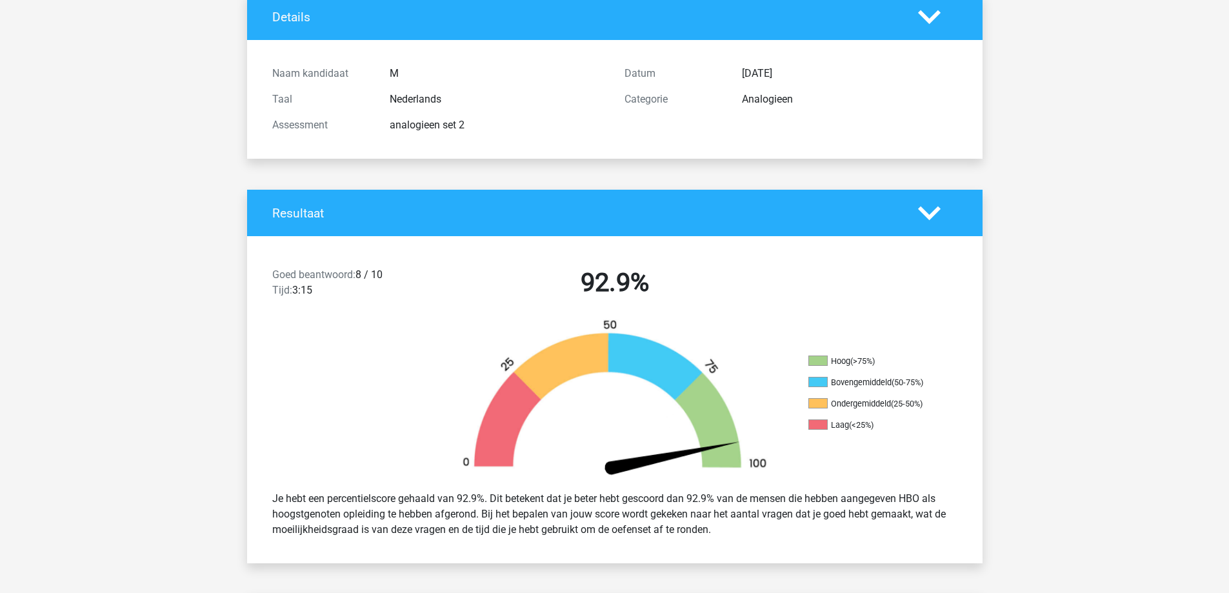
scroll to position [194, 0]
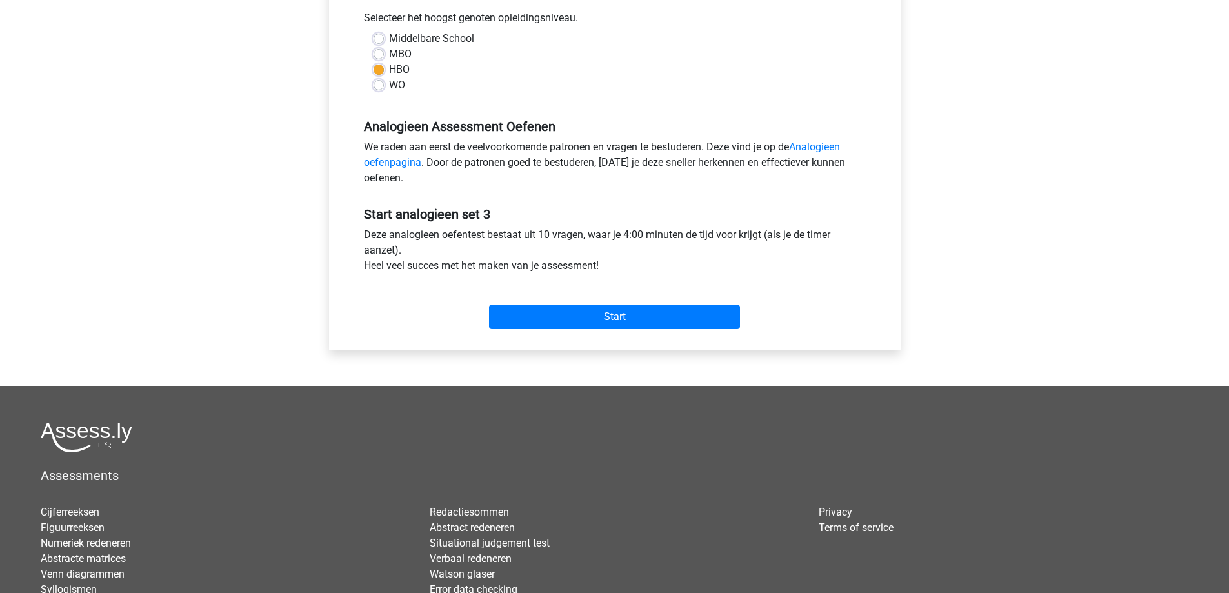
scroll to position [323, 0]
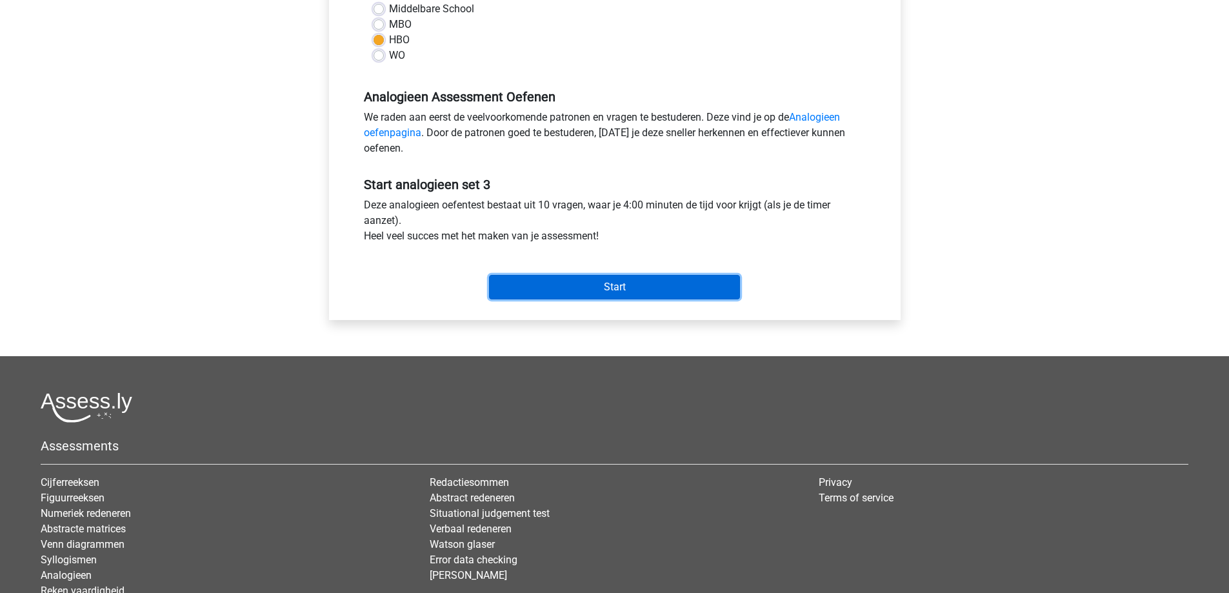
click at [591, 292] on input "Start" at bounding box center [614, 287] width 251 height 25
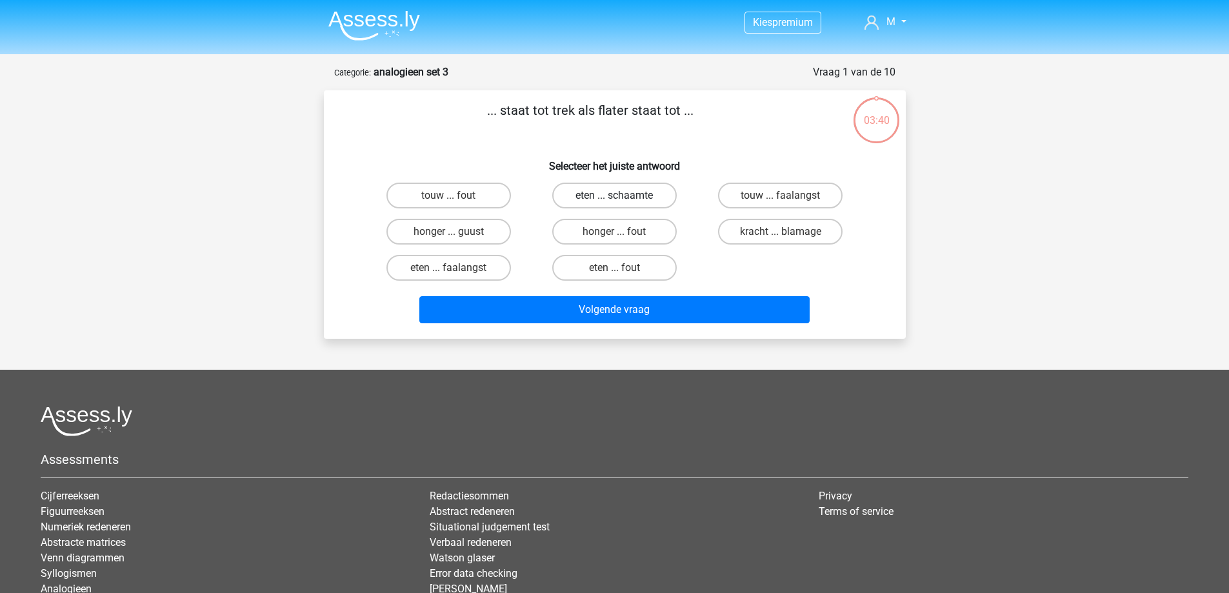
click at [613, 192] on label "eten ... schaamte" at bounding box center [614, 196] width 125 height 26
click at [614, 196] on input "eten ... schaamte" at bounding box center [618, 200] width 8 height 8
radio input "true"
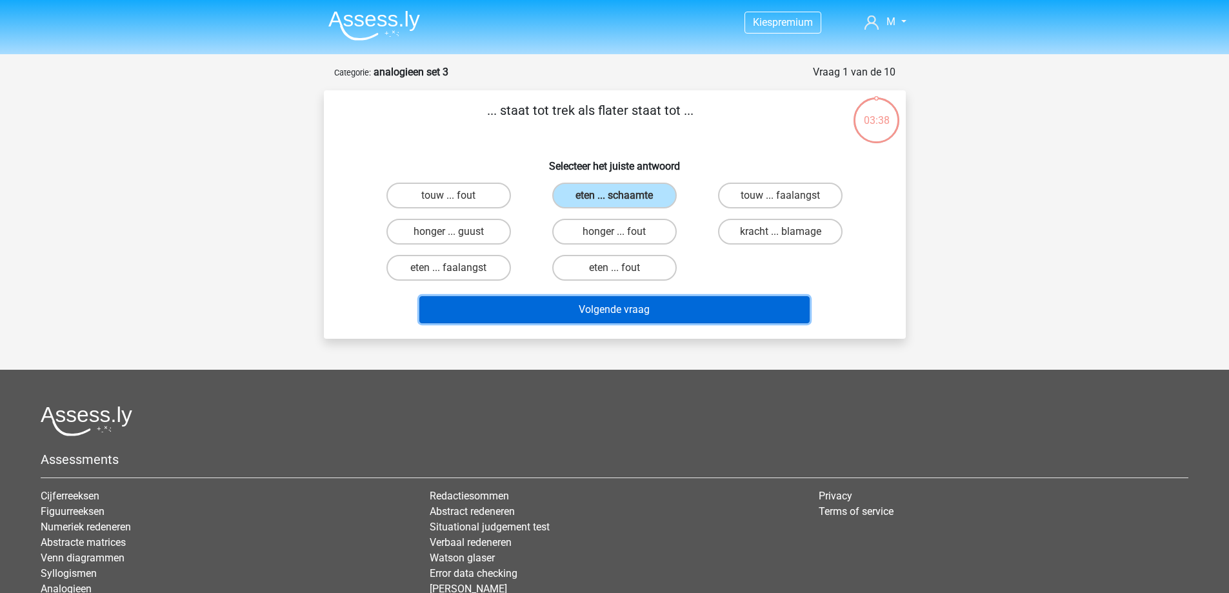
click at [614, 307] on button "Volgende vraag" at bounding box center [615, 309] width 390 height 27
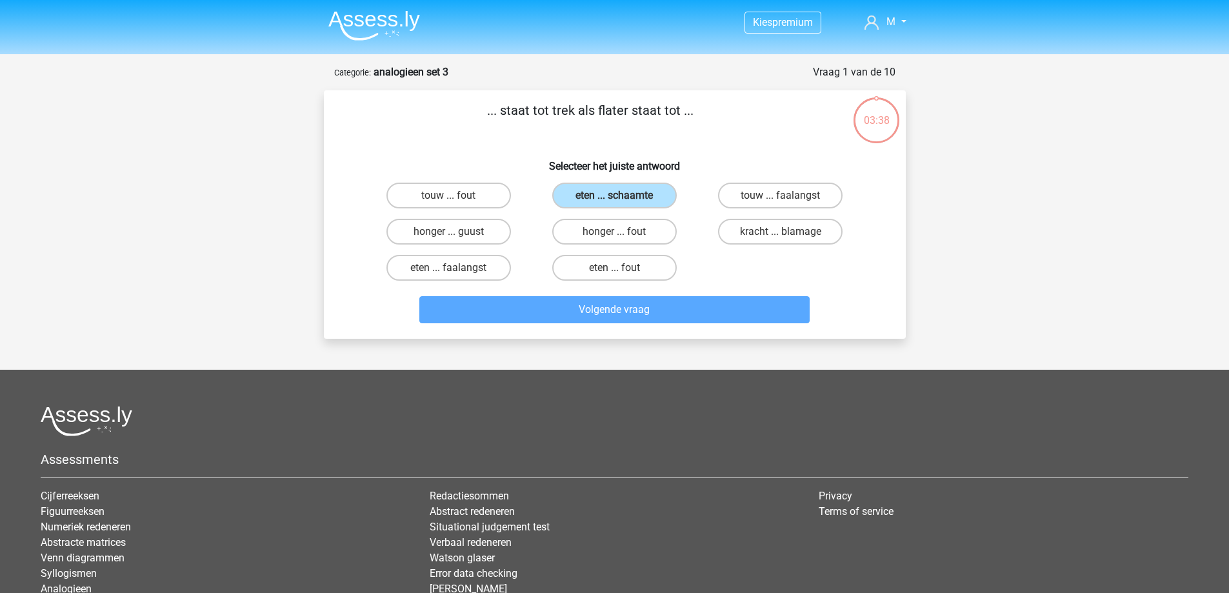
scroll to position [65, 0]
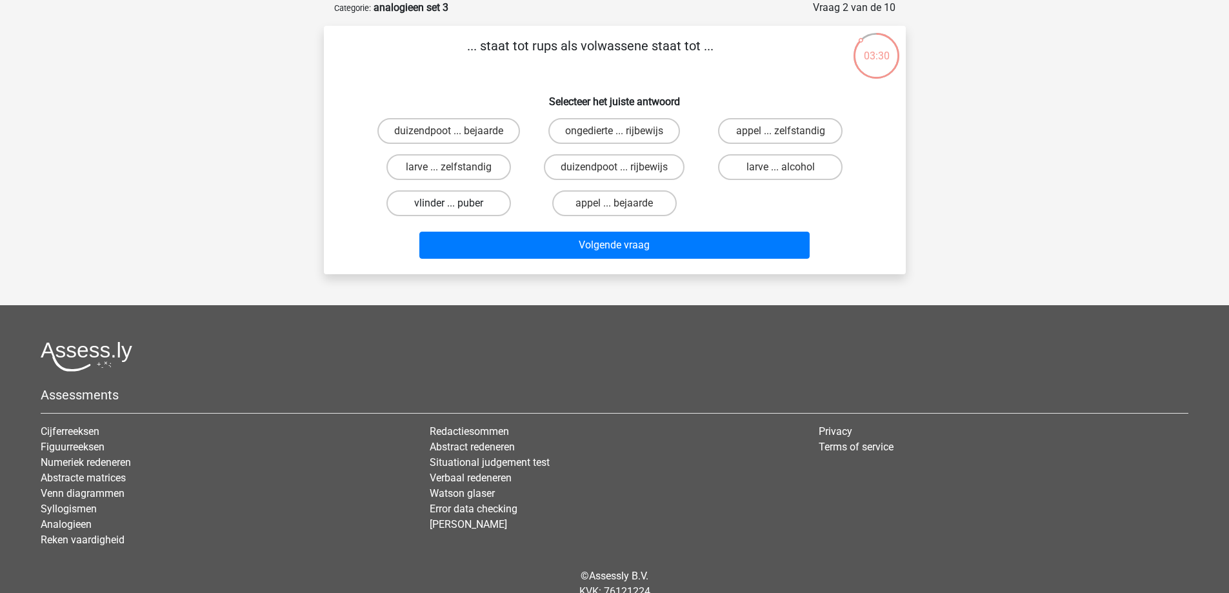
click at [481, 199] on label "vlinder ... puber" at bounding box center [449, 203] width 125 height 26
click at [457, 203] on input "vlinder ... puber" at bounding box center [453, 207] width 8 height 8
radio input "true"
click at [612, 265] on div "... staat tot rups als volwassene staat tot ... Selecteer het juiste antwoord d…" at bounding box center [615, 150] width 582 height 248
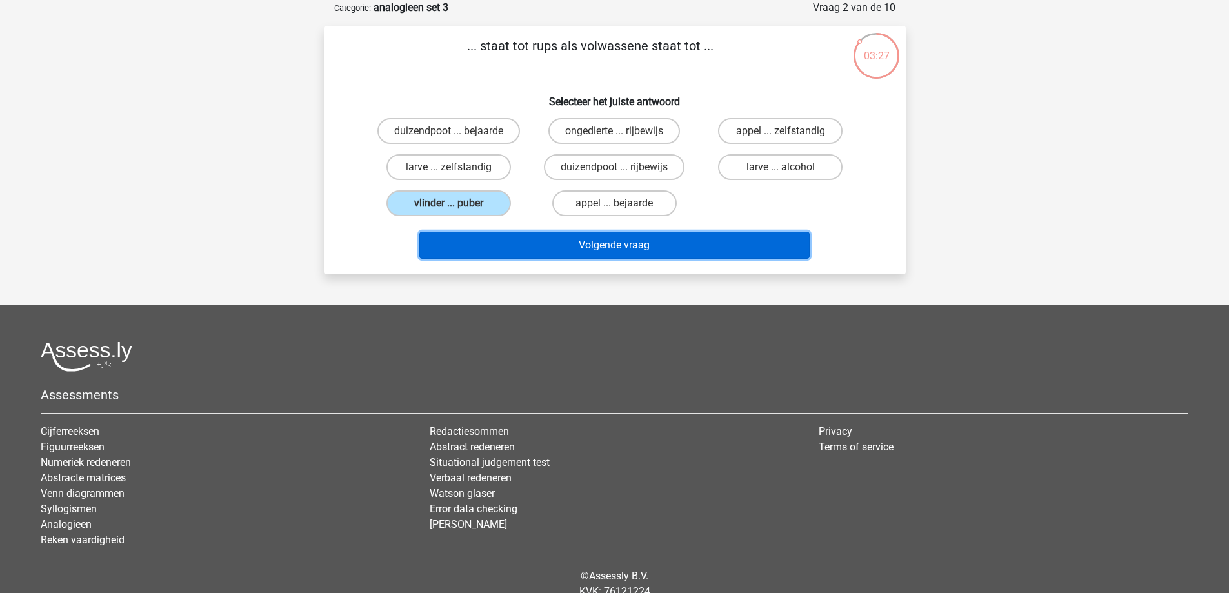
click at [614, 247] on button "Volgende vraag" at bounding box center [615, 245] width 390 height 27
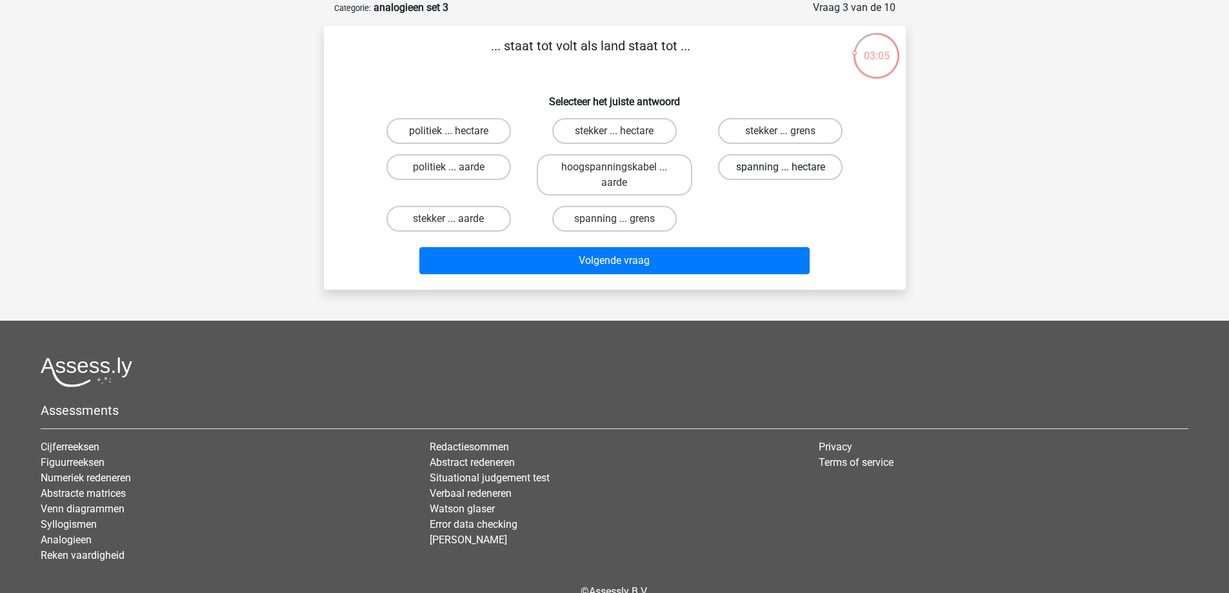
click at [755, 167] on label "spanning ... hectare" at bounding box center [780, 167] width 125 height 26
click at [781, 167] on input "spanning ... hectare" at bounding box center [785, 171] width 8 height 8
radio input "true"
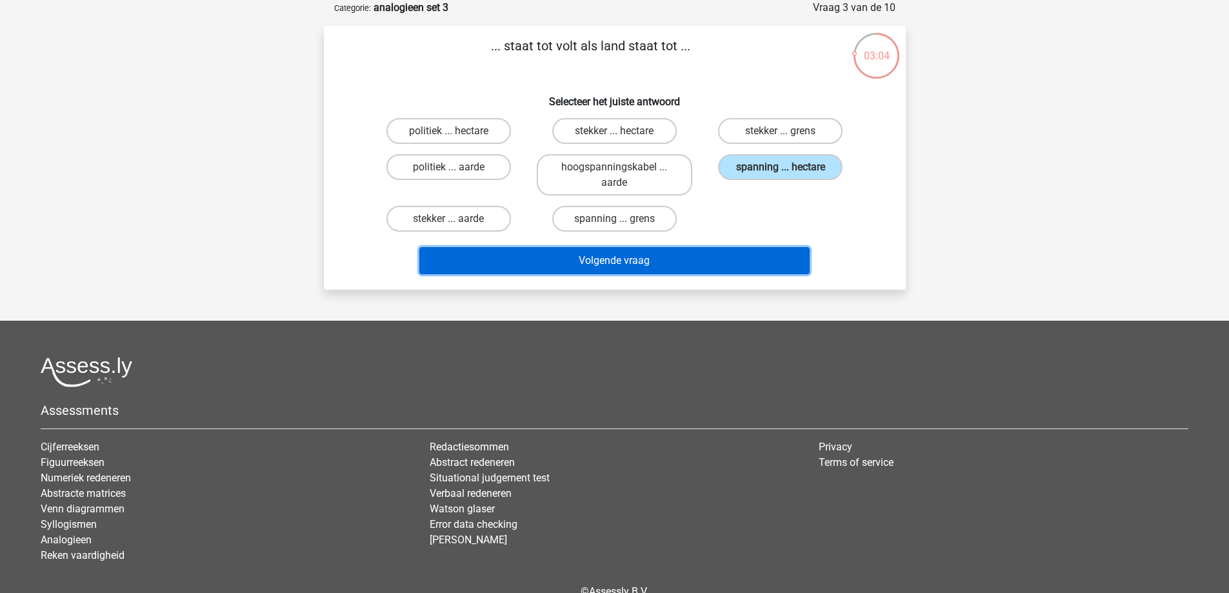
click at [603, 264] on button "Volgende vraag" at bounding box center [615, 260] width 390 height 27
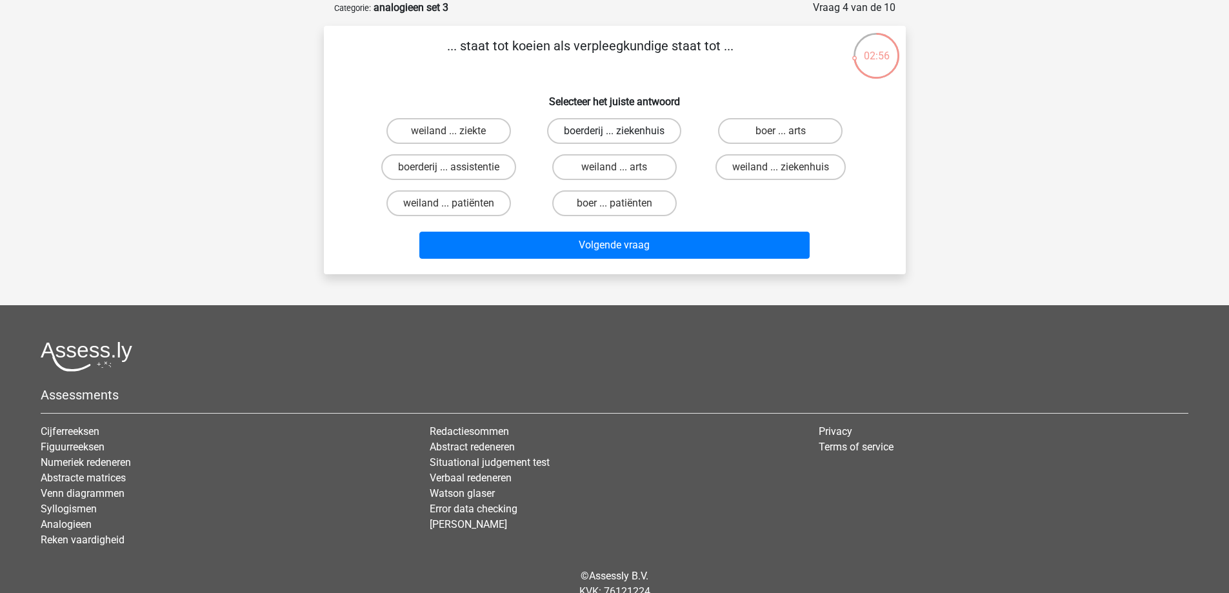
click at [612, 134] on label "boerderij ... ziekenhuis" at bounding box center [614, 131] width 134 height 26
click at [614, 134] on input "boerderij ... ziekenhuis" at bounding box center [618, 135] width 8 height 8
radio input "true"
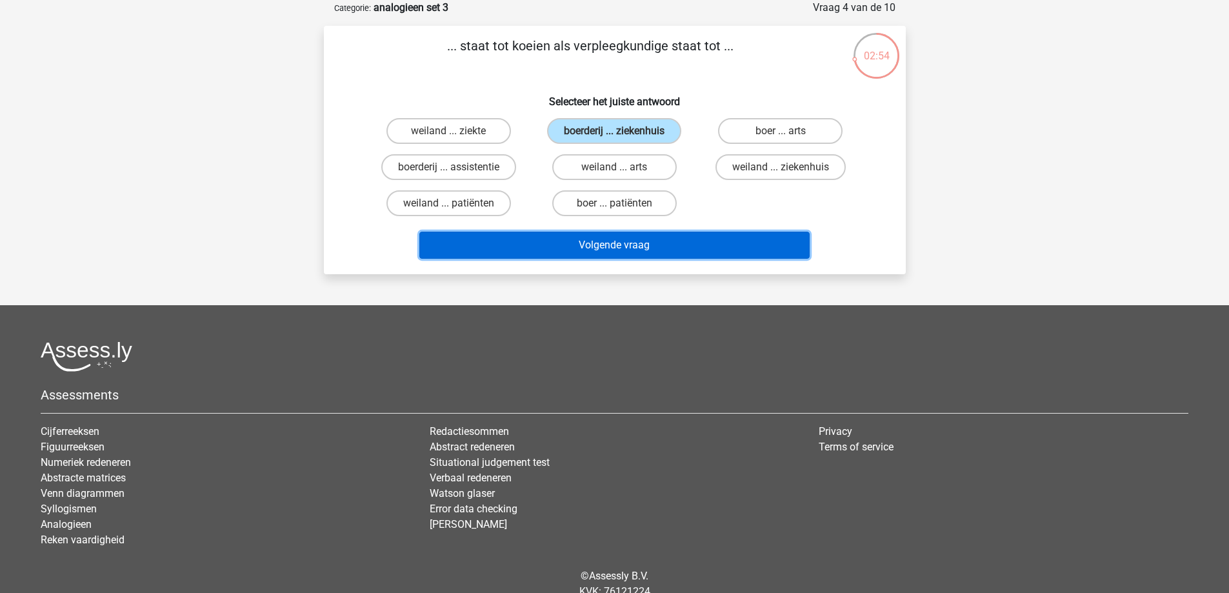
click at [596, 252] on button "Volgende vraag" at bounding box center [615, 245] width 390 height 27
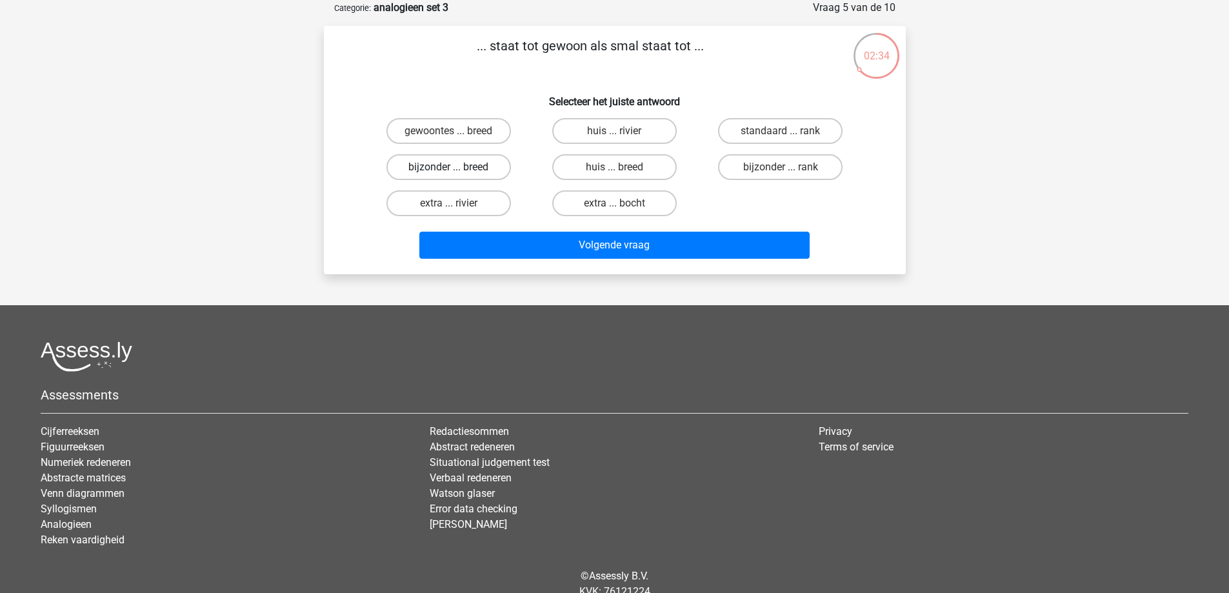
click at [475, 166] on label "bijzonder ... breed" at bounding box center [449, 167] width 125 height 26
click at [457, 167] on input "bijzonder ... breed" at bounding box center [453, 171] width 8 height 8
radio input "true"
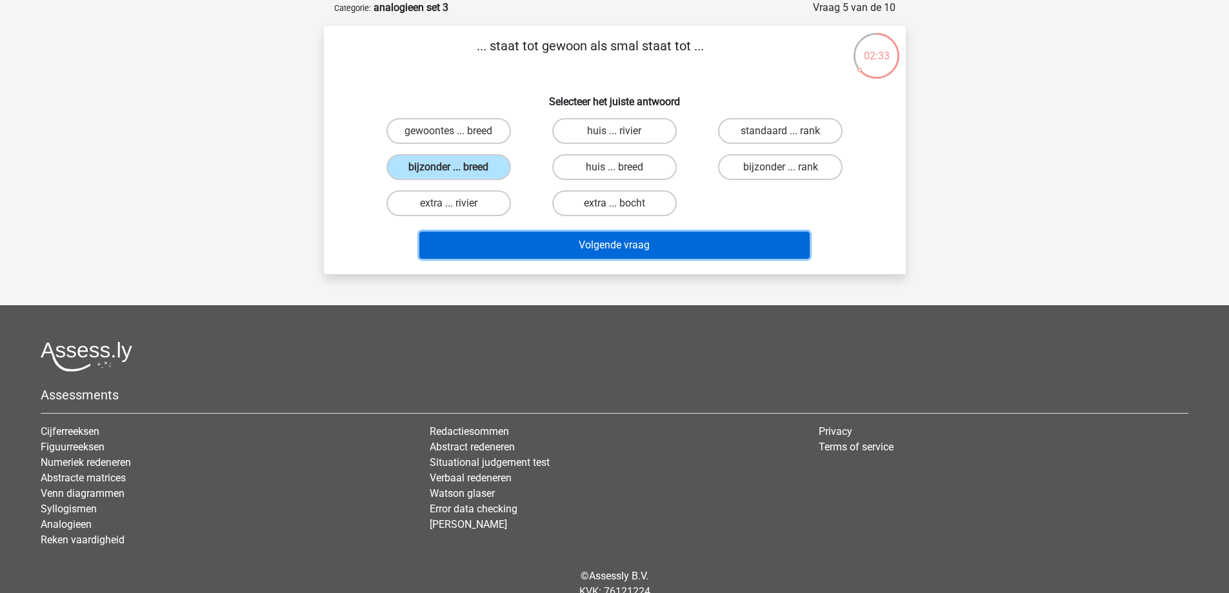
click at [602, 248] on button "Volgende vraag" at bounding box center [615, 245] width 390 height 27
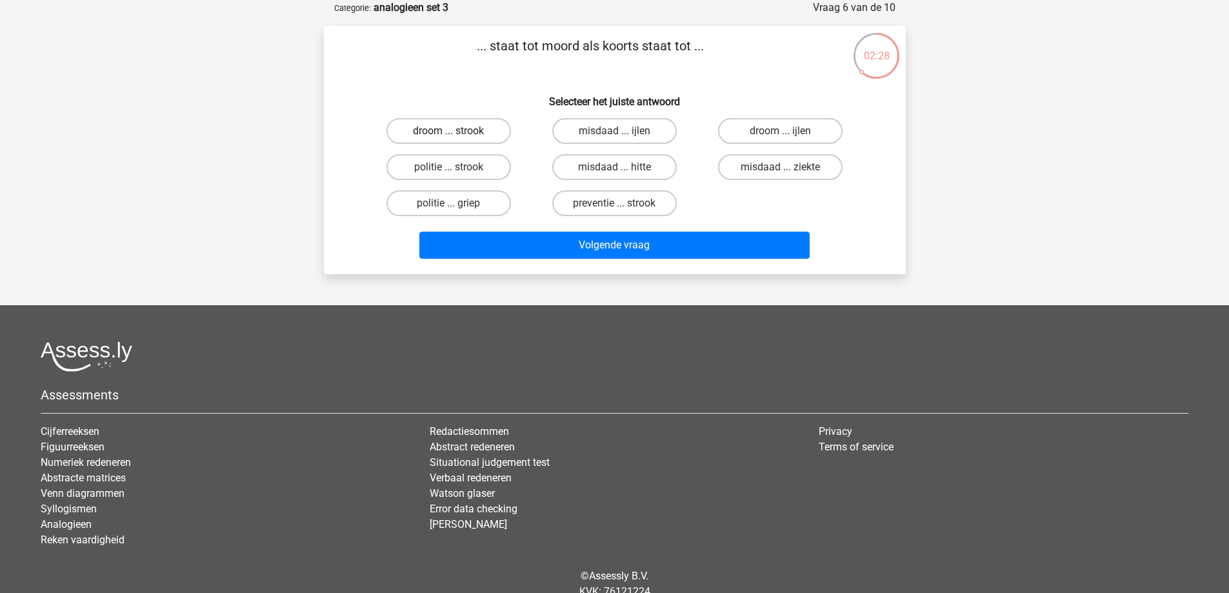
click at [465, 130] on label "droom ... strook" at bounding box center [449, 131] width 125 height 26
click at [457, 131] on input "droom ... strook" at bounding box center [453, 135] width 8 height 8
radio input "true"
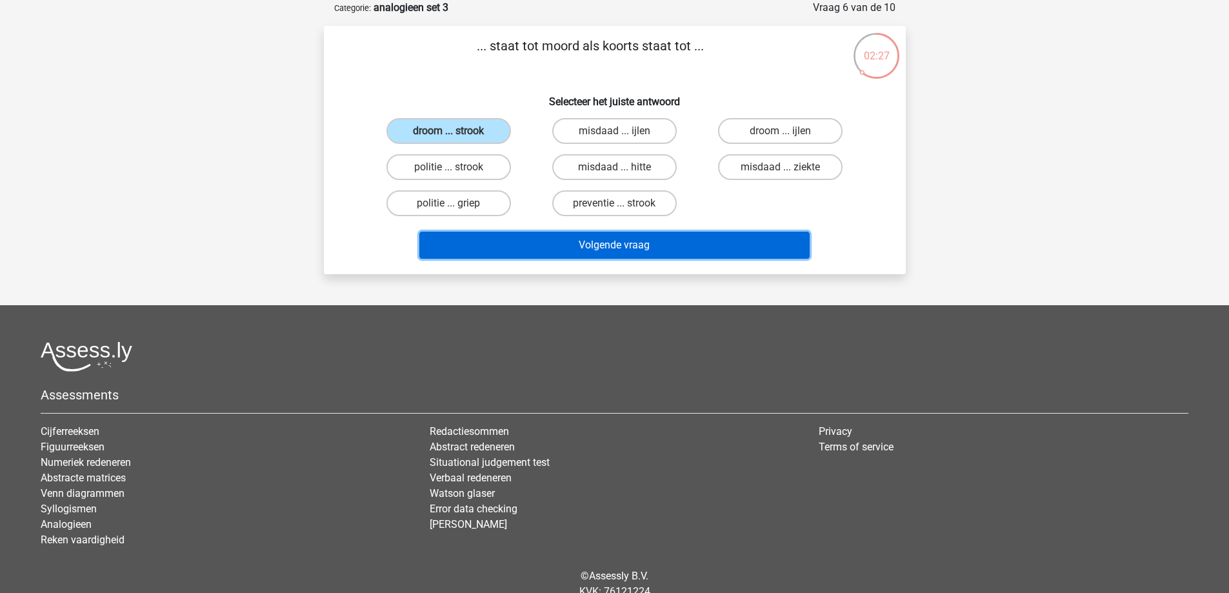
click at [634, 239] on button "Volgende vraag" at bounding box center [615, 245] width 390 height 27
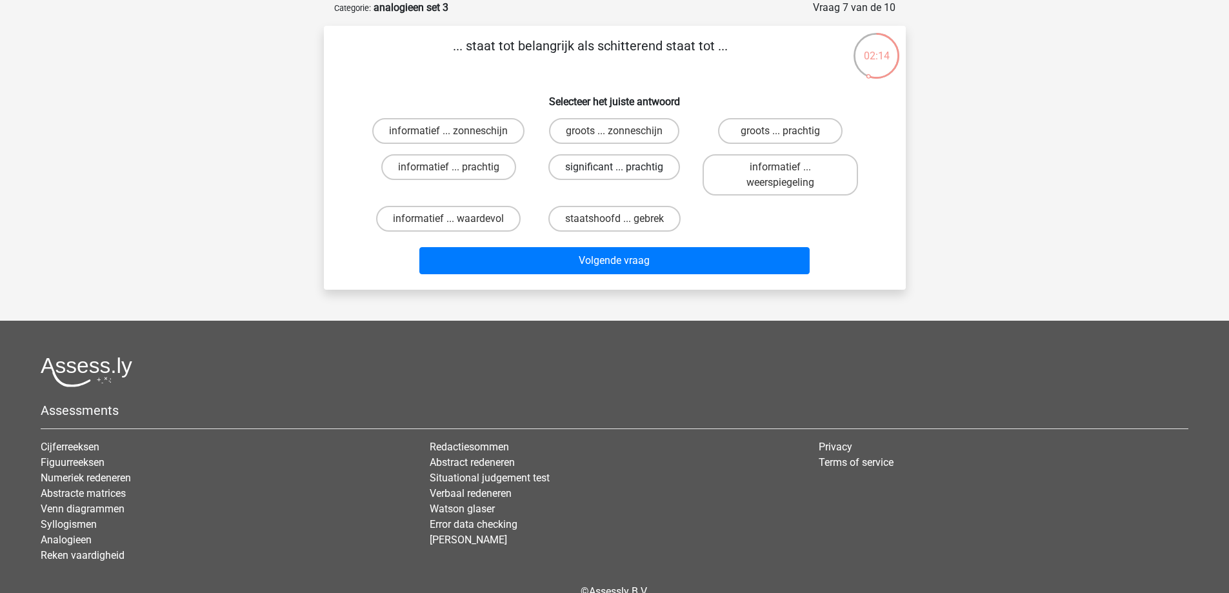
click at [594, 172] on label "significant ... prachtig" at bounding box center [615, 167] width 132 height 26
click at [614, 172] on input "significant ... prachtig" at bounding box center [618, 171] width 8 height 8
radio input "true"
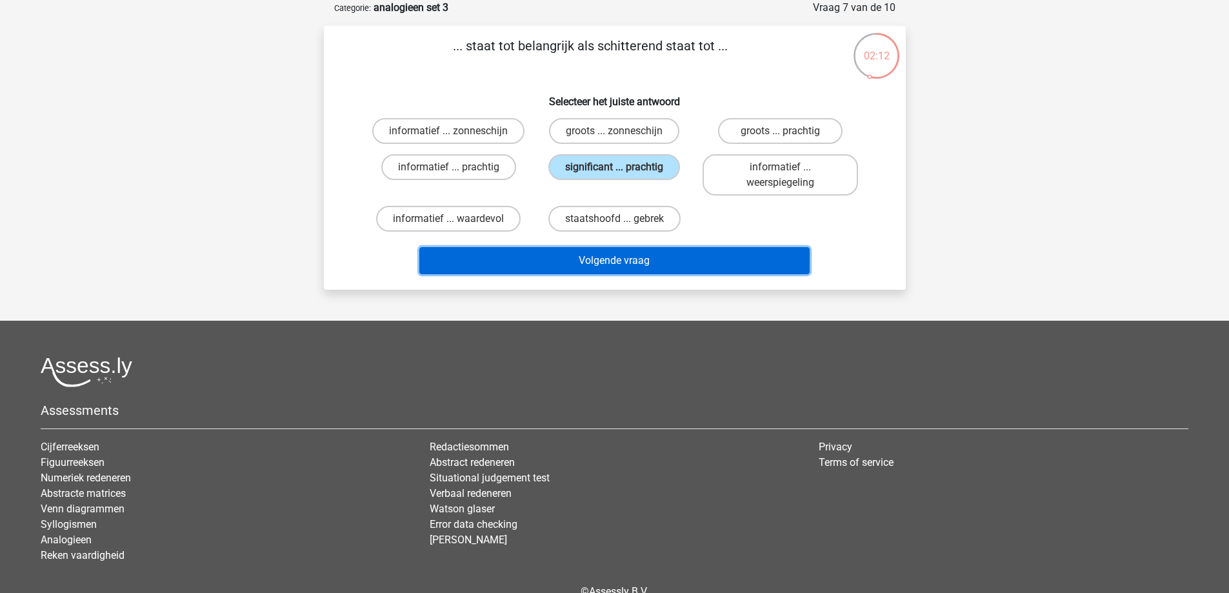
click at [626, 261] on button "Volgende vraag" at bounding box center [615, 260] width 390 height 27
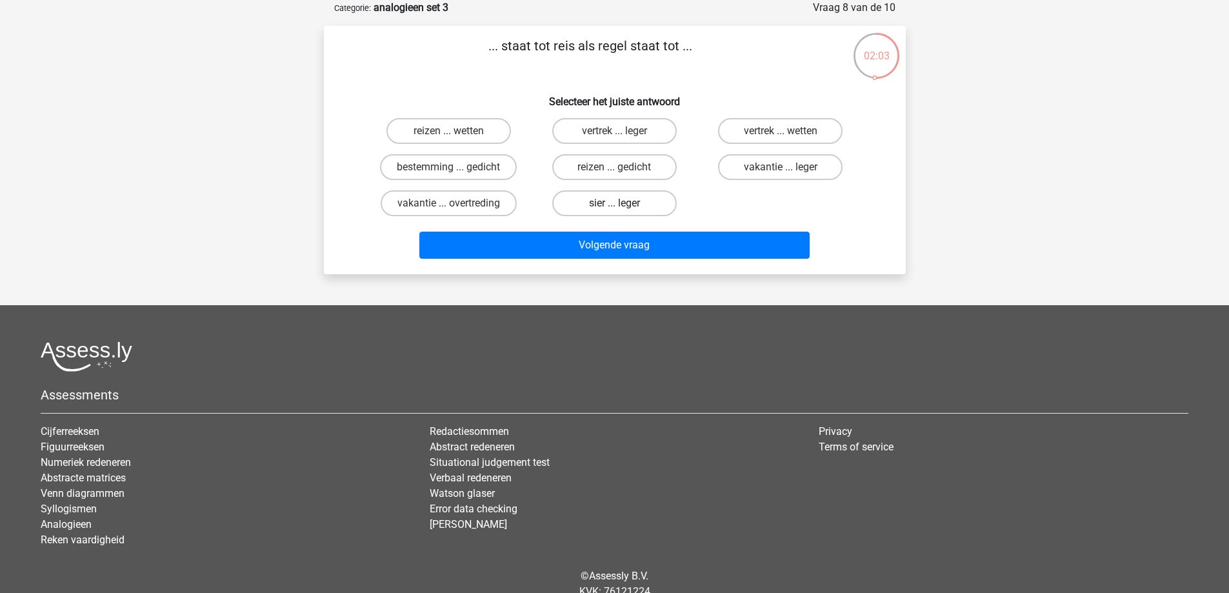
click at [625, 205] on label "sier ... leger" at bounding box center [614, 203] width 125 height 26
click at [623, 205] on input "sier ... leger" at bounding box center [618, 207] width 8 height 8
radio input "true"
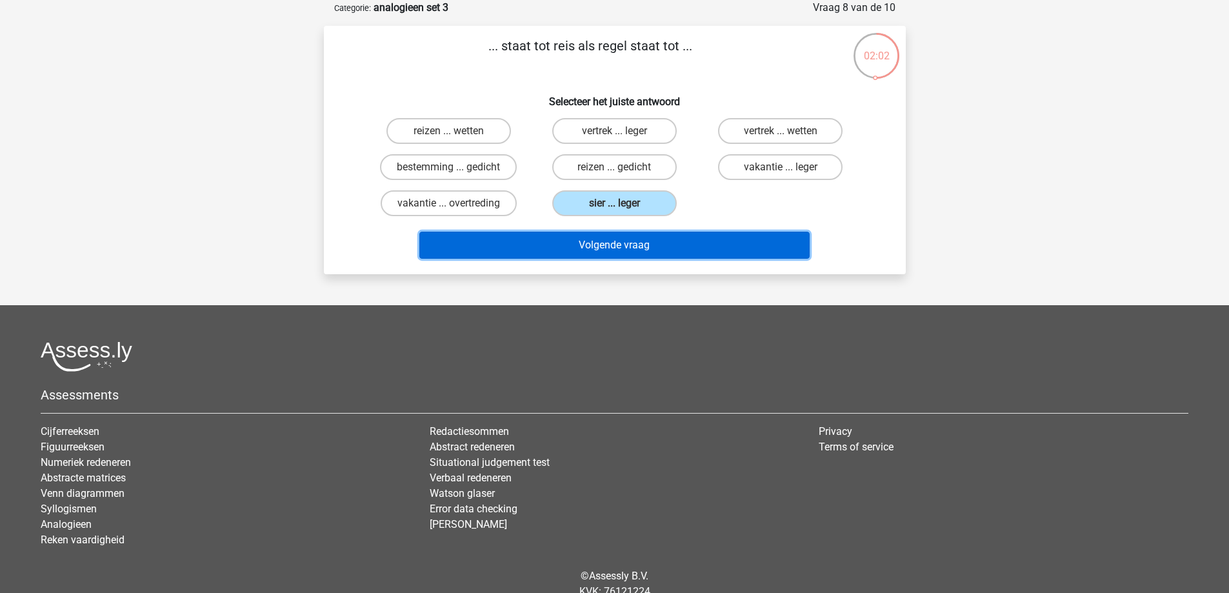
click at [626, 247] on button "Volgende vraag" at bounding box center [615, 245] width 390 height 27
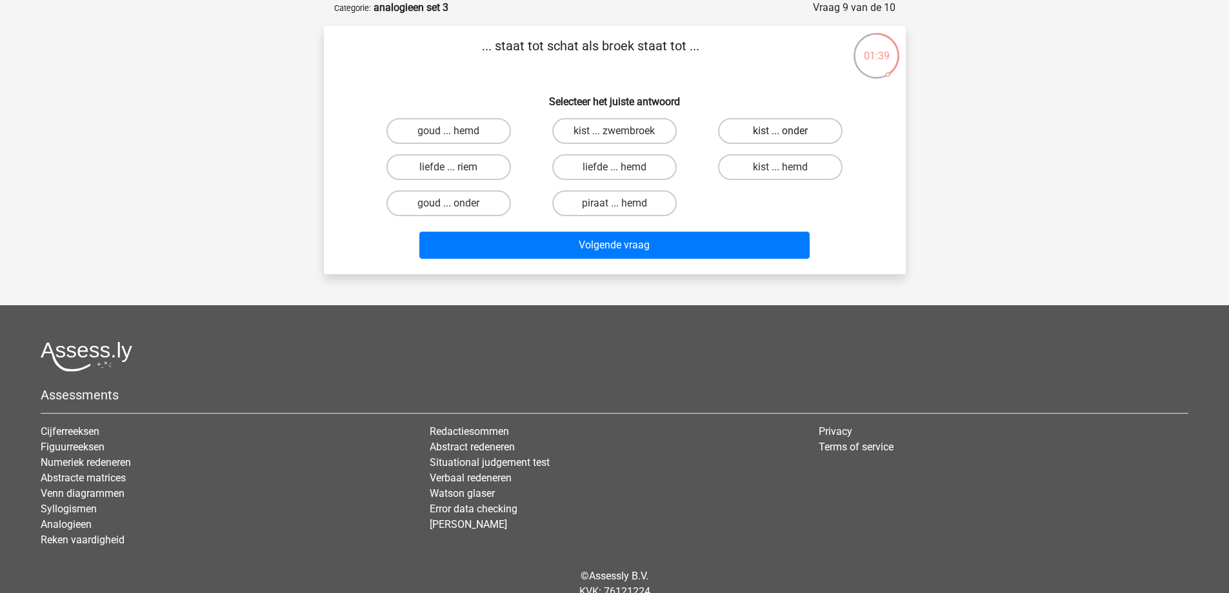
click at [785, 125] on label "kist ... onder" at bounding box center [780, 131] width 125 height 26
click at [785, 131] on input "kist ... onder" at bounding box center [785, 135] width 8 height 8
radio input "true"
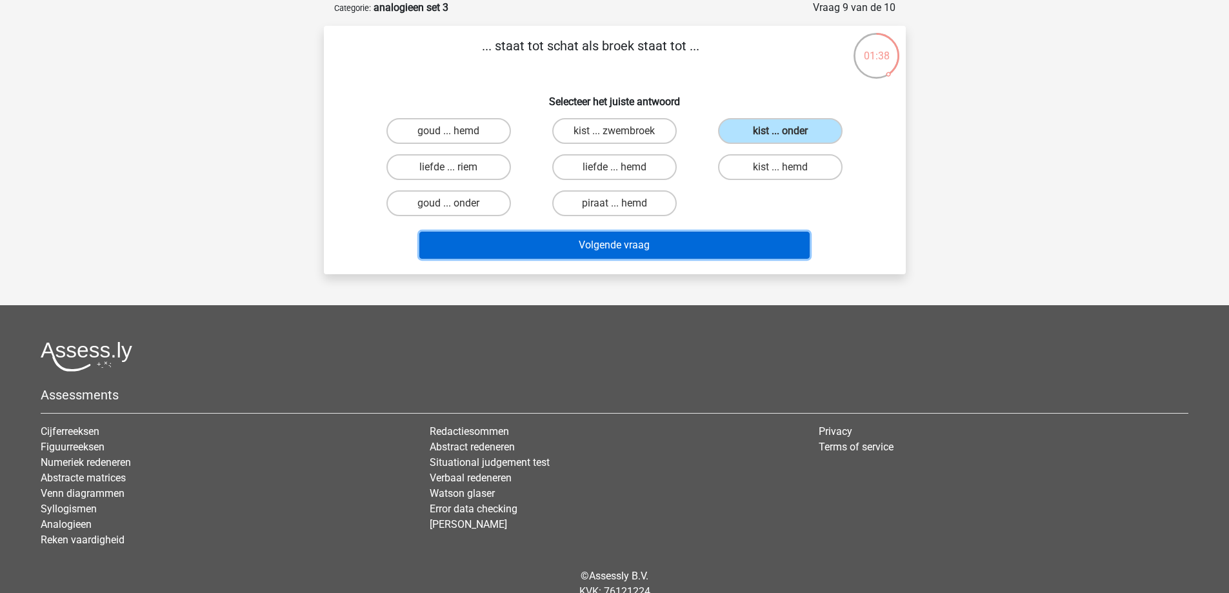
click at [639, 254] on button "Volgende vraag" at bounding box center [615, 245] width 390 height 27
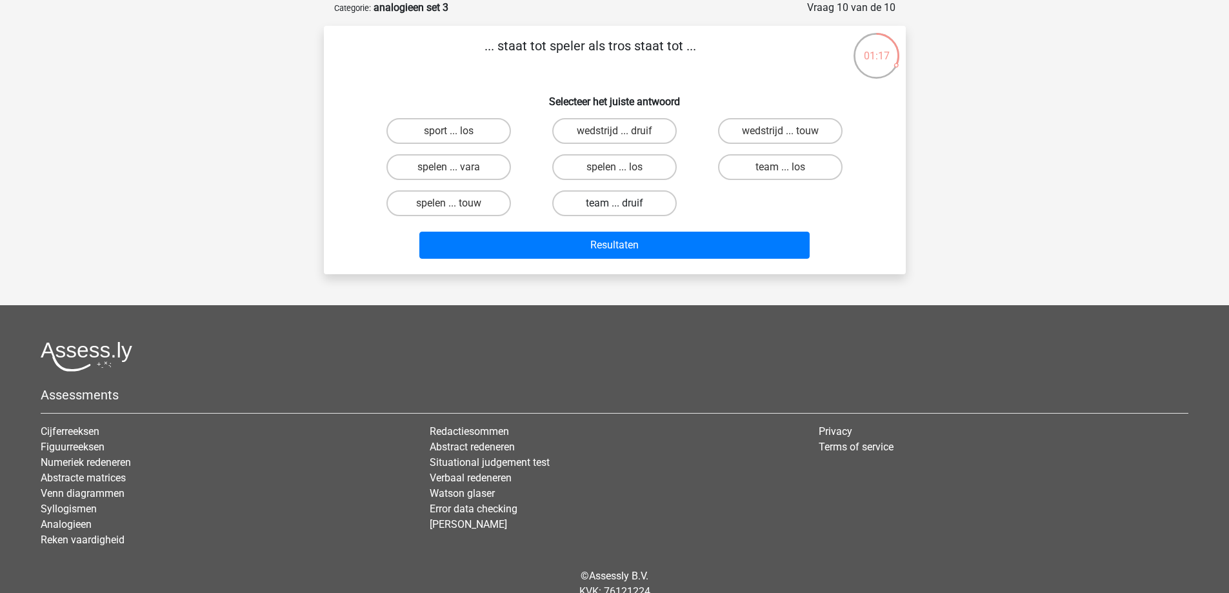
click at [640, 210] on label "team ... druif" at bounding box center [614, 203] width 125 height 26
click at [623, 210] on input "team ... druif" at bounding box center [618, 207] width 8 height 8
radio input "true"
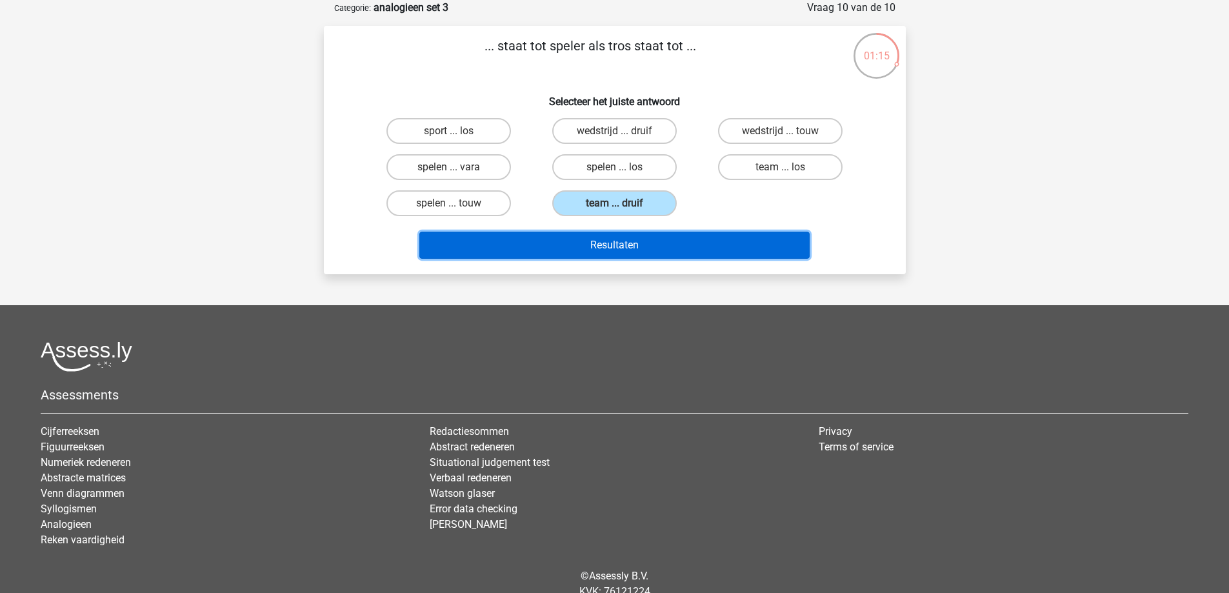
click at [634, 245] on button "Resultaten" at bounding box center [615, 245] width 390 height 27
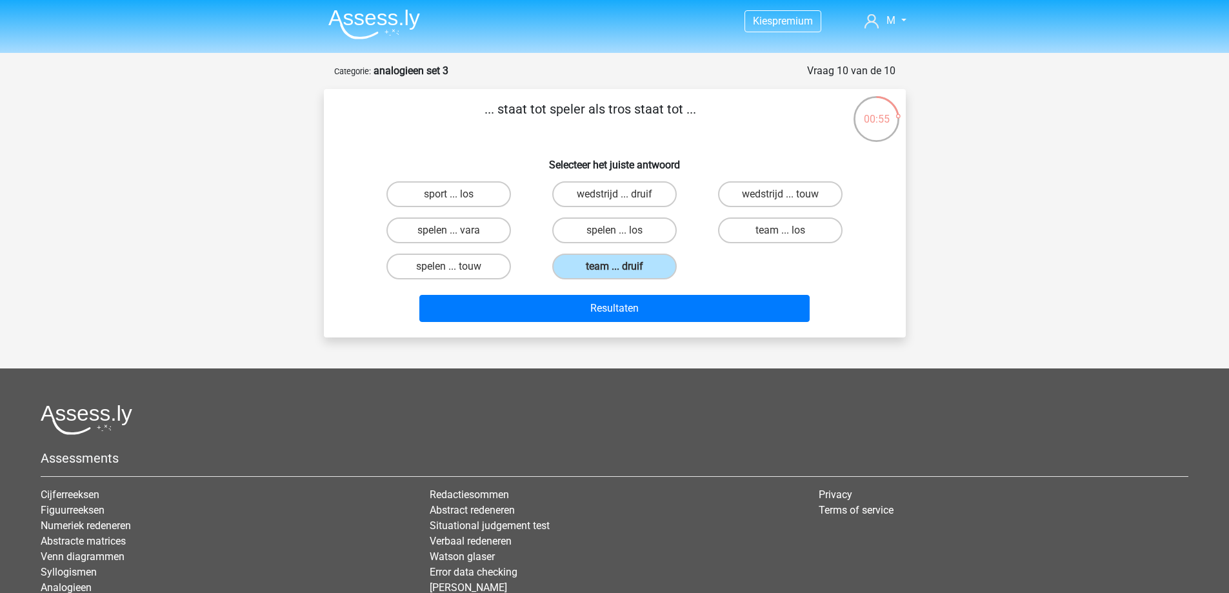
scroll to position [0, 0]
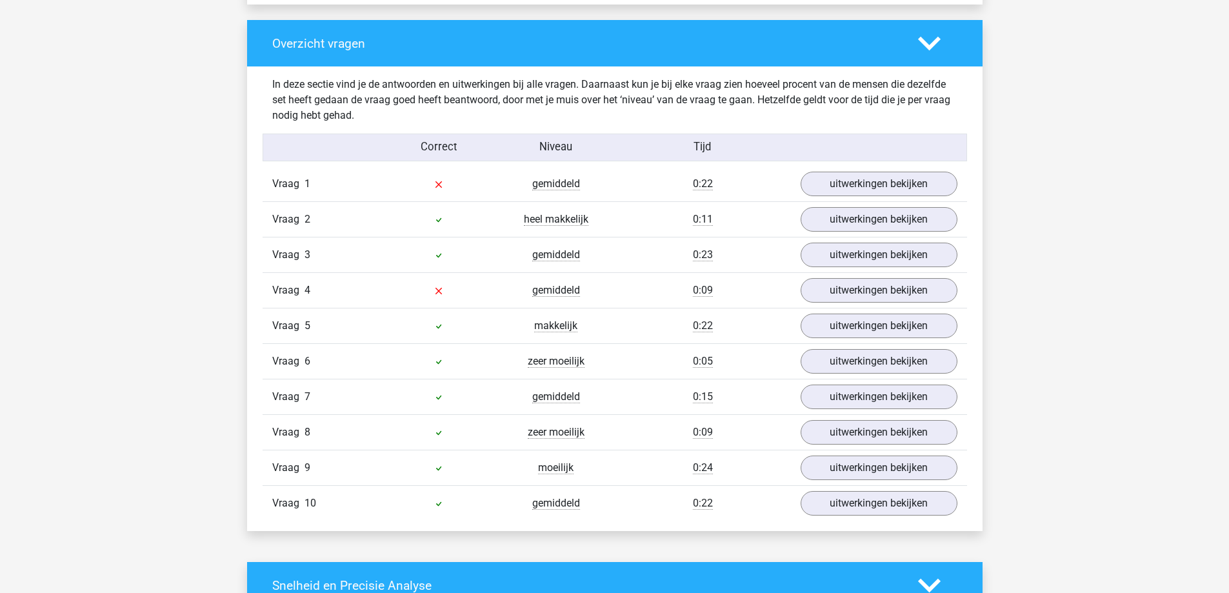
scroll to position [968, 0]
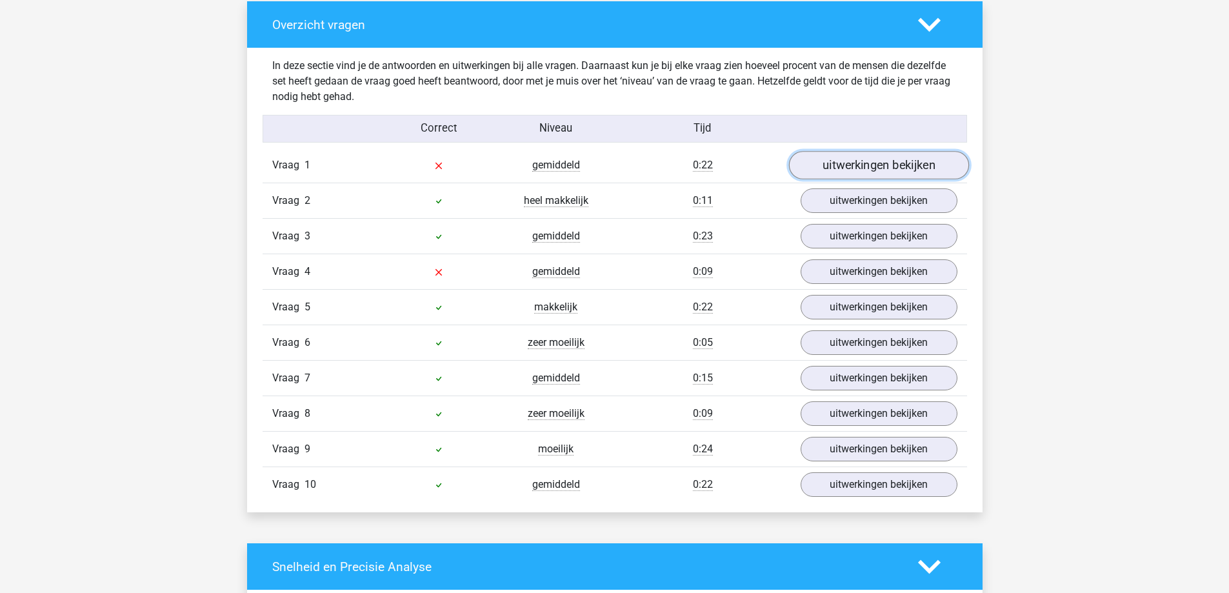
click at [860, 165] on link "uitwerkingen bekijken" at bounding box center [879, 166] width 180 height 28
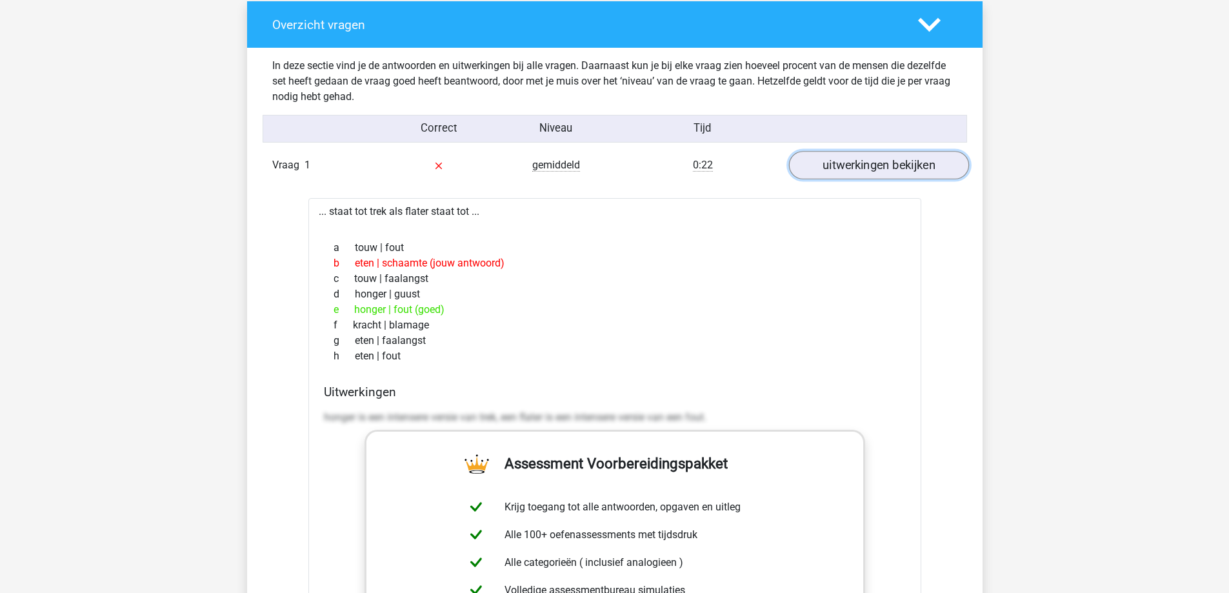
click at [859, 169] on link "uitwerkingen bekijken" at bounding box center [879, 166] width 180 height 28
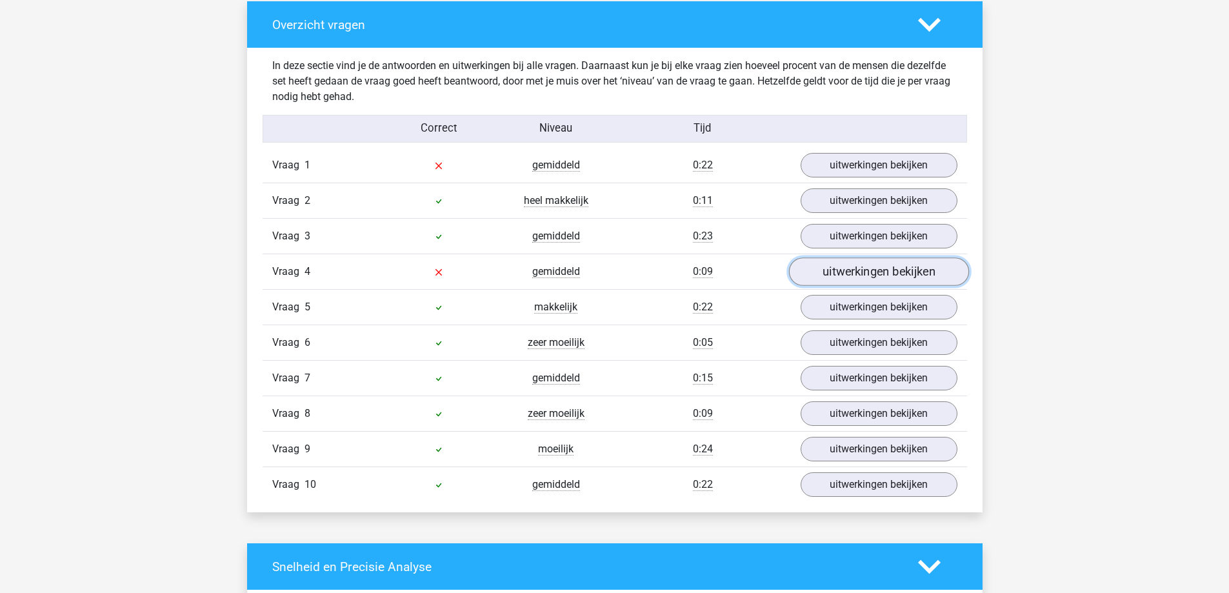
click at [856, 276] on link "uitwerkingen bekijken" at bounding box center [879, 272] width 180 height 28
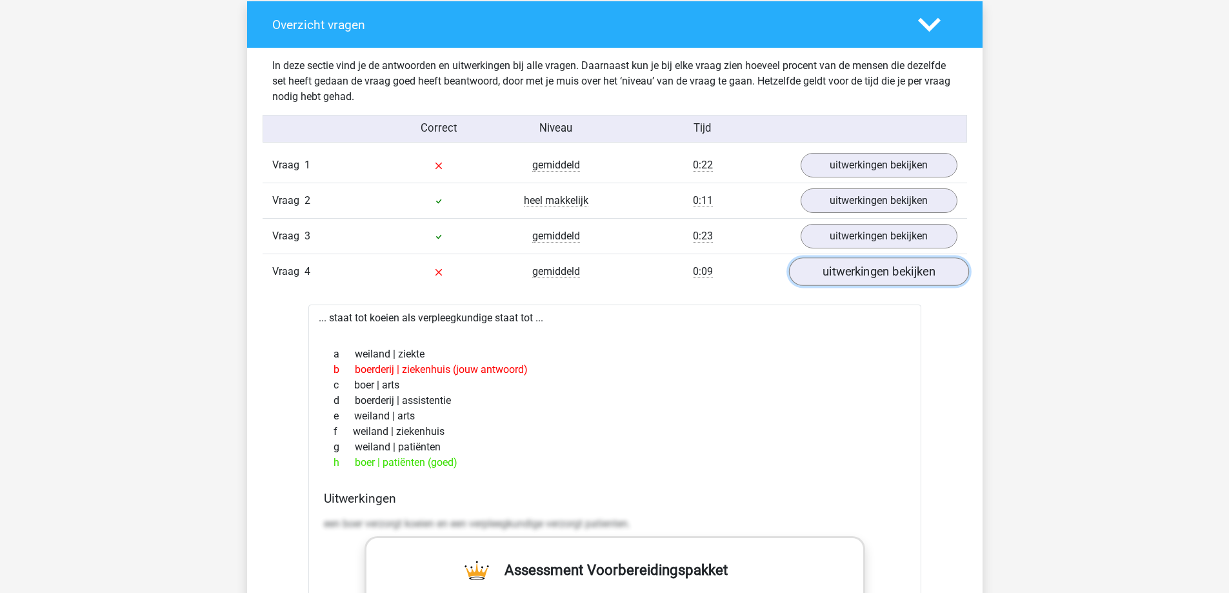
click at [856, 276] on link "uitwerkingen bekijken" at bounding box center [879, 272] width 180 height 28
